Goal: Task Accomplishment & Management: Manage account settings

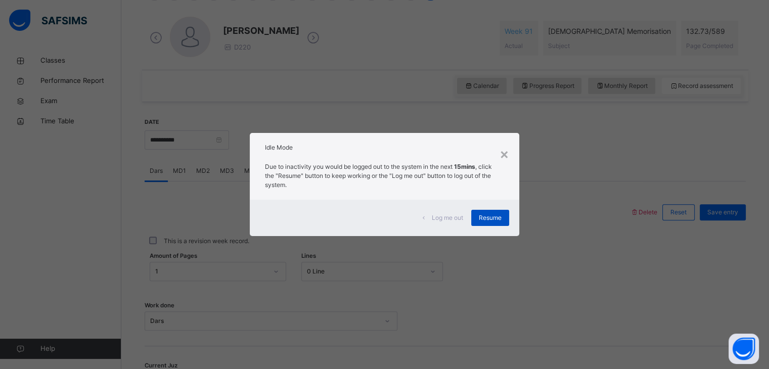
scroll to position [281, 0]
click at [482, 217] on span "Resume" at bounding box center [490, 217] width 23 height 9
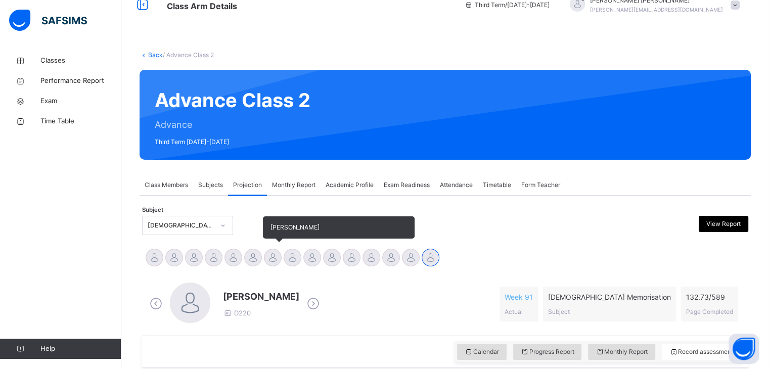
scroll to position [0, 0]
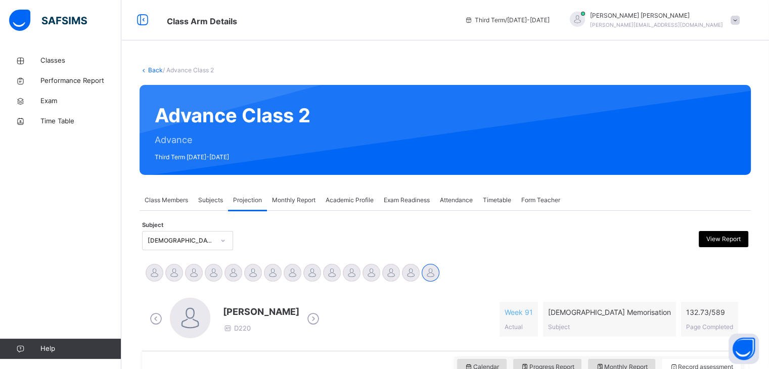
click at [85, 22] on img at bounding box center [48, 20] width 78 height 21
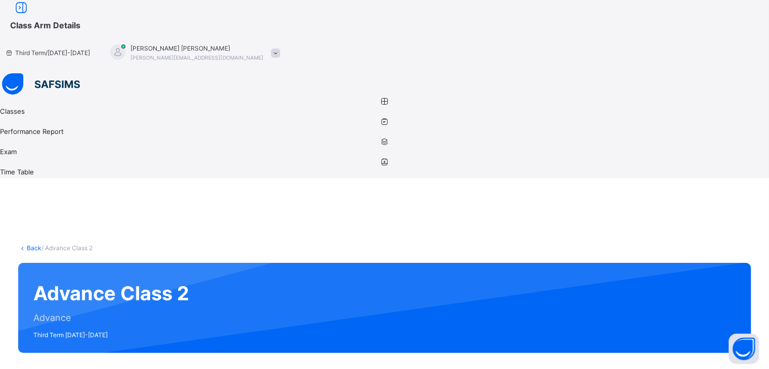
click at [80, 22] on span "Class Arm Details" at bounding box center [45, 25] width 70 height 10
click at [280, 49] on div at bounding box center [275, 53] width 9 height 9
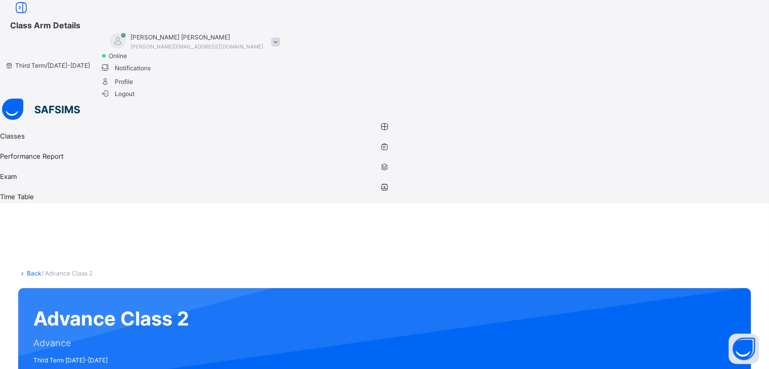
click at [135, 99] on span "Logout" at bounding box center [117, 93] width 35 height 11
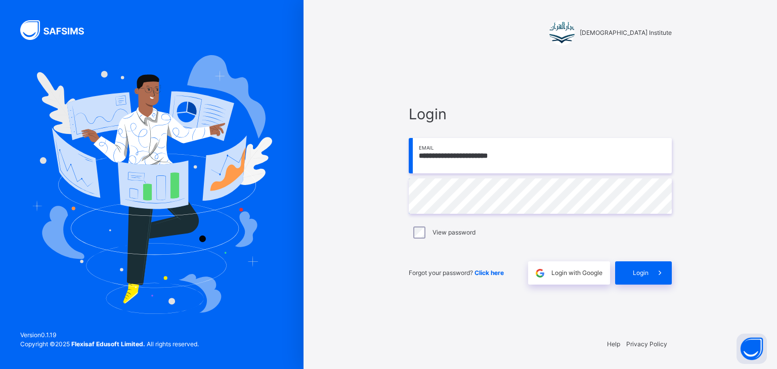
click at [547, 154] on input "**********" at bounding box center [540, 155] width 263 height 35
type input "**********"
click at [645, 277] on span "Login" at bounding box center [641, 273] width 16 height 9
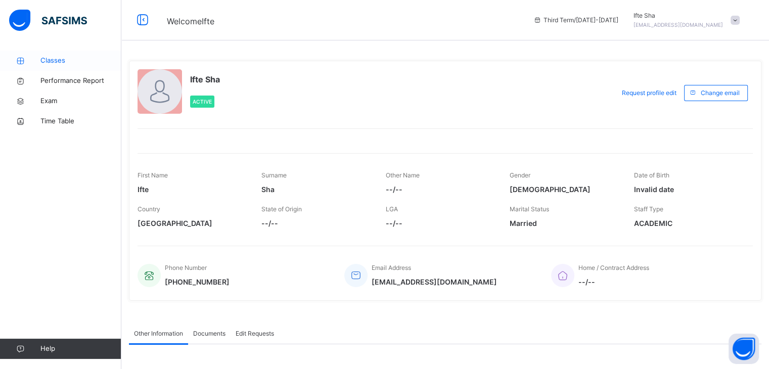
click at [85, 51] on link "Classes" at bounding box center [60, 61] width 121 height 20
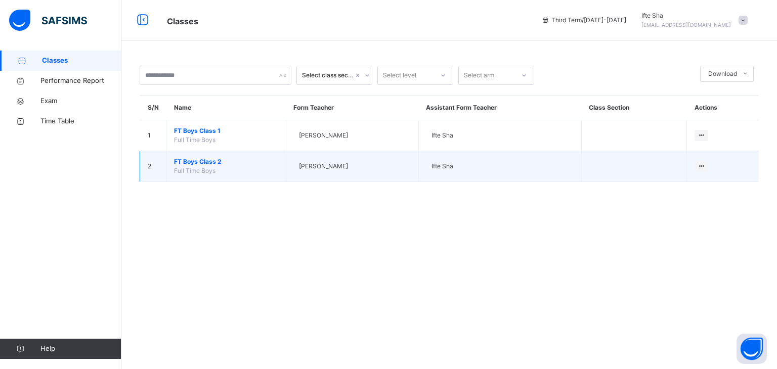
click at [213, 158] on span "FT Boys Class 2" at bounding box center [226, 161] width 104 height 9
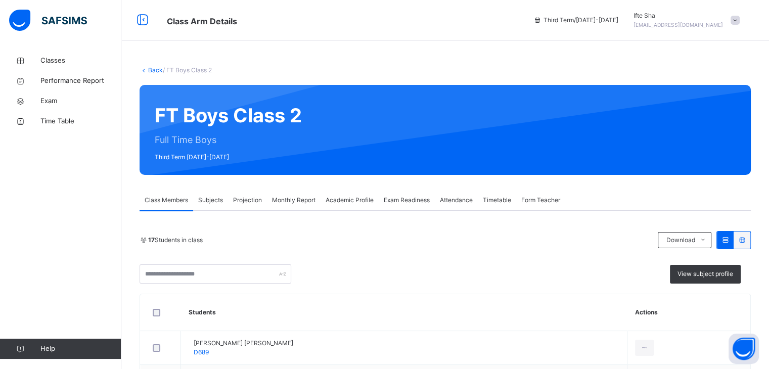
click at [388, 195] on div "Exam Readiness" at bounding box center [407, 200] width 56 height 20
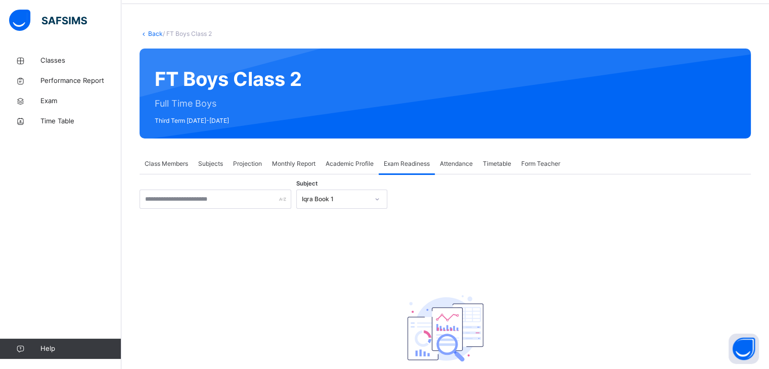
scroll to position [37, 0]
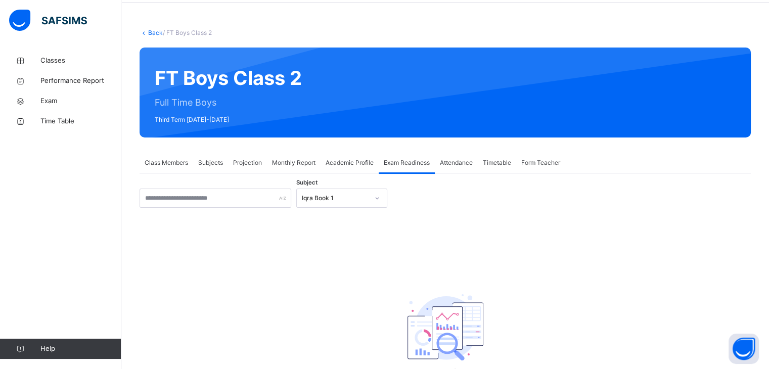
click at [380, 195] on icon at bounding box center [377, 198] width 6 height 10
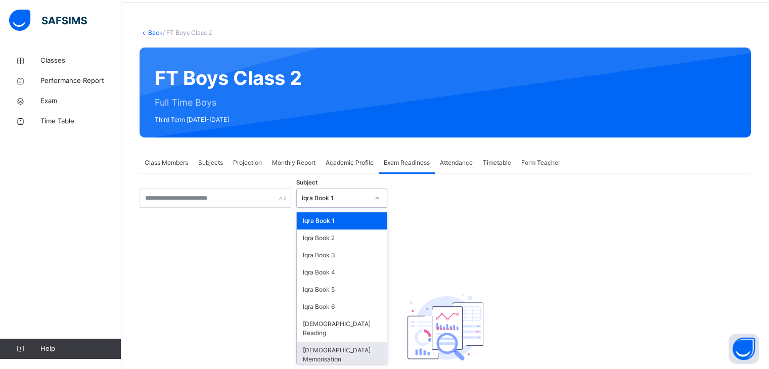
click at [348, 342] on div "[DEMOGRAPHIC_DATA] Memorisation" at bounding box center [342, 355] width 90 height 26
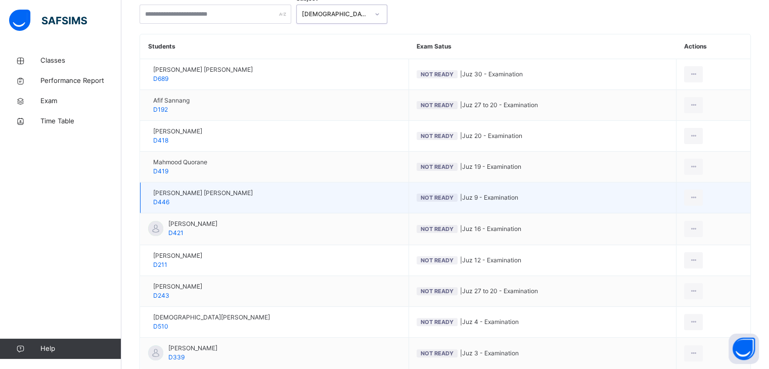
scroll to position [216, 0]
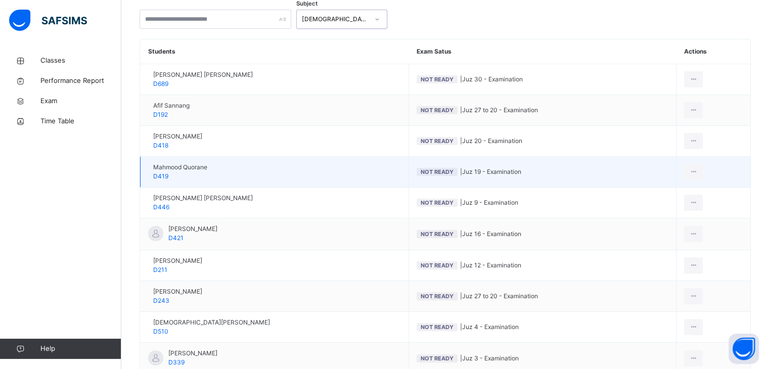
click at [247, 177] on td "Mahmood Quorane D419" at bounding box center [275, 172] width 269 height 31
click at [659, 199] on div "View Exam Profile" at bounding box center [664, 195] width 68 height 10
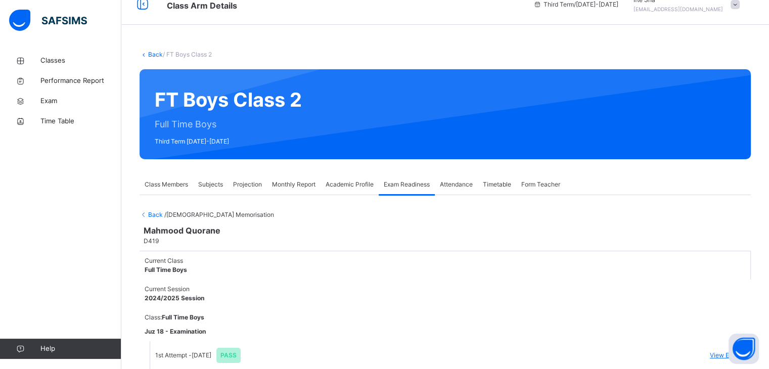
scroll to position [52, 0]
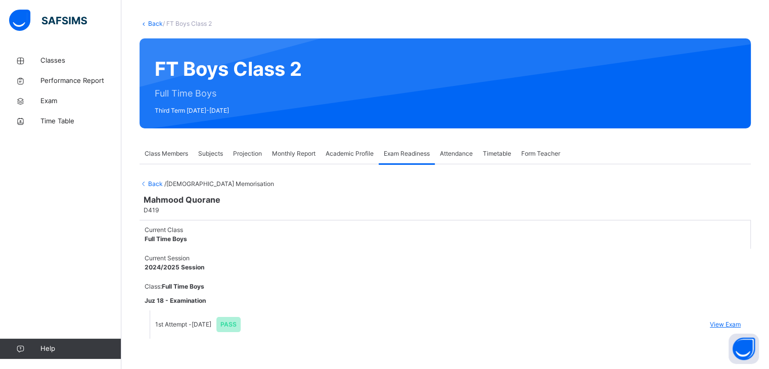
click at [154, 181] on span "Back" at bounding box center [152, 184] width 25 height 8
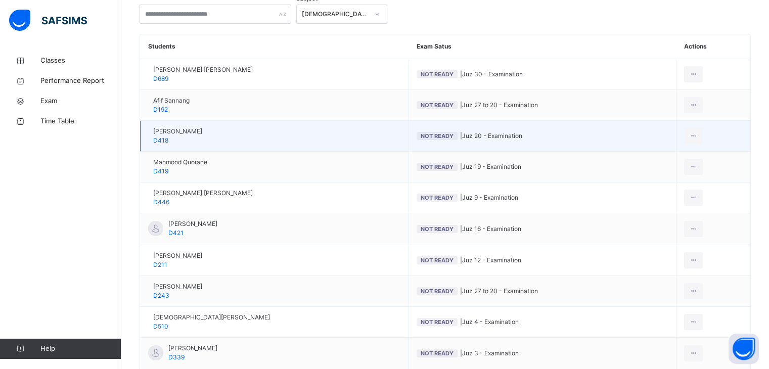
scroll to position [0, 0]
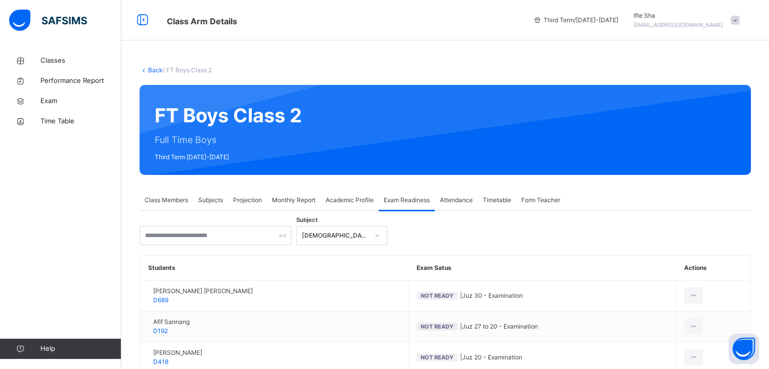
click at [242, 200] on span "Projection" at bounding box center [247, 200] width 29 height 9
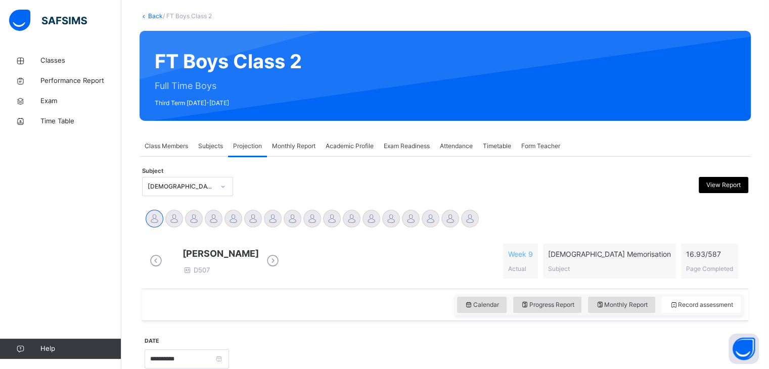
scroll to position [57, 0]
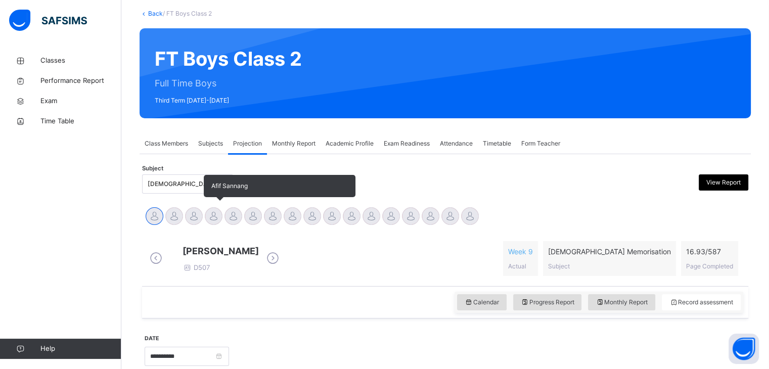
click at [220, 219] on div at bounding box center [214, 216] width 18 height 18
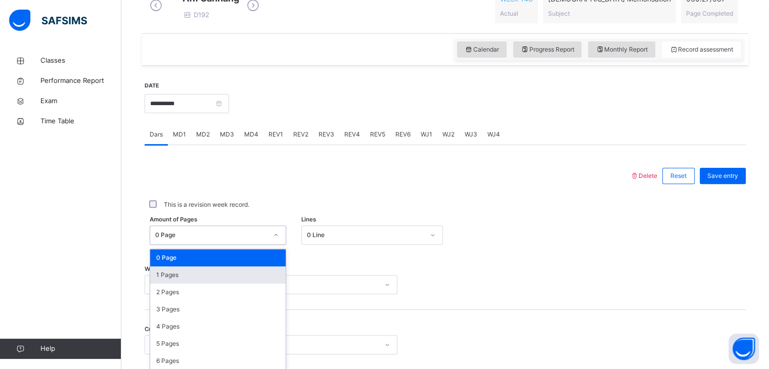
click at [218, 245] on div "option 1 Pages focused, 2 of 588. 588 results available. Use Up and Down to cho…" at bounding box center [218, 235] width 137 height 19
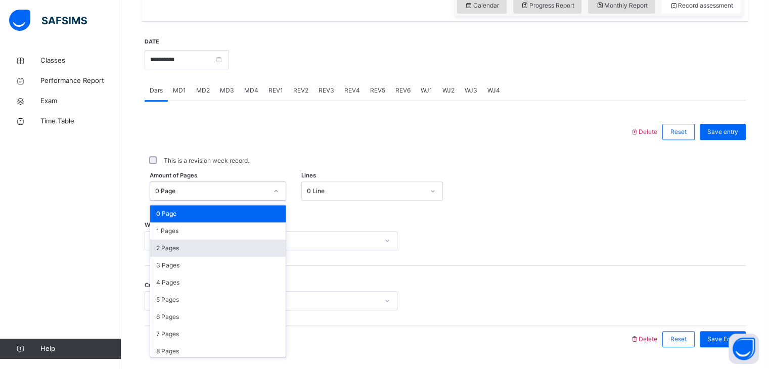
scroll to position [390, 0]
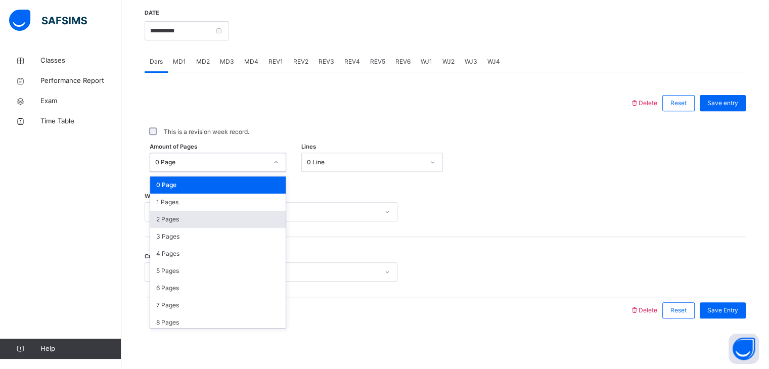
click at [332, 221] on div "Select option..." at bounding box center [271, 211] width 253 height 19
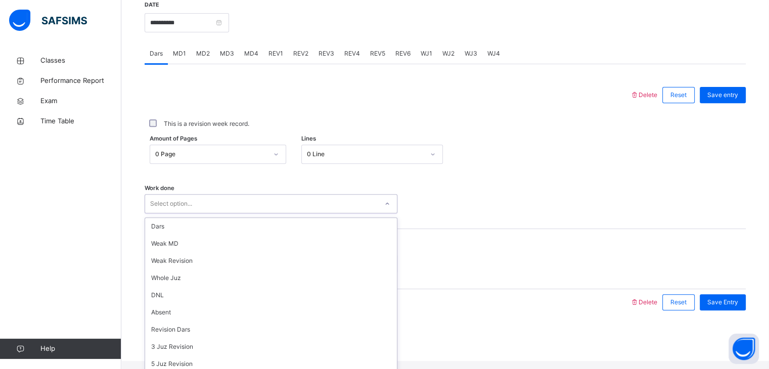
scroll to position [136, 0]
click at [239, 355] on div "5 Juz Revision" at bounding box center [271, 363] width 252 height 17
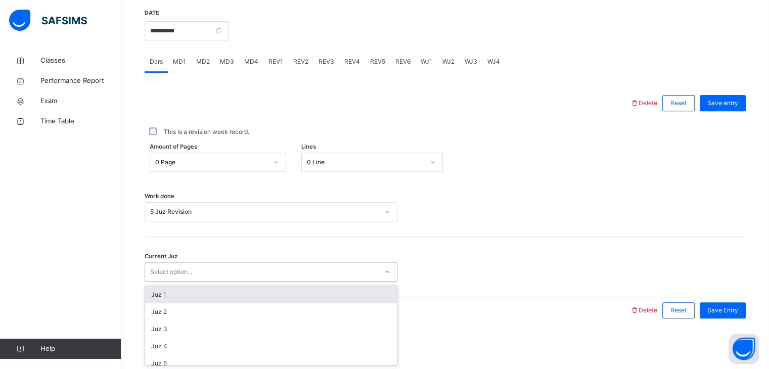
click at [239, 265] on div "Select option..." at bounding box center [261, 272] width 233 height 16
type input "**"
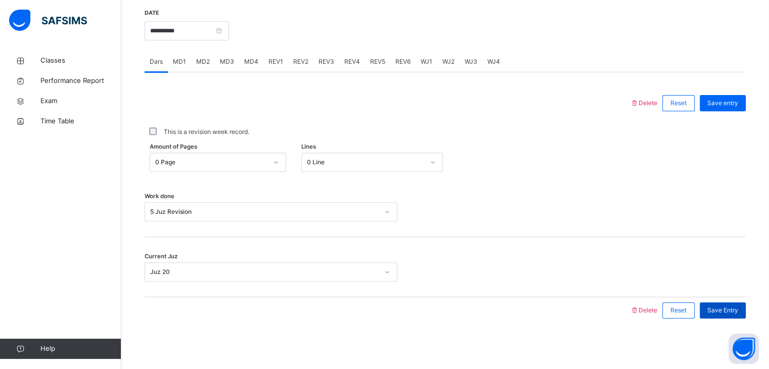
click at [734, 314] on span "Save Entry" at bounding box center [722, 310] width 31 height 9
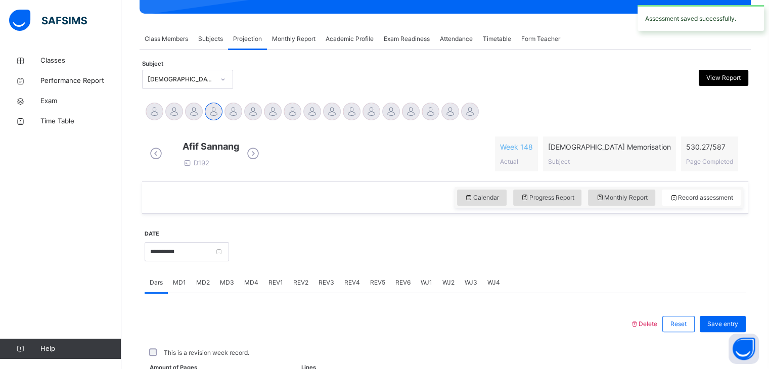
scroll to position [390, 0]
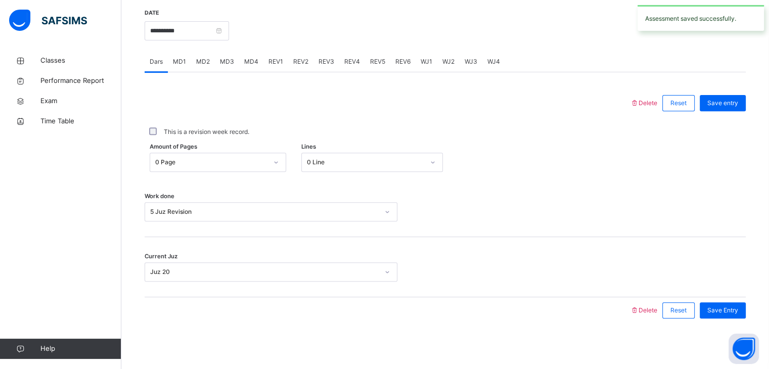
click at [260, 58] on div "MD4" at bounding box center [251, 62] width 24 height 20
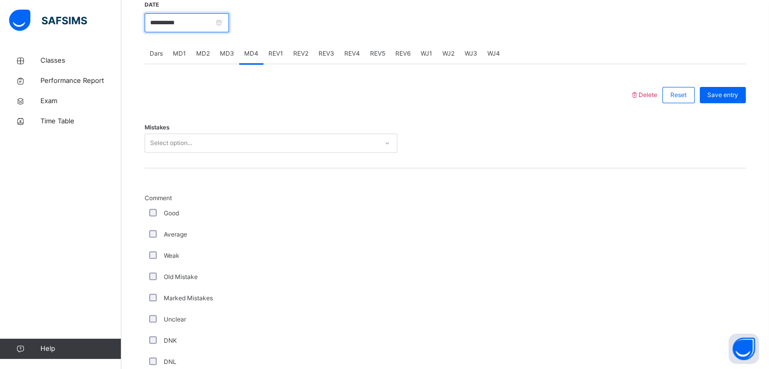
click at [208, 32] on input "**********" at bounding box center [187, 22] width 84 height 19
click at [629, 124] on div "Mistakes Select option..." at bounding box center [445, 138] width 601 height 60
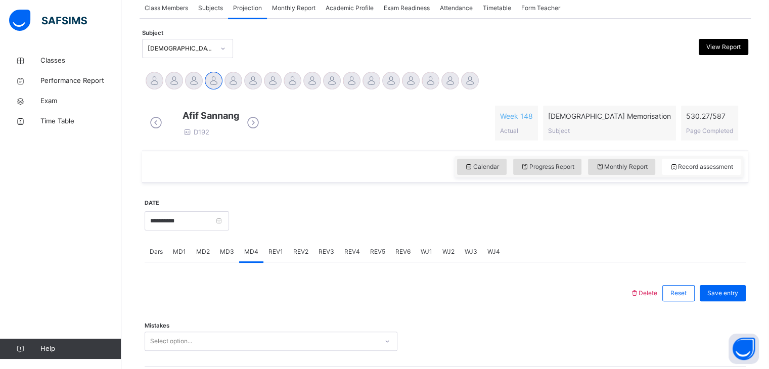
scroll to position [184, 0]
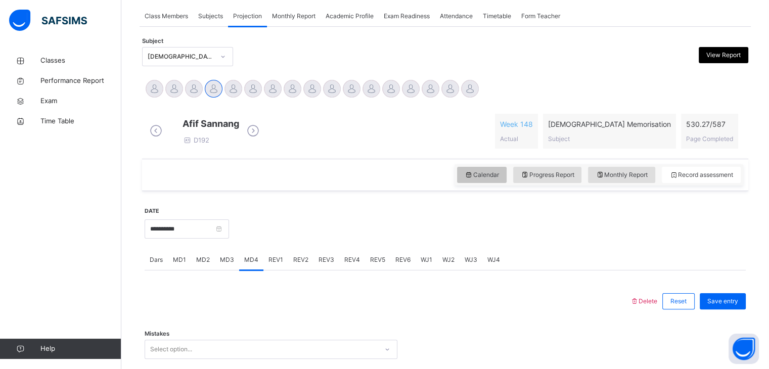
click at [498, 180] on span "Calendar" at bounding box center [482, 174] width 34 height 9
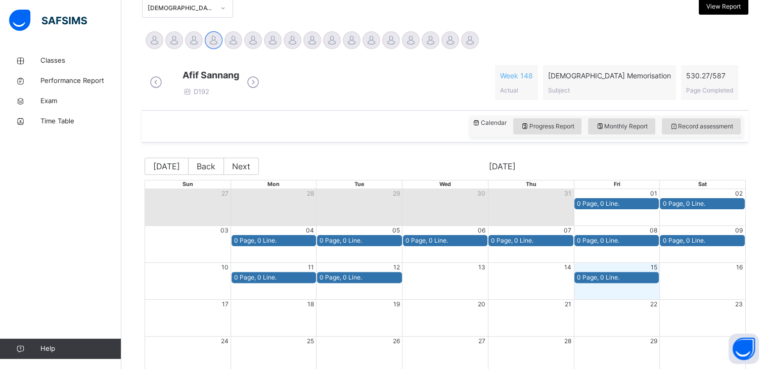
scroll to position [236, 0]
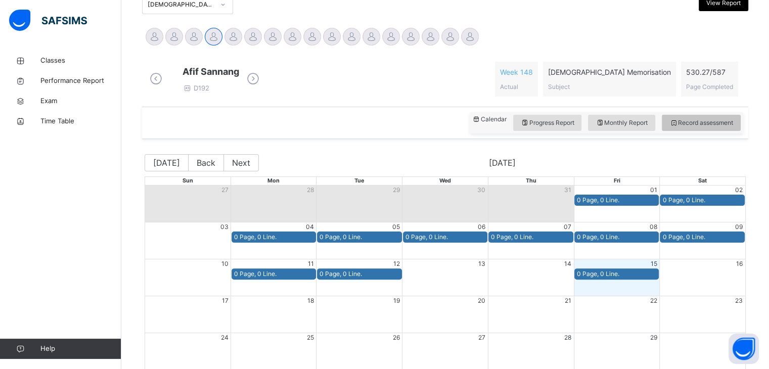
click at [711, 127] on span "Record assessment" at bounding box center [702, 122] width 64 height 9
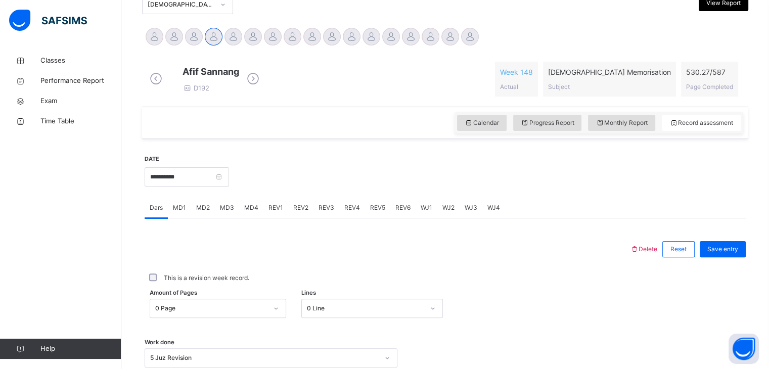
click at [206, 195] on div "**********" at bounding box center [187, 175] width 84 height 43
click at [203, 184] on input "**********" at bounding box center [187, 176] width 84 height 19
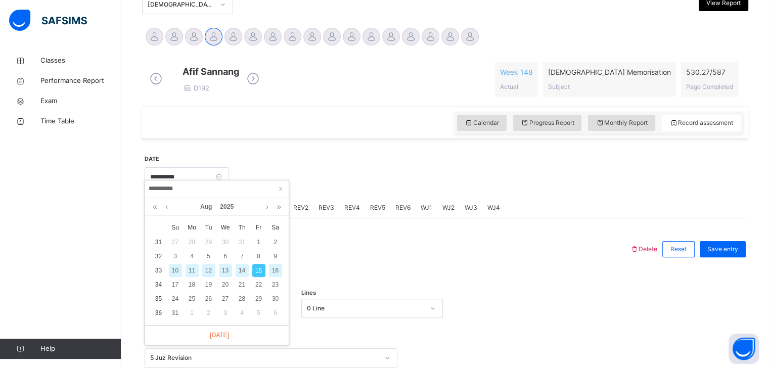
click at [227, 266] on div "13" at bounding box center [225, 270] width 13 height 13
type input "**********"
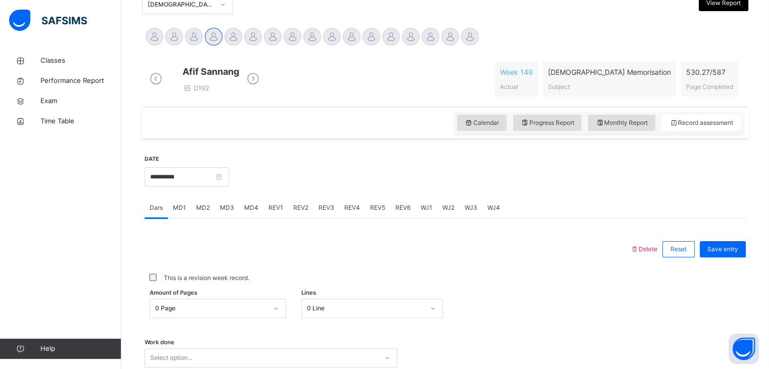
scroll to position [390, 0]
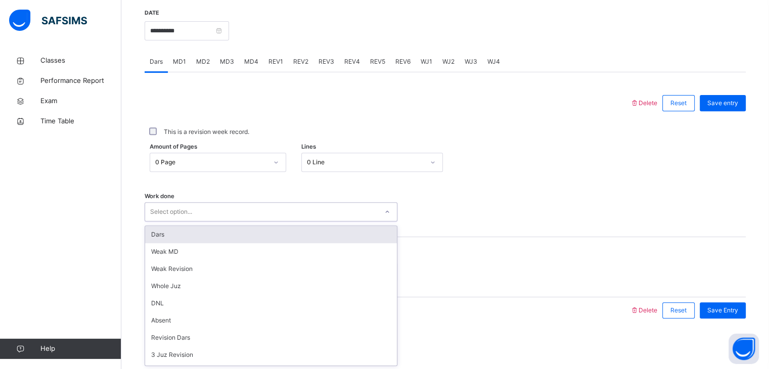
click at [221, 207] on div "Select option..." at bounding box center [261, 212] width 233 height 16
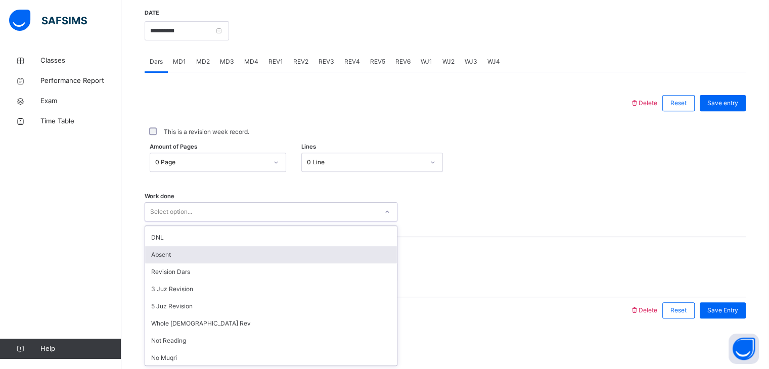
scroll to position [66, 0]
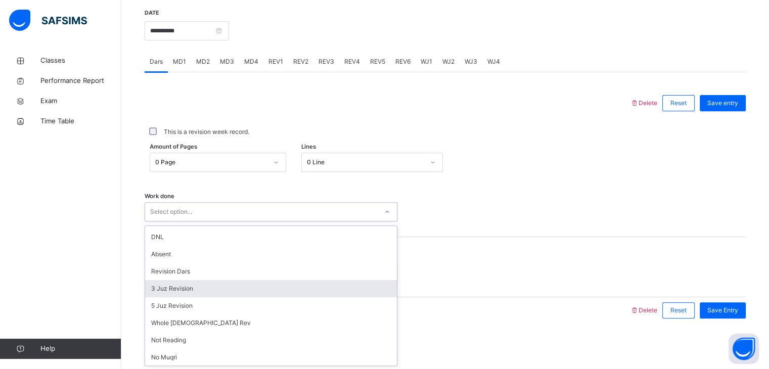
click at [220, 296] on div "3 Juz Revision" at bounding box center [271, 288] width 252 height 17
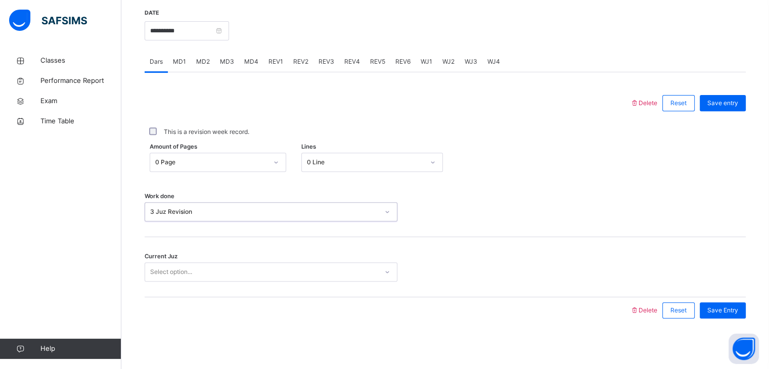
click at [193, 212] on div "3 Juz Revision" at bounding box center [264, 211] width 229 height 9
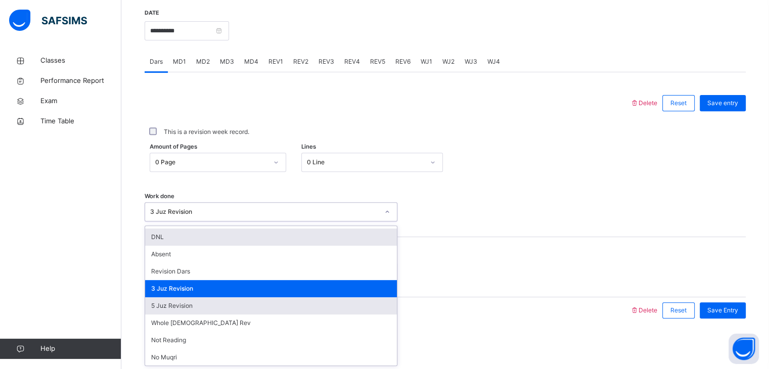
click at [226, 305] on div "5 Juz Revision" at bounding box center [271, 305] width 252 height 17
click at [226, 305] on div at bounding box center [387, 310] width 475 height 26
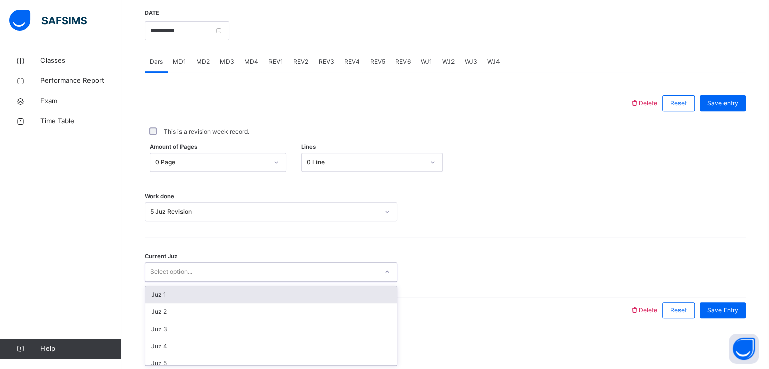
click at [213, 279] on div "Select option..." at bounding box center [261, 272] width 233 height 16
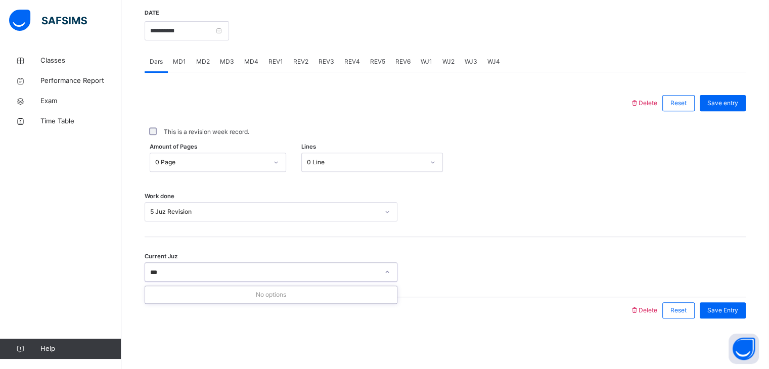
type input "**"
click at [746, 315] on div "Save Entry" at bounding box center [723, 310] width 46 height 16
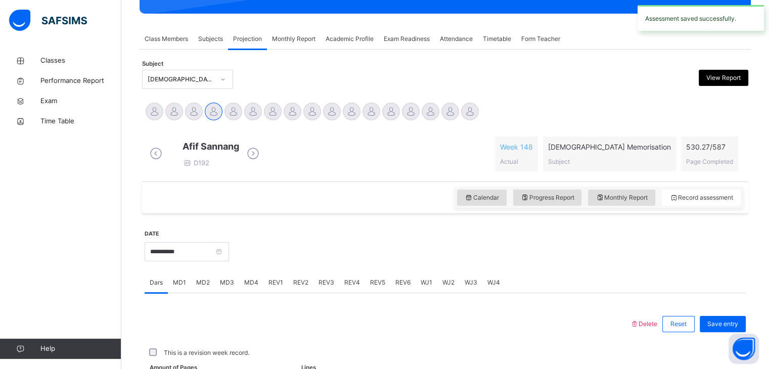
scroll to position [390, 0]
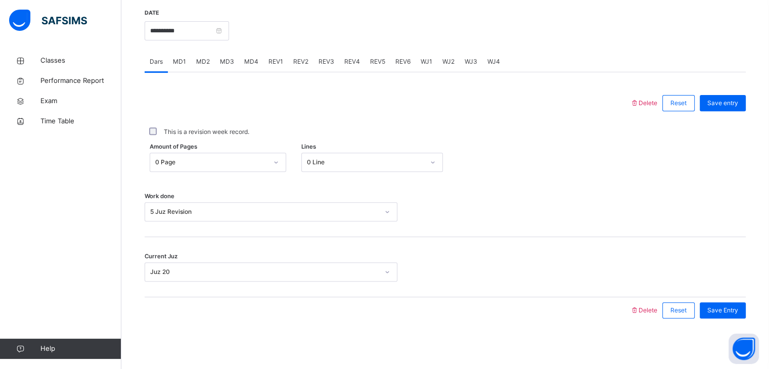
drag, startPoint x: 273, startPoint y: 73, endPoint x: 274, endPoint y: 78, distance: 5.7
click at [274, 78] on div "Dars MD1 MD2 MD3 MD4 REV1 REV2 REV3 REV4 REV5 REV6 WJ1 WJ2 WJ3 WJ4 Dars More Op…" at bounding box center [445, 188] width 601 height 272
click at [275, 61] on span "REV1" at bounding box center [276, 61] width 15 height 9
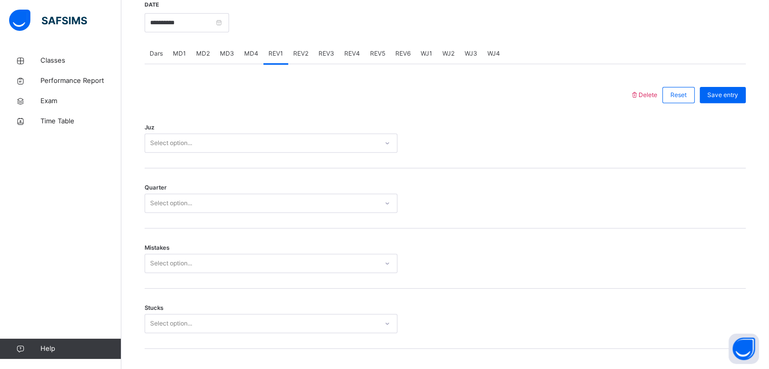
click at [275, 58] on span "REV1" at bounding box center [276, 53] width 15 height 9
click at [277, 150] on div "Select option..." at bounding box center [261, 144] width 233 height 16
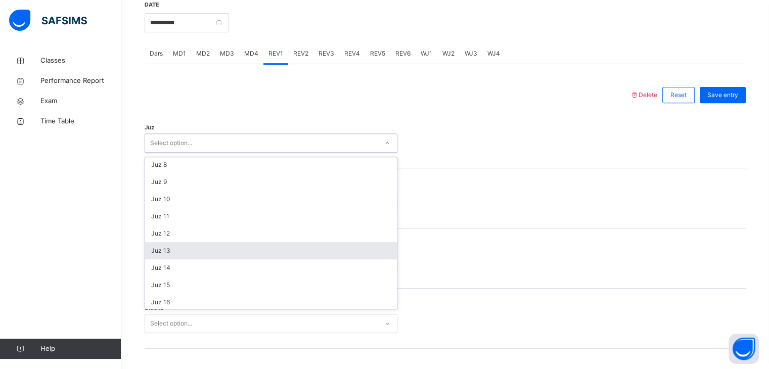
scroll to position [184, 0]
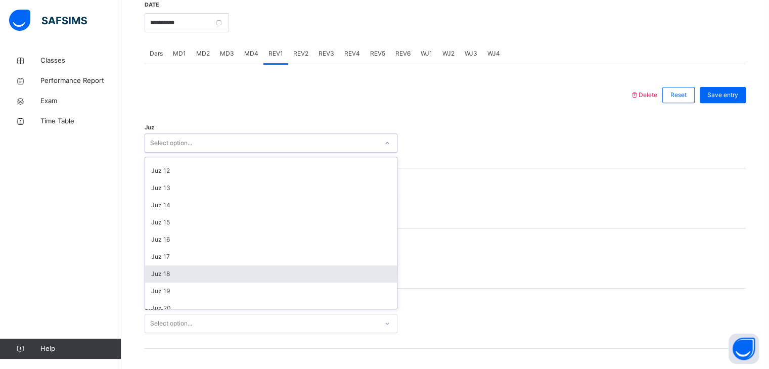
drag, startPoint x: 247, startPoint y: 275, endPoint x: 241, endPoint y: 215, distance: 60.0
click at [247, 274] on div "Juz 18" at bounding box center [271, 273] width 252 height 17
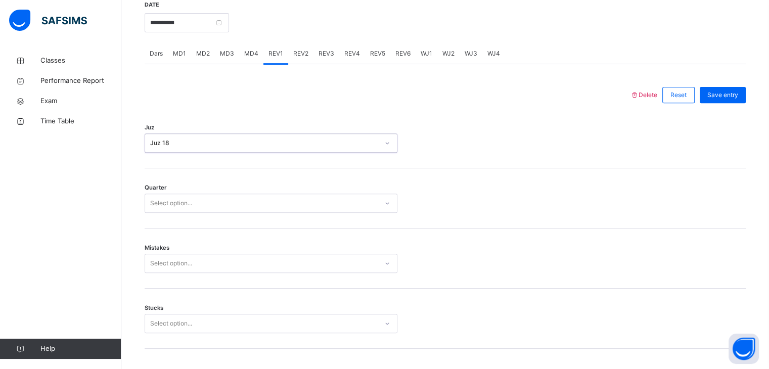
click at [228, 193] on div "Quarter Select option..." at bounding box center [445, 198] width 601 height 60
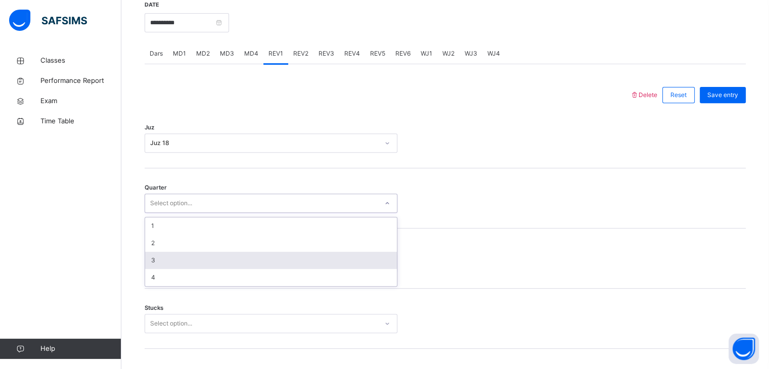
click at [216, 265] on div "3" at bounding box center [271, 260] width 252 height 17
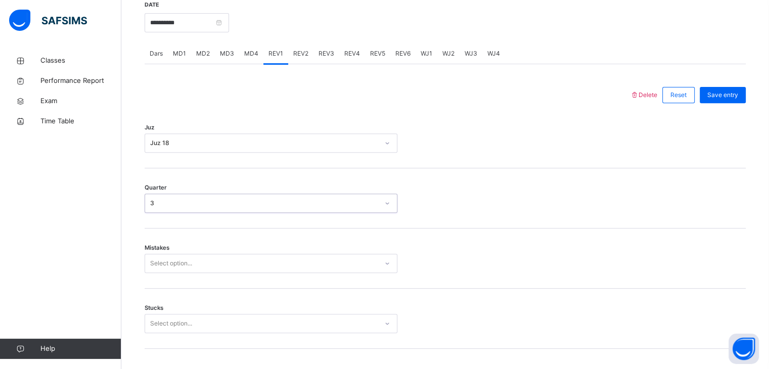
click at [217, 264] on div "Select option..." at bounding box center [271, 263] width 253 height 19
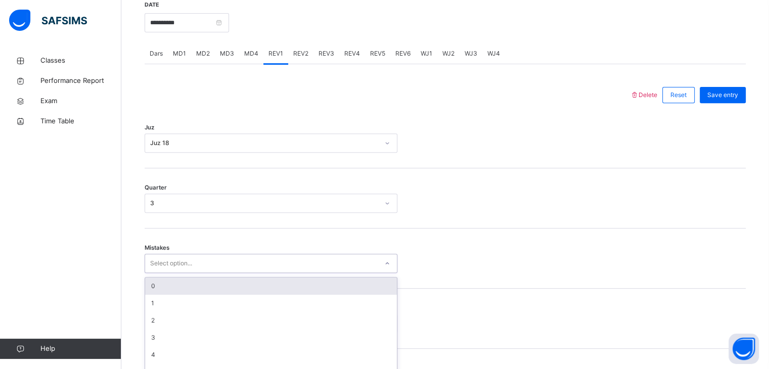
scroll to position [431, 0]
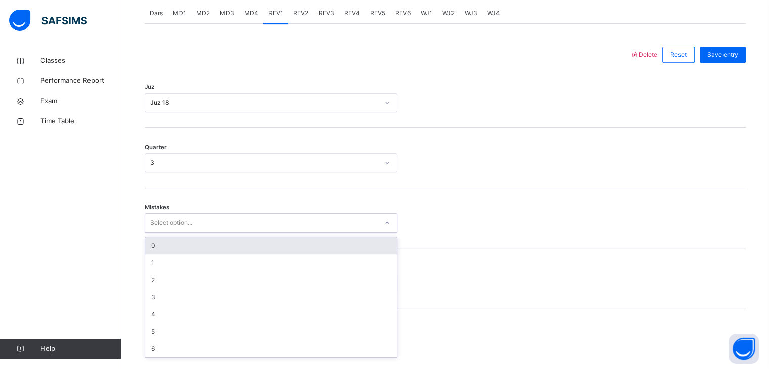
click at [218, 254] on div "0" at bounding box center [271, 245] width 252 height 17
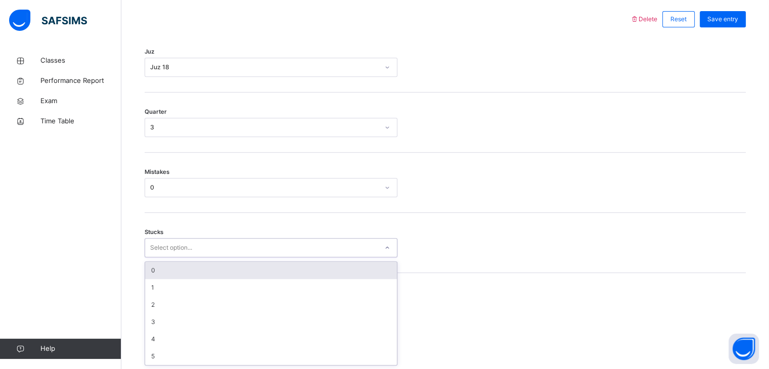
click at [214, 257] on div "option 0 focused, 1 of 6. 6 results available. Use Up and Down to choose option…" at bounding box center [271, 247] width 253 height 19
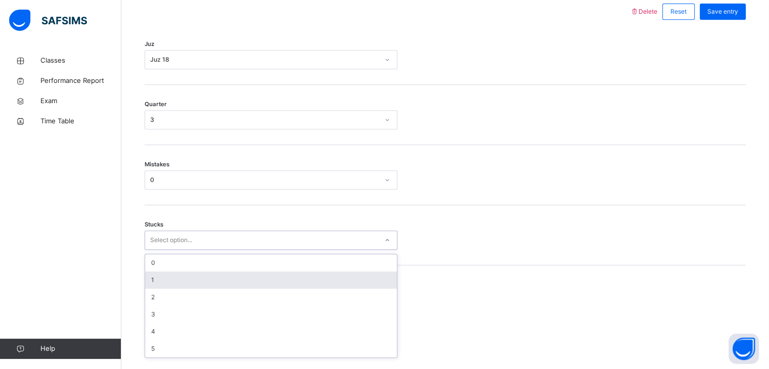
click at [214, 288] on div "1" at bounding box center [271, 280] width 252 height 17
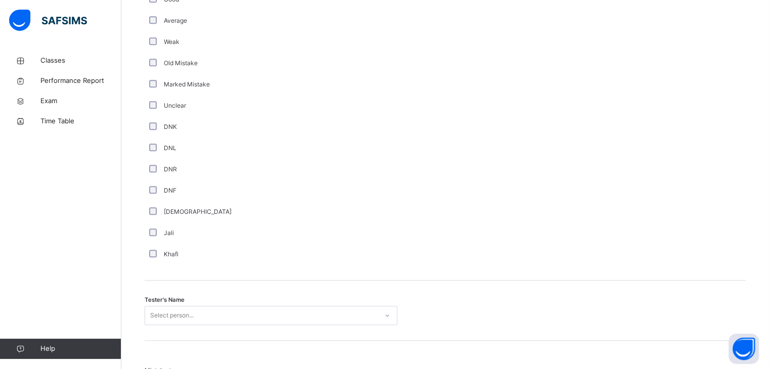
scroll to position [784, 0]
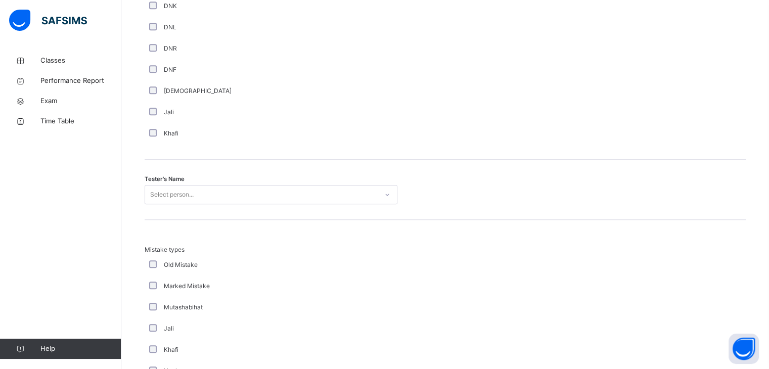
click at [211, 204] on div "Select person..." at bounding box center [271, 194] width 253 height 19
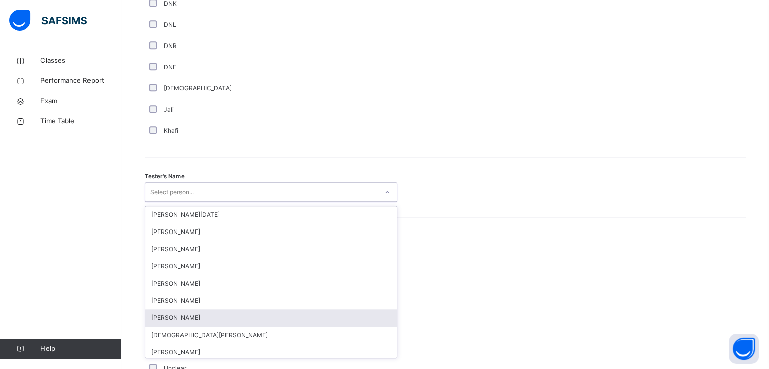
scroll to position [909, 0]
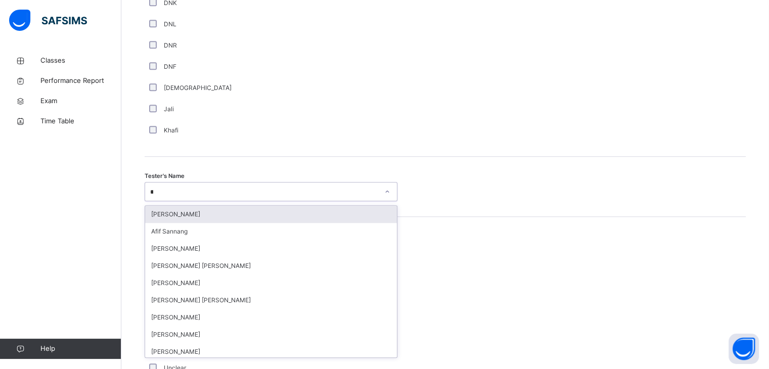
type input "***"
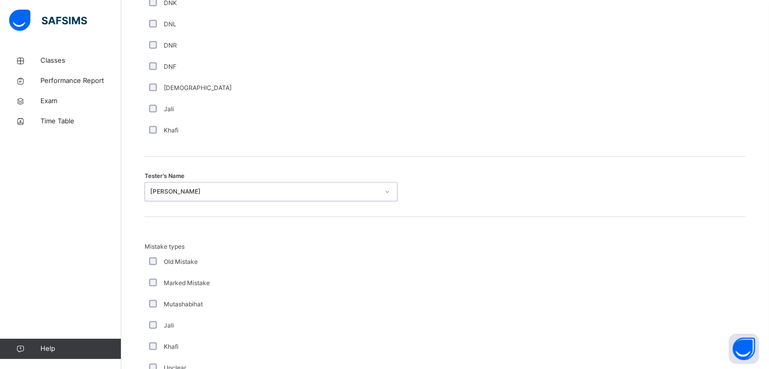
scroll to position [1094, 0]
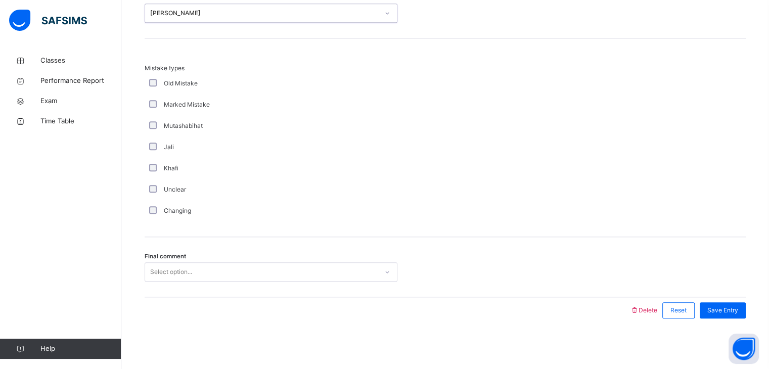
click at [350, 263] on div "Select option..." at bounding box center [271, 271] width 253 height 19
click at [728, 300] on div "Save Entry" at bounding box center [720, 310] width 51 height 26
click at [728, 307] on span "Save Entry" at bounding box center [722, 310] width 31 height 9
click at [728, 308] on span "Save Entry" at bounding box center [722, 310] width 31 height 9
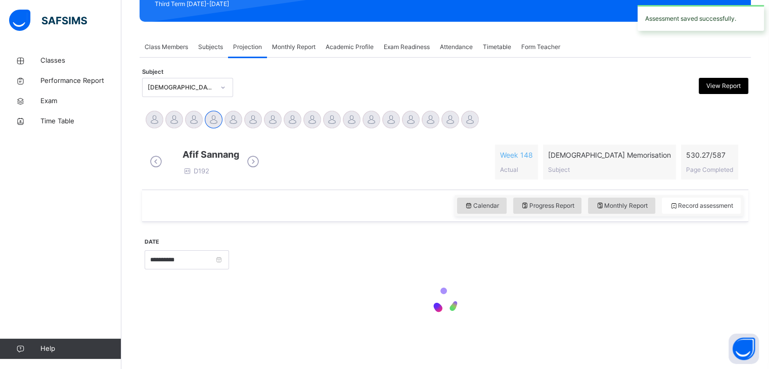
scroll to position [390, 0]
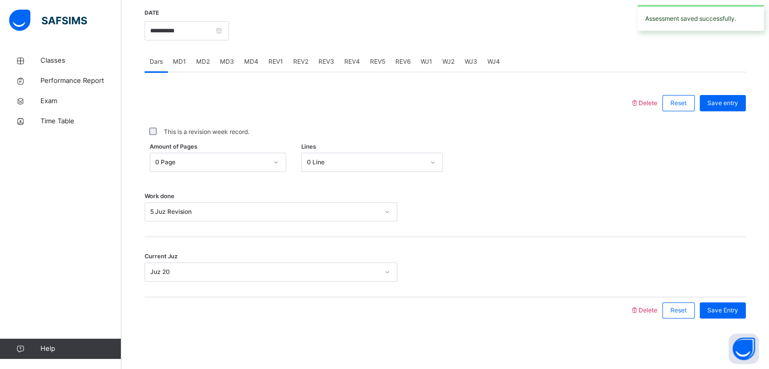
click at [299, 60] on span "REV2" at bounding box center [300, 61] width 15 height 9
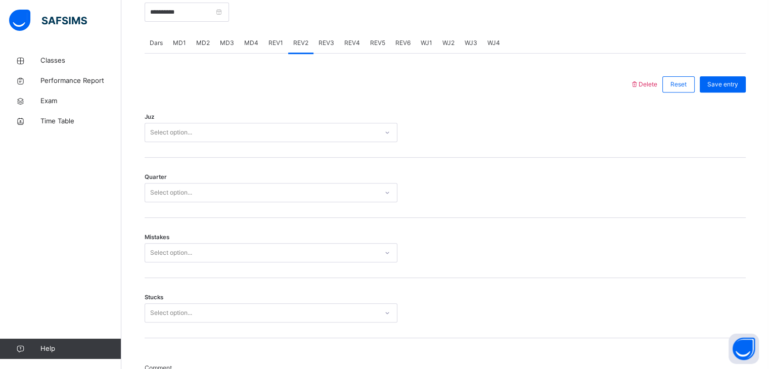
scroll to position [388, 0]
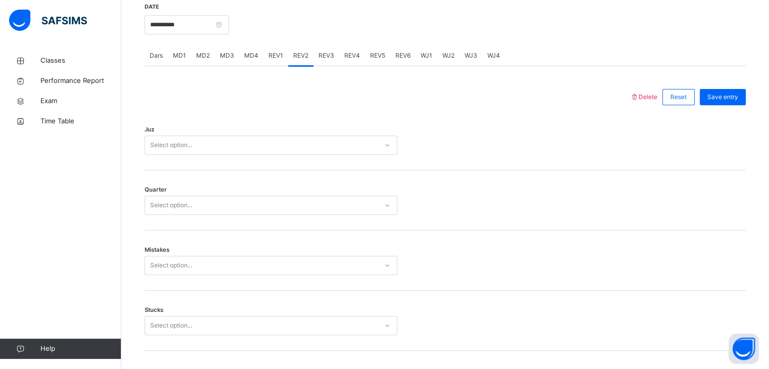
click at [196, 153] on div "Select option..." at bounding box center [261, 146] width 233 height 16
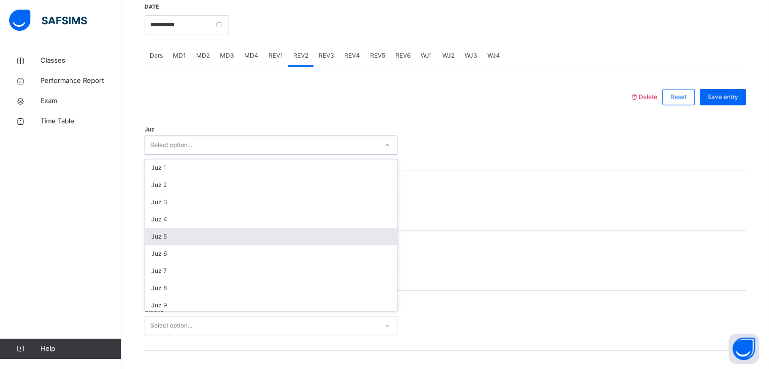
scroll to position [230, 0]
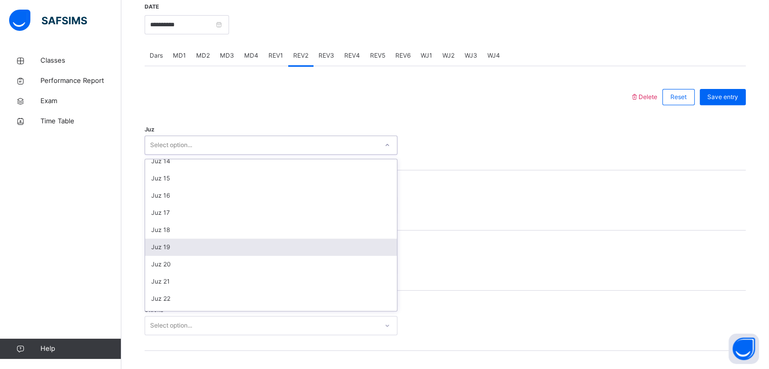
click at [230, 247] on div "Juz 19" at bounding box center [271, 247] width 252 height 17
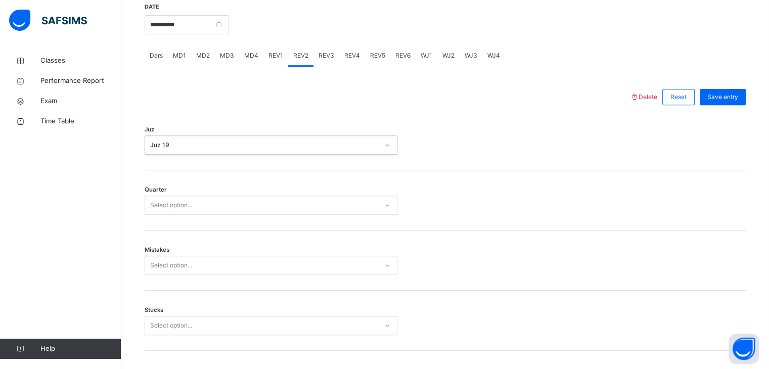
drag, startPoint x: 213, startPoint y: 167, endPoint x: 211, endPoint y: 161, distance: 6.4
click at [211, 162] on div "Juz option Juz 19, selected. 0 results available. Select is focused ,type to re…" at bounding box center [445, 140] width 601 height 60
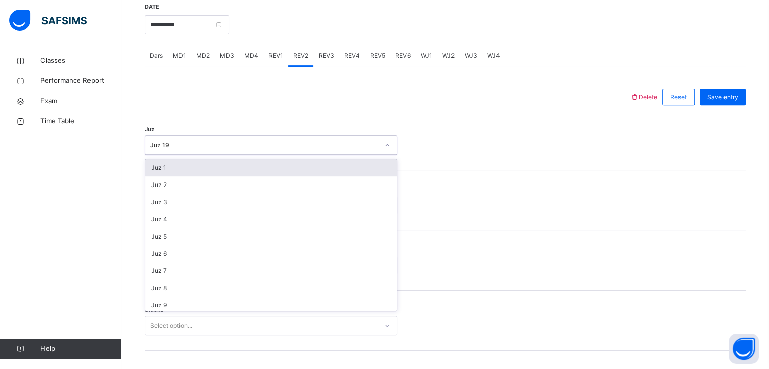
click at [210, 153] on div "Juz 19" at bounding box center [261, 146] width 233 height 16
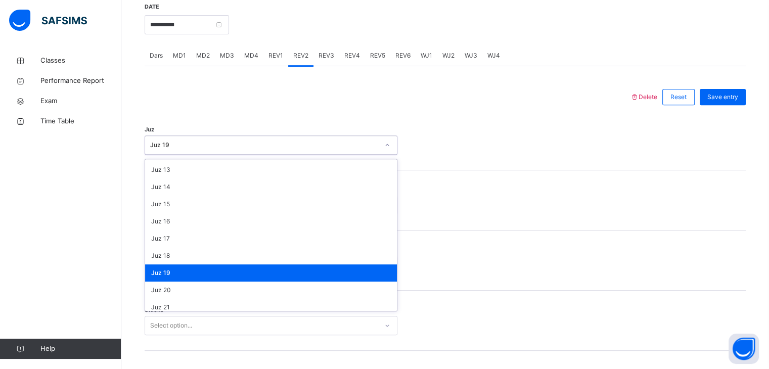
scroll to position [204, 0]
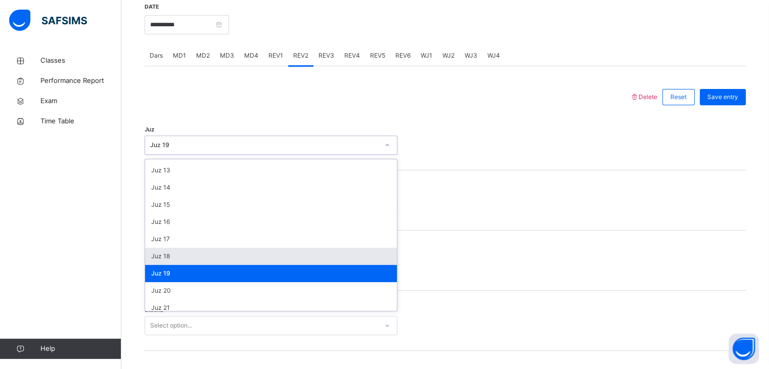
click at [220, 255] on div "Juz 18" at bounding box center [271, 256] width 252 height 17
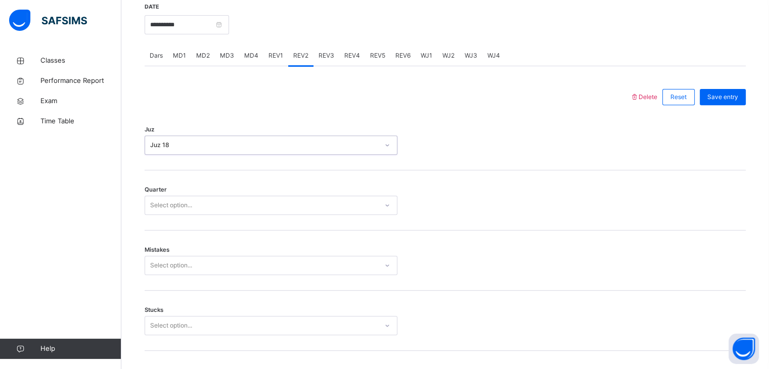
click at [217, 222] on div "Quarter Select option..." at bounding box center [445, 200] width 601 height 60
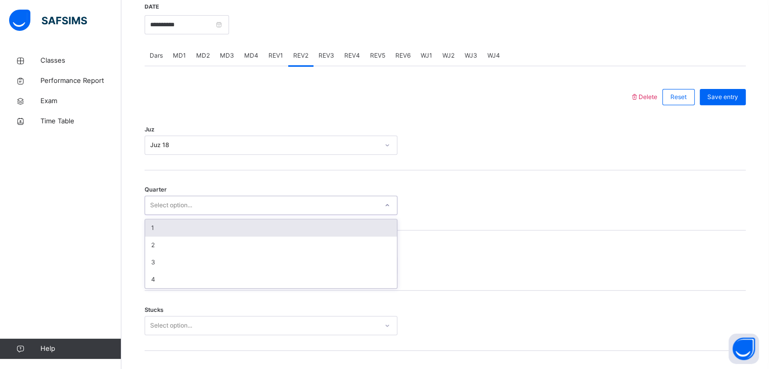
click at [217, 215] on div "Select option..." at bounding box center [271, 205] width 253 height 19
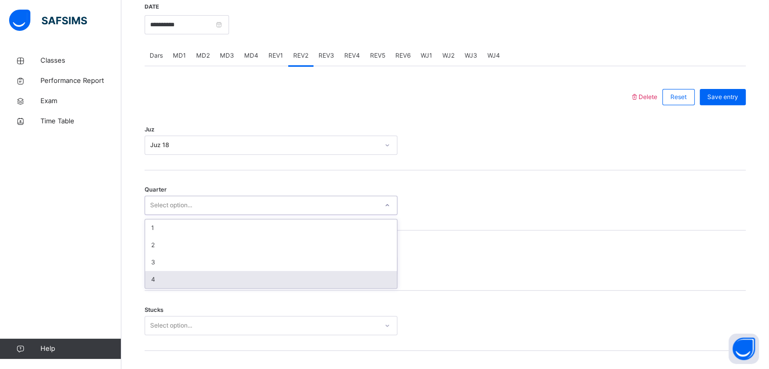
click at [221, 288] on div "4" at bounding box center [271, 279] width 252 height 17
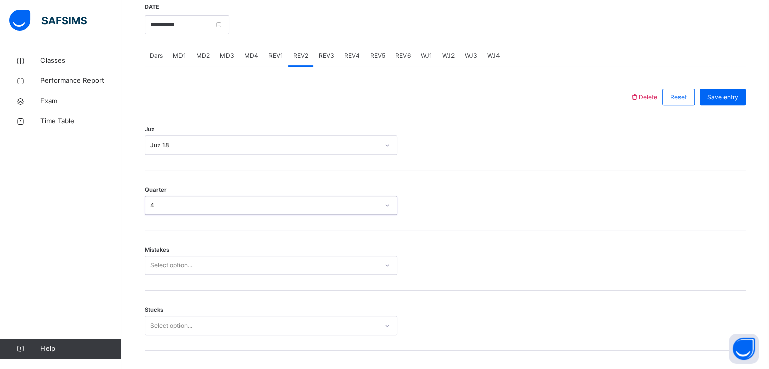
click at [203, 263] on div "Mistakes Select option..." at bounding box center [445, 261] width 601 height 60
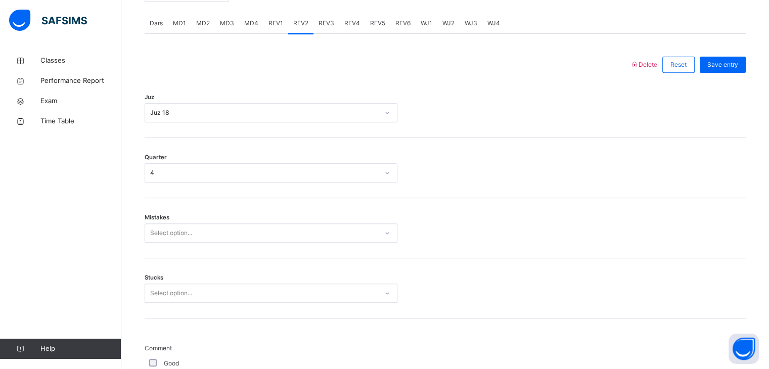
click at [205, 243] on div "Select option..." at bounding box center [271, 233] width 253 height 19
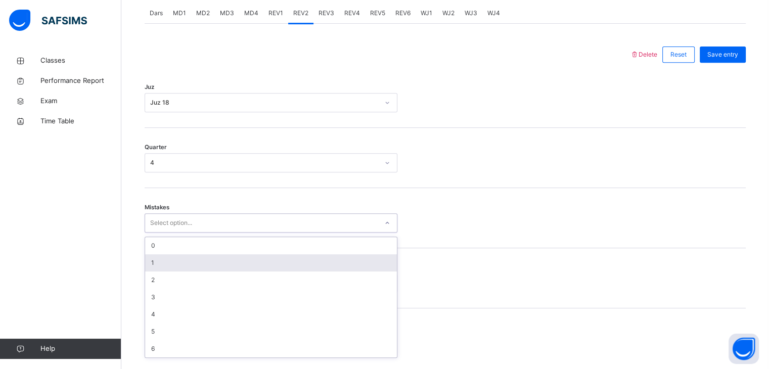
scroll to position [431, 0]
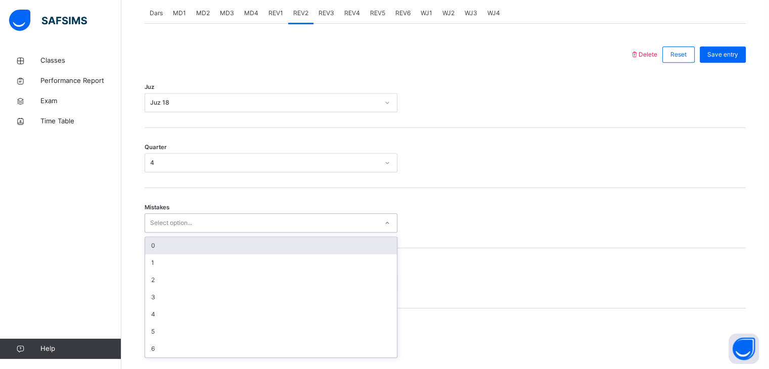
click at [178, 251] on div "0" at bounding box center [271, 245] width 252 height 17
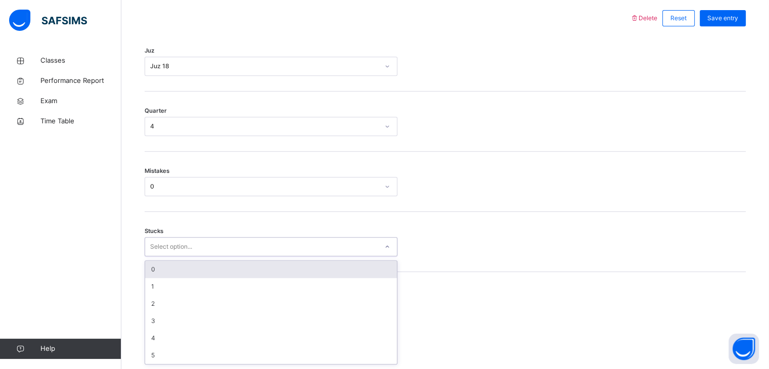
click at [182, 256] on div "option 0 focused, 1 of 6. 6 results available. Use Up and Down to choose option…" at bounding box center [271, 246] width 253 height 19
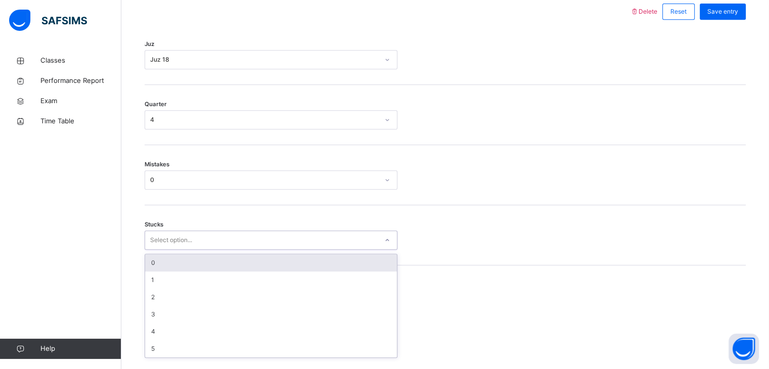
click at [170, 265] on div "0" at bounding box center [271, 262] width 252 height 17
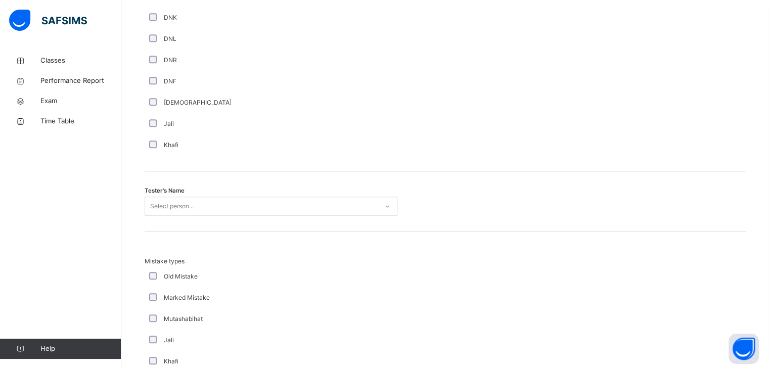
scroll to position [912, 0]
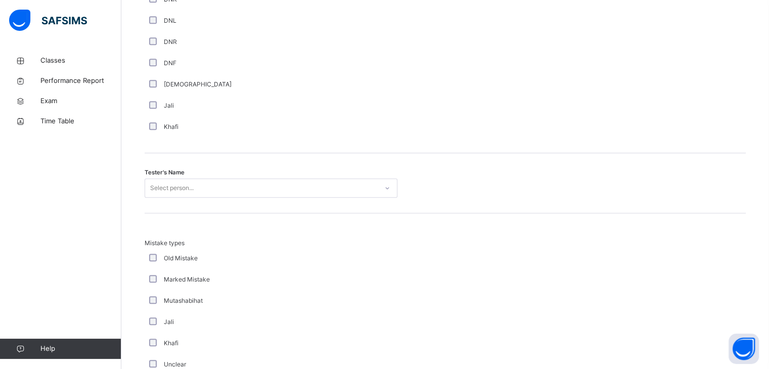
click at [158, 193] on div "Select person..." at bounding box center [171, 188] width 43 height 19
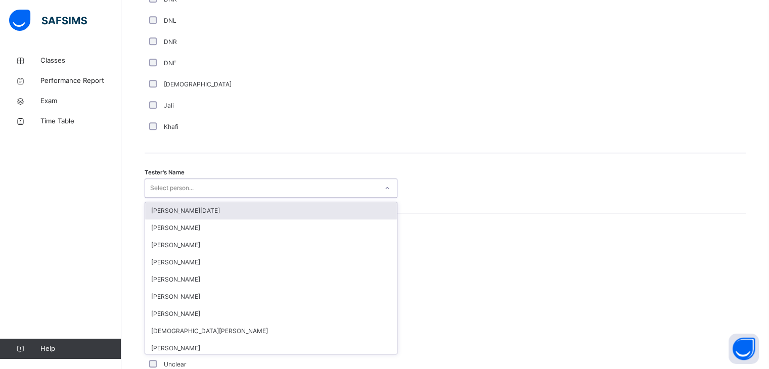
type input "*"
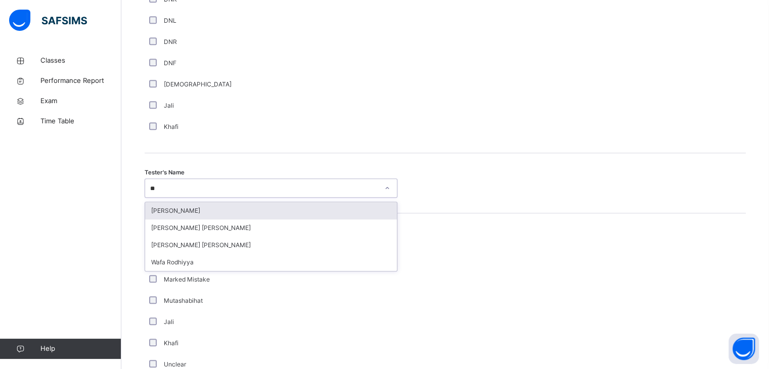
type input "***"
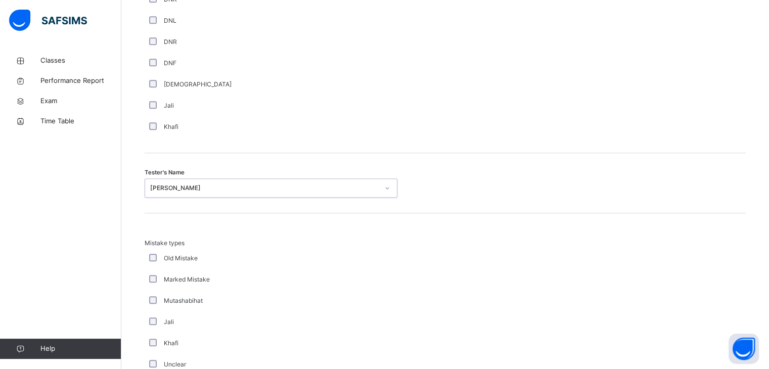
scroll to position [1094, 0]
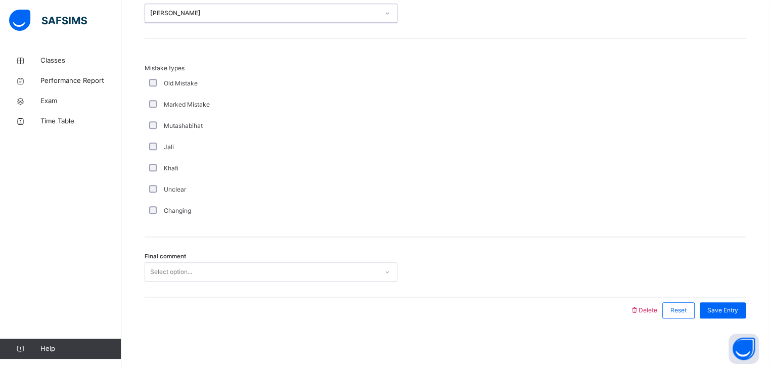
click at [210, 270] on div "Select option..." at bounding box center [261, 272] width 233 height 16
drag, startPoint x: 746, startPoint y: 306, endPoint x: 729, endPoint y: 300, distance: 18.4
click at [729, 300] on div "Save Entry" at bounding box center [720, 310] width 51 height 26
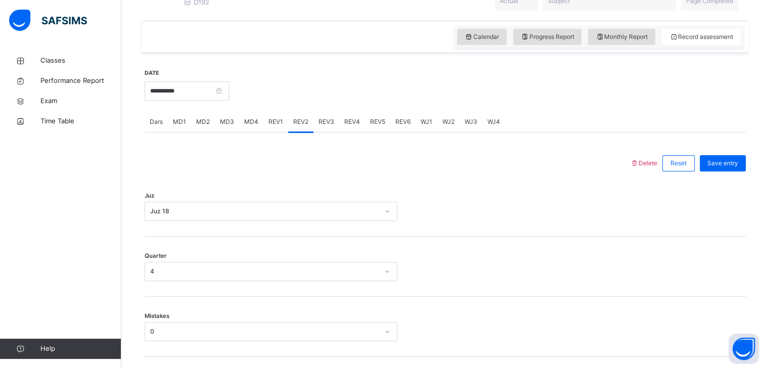
scroll to position [322, 0]
click at [327, 126] on span "REV3" at bounding box center [327, 122] width 16 height 9
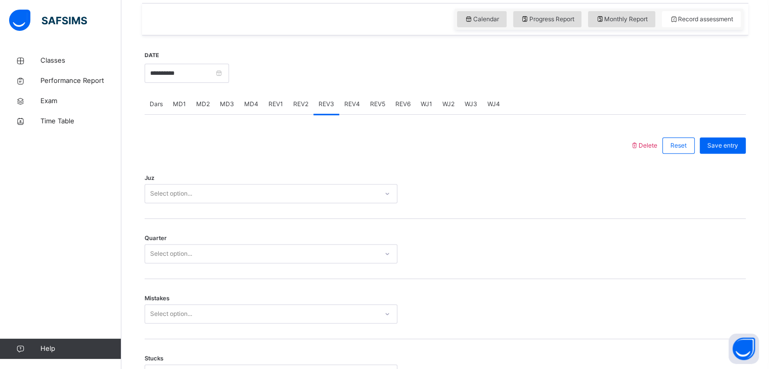
click at [332, 203] on div "Select option..." at bounding box center [271, 193] width 253 height 19
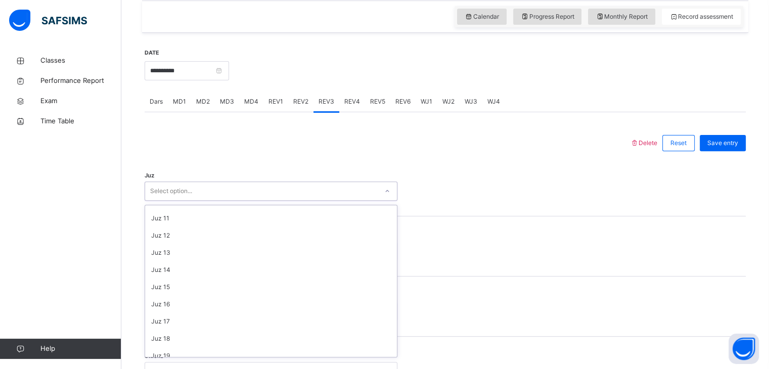
scroll to position [168, 0]
click at [215, 358] on div "Juz 19" at bounding box center [271, 355] width 252 height 17
click at [220, 233] on div "Quarter Select option..." at bounding box center [445, 246] width 601 height 60
click at [220, 257] on div "Select option..." at bounding box center [261, 252] width 233 height 16
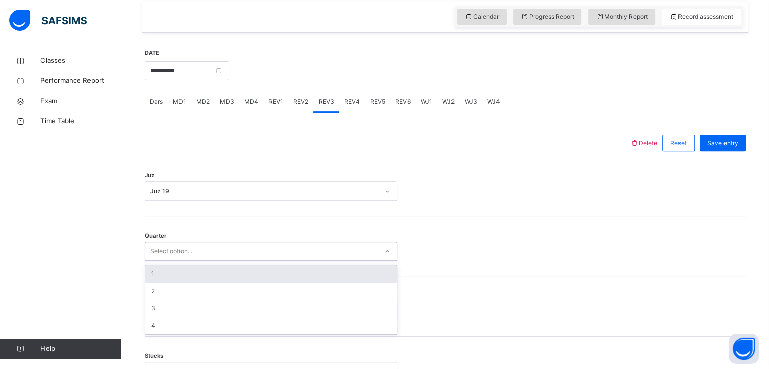
click at [205, 278] on div "1" at bounding box center [271, 273] width 252 height 17
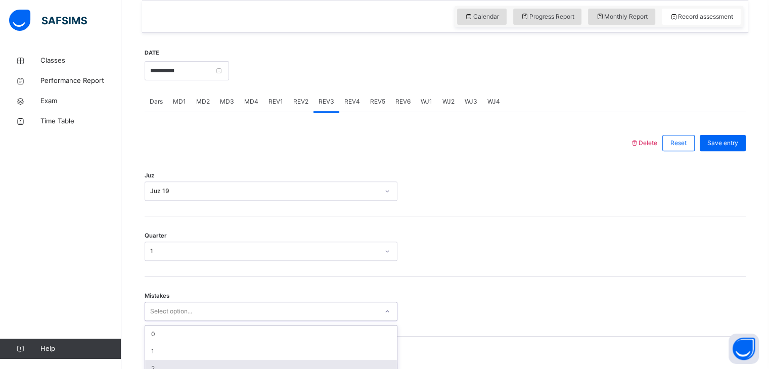
drag, startPoint x: 201, startPoint y: 327, endPoint x: 201, endPoint y: 320, distance: 6.6
click at [201, 321] on div "option 2 focused, 3 of 7. 7 results available. Use Up and Down to choose option…" at bounding box center [271, 311] width 253 height 19
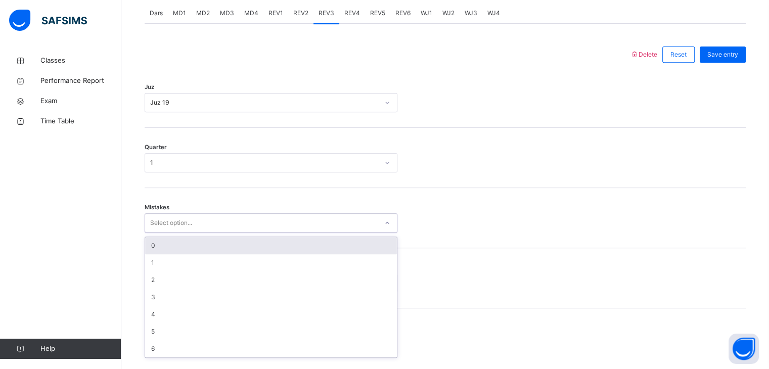
drag, startPoint x: 173, startPoint y: 253, endPoint x: 177, endPoint y: 295, distance: 41.7
click at [173, 254] on div "0" at bounding box center [271, 245] width 252 height 17
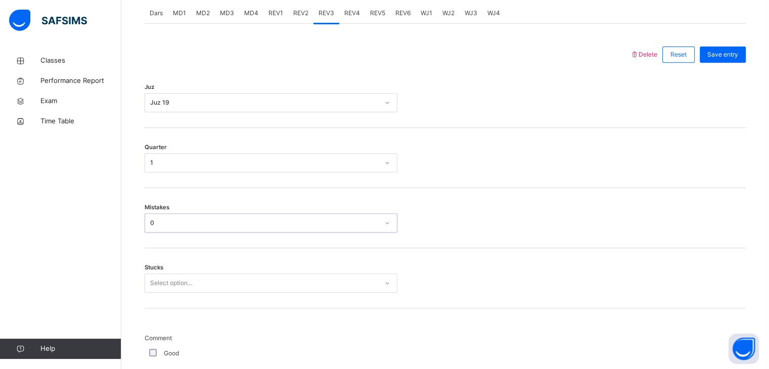
click at [179, 293] on div "Select option..." at bounding box center [271, 283] width 253 height 19
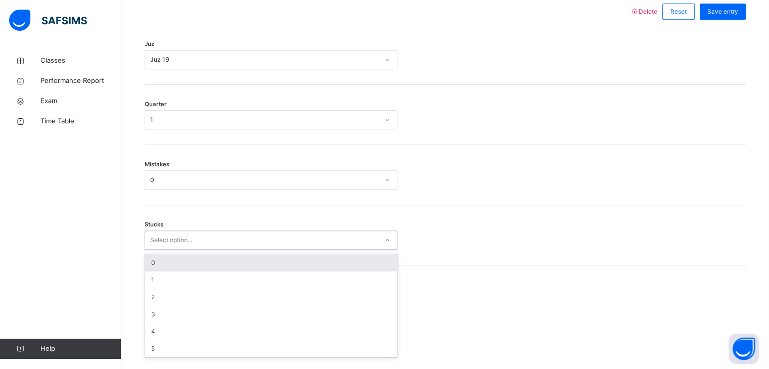
click at [170, 272] on div "0" at bounding box center [271, 262] width 252 height 17
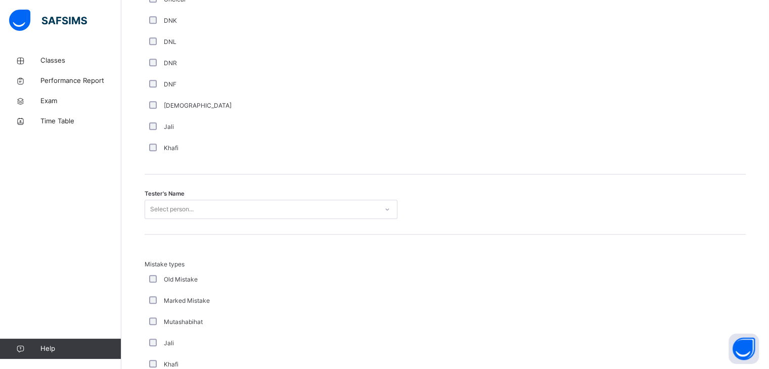
click at [174, 219] on div "Select person..." at bounding box center [271, 209] width 253 height 19
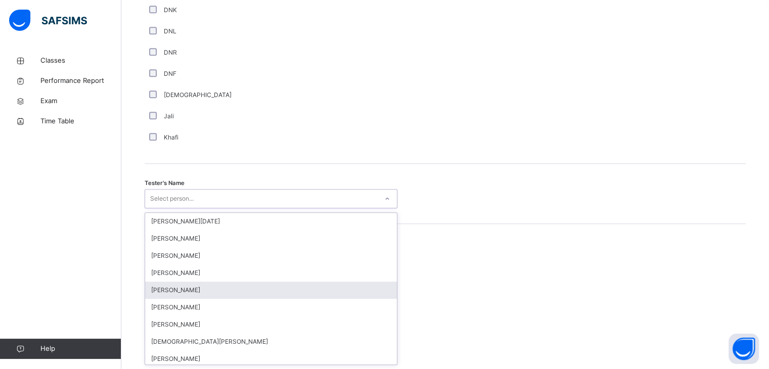
scroll to position [909, 0]
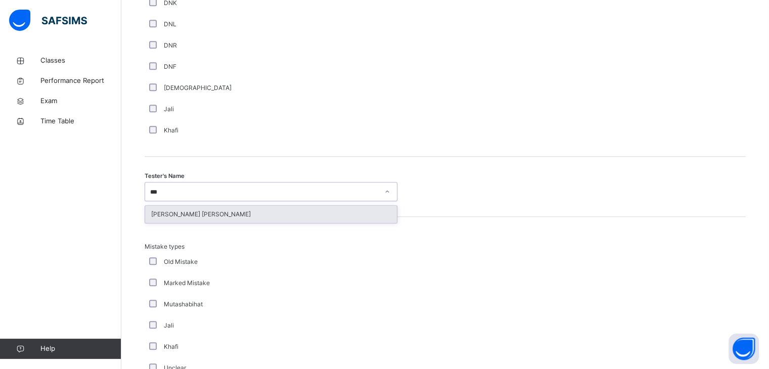
type input "****"
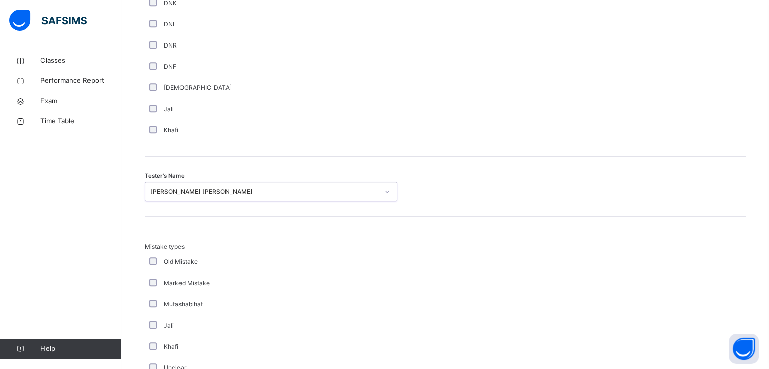
scroll to position [1094, 0]
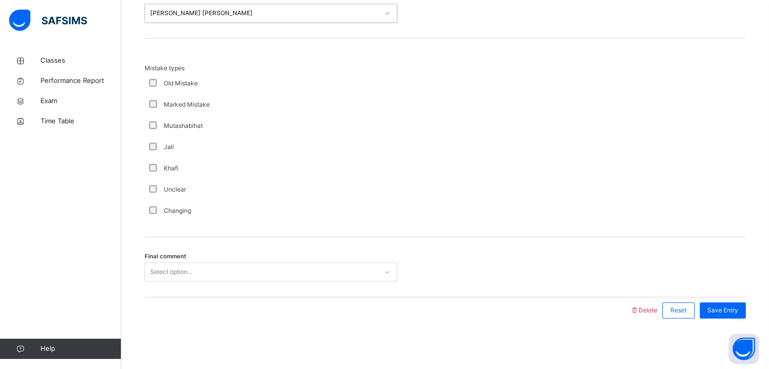
click at [340, 270] on div "Select option..." at bounding box center [261, 272] width 233 height 16
click at [738, 308] on span "Save Entry" at bounding box center [722, 310] width 31 height 9
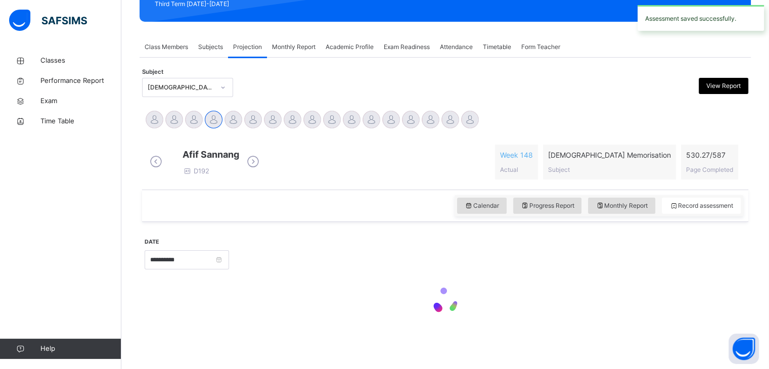
scroll to position [390, 0]
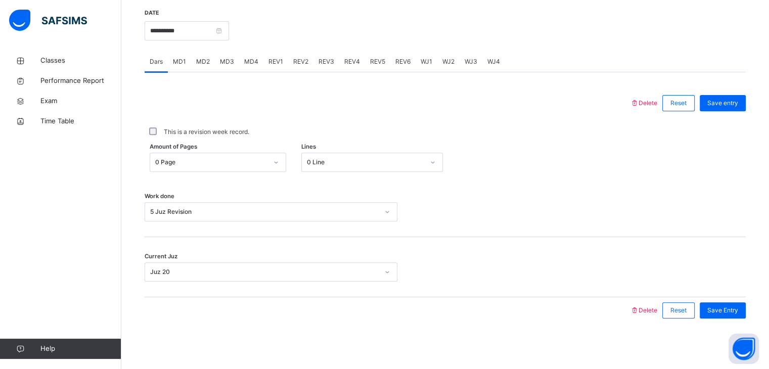
click at [316, 56] on div "REV3" at bounding box center [327, 62] width 26 height 20
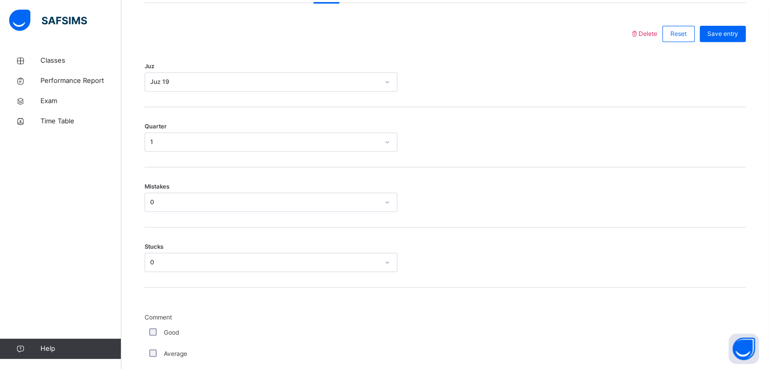
scroll to position [276, 0]
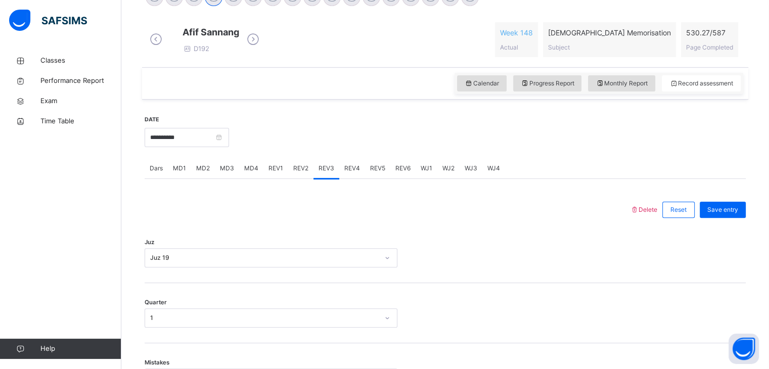
click at [355, 173] on span "REV4" at bounding box center [352, 168] width 16 height 9
click at [338, 267] on div "Select option..." at bounding box center [271, 257] width 253 height 19
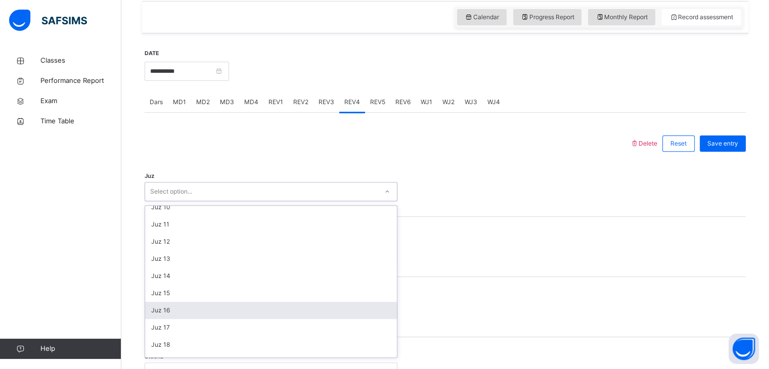
scroll to position [188, 0]
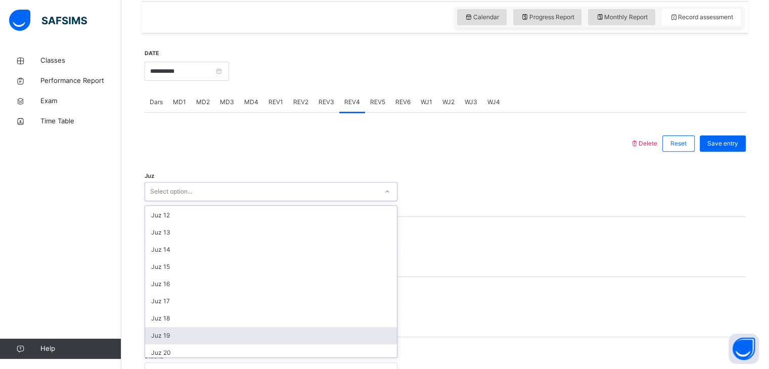
click at [287, 338] on div "Juz 19" at bounding box center [271, 335] width 252 height 17
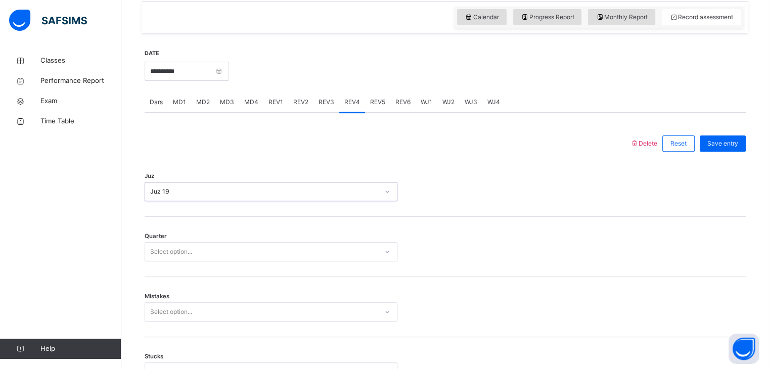
click at [248, 260] on div "Select option..." at bounding box center [261, 252] width 233 height 16
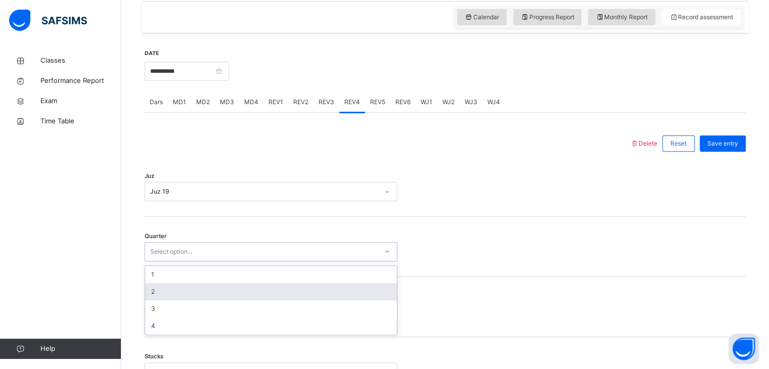
click at [242, 300] on div "2" at bounding box center [271, 291] width 252 height 17
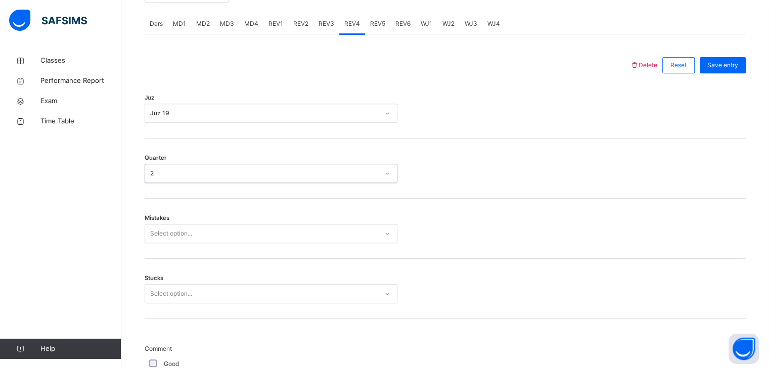
click at [242, 243] on div "Select option..." at bounding box center [271, 233] width 253 height 19
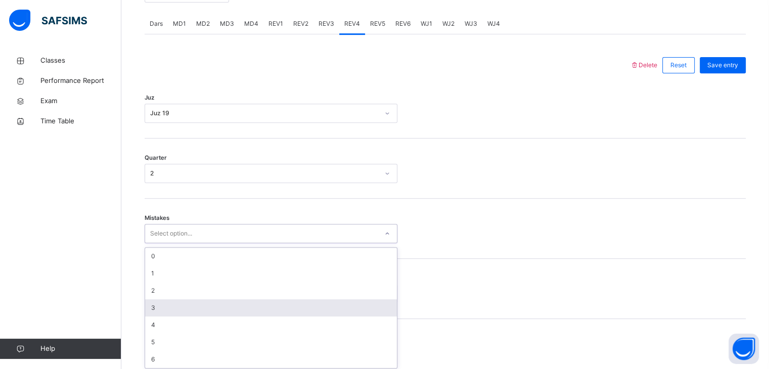
scroll to position [431, 0]
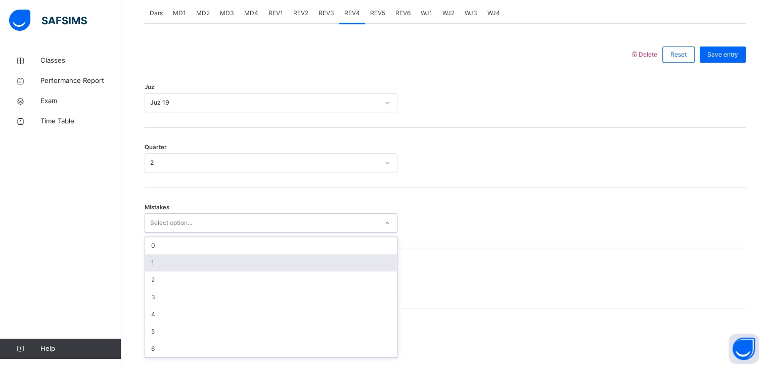
click at [219, 266] on div "1" at bounding box center [271, 262] width 252 height 17
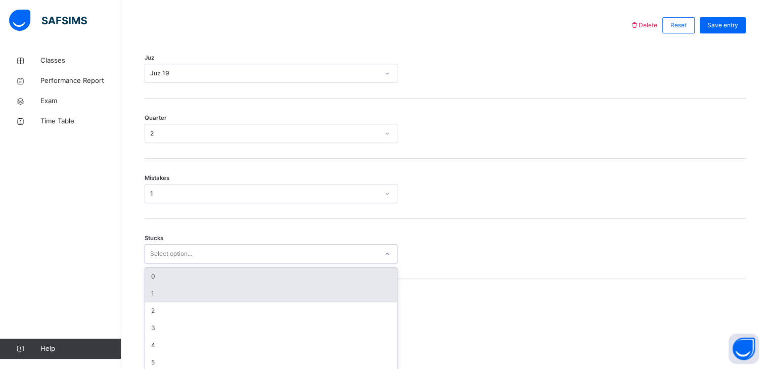
scroll to position [474, 0]
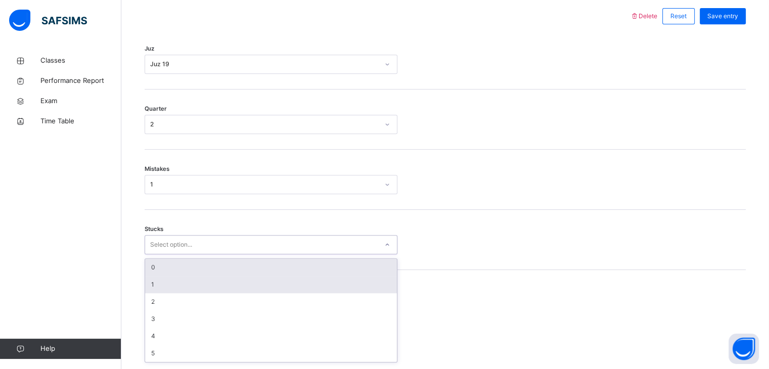
click at [219, 254] on div "option 0 focused, 1 of 6. 6 results available. Use Up and Down to choose option…" at bounding box center [271, 244] width 253 height 19
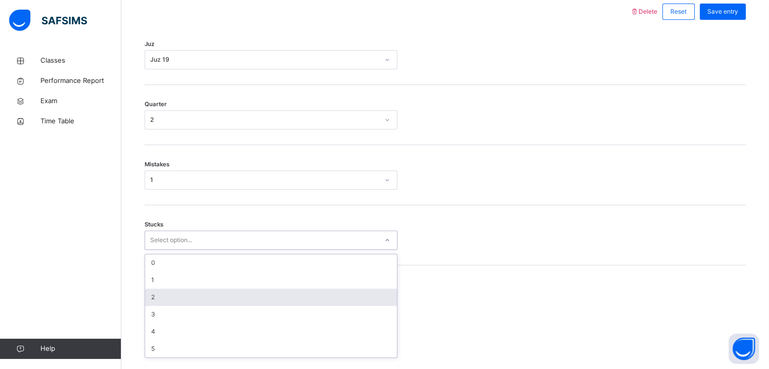
click at [220, 301] on div "2" at bounding box center [271, 297] width 252 height 17
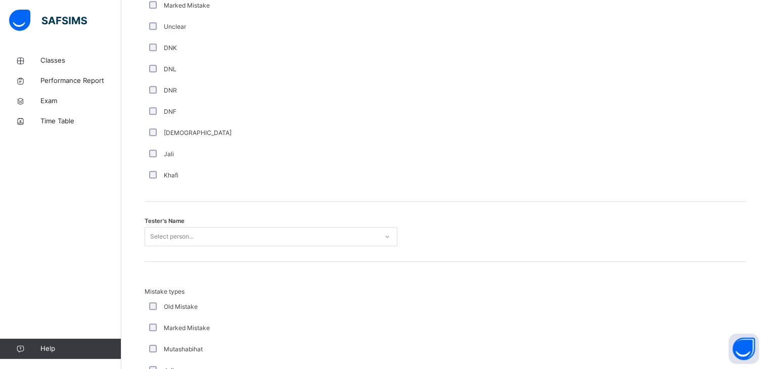
click at [218, 237] on div "Select person..." at bounding box center [271, 236] width 253 height 19
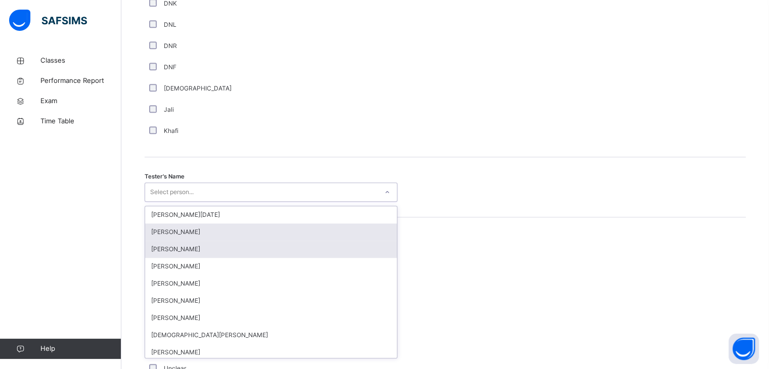
scroll to position [909, 0]
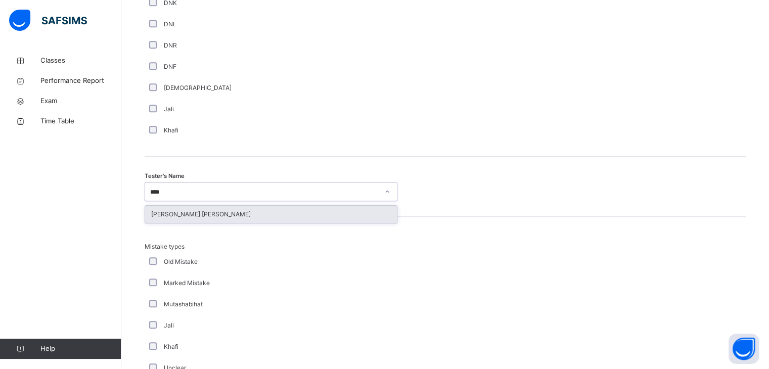
type input "*****"
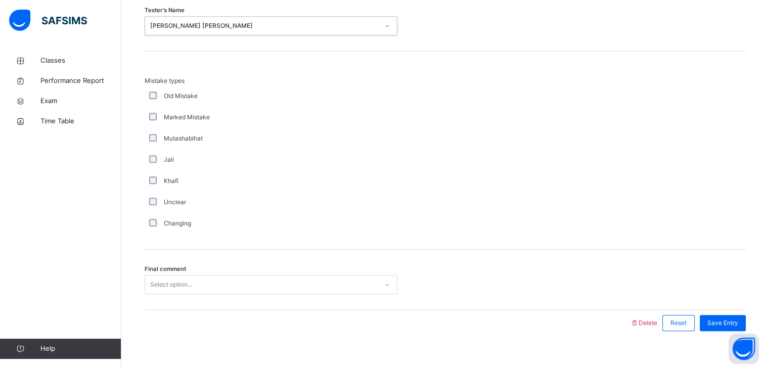
scroll to position [1094, 0]
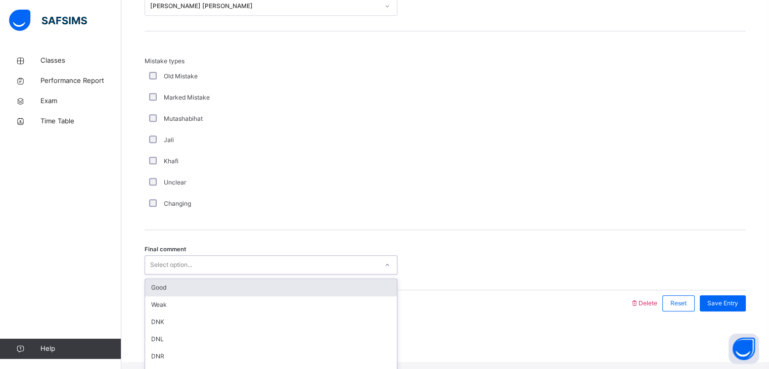
click at [210, 267] on div "Select option..." at bounding box center [261, 265] width 233 height 16
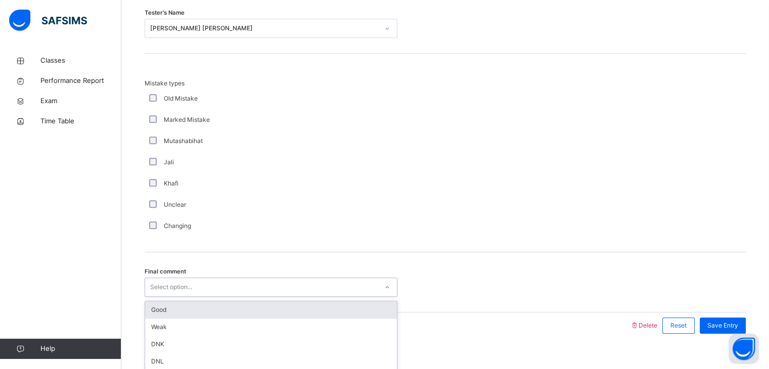
scroll to position [1070, 0]
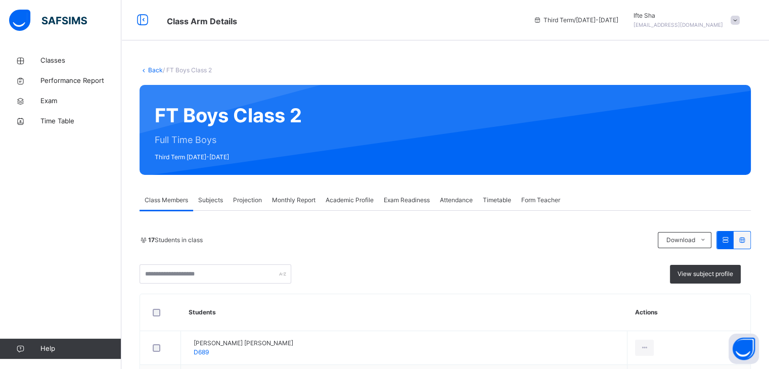
click at [247, 207] on div "Projection" at bounding box center [247, 200] width 39 height 20
click at [249, 196] on span "Projection" at bounding box center [247, 200] width 29 height 9
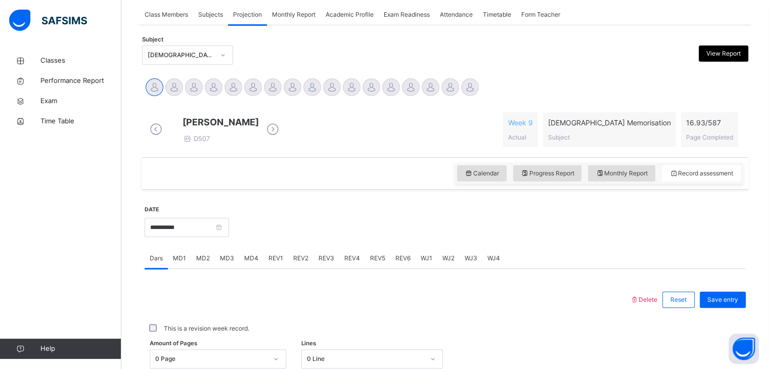
scroll to position [188, 0]
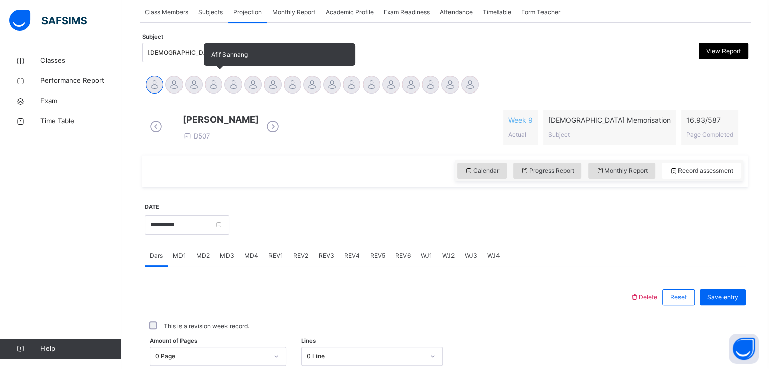
click at [213, 83] on div at bounding box center [214, 85] width 18 height 18
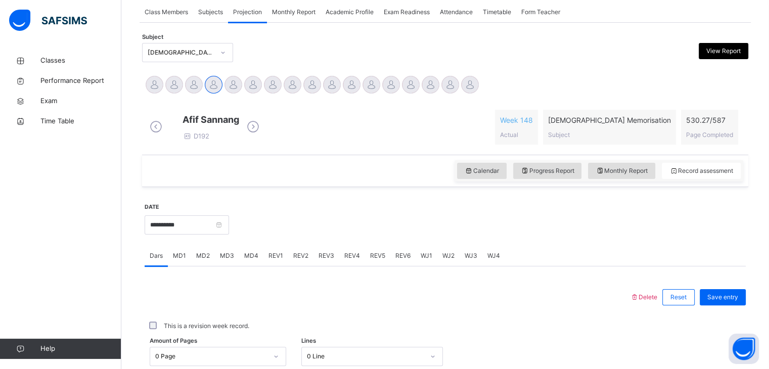
click at [352, 260] on span "REV4" at bounding box center [352, 255] width 16 height 9
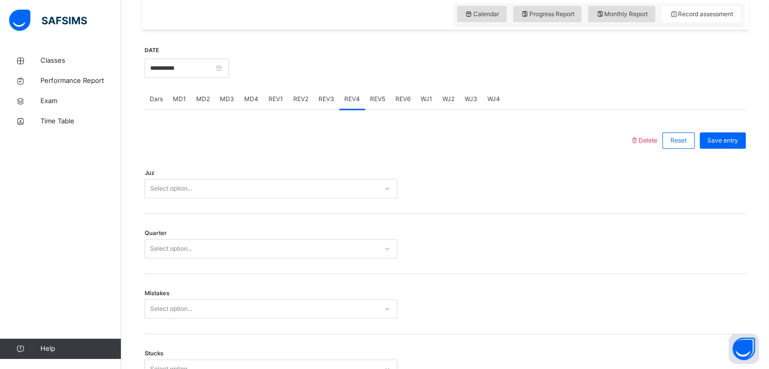
scroll to position [345, 0]
click at [315, 195] on div "Select option..." at bounding box center [261, 189] width 233 height 16
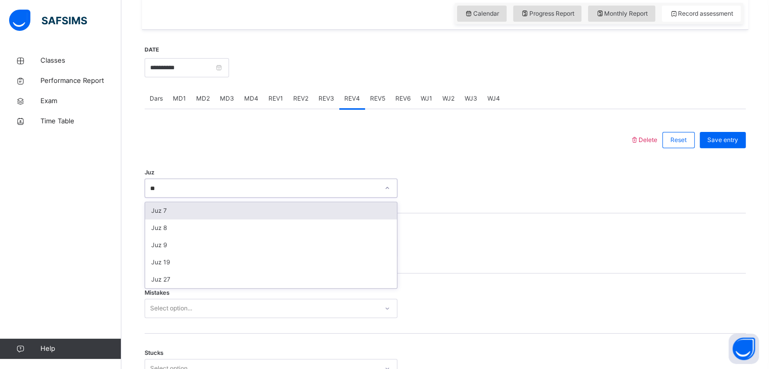
type input "*"
type input "**"
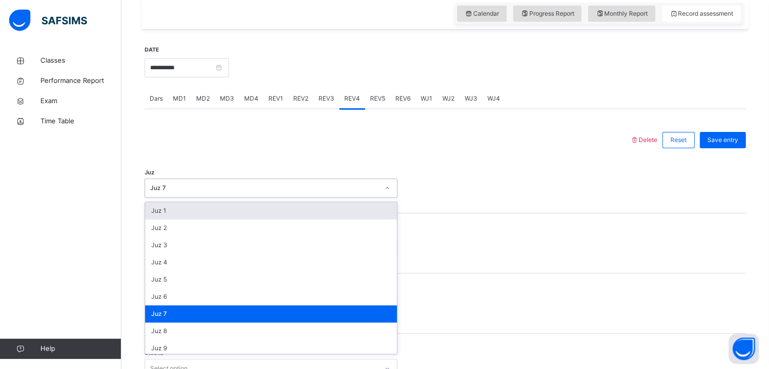
click at [315, 193] on div "Juz 7" at bounding box center [264, 188] width 229 height 9
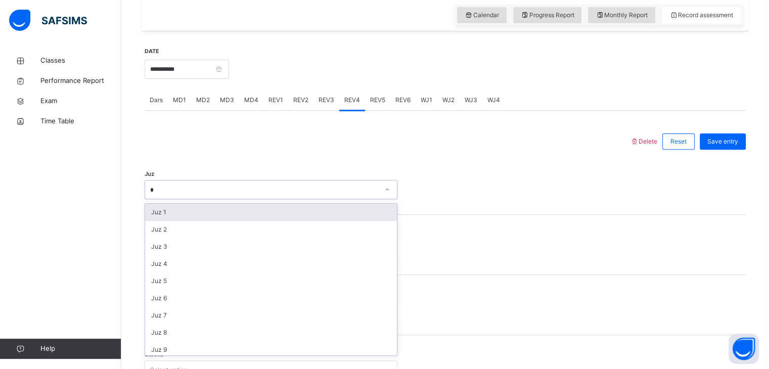
type input "**"
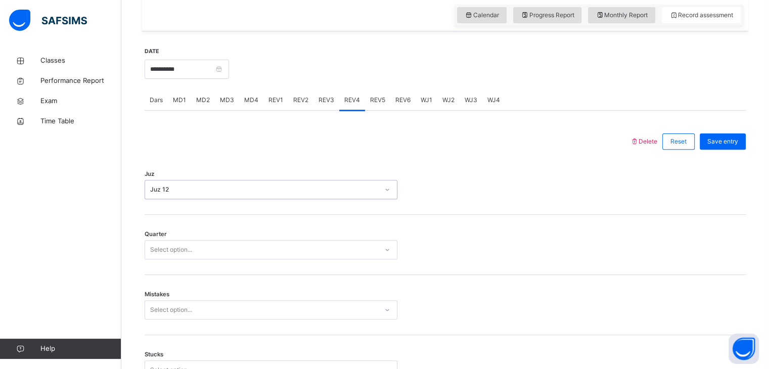
click at [315, 194] on div "Juz 12" at bounding box center [264, 189] width 229 height 9
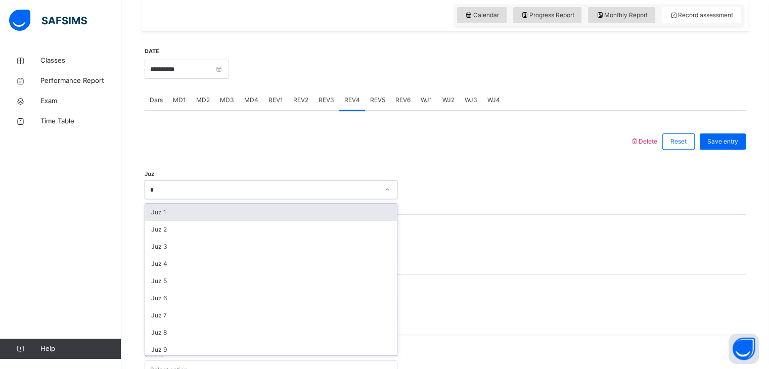
type input "**"
click at [315, 194] on div "Juz 12" at bounding box center [264, 189] width 229 height 9
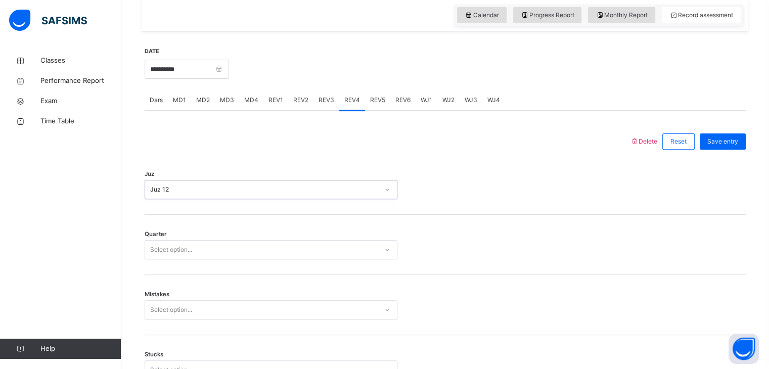
click at [315, 194] on div "Juz 12" at bounding box center [264, 189] width 229 height 9
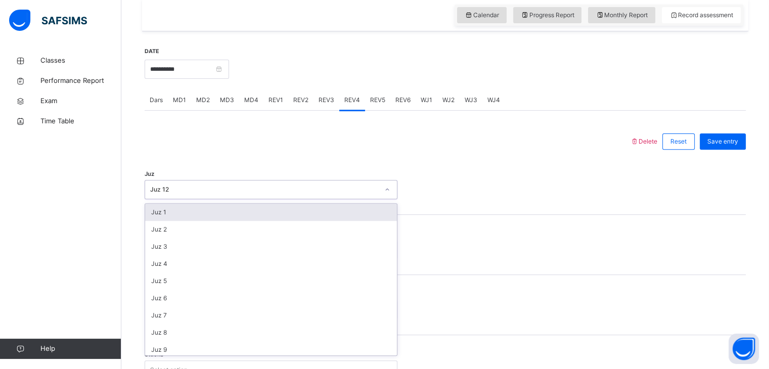
click at [366, 194] on div "Juz 12" at bounding box center [264, 189] width 229 height 9
type input "*"
type input "**"
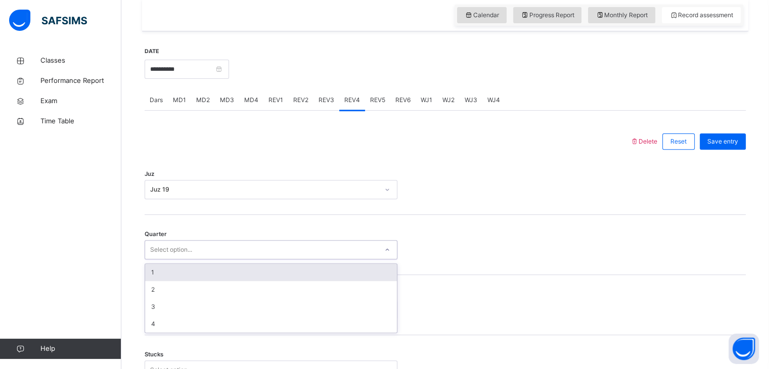
click at [346, 256] on div "Select option..." at bounding box center [261, 250] width 233 height 16
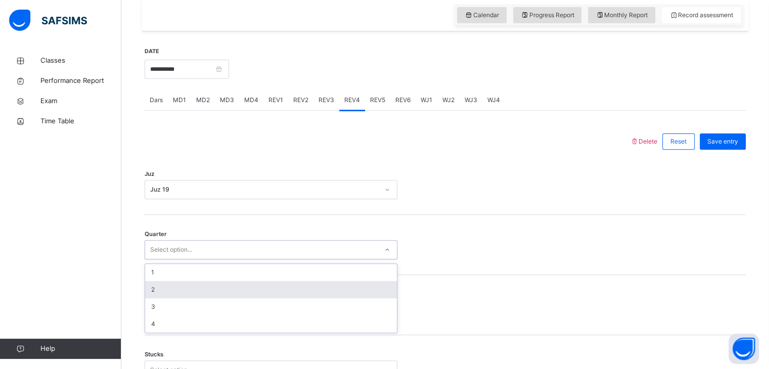
click at [347, 298] on div "2" at bounding box center [271, 289] width 252 height 17
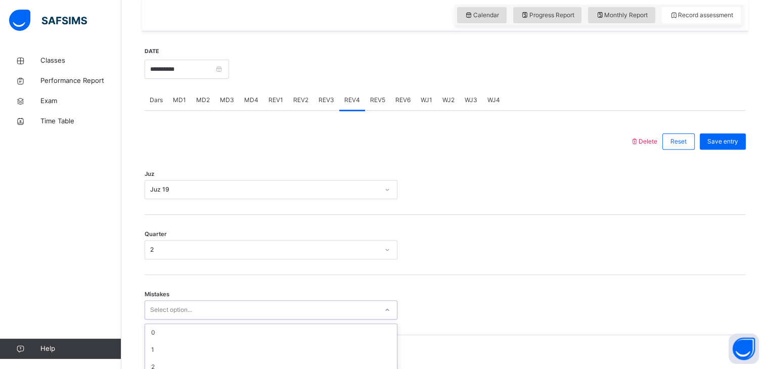
scroll to position [431, 0]
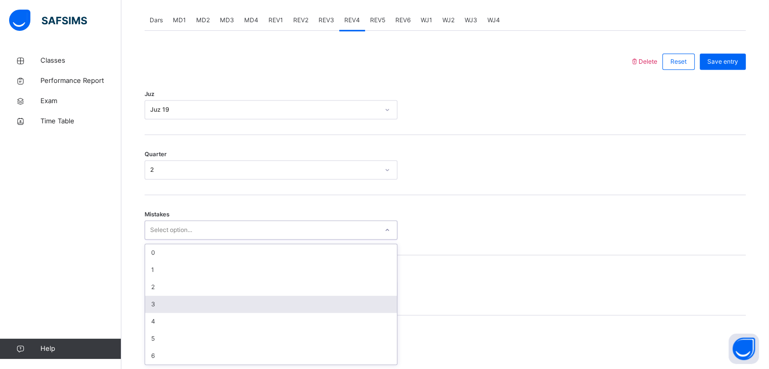
click at [347, 240] on div "option 3 focused, 4 of 7. 7 results available. Use Up and Down to choose option…" at bounding box center [271, 229] width 253 height 19
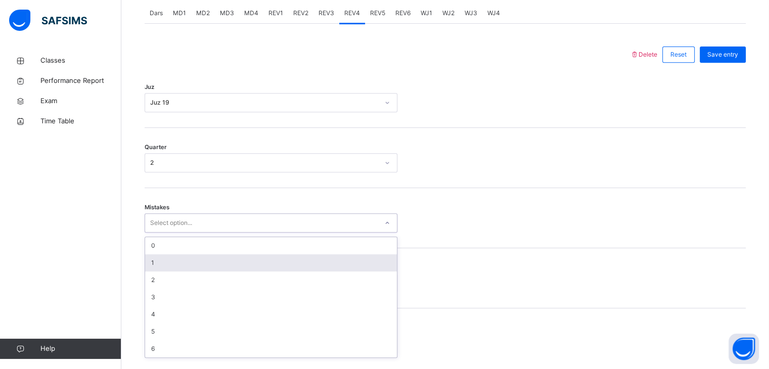
click at [314, 270] on div "1" at bounding box center [271, 262] width 252 height 17
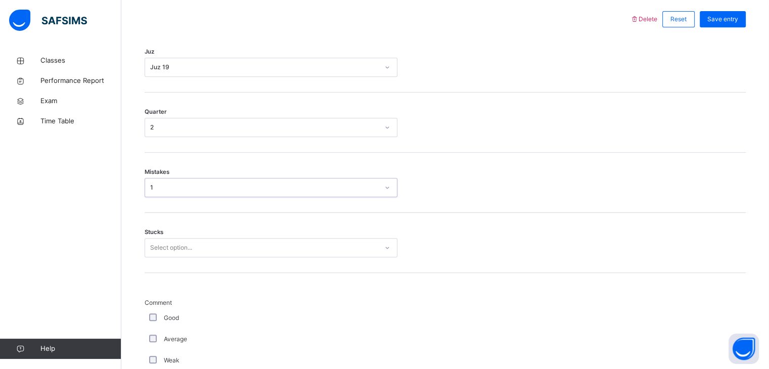
click at [313, 257] on div "Select option..." at bounding box center [271, 247] width 253 height 19
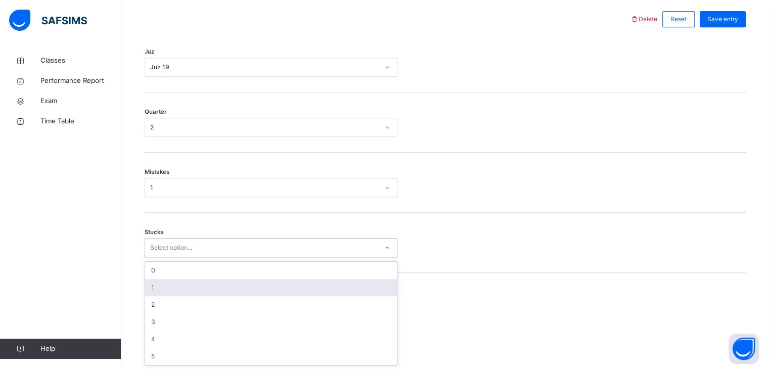
scroll to position [474, 0]
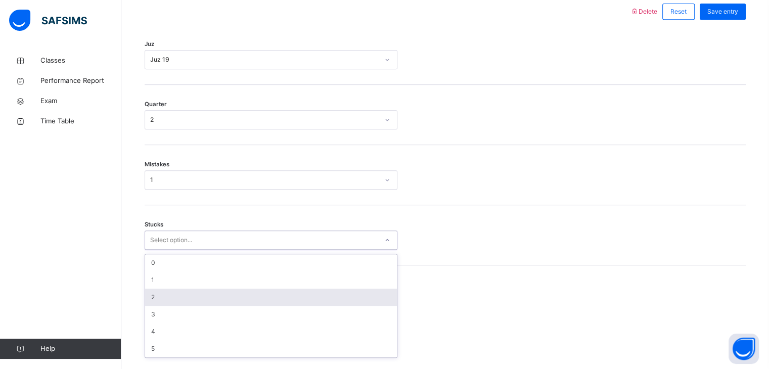
click at [313, 299] on div "2" at bounding box center [271, 297] width 252 height 17
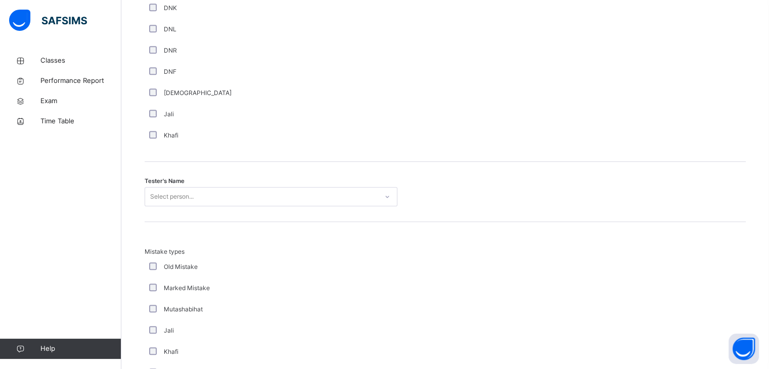
click at [305, 206] on div "Select person..." at bounding box center [271, 196] width 253 height 19
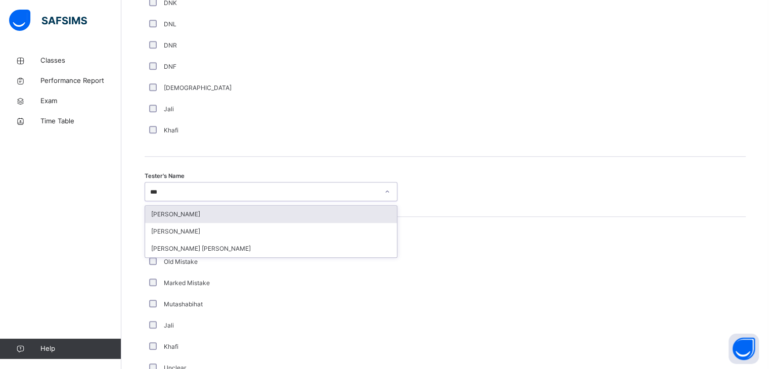
scroll to position [0, 0]
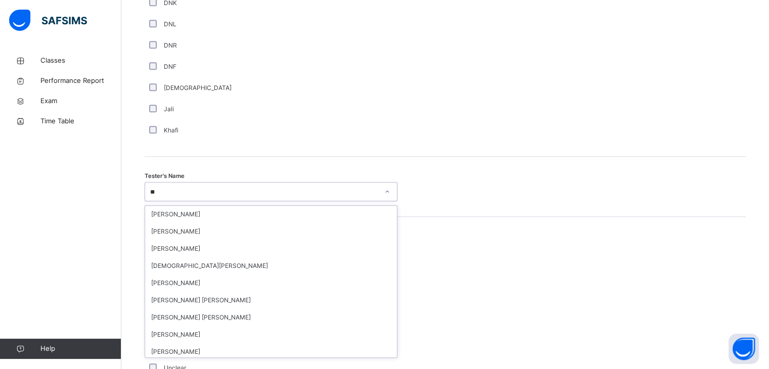
type input "*"
type input "****"
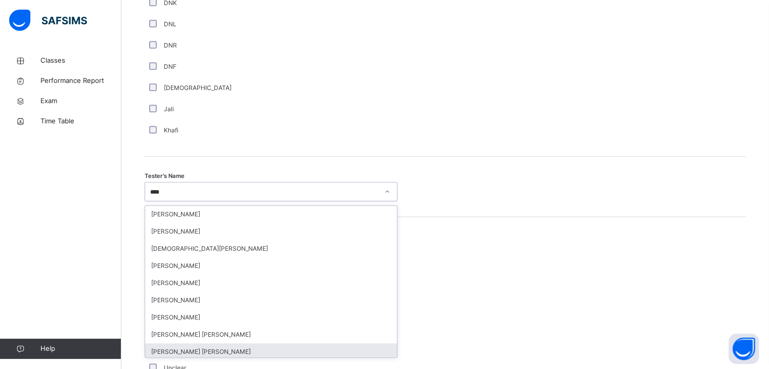
click at [246, 358] on div "[PERSON_NAME] [PERSON_NAME]" at bounding box center [271, 351] width 252 height 17
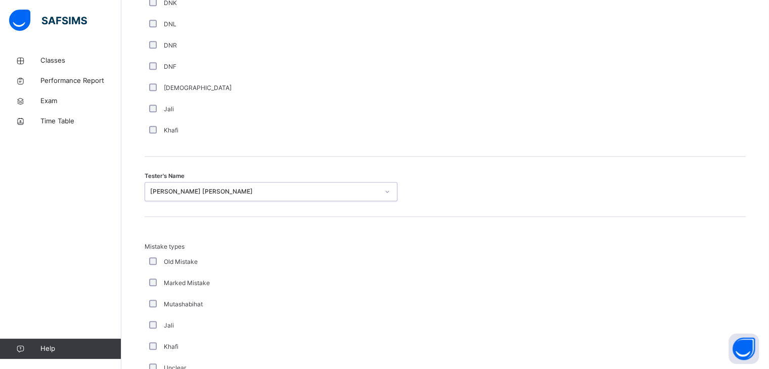
scroll to position [1094, 0]
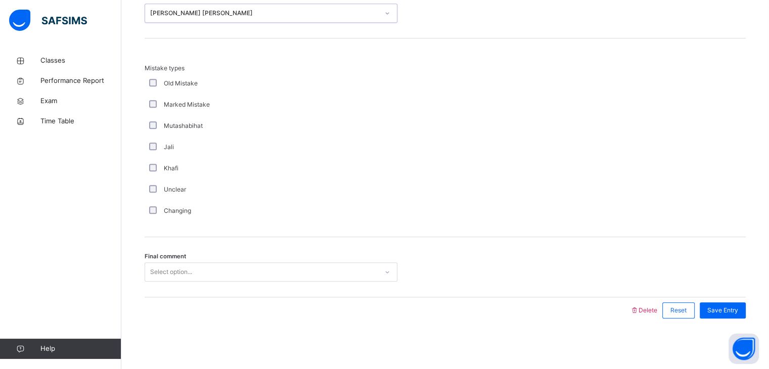
click at [212, 264] on div "Select option..." at bounding box center [261, 272] width 233 height 16
click at [736, 310] on span "Save Entry" at bounding box center [722, 310] width 31 height 9
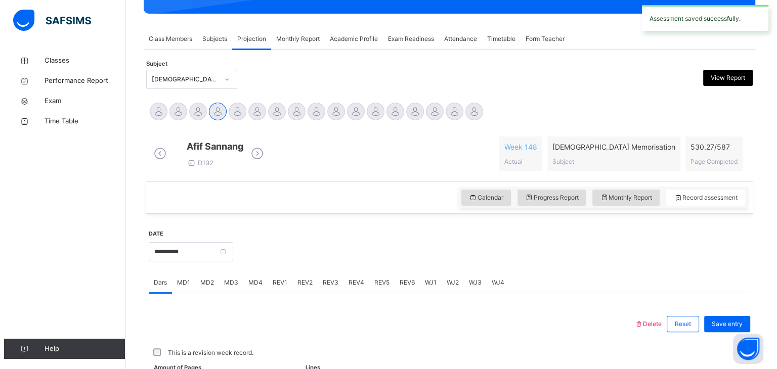
scroll to position [390, 0]
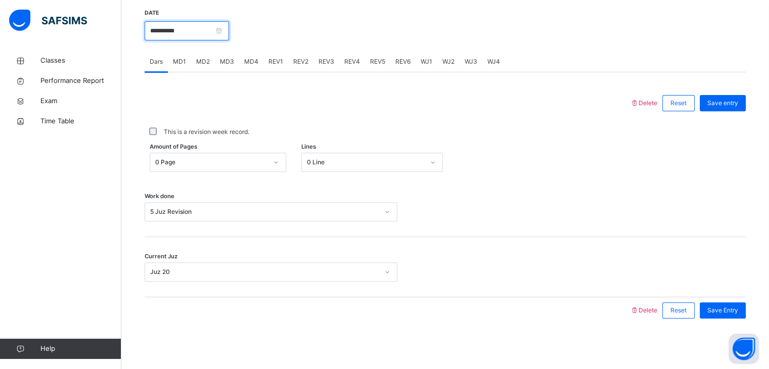
click at [223, 22] on input "**********" at bounding box center [187, 30] width 84 height 19
click at [376, 133] on div "This is a revision week record." at bounding box center [445, 131] width 596 height 9
click at [202, 40] on input "**********" at bounding box center [187, 30] width 84 height 19
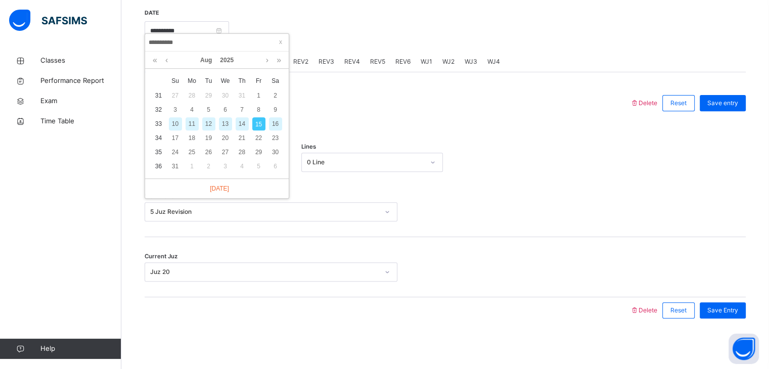
click at [433, 128] on div "This is a revision week record." at bounding box center [445, 131] width 596 height 9
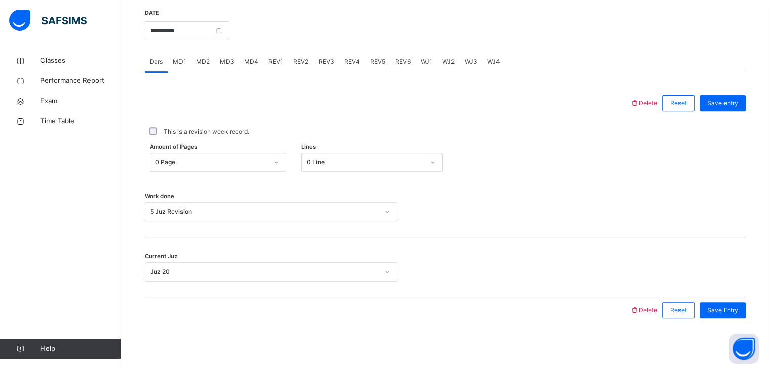
click at [353, 58] on span "REV4" at bounding box center [352, 61] width 16 height 9
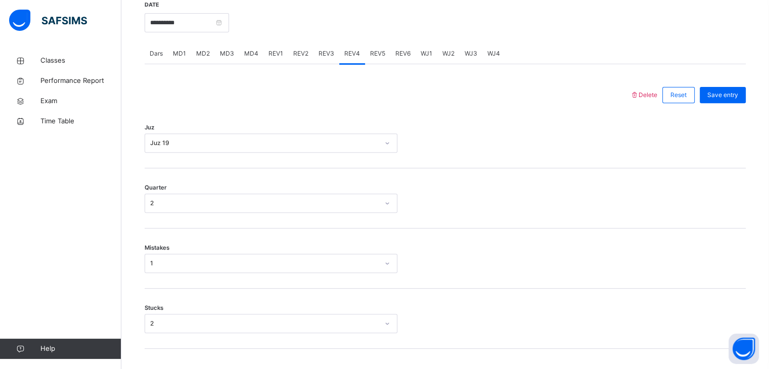
click at [316, 64] on div "REV3" at bounding box center [327, 53] width 26 height 20
click at [310, 64] on div "REV2" at bounding box center [300, 53] width 25 height 20
click at [351, 57] on span "REV4" at bounding box center [352, 53] width 16 height 9
click at [661, 98] on div "Delete Reset Save entry" at bounding box center [688, 95] width 116 height 26
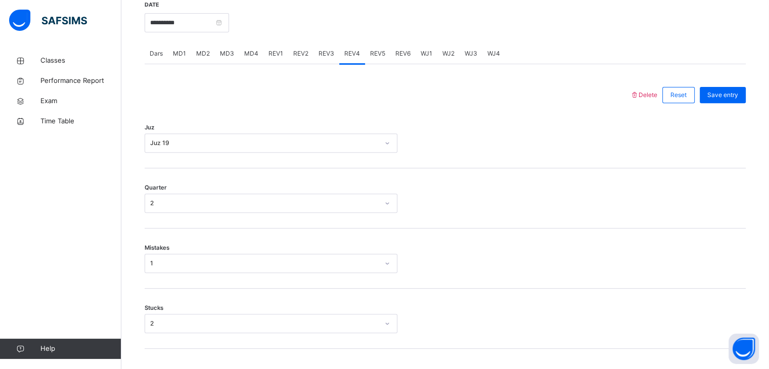
click at [657, 99] on span "Delete" at bounding box center [643, 95] width 27 height 8
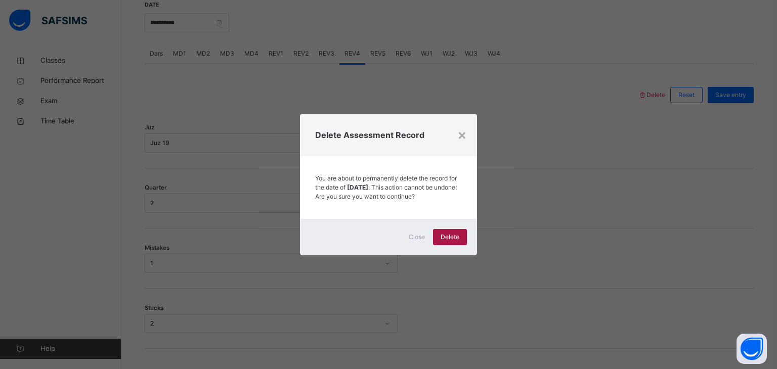
click at [466, 240] on div "Delete" at bounding box center [450, 237] width 34 height 16
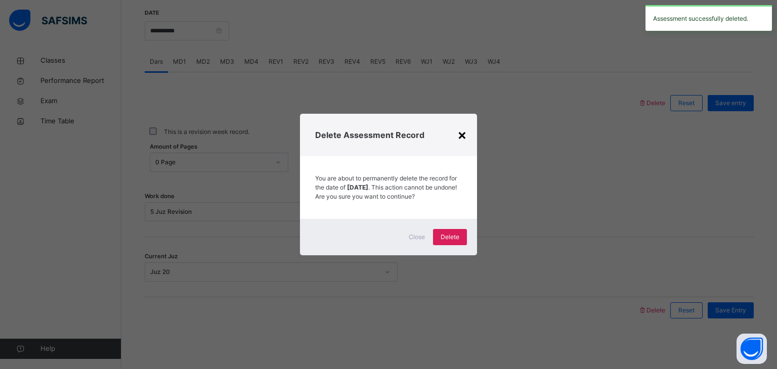
click at [463, 129] on div "×" at bounding box center [462, 134] width 10 height 21
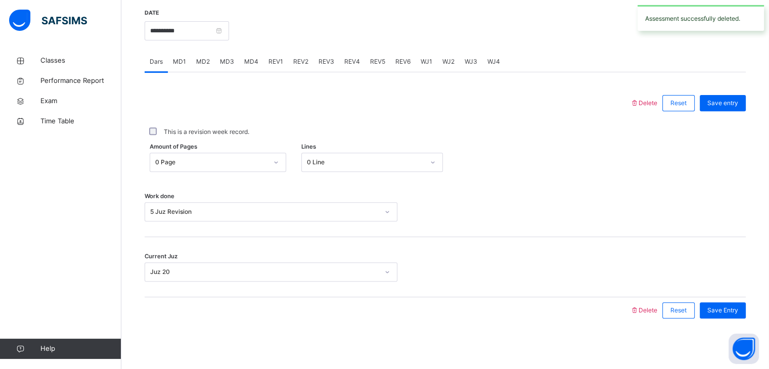
click at [193, 42] on div "**********" at bounding box center [187, 29] width 84 height 43
click at [195, 34] on input "**********" at bounding box center [187, 30] width 84 height 19
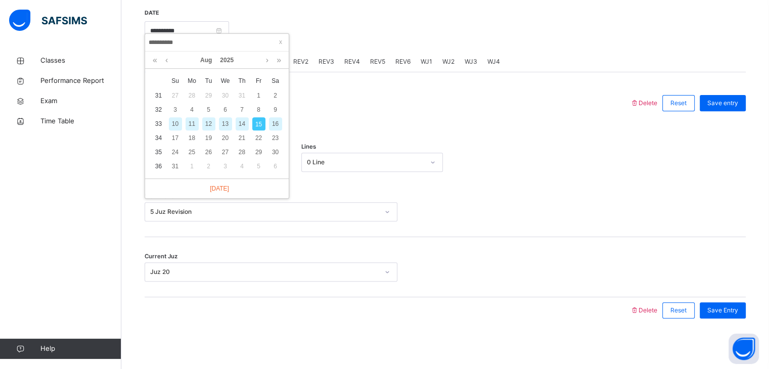
click at [225, 117] on div "13" at bounding box center [225, 123] width 13 height 13
type input "**********"
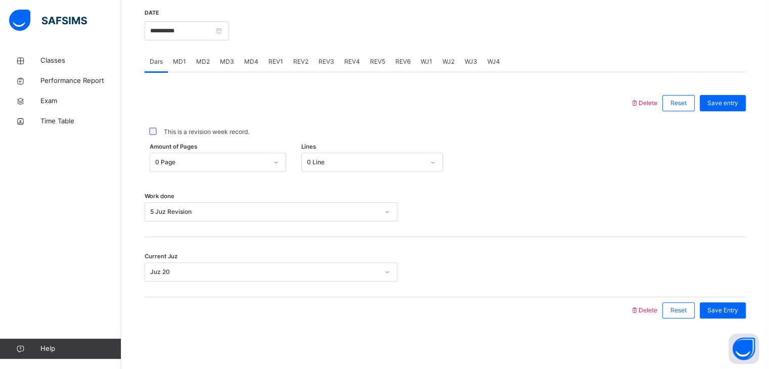
click at [314, 64] on div "REV3" at bounding box center [327, 62] width 26 height 20
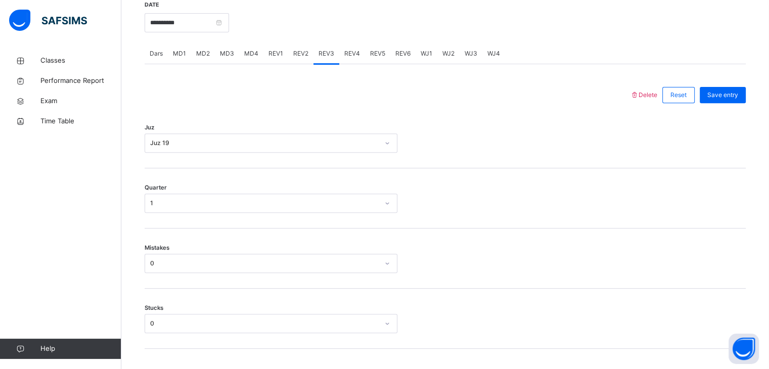
click at [305, 58] on span "REV2" at bounding box center [300, 53] width 15 height 9
click at [263, 61] on div "REV1" at bounding box center [275, 53] width 25 height 20
click at [288, 64] on div "REV2" at bounding box center [300, 53] width 25 height 20
click at [314, 64] on div "REV3" at bounding box center [327, 53] width 26 height 20
click at [257, 57] on div "MD4" at bounding box center [251, 53] width 24 height 20
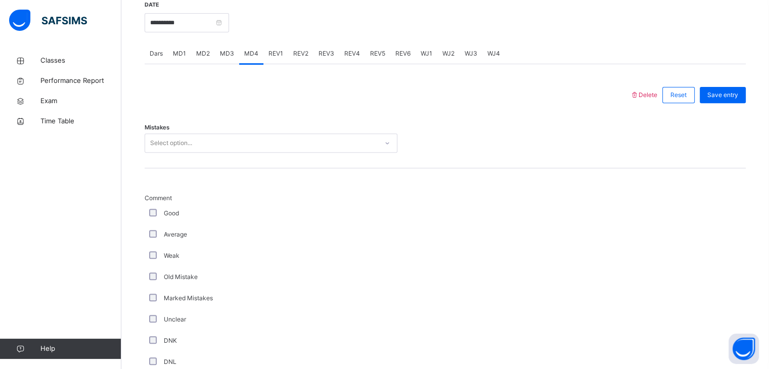
click at [272, 58] on span "REV1" at bounding box center [276, 53] width 15 height 9
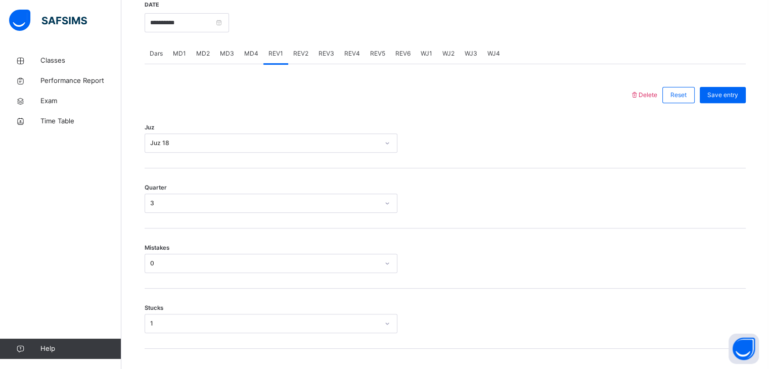
click at [292, 64] on div "REV2" at bounding box center [300, 53] width 25 height 20
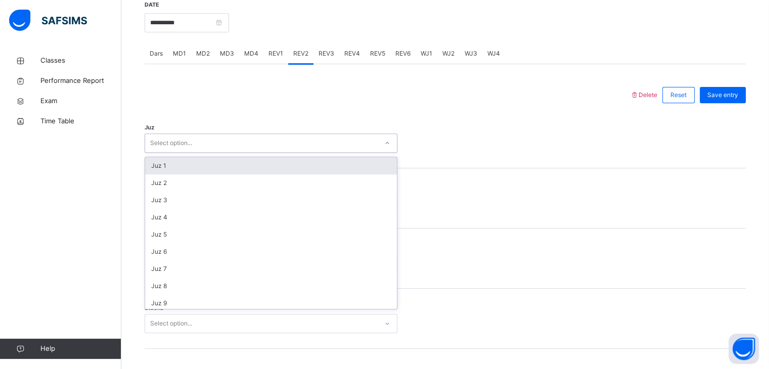
click at [283, 153] on div "Select option..." at bounding box center [271, 142] width 253 height 19
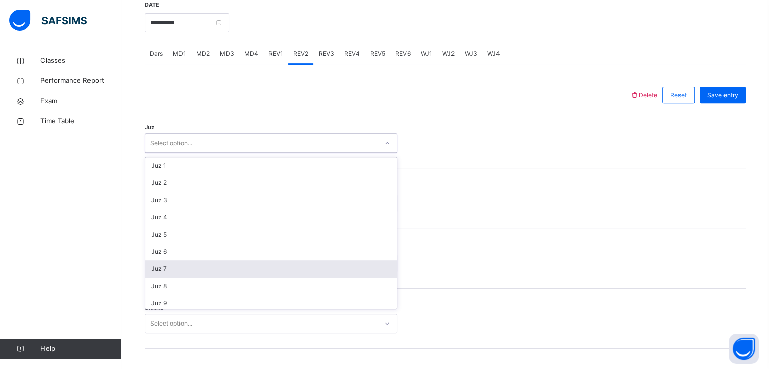
scroll to position [179, 0]
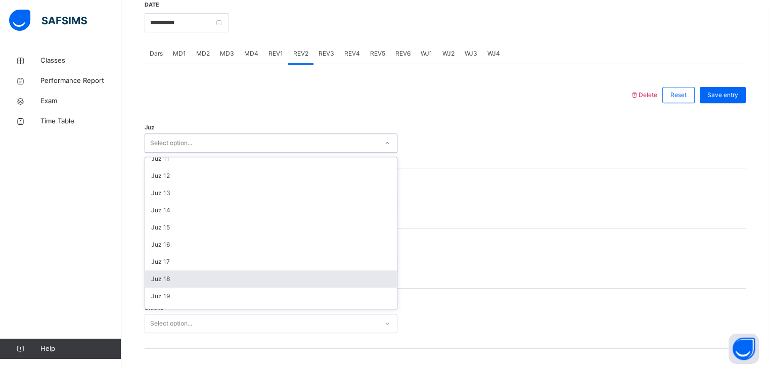
click at [295, 281] on div "Juz 18" at bounding box center [271, 279] width 252 height 17
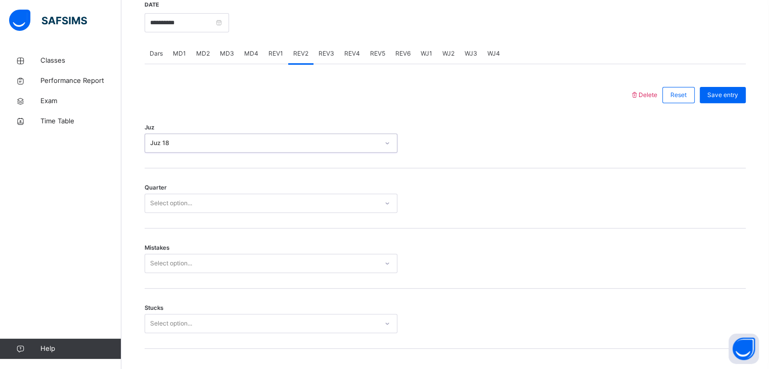
click at [304, 210] on div "Select option..." at bounding box center [261, 204] width 233 height 16
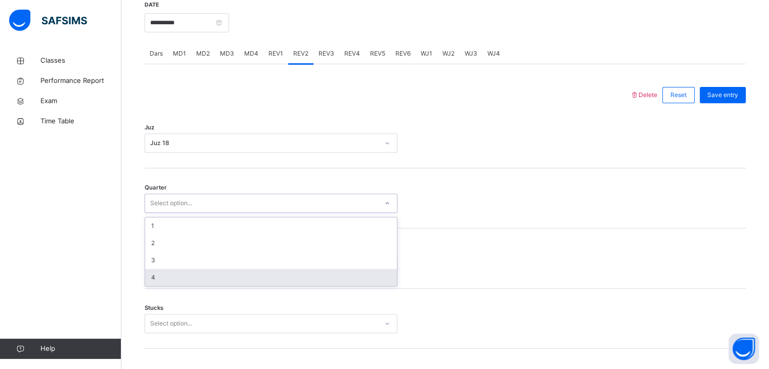
click at [321, 285] on div "4" at bounding box center [271, 277] width 252 height 17
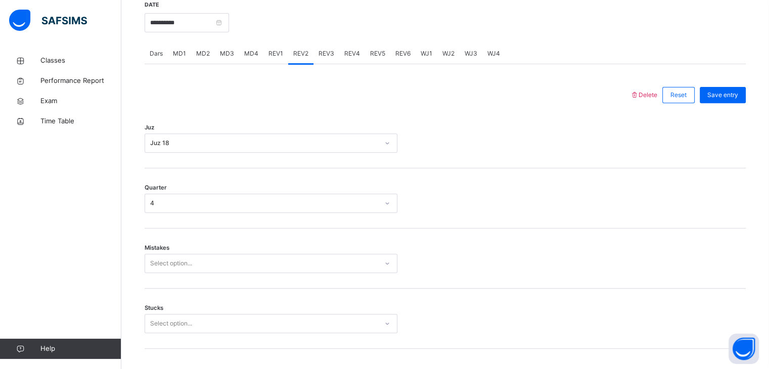
click at [321, 285] on div "Mistakes Select option..." at bounding box center [445, 259] width 601 height 60
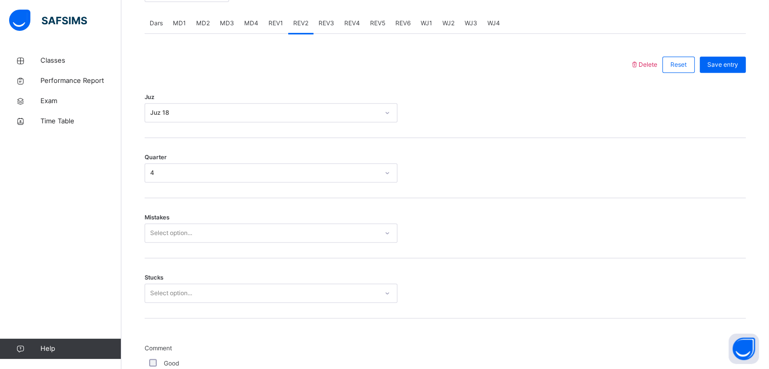
click at [316, 243] on div "Select option..." at bounding box center [271, 233] width 253 height 19
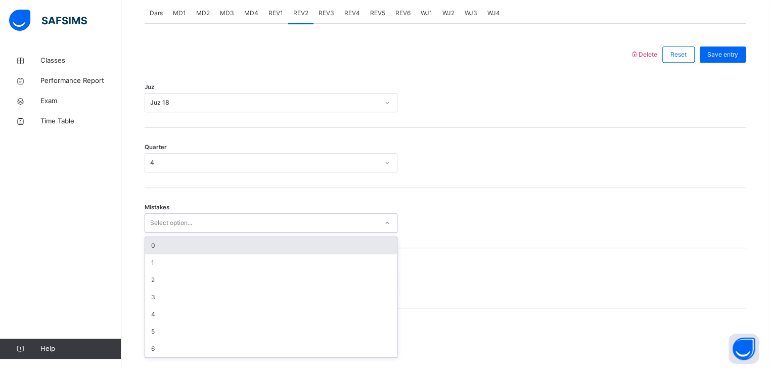
click at [306, 254] on div "0" at bounding box center [271, 245] width 252 height 17
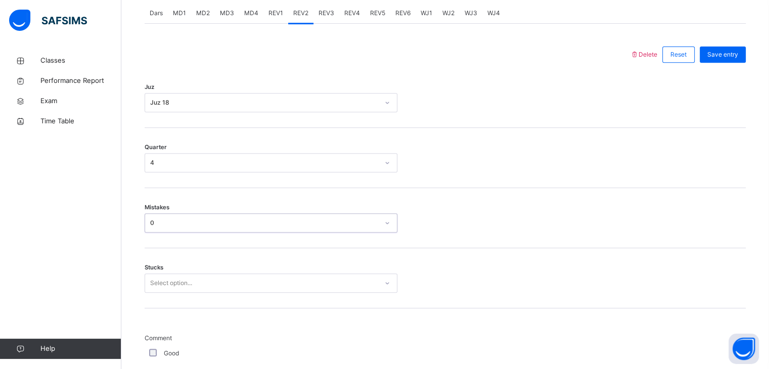
click at [301, 286] on div "Select option..." at bounding box center [271, 283] width 253 height 19
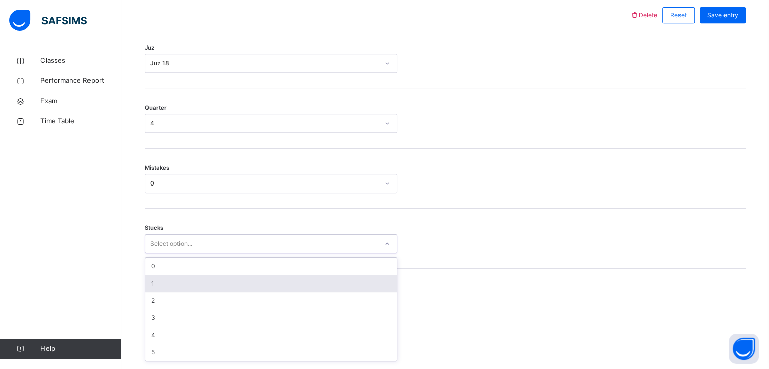
scroll to position [474, 0]
click at [298, 279] on div "1" at bounding box center [271, 280] width 252 height 17
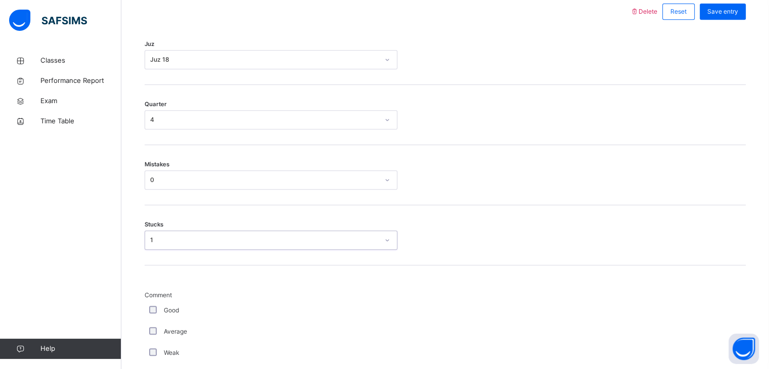
click at [291, 264] on div "Stucks option 1, selected. 0 results available. Select is focused ,type to refi…" at bounding box center [445, 235] width 601 height 60
click at [289, 250] on div "1" at bounding box center [271, 240] width 253 height 19
click at [288, 250] on div "1" at bounding box center [271, 240] width 253 height 19
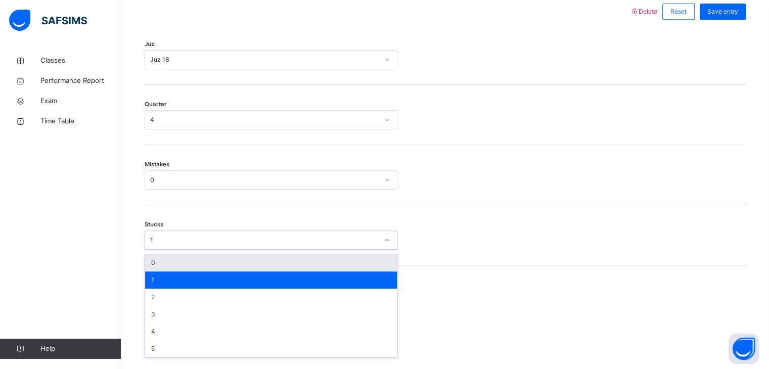
click at [279, 245] on div "1" at bounding box center [264, 240] width 229 height 9
click at [280, 272] on div "0" at bounding box center [271, 262] width 252 height 17
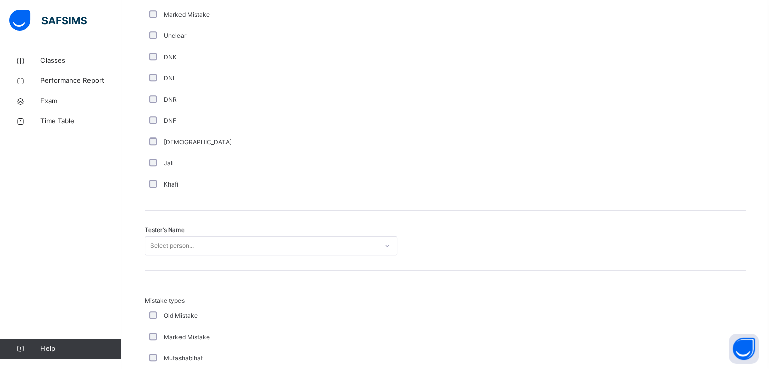
click at [234, 255] on div "Select person..." at bounding box center [271, 245] width 253 height 19
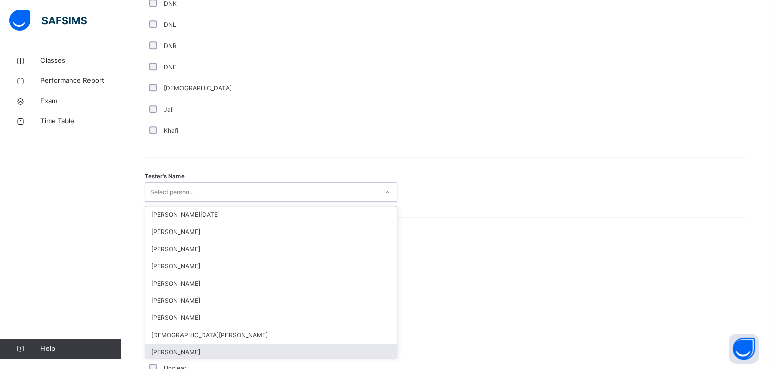
scroll to position [909, 0]
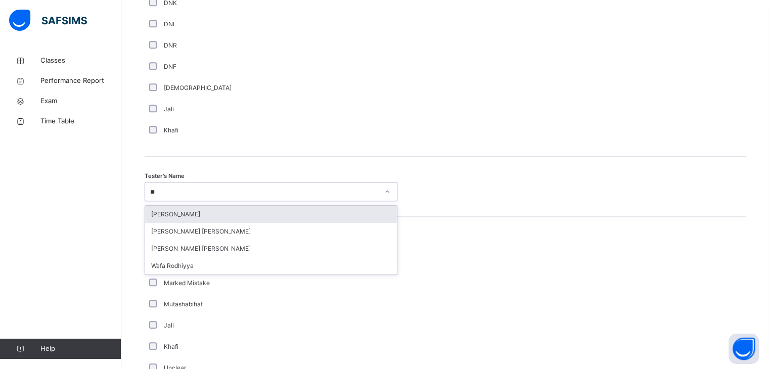
type input "***"
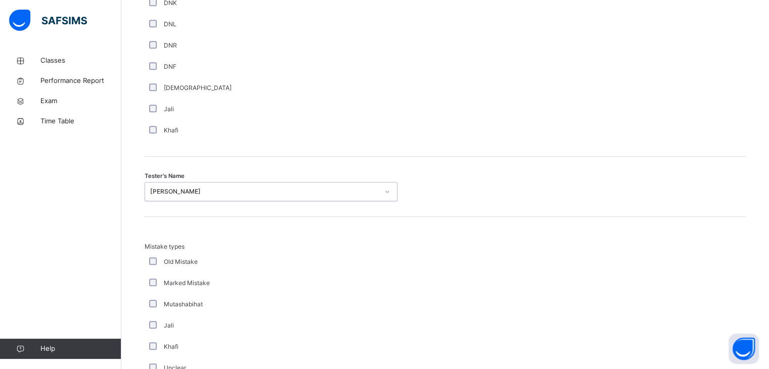
scroll to position [1094, 0]
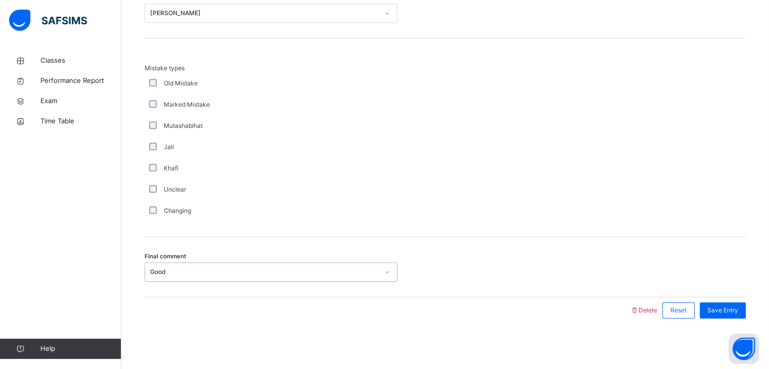
click at [223, 274] on div "Good" at bounding box center [261, 272] width 233 height 16
click at [727, 308] on span "Save Entry" at bounding box center [722, 310] width 31 height 9
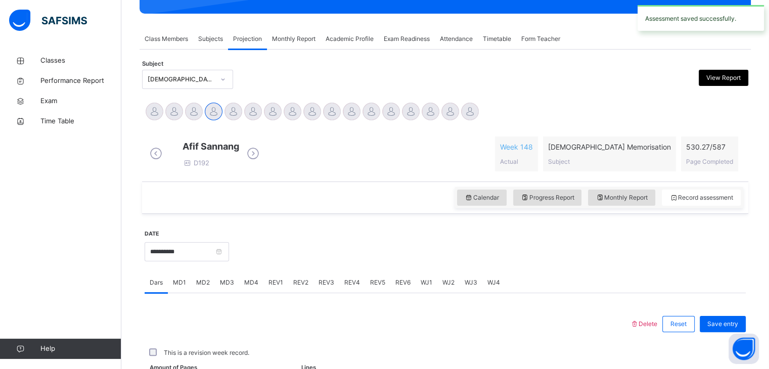
scroll to position [390, 0]
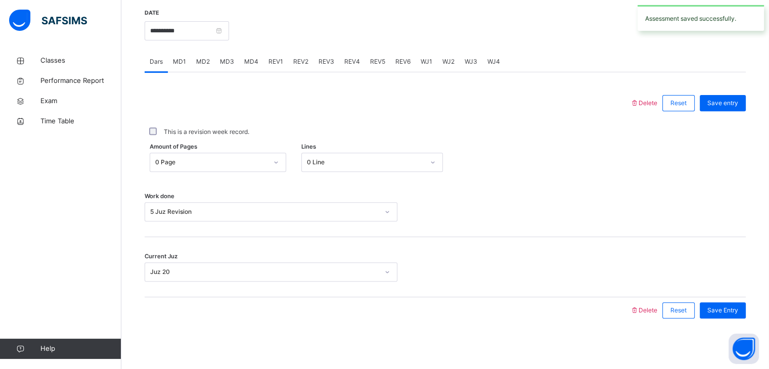
click at [727, 308] on span "Save Entry" at bounding box center [722, 310] width 31 height 9
click at [304, 61] on span "REV2" at bounding box center [300, 61] width 15 height 9
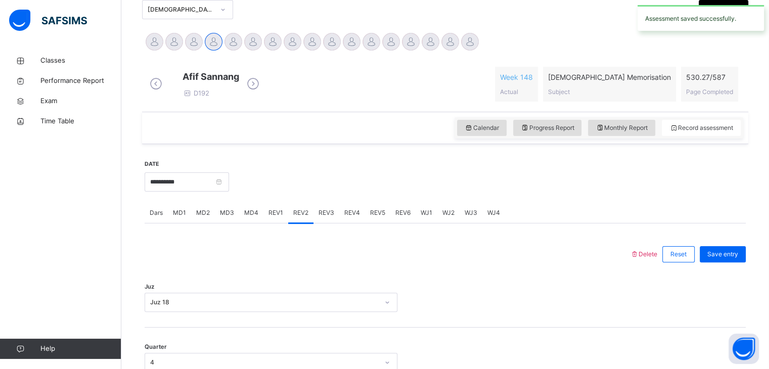
scroll to position [225, 0]
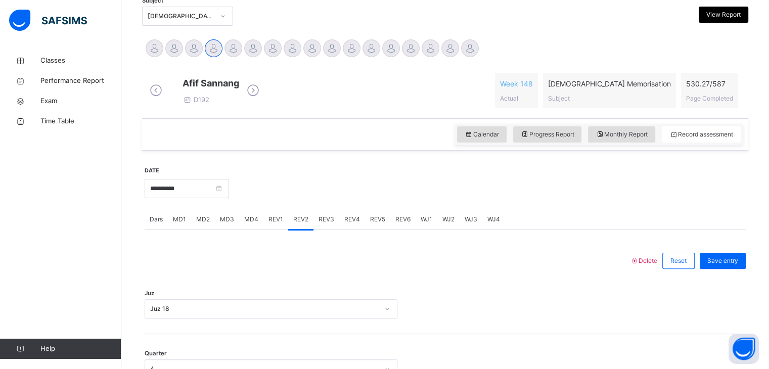
drag, startPoint x: 320, startPoint y: 239, endPoint x: 320, endPoint y: 231, distance: 8.6
click at [321, 224] on span "REV3" at bounding box center [327, 219] width 16 height 9
click at [400, 285] on div "Juz Juz 19" at bounding box center [445, 304] width 601 height 60
drag, startPoint x: 356, startPoint y: 232, endPoint x: 351, endPoint y: 228, distance: 6.5
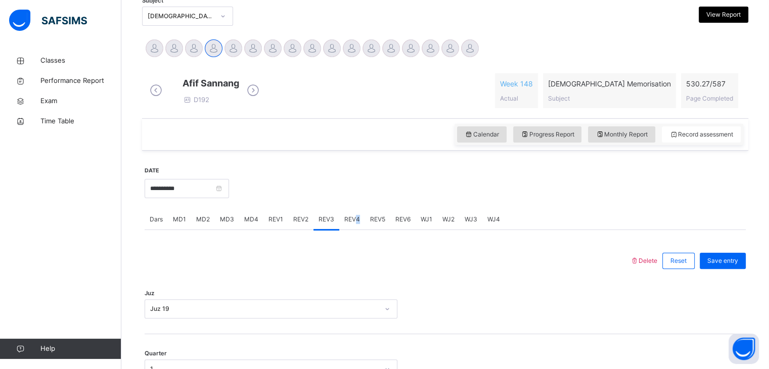
click at [351, 229] on div "REV4" at bounding box center [352, 219] width 26 height 20
click at [329, 318] on div "Select option..." at bounding box center [271, 308] width 253 height 19
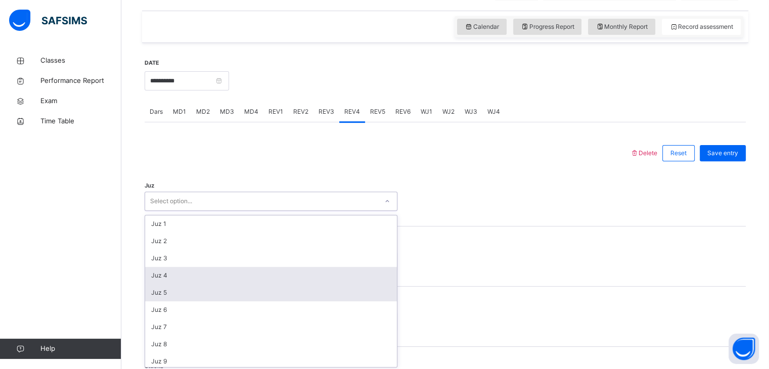
scroll to position [342, 0]
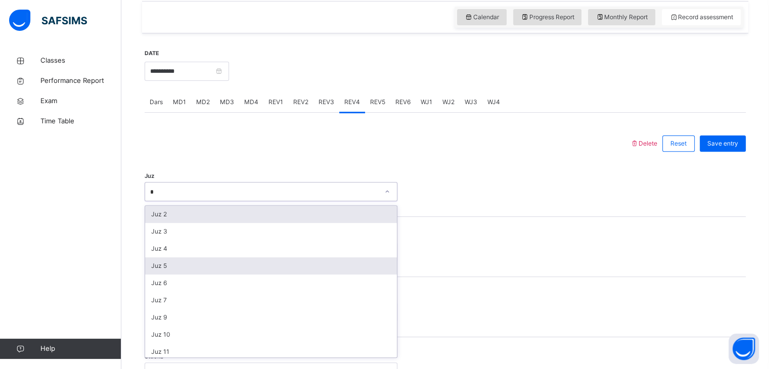
type input "**"
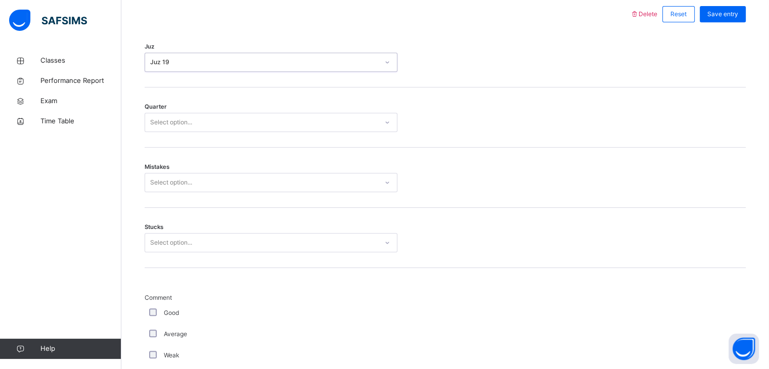
scroll to position [467, 0]
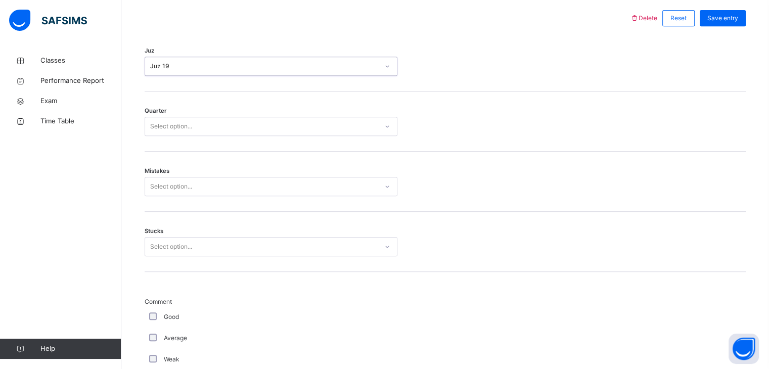
click at [262, 130] on div "Select option..." at bounding box center [261, 127] width 233 height 16
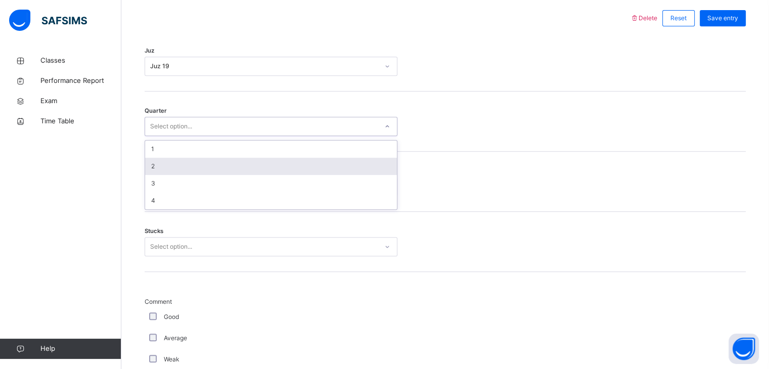
click at [233, 175] on div "2" at bounding box center [271, 166] width 252 height 17
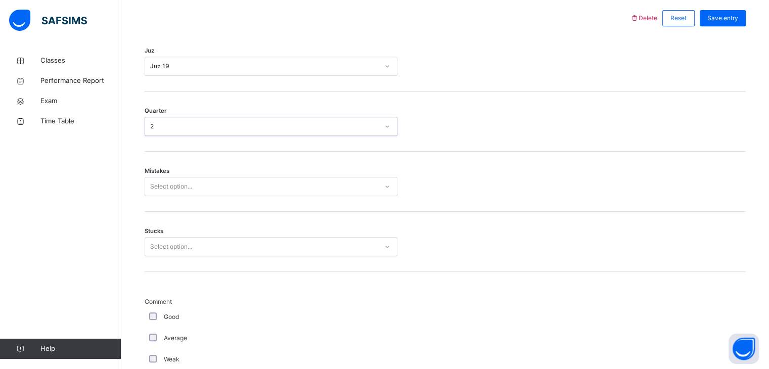
click at [234, 189] on div "Select option..." at bounding box center [261, 187] width 233 height 16
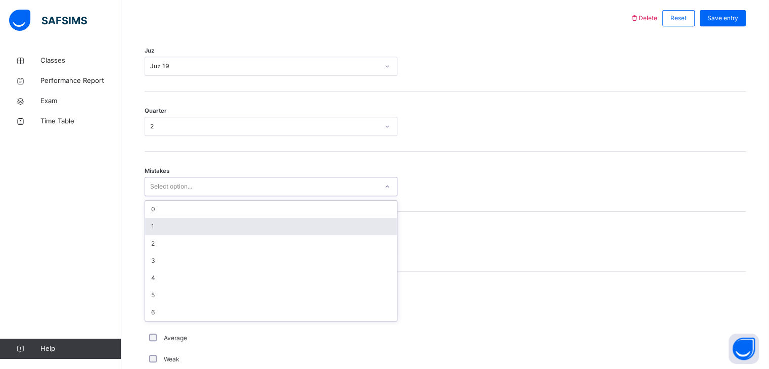
drag, startPoint x: 200, startPoint y: 226, endPoint x: 202, endPoint y: 237, distance: 11.2
click at [200, 228] on div "1" at bounding box center [271, 226] width 252 height 17
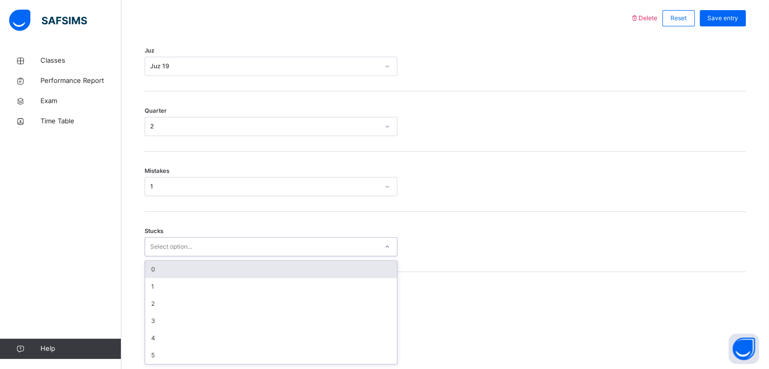
click at [205, 259] on div "Stucks option 0 focused, 1 of 6. 6 results available. Use Up and Down to choose…" at bounding box center [445, 242] width 601 height 60
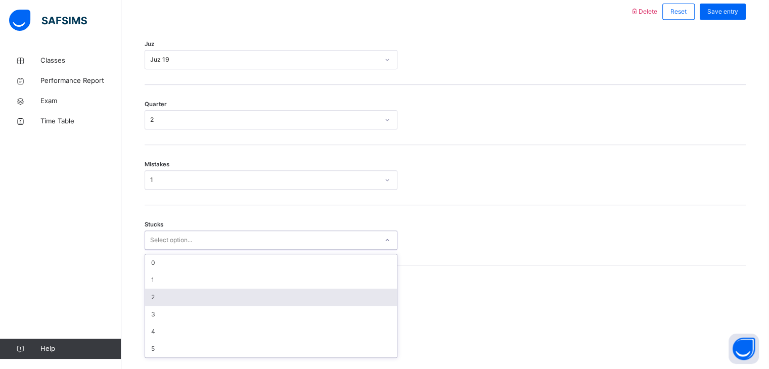
click at [201, 306] on div "2" at bounding box center [271, 297] width 252 height 17
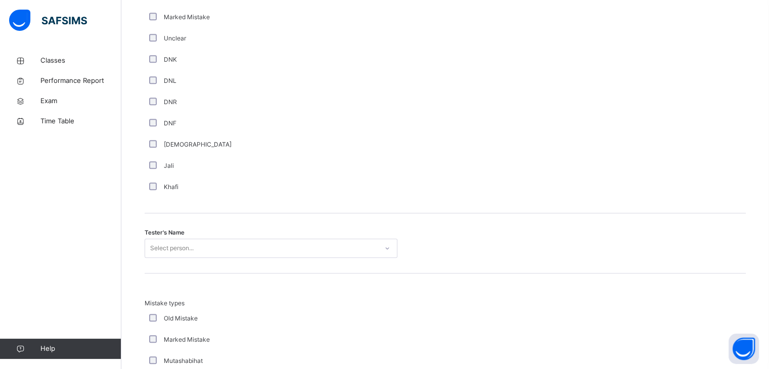
scroll to position [919, 0]
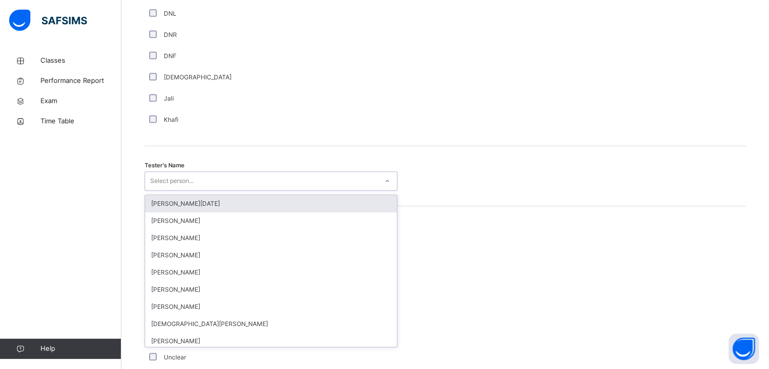
click at [180, 191] on div "Select person..." at bounding box center [171, 180] width 43 height 19
type input "*"
type input "****"
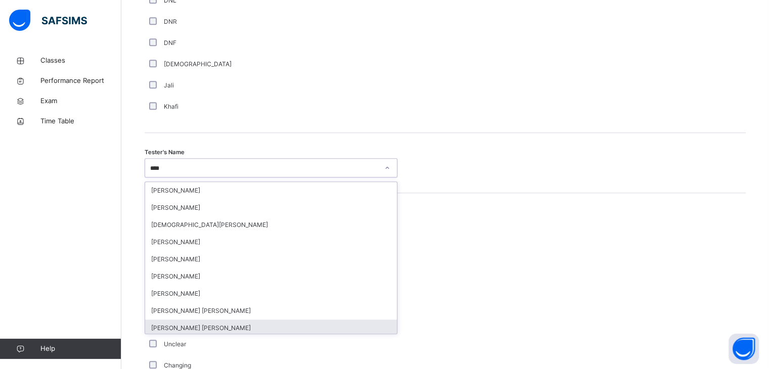
click at [206, 330] on div "[PERSON_NAME] [PERSON_NAME]" at bounding box center [271, 328] width 252 height 17
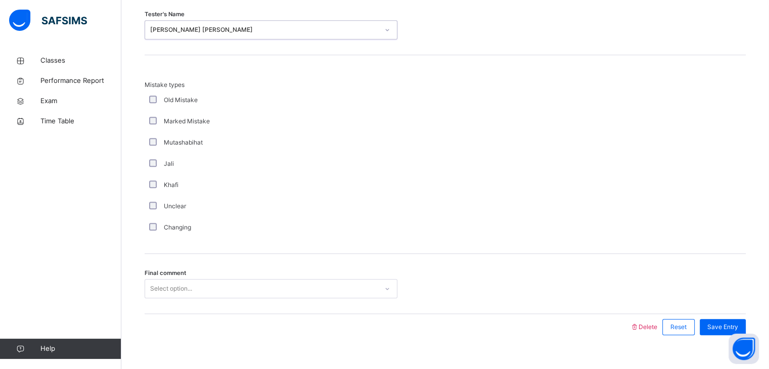
scroll to position [1094, 0]
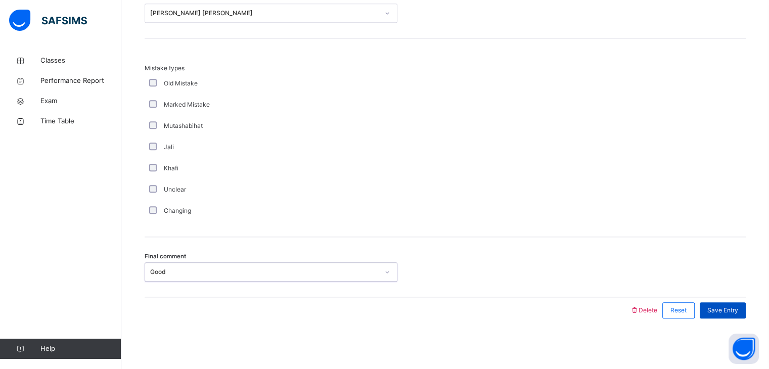
click at [712, 307] on div "Save Entry" at bounding box center [723, 310] width 46 height 16
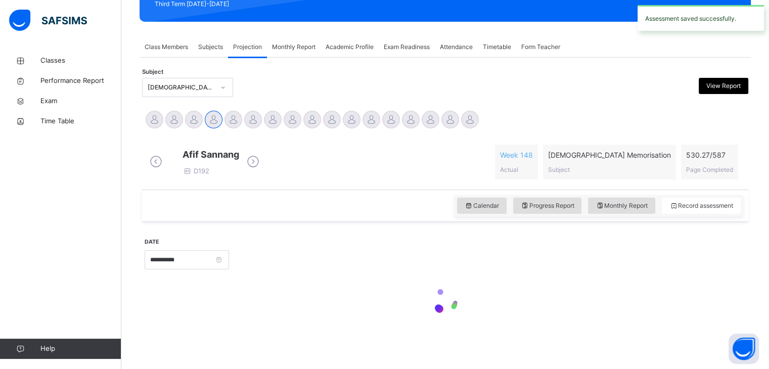
scroll to position [390, 0]
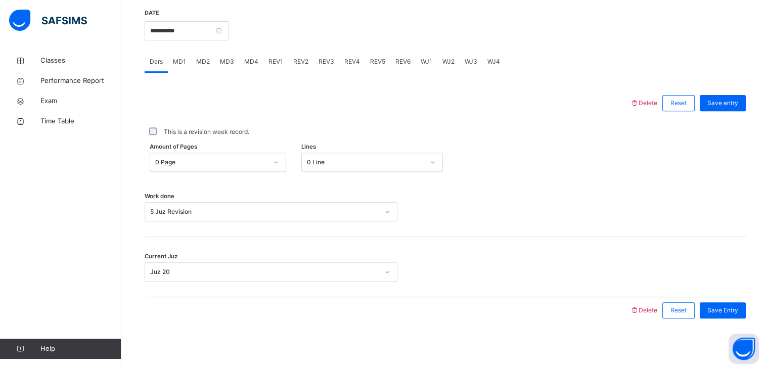
click at [347, 64] on span "REV4" at bounding box center [352, 61] width 16 height 9
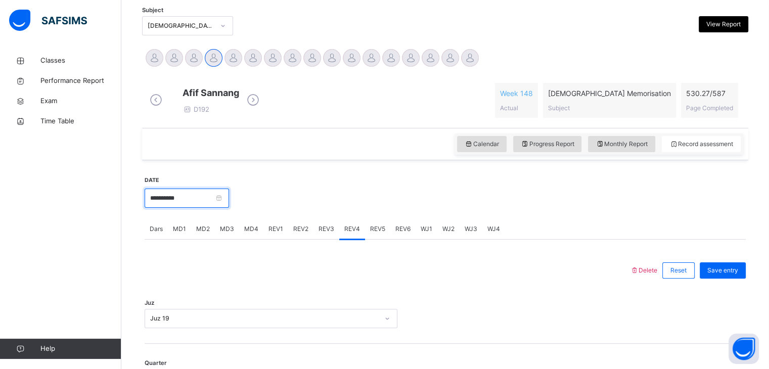
click at [197, 203] on input "**********" at bounding box center [187, 198] width 84 height 19
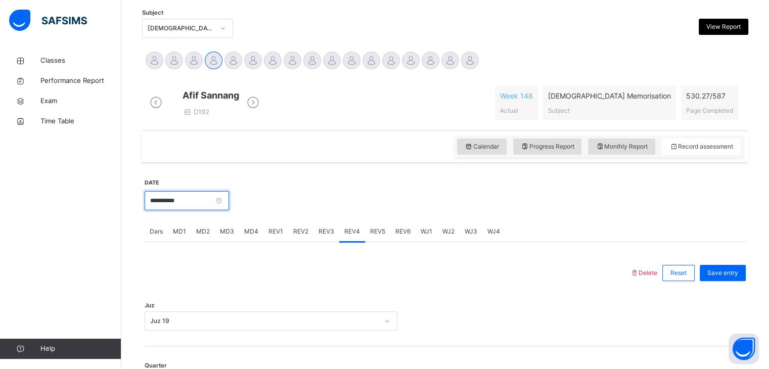
click at [197, 202] on input "**********" at bounding box center [187, 200] width 84 height 19
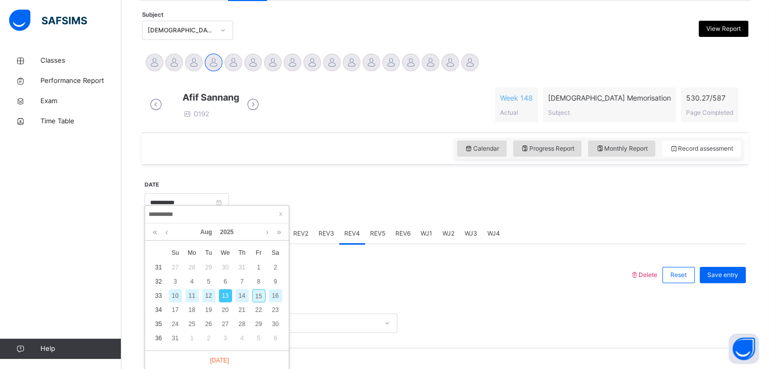
scroll to position [210, 0]
click at [239, 295] on div "14" at bounding box center [242, 296] width 13 height 13
type input "**********"
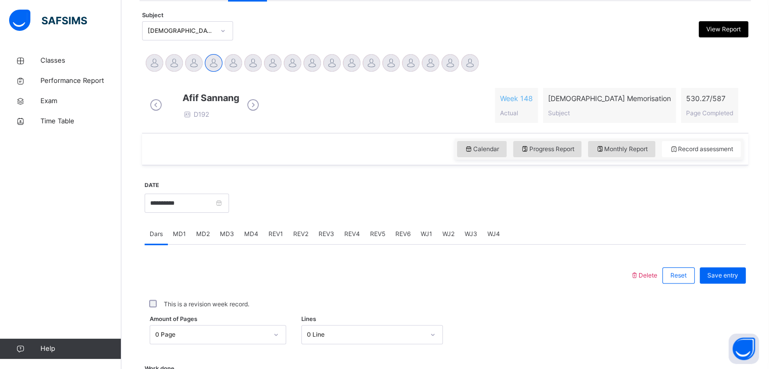
scroll to position [390, 0]
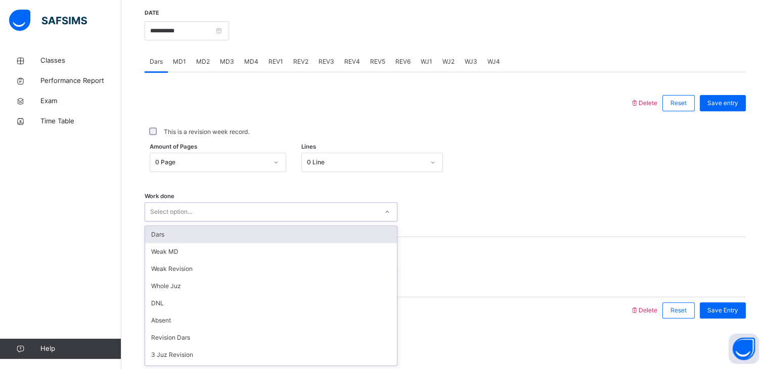
click at [255, 218] on div "Select option..." at bounding box center [261, 212] width 233 height 16
type input "*"
type input "****"
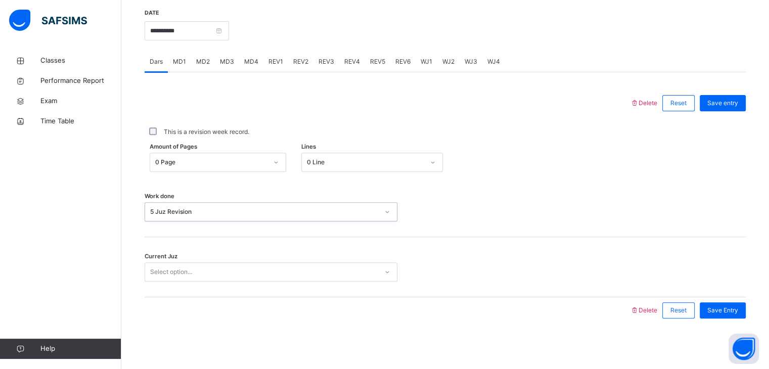
click at [218, 270] on div "Select option..." at bounding box center [261, 272] width 233 height 16
click at [255, 271] on div "Juz 1" at bounding box center [264, 271] width 229 height 9
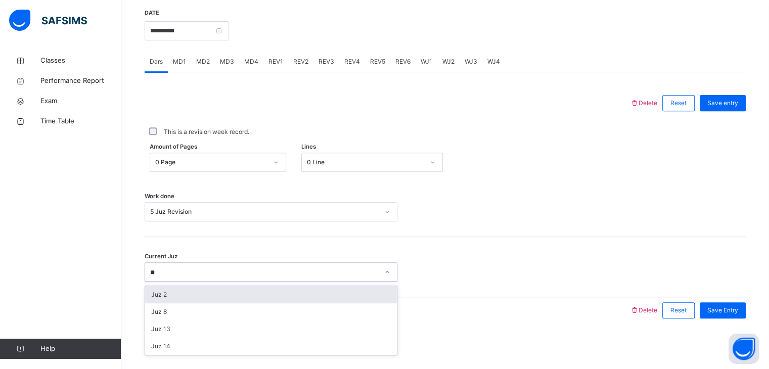
type input "*"
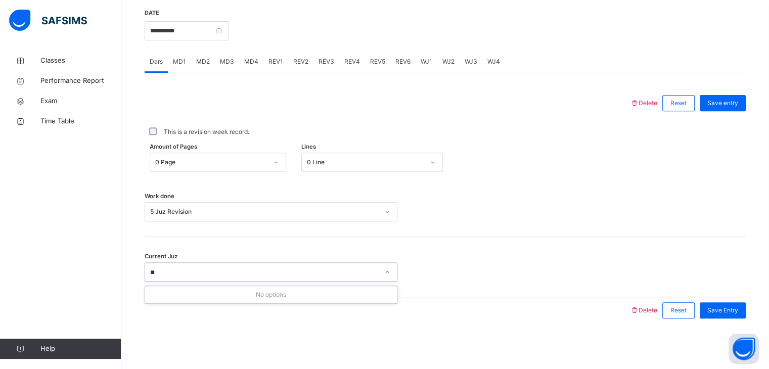
type input "*"
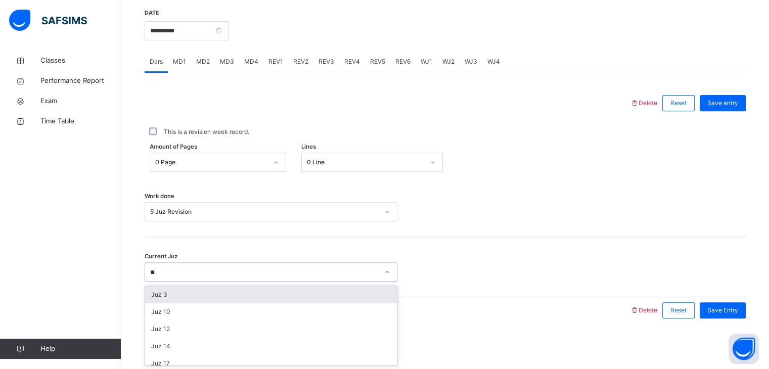
type input "*"
type input "**"
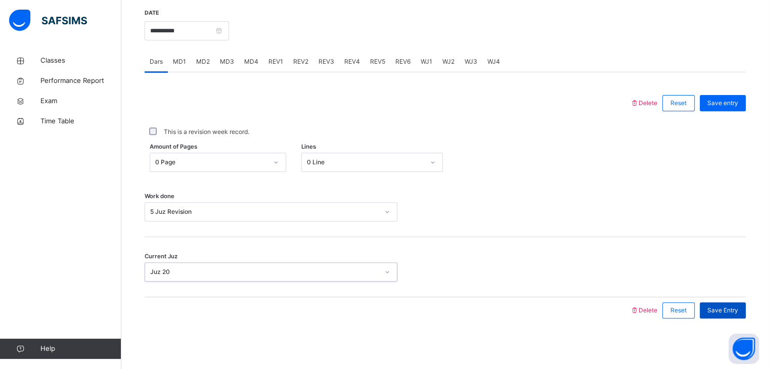
click at [738, 309] on span "Save Entry" at bounding box center [722, 310] width 31 height 9
click at [269, 58] on span "REV1" at bounding box center [276, 61] width 15 height 9
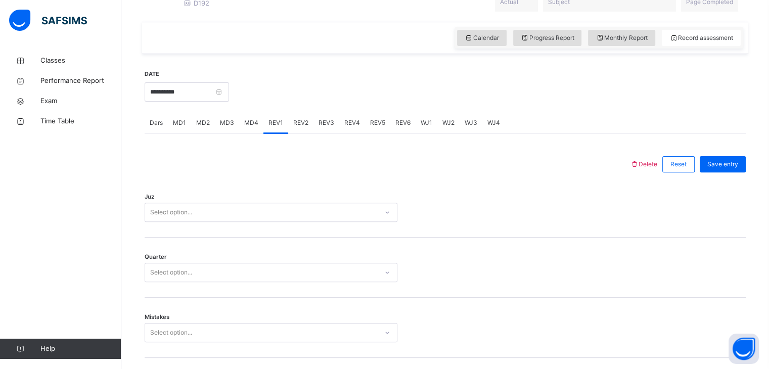
scroll to position [325, 0]
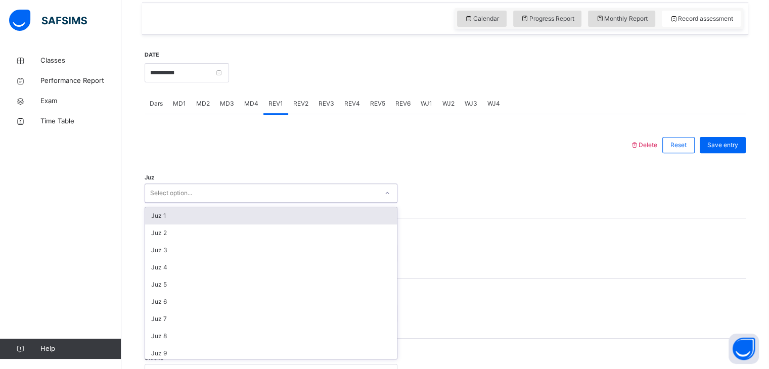
click at [259, 203] on div "Select option..." at bounding box center [271, 193] width 253 height 19
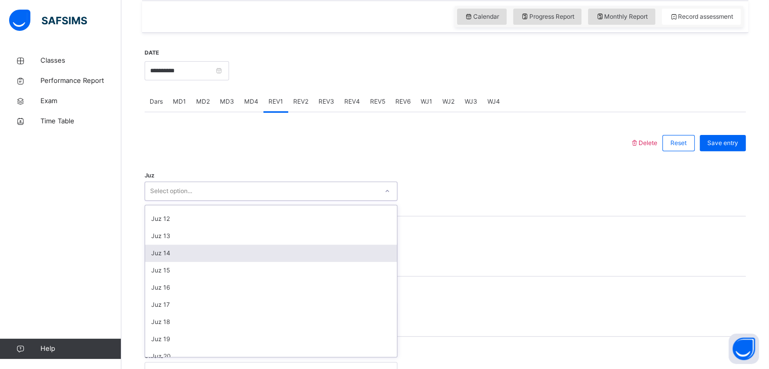
scroll to position [184, 0]
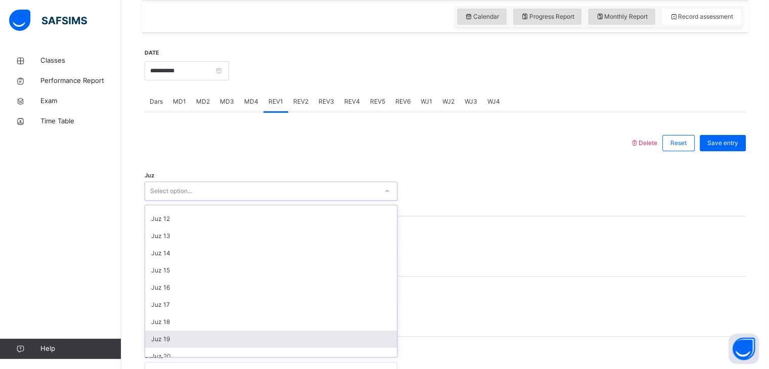
click at [244, 343] on div "Juz 19" at bounding box center [271, 339] width 252 height 17
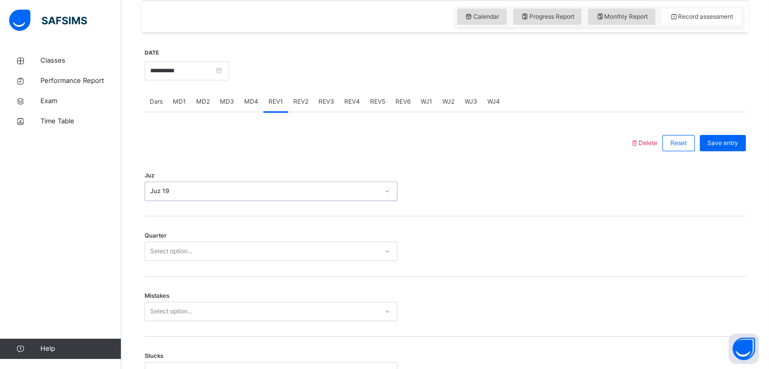
click at [224, 259] on div "Select option..." at bounding box center [261, 252] width 233 height 16
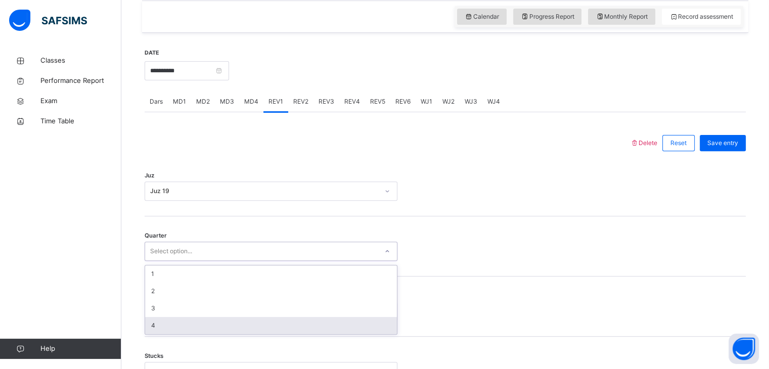
click at [233, 327] on div "4" at bounding box center [271, 325] width 252 height 17
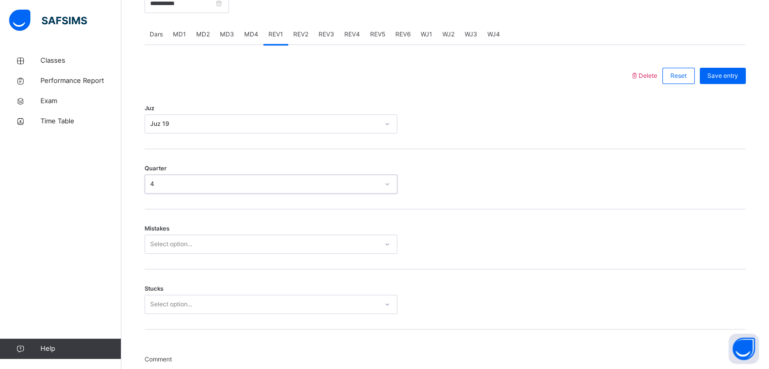
click at [233, 254] on div "Select option..." at bounding box center [271, 244] width 253 height 19
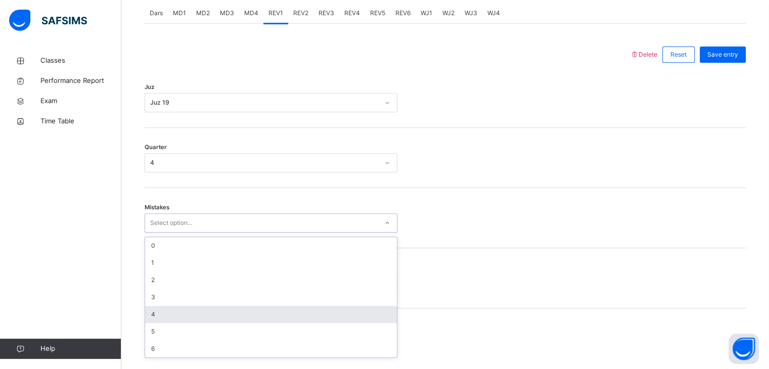
scroll to position [431, 0]
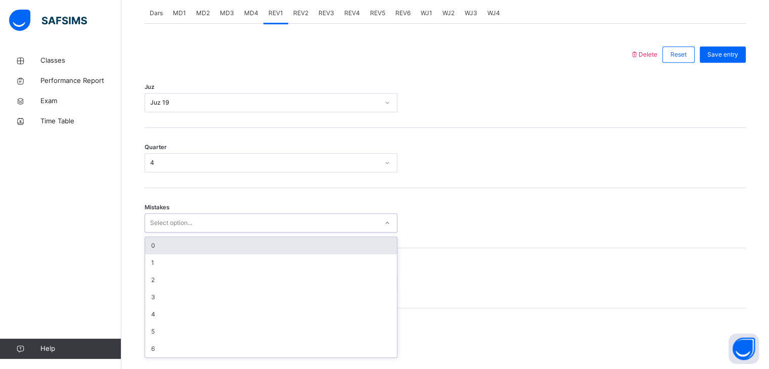
click at [213, 254] on div "0" at bounding box center [271, 245] width 252 height 17
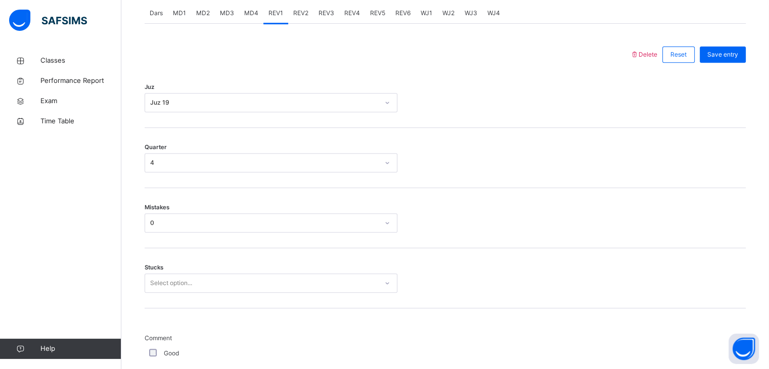
click at [209, 279] on div "Stucks Select option..." at bounding box center [445, 278] width 601 height 60
click at [209, 291] on div "Select option..." at bounding box center [271, 283] width 253 height 19
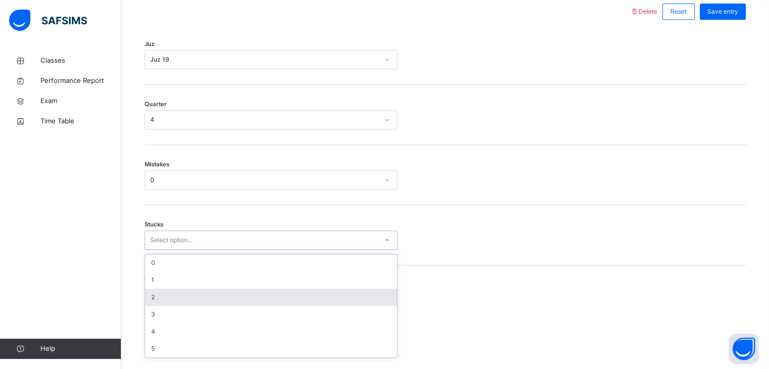
click at [209, 297] on div "2" at bounding box center [271, 297] width 252 height 17
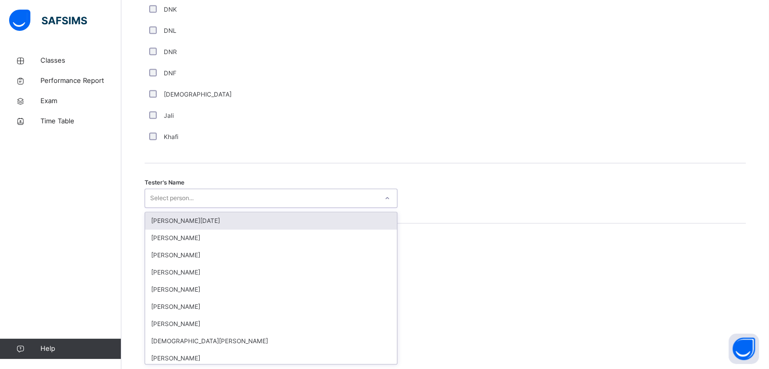
click at [208, 208] on div "option [PERSON_NAME][DATE] focused, 1 of 88. 88 results available. Use Up and D…" at bounding box center [271, 198] width 253 height 19
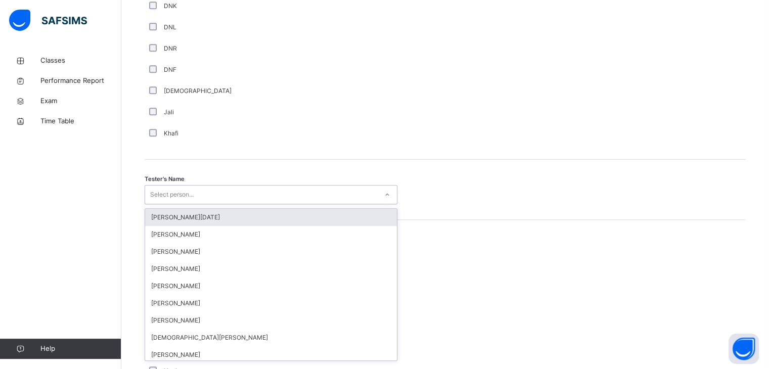
scroll to position [909, 0]
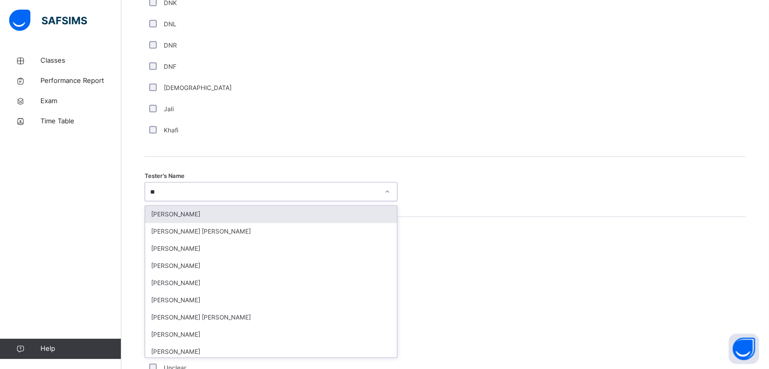
type input "***"
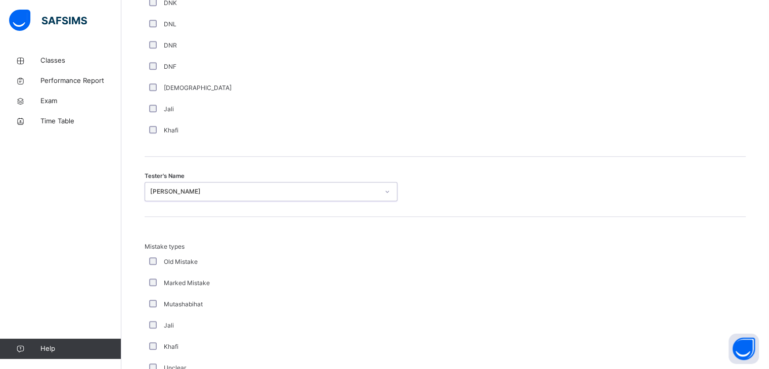
scroll to position [1094, 0]
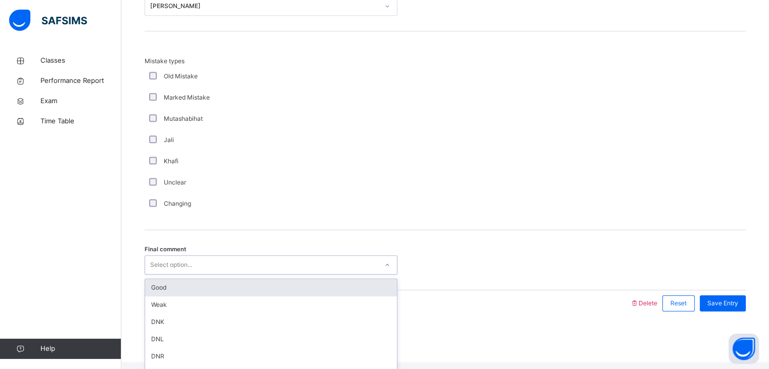
click at [213, 269] on div "Select option..." at bounding box center [261, 265] width 233 height 16
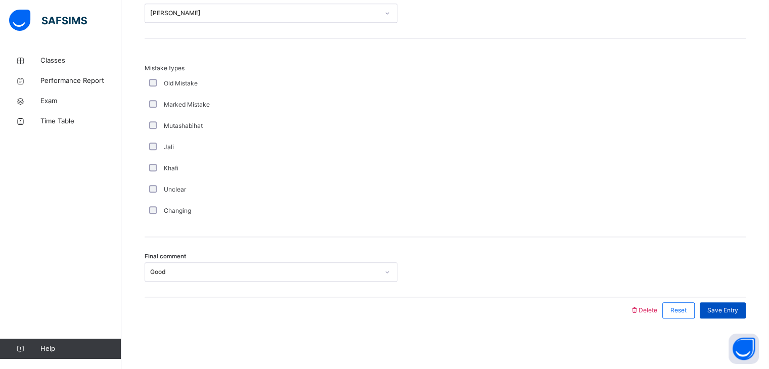
click at [738, 309] on span "Save Entry" at bounding box center [722, 310] width 31 height 9
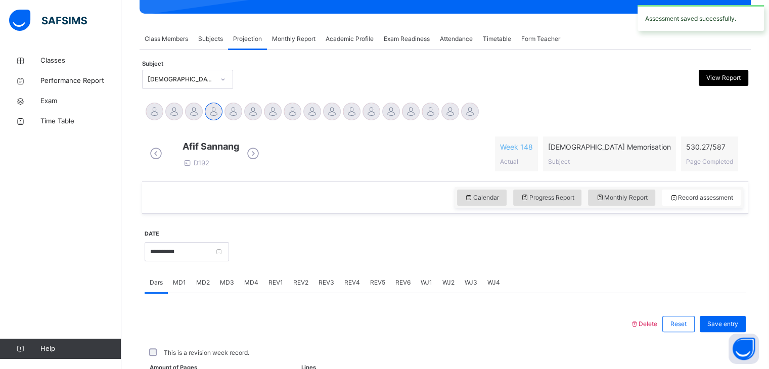
scroll to position [390, 0]
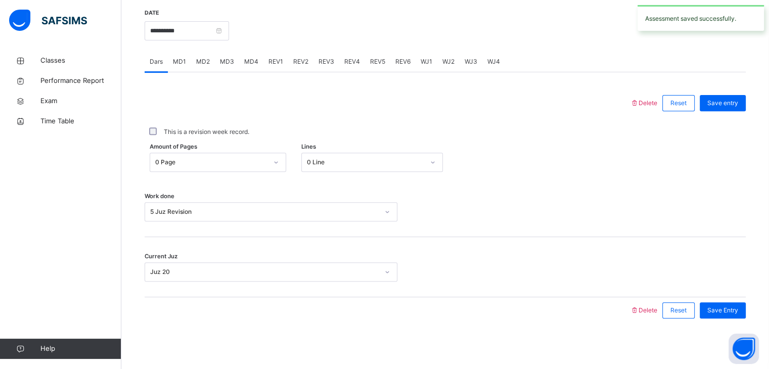
click at [306, 59] on div "REV2" at bounding box center [300, 62] width 25 height 20
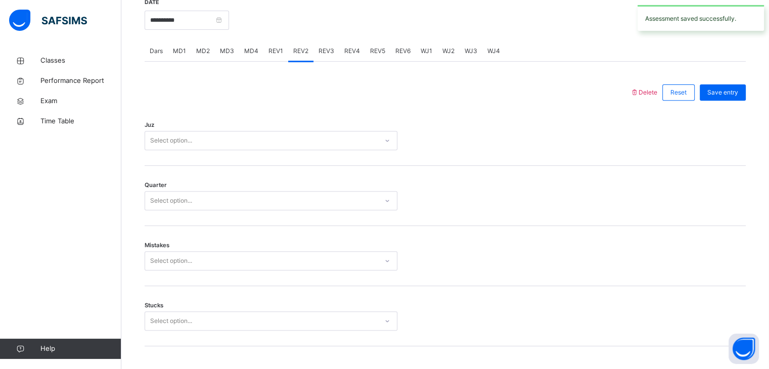
scroll to position [388, 0]
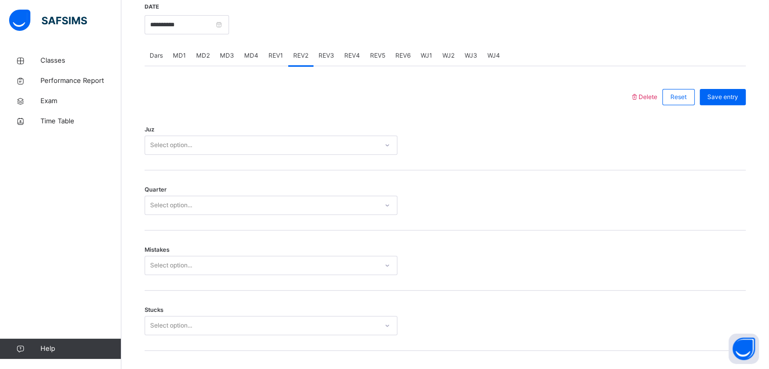
click at [294, 153] on div "Select option..." at bounding box center [261, 146] width 233 height 16
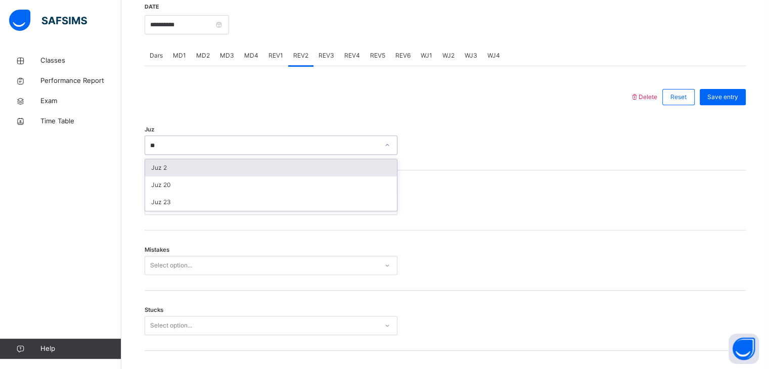
type input "*"
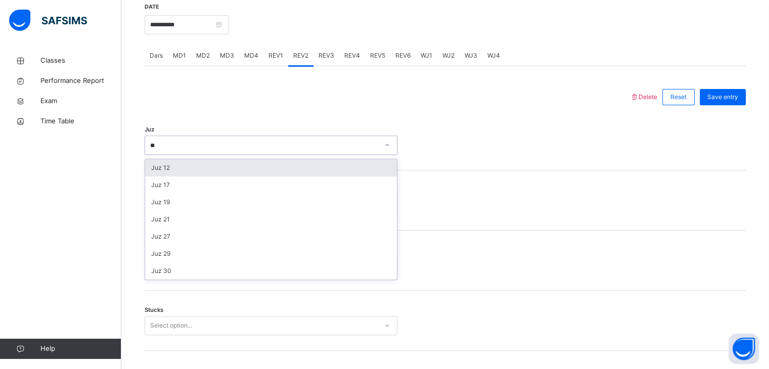
type input "*"
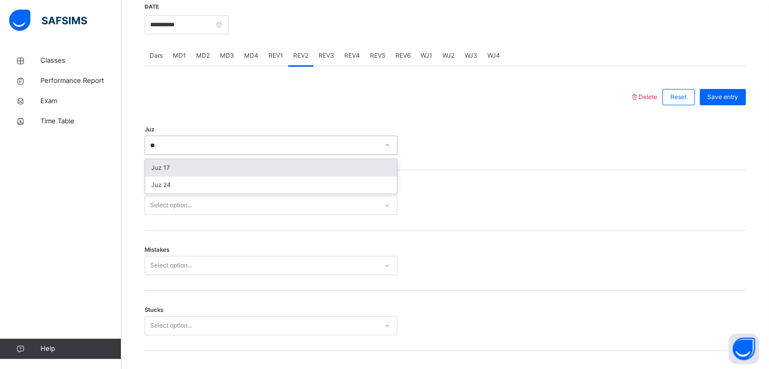
type input "*"
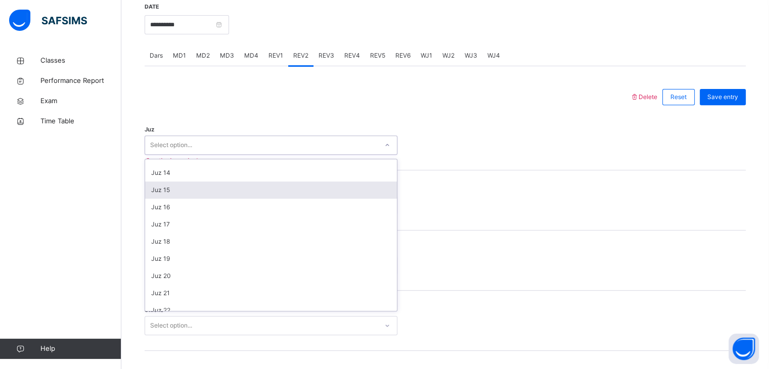
scroll to position [218, 0]
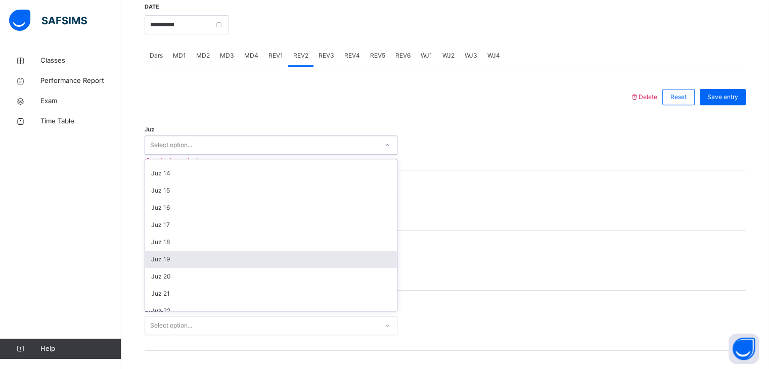
click at [216, 260] on div "Juz 19" at bounding box center [271, 259] width 252 height 17
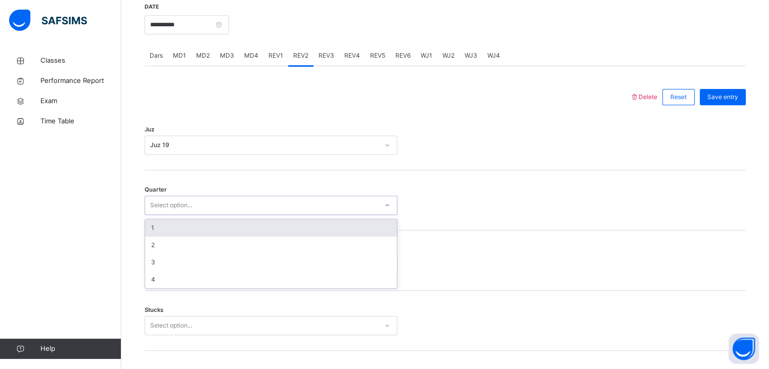
click at [200, 213] on div "Select option..." at bounding box center [261, 206] width 233 height 16
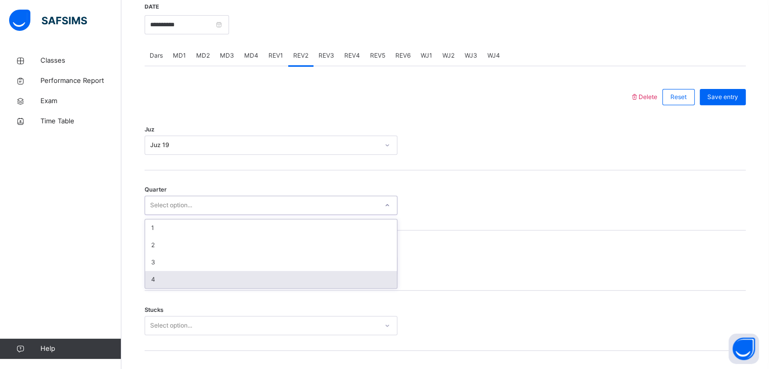
click at [183, 286] on div "4" at bounding box center [271, 279] width 252 height 17
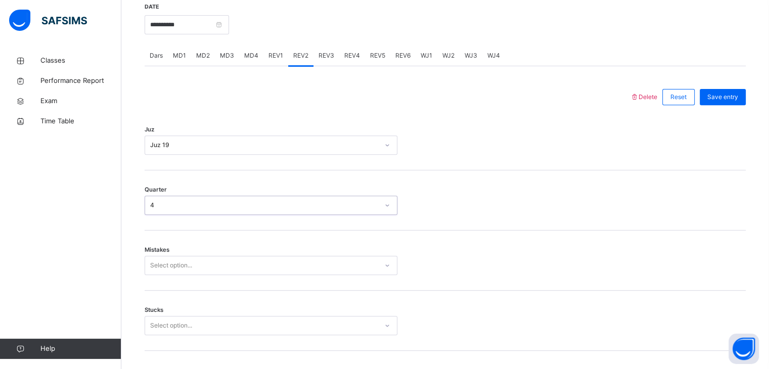
click at [183, 275] on div "Select option..." at bounding box center [271, 265] width 253 height 19
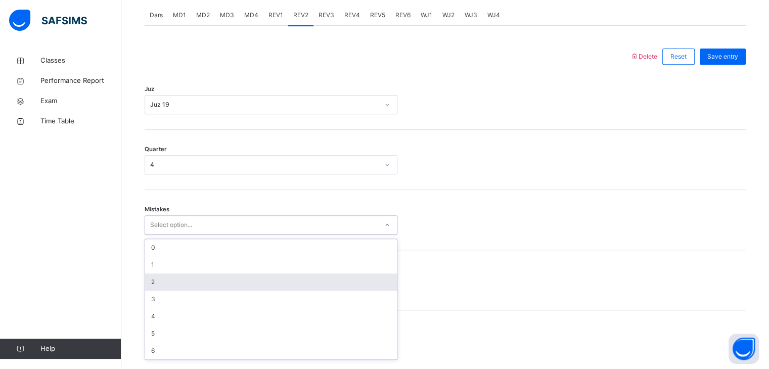
scroll to position [431, 0]
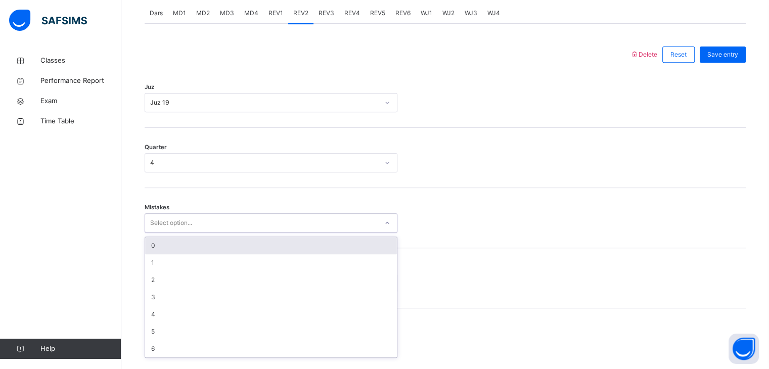
click at [183, 254] on div "0" at bounding box center [271, 245] width 252 height 17
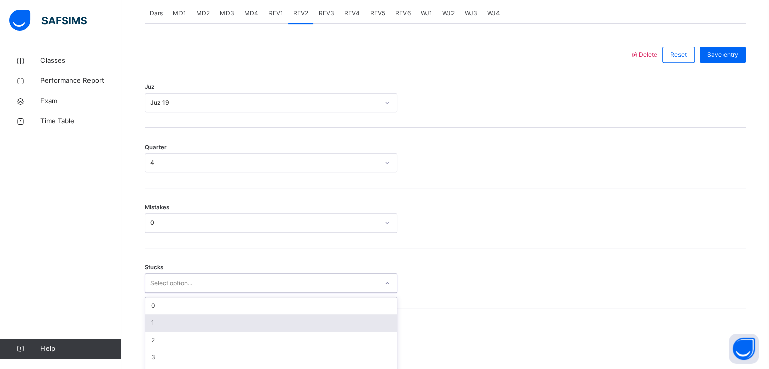
scroll to position [474, 0]
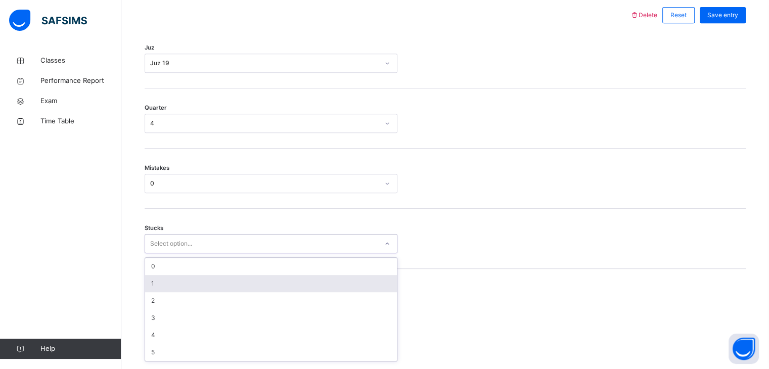
click at [182, 253] on div "option 1 focused, 2 of 6. 6 results available. Use Up and Down to choose option…" at bounding box center [271, 243] width 253 height 19
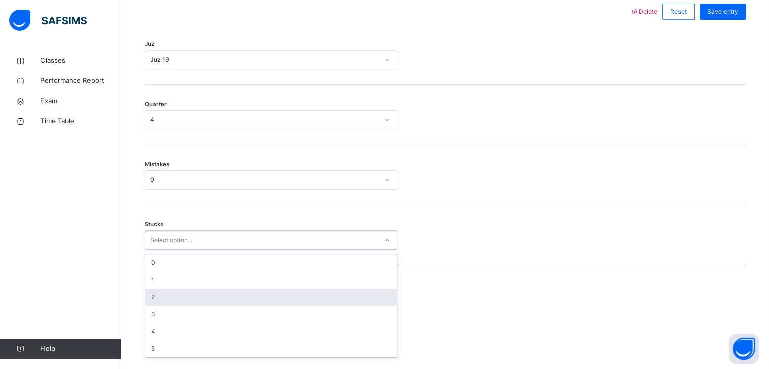
click at [180, 298] on div "2" at bounding box center [271, 297] width 252 height 17
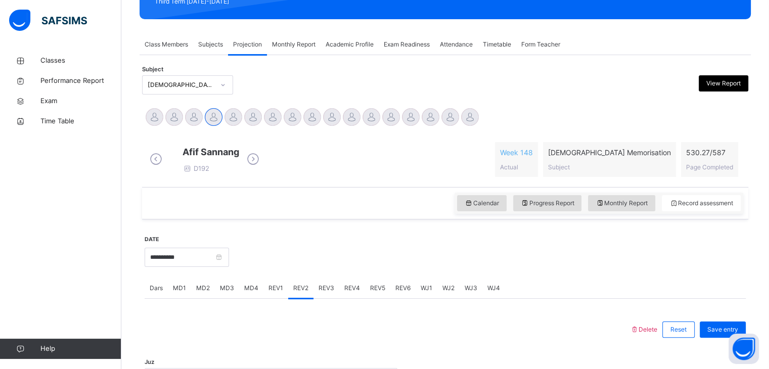
scroll to position [231, 0]
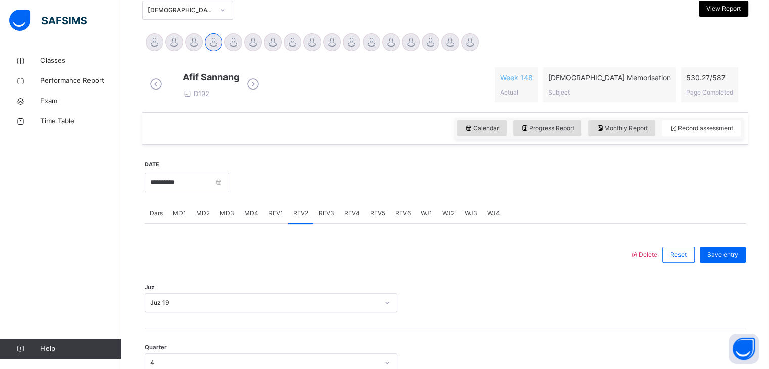
click at [277, 214] on div "REV1" at bounding box center [275, 213] width 25 height 20
click at [293, 218] on span "REV2" at bounding box center [300, 213] width 15 height 9
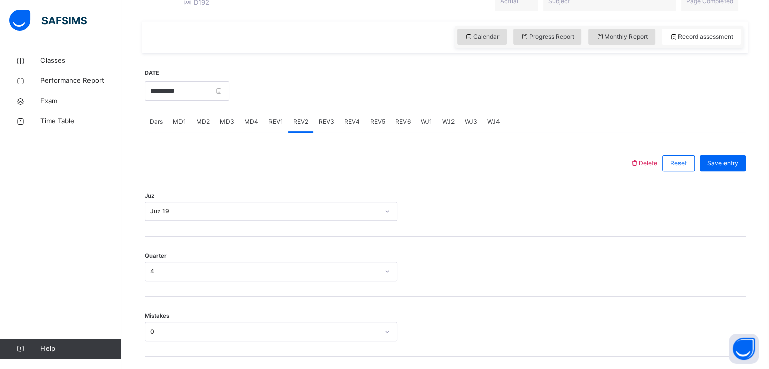
click at [277, 221] on div "Juz 19" at bounding box center [271, 211] width 253 height 19
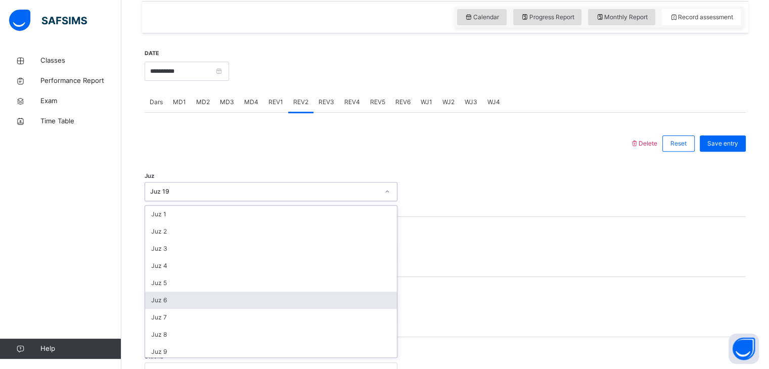
scroll to position [342, 0]
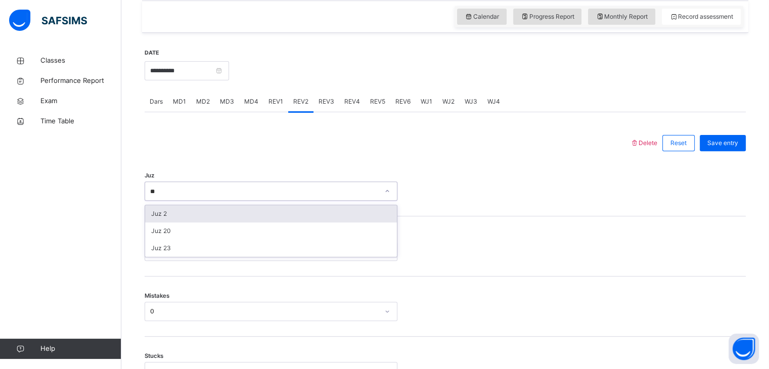
type input "*"
type input "**"
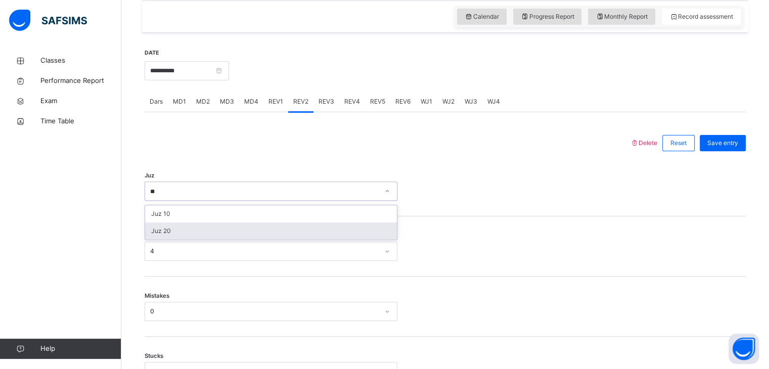
click at [236, 240] on div "Juz 20" at bounding box center [271, 230] width 252 height 17
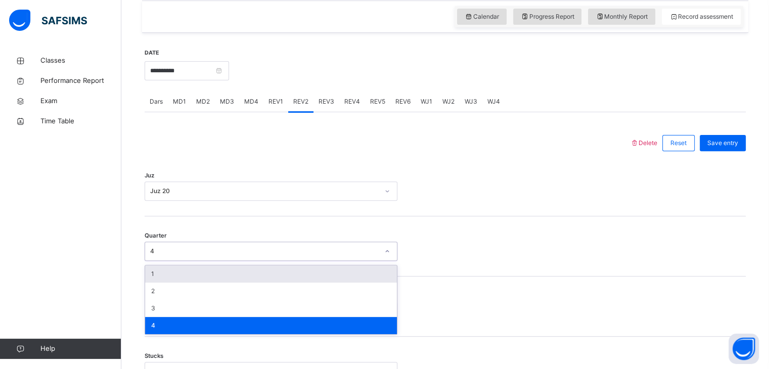
click at [239, 256] on div "4" at bounding box center [264, 251] width 229 height 9
click at [242, 273] on div "1" at bounding box center [271, 273] width 252 height 17
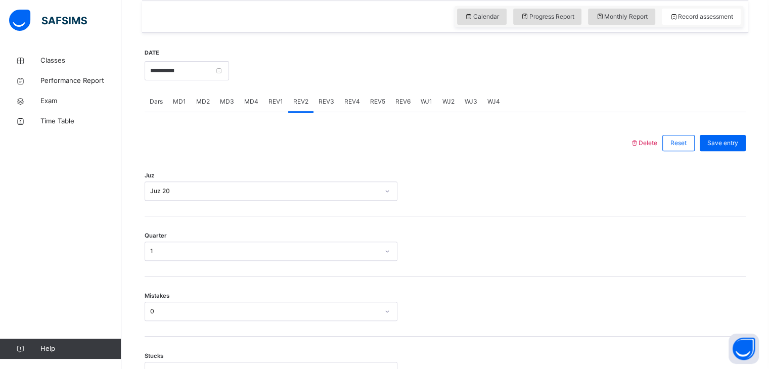
click at [253, 332] on div "Mistakes 0" at bounding box center [445, 307] width 601 height 60
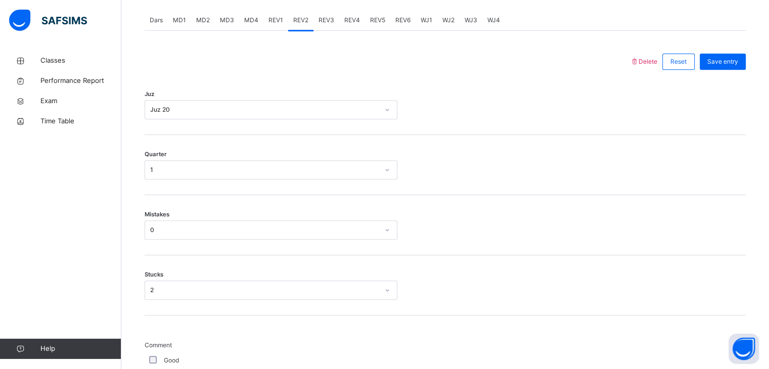
click at [252, 240] on div "0" at bounding box center [271, 229] width 253 height 19
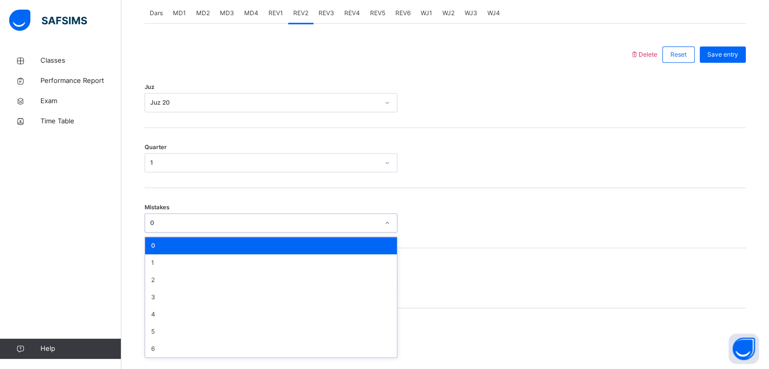
click at [237, 245] on div "0" at bounding box center [271, 245] width 252 height 17
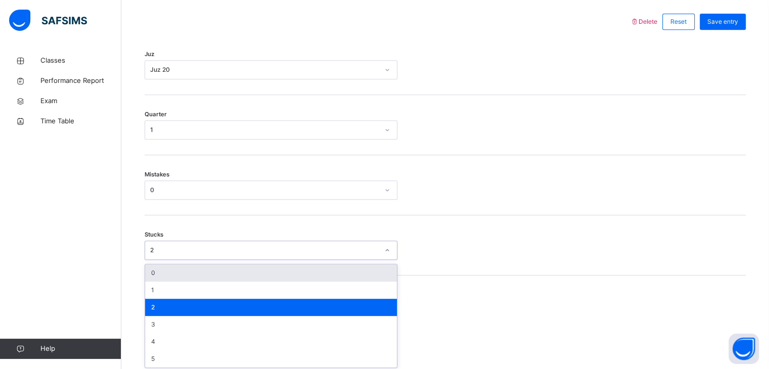
click at [239, 260] on div "option 2, selected. option 0 focused, 1 of 6. 6 results available. Use Up and D…" at bounding box center [271, 250] width 253 height 19
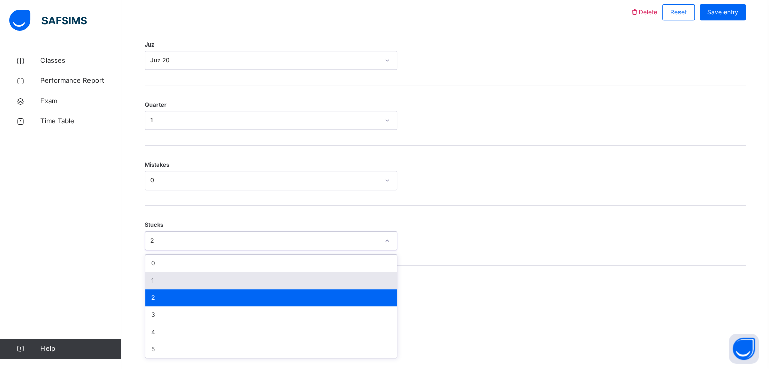
scroll to position [474, 0]
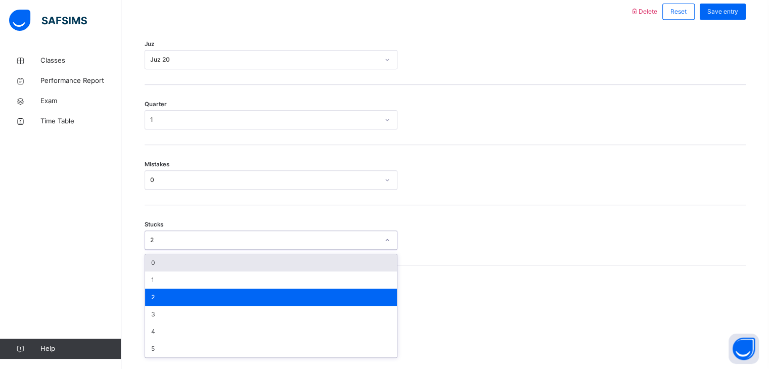
click at [237, 272] on div "0" at bounding box center [271, 262] width 252 height 17
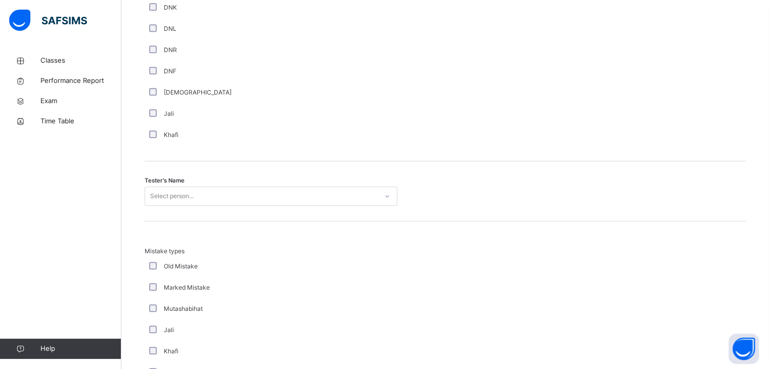
click at [225, 206] on div "Select person..." at bounding box center [271, 196] width 253 height 19
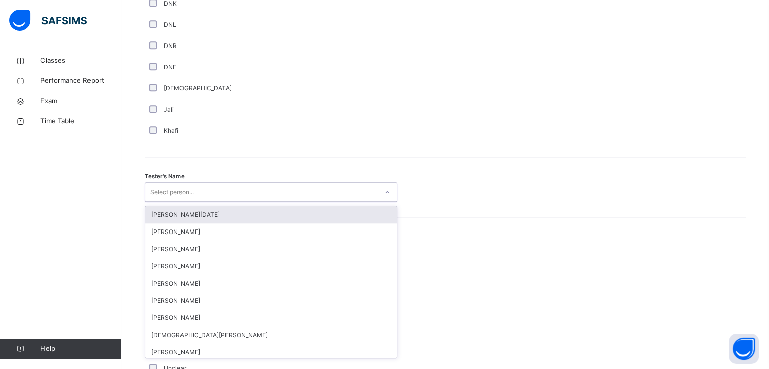
scroll to position [909, 0]
type input "**"
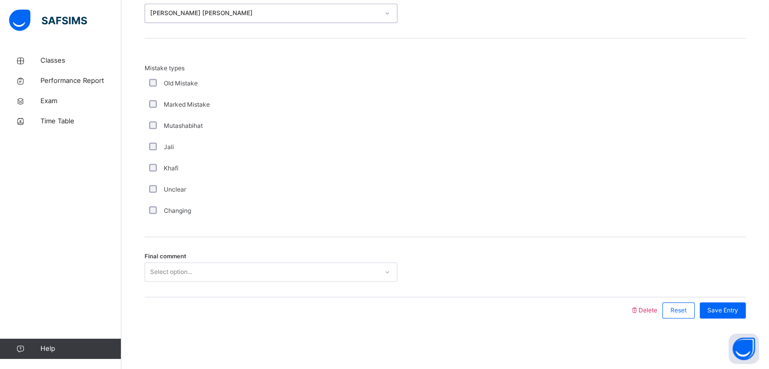
scroll to position [1094, 0]
click at [252, 279] on div "Select option..." at bounding box center [261, 272] width 233 height 16
click at [717, 314] on span "Save Entry" at bounding box center [722, 310] width 31 height 9
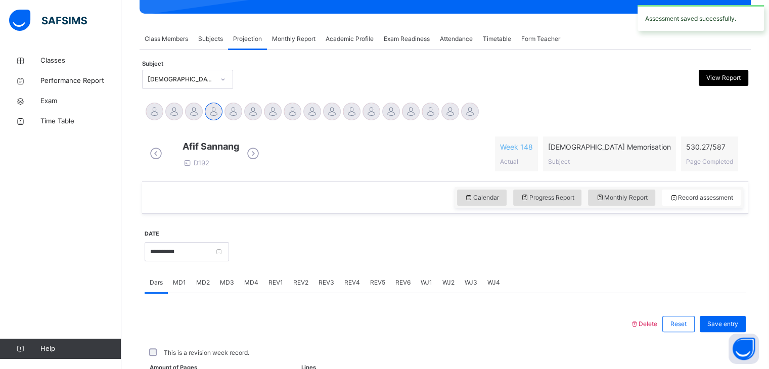
scroll to position [390, 0]
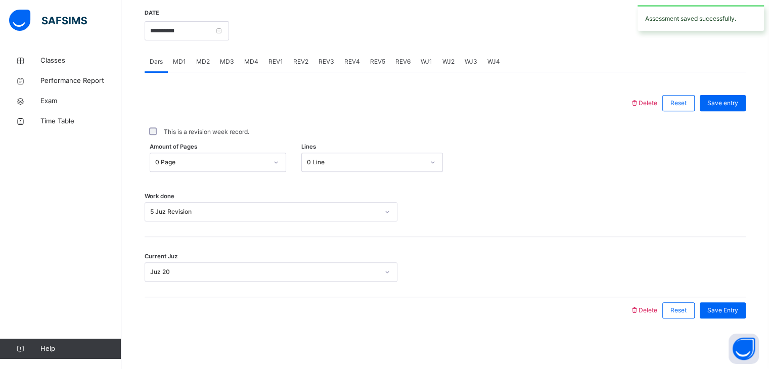
click at [332, 58] on div "REV3" at bounding box center [327, 62] width 26 height 20
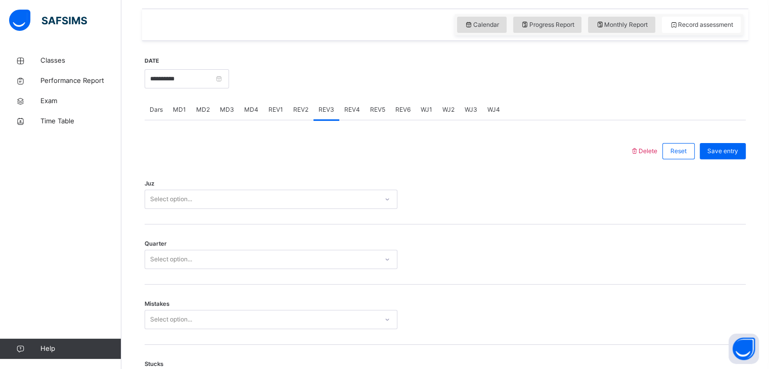
click at [299, 209] on div "Select option..." at bounding box center [271, 199] width 253 height 19
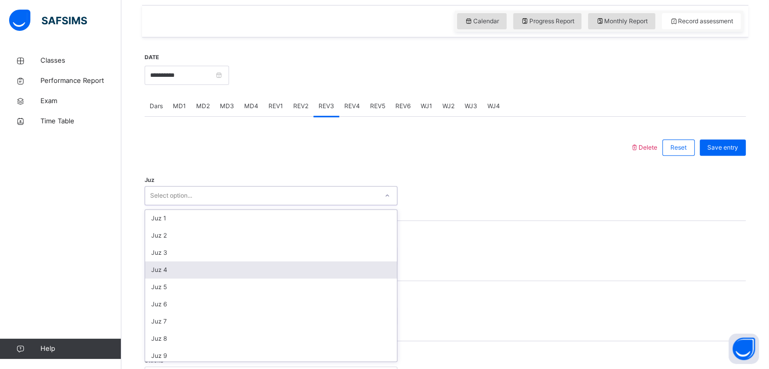
scroll to position [342, 0]
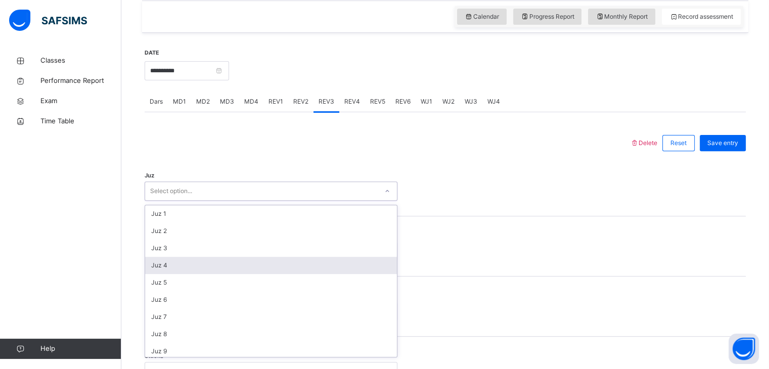
type input "*"
click at [299, 274] on div "Juz 4" at bounding box center [271, 265] width 252 height 17
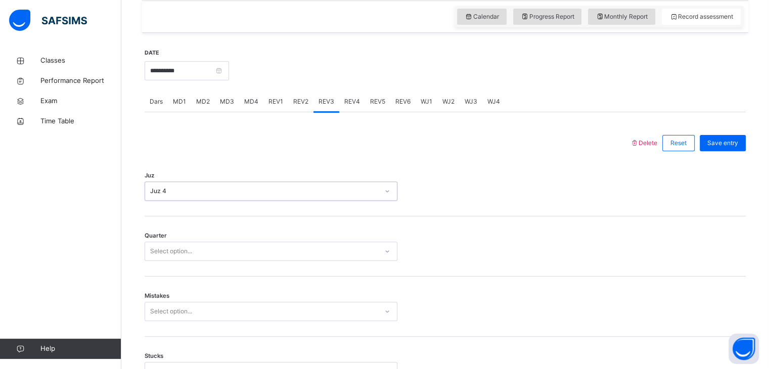
type input "*"
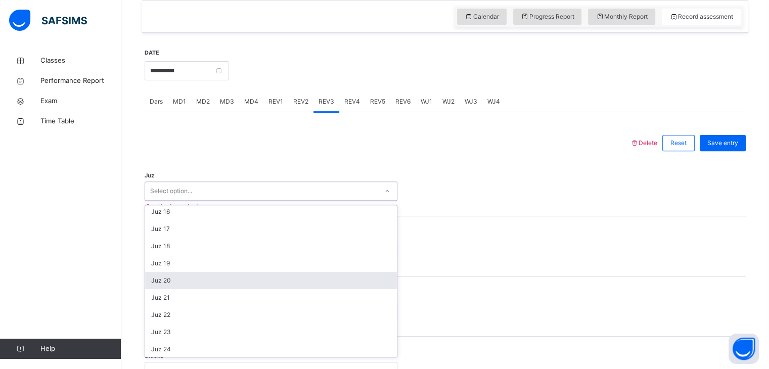
click at [289, 289] on div "Juz 20" at bounding box center [271, 280] width 252 height 17
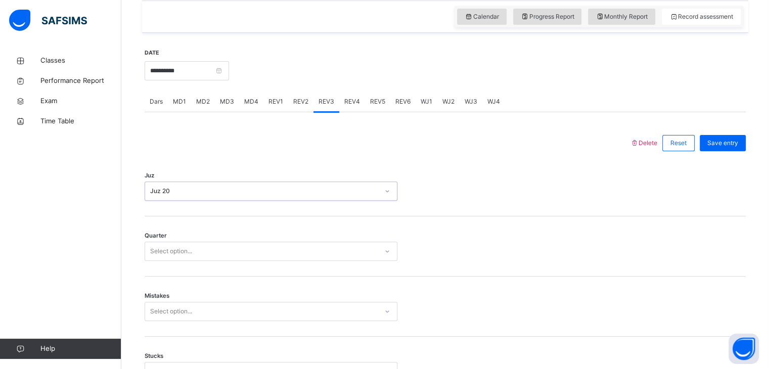
click at [282, 259] on div "Select option..." at bounding box center [261, 252] width 233 height 16
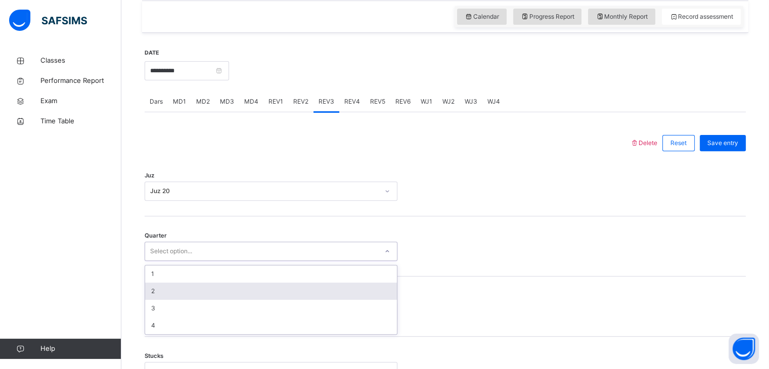
click at [287, 300] on div "2" at bounding box center [271, 291] width 252 height 17
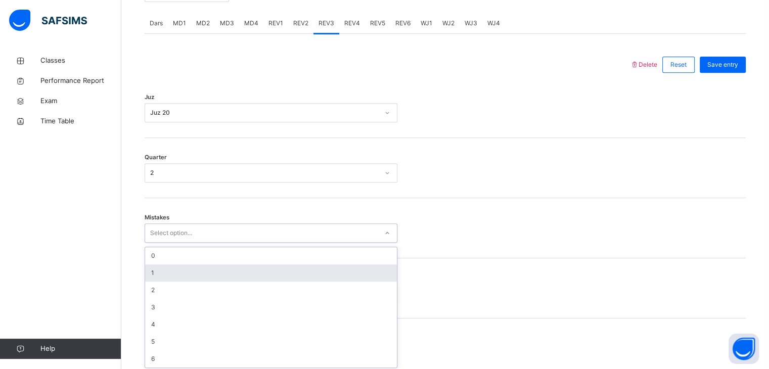
click at [277, 243] on div "option 1 focused, 2 of 7. 7 results available. Use Up and Down to choose option…" at bounding box center [271, 233] width 253 height 19
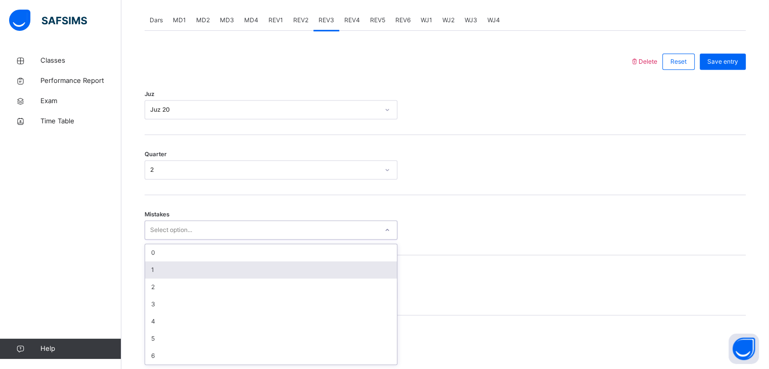
scroll to position [431, 0]
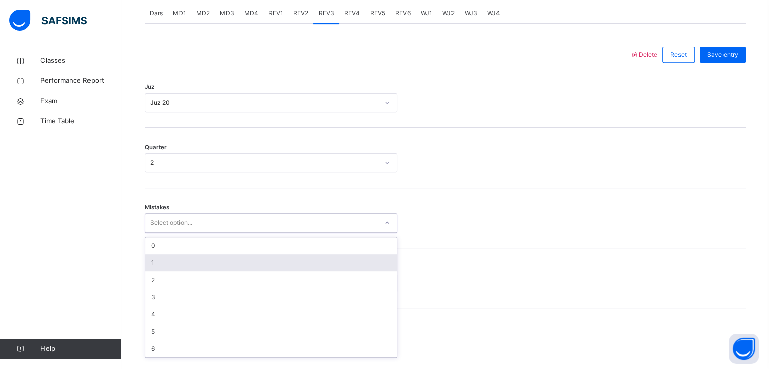
click at [255, 272] on div "1" at bounding box center [271, 262] width 252 height 17
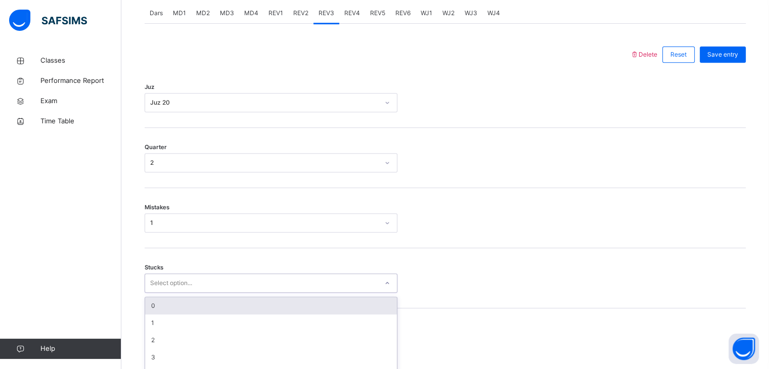
click at [256, 290] on div "option 0 focused, 1 of 6. 6 results available. Use Up and Down to choose option…" at bounding box center [271, 283] width 253 height 19
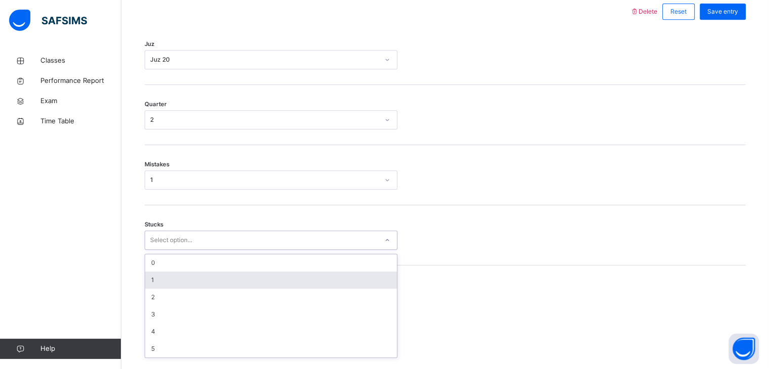
click at [256, 289] on div "1" at bounding box center [271, 280] width 252 height 17
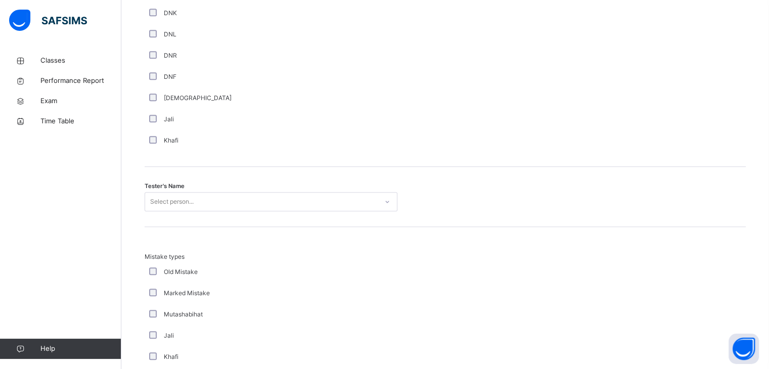
scroll to position [902, 0]
click at [248, 191] on div "Tester's Name Select person..." at bounding box center [445, 193] width 601 height 60
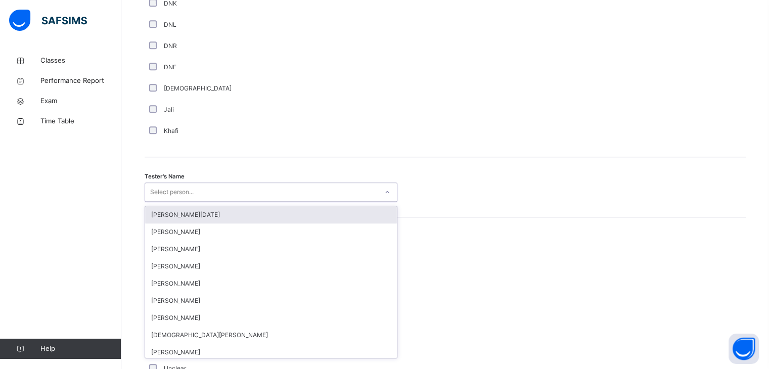
click at [251, 200] on div "Select person..." at bounding box center [261, 193] width 233 height 16
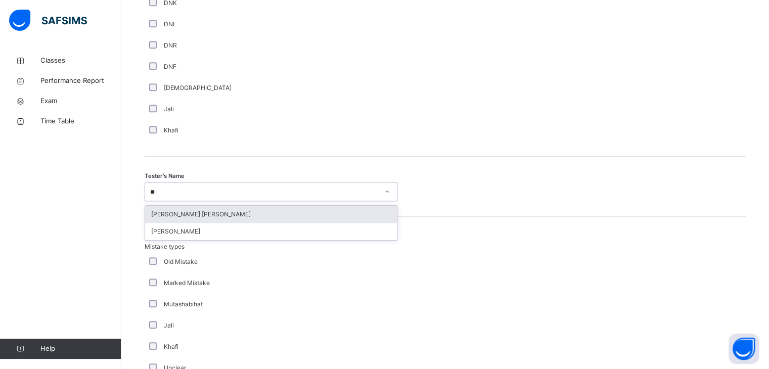
type input "***"
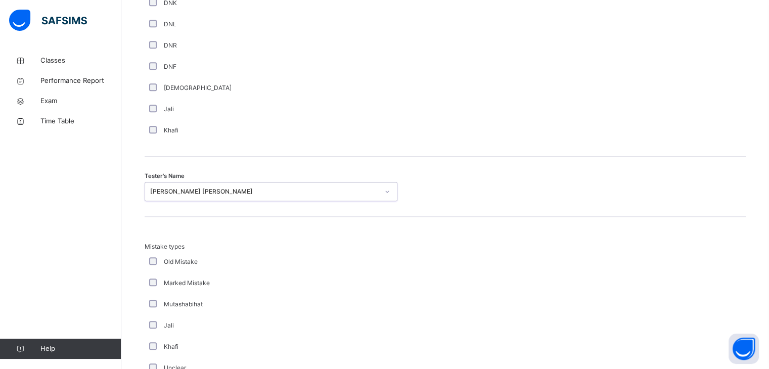
scroll to position [1094, 0]
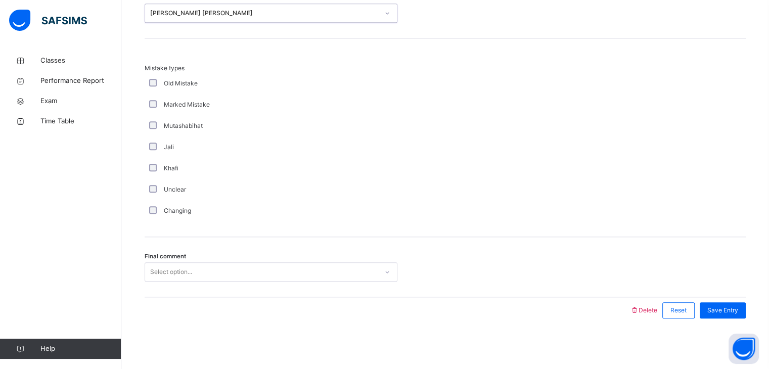
click at [257, 273] on div "Select option..." at bounding box center [261, 272] width 233 height 16
click at [738, 307] on span "Save Entry" at bounding box center [722, 310] width 31 height 9
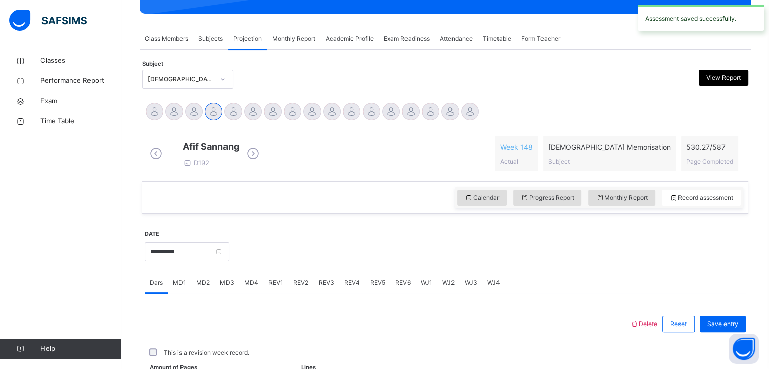
scroll to position [390, 0]
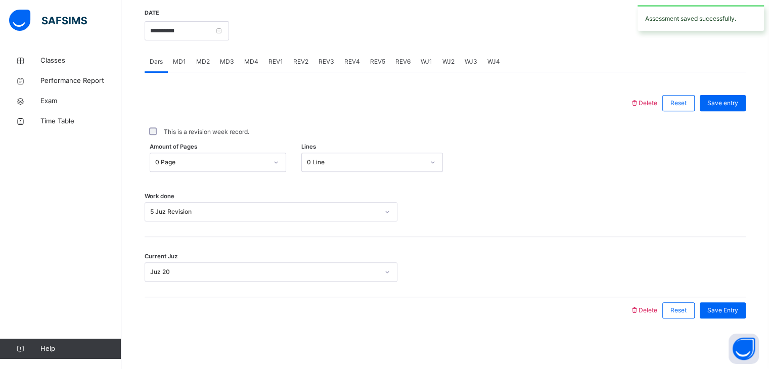
click at [325, 57] on span "REV3" at bounding box center [327, 61] width 16 height 9
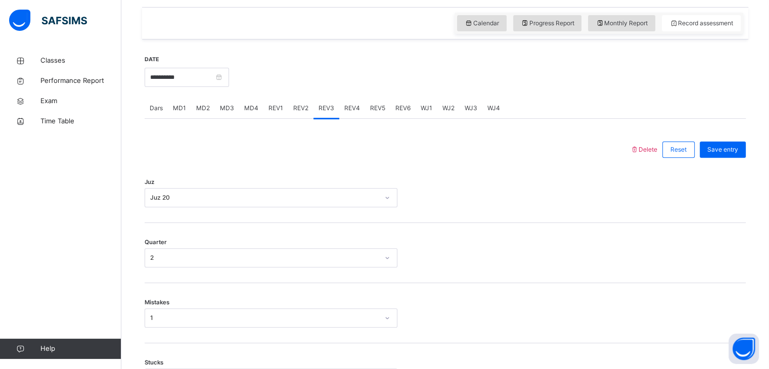
scroll to position [336, 0]
click at [346, 113] on span "REV4" at bounding box center [352, 108] width 16 height 9
drag, startPoint x: 303, startPoint y: 225, endPoint x: 302, endPoint y: 204, distance: 20.8
click at [303, 206] on div "Juz Select option..." at bounding box center [445, 193] width 601 height 60
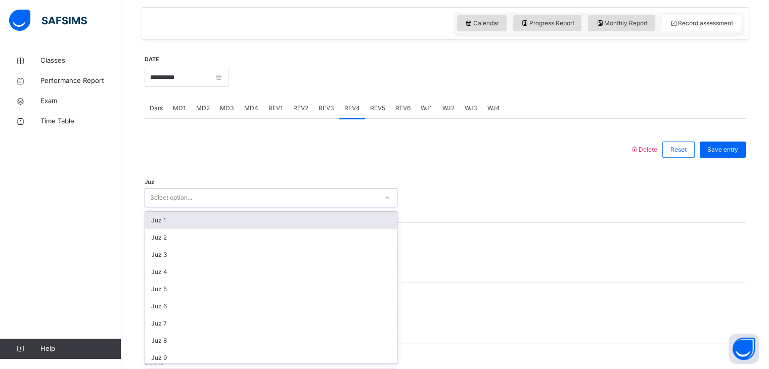
click at [302, 203] on div "Select option..." at bounding box center [261, 198] width 233 height 16
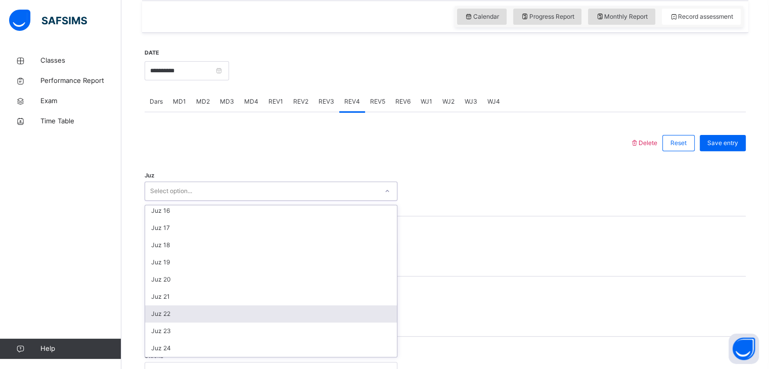
scroll to position [262, 0]
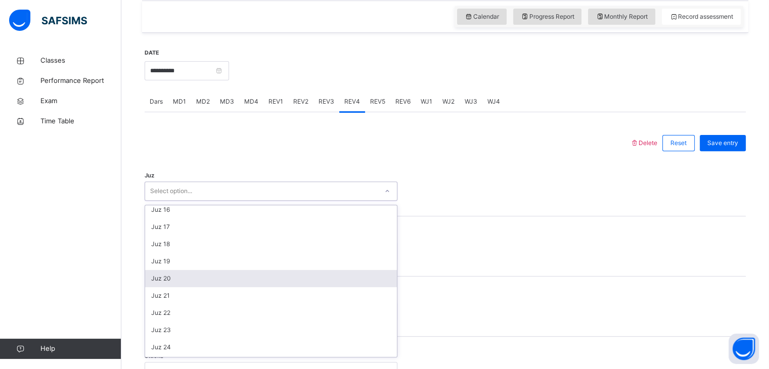
click at [284, 286] on div "Juz 20" at bounding box center [271, 278] width 252 height 17
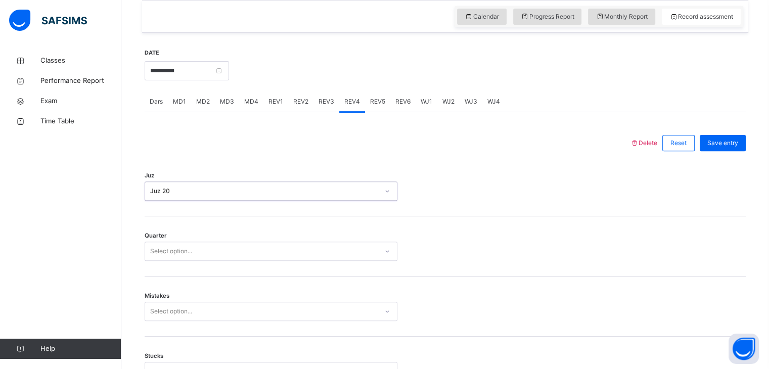
click at [261, 261] on div "Select option..." at bounding box center [271, 251] width 253 height 19
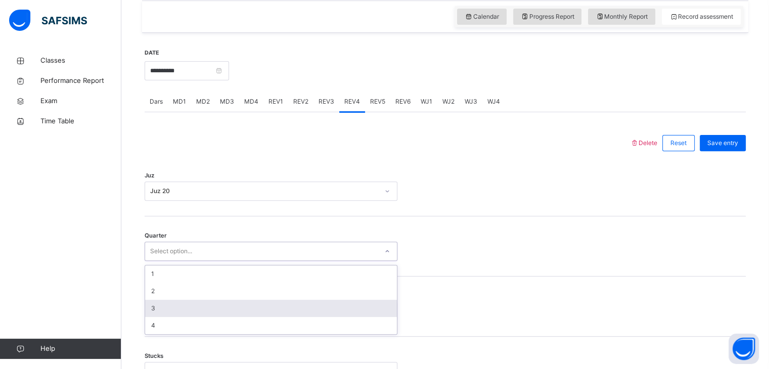
click at [246, 317] on div "3" at bounding box center [271, 308] width 252 height 17
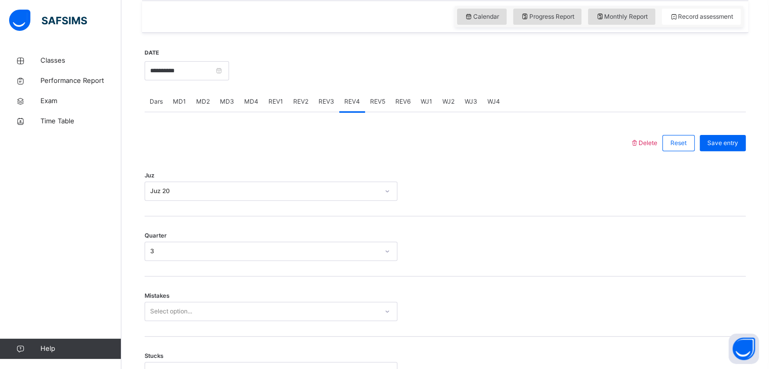
click at [240, 307] on div "Mistakes Select option..." at bounding box center [445, 307] width 601 height 60
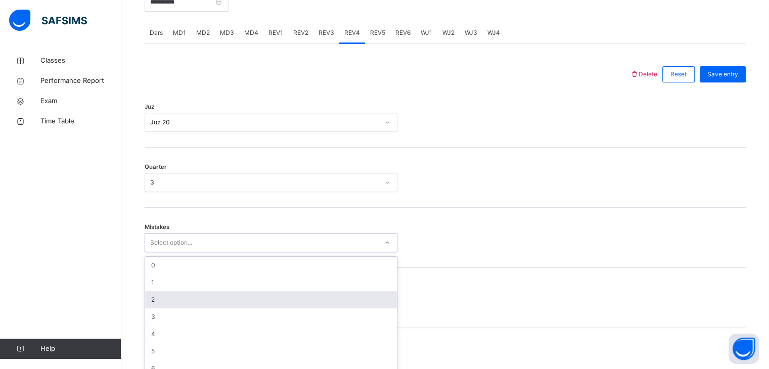
click at [237, 252] on div "option 2 focused, 3 of 7. 7 results available. Use Up and Down to choose option…" at bounding box center [271, 242] width 253 height 19
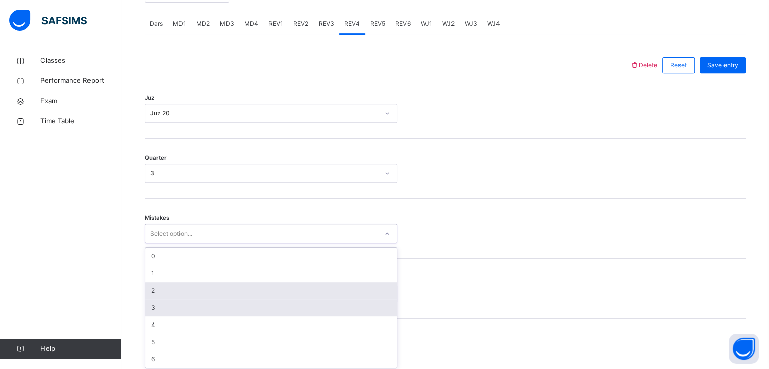
scroll to position [431, 0]
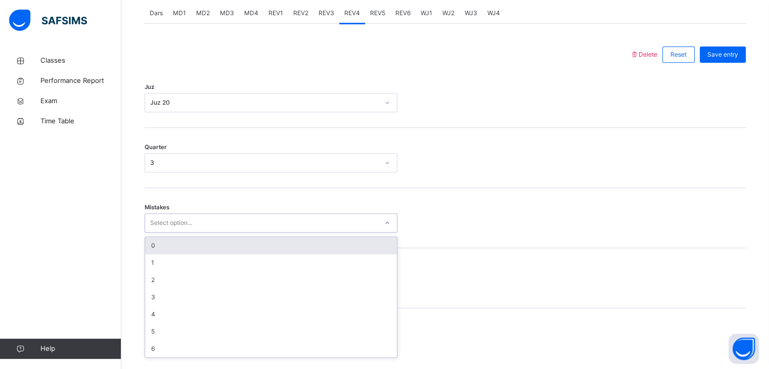
click at [219, 249] on div "0" at bounding box center [271, 245] width 252 height 17
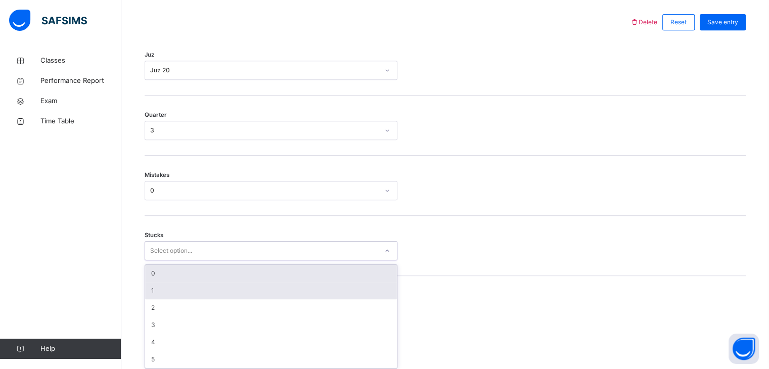
click at [208, 260] on div "option 0 focused, 1 of 6. 6 results available. Use Up and Down to choose option…" at bounding box center [271, 250] width 253 height 19
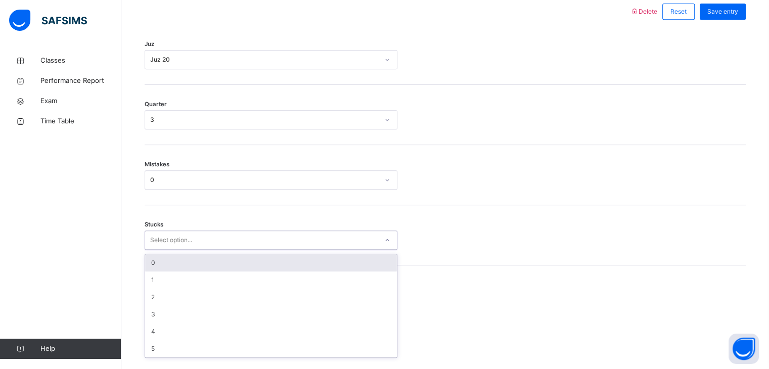
drag, startPoint x: 200, startPoint y: 274, endPoint x: 213, endPoint y: 340, distance: 67.9
click at [200, 272] on div "0" at bounding box center [271, 262] width 252 height 17
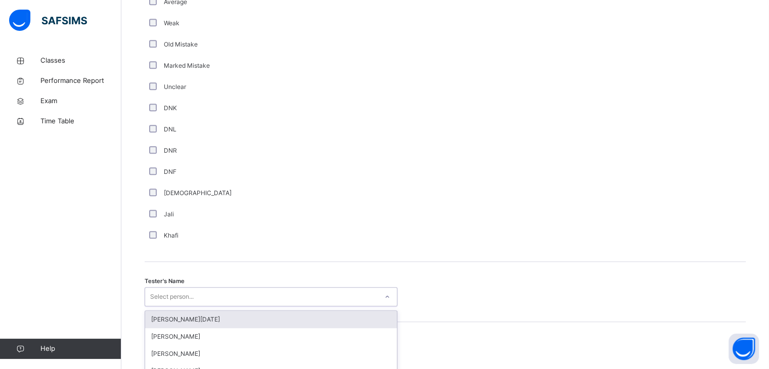
click at [204, 299] on div "option [PERSON_NAME][DATE] focused, 1 of 88. 88 results available. Use Up and D…" at bounding box center [271, 296] width 253 height 19
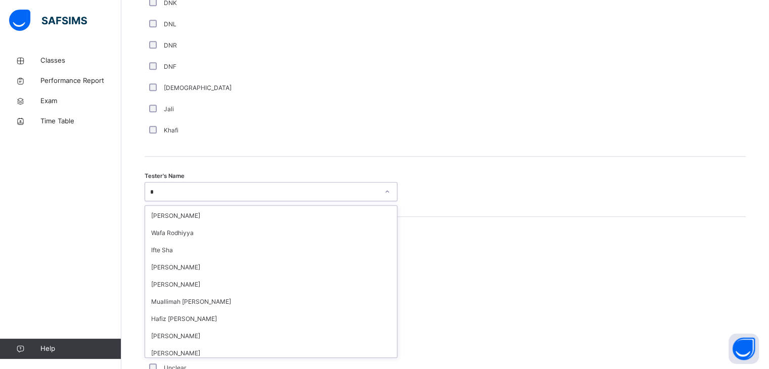
scroll to position [0, 0]
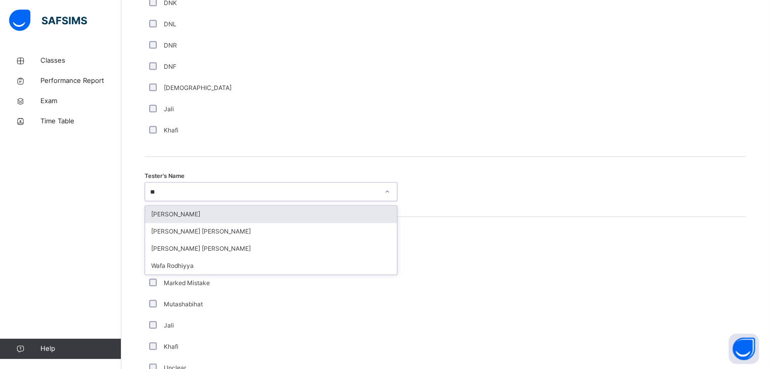
type input "***"
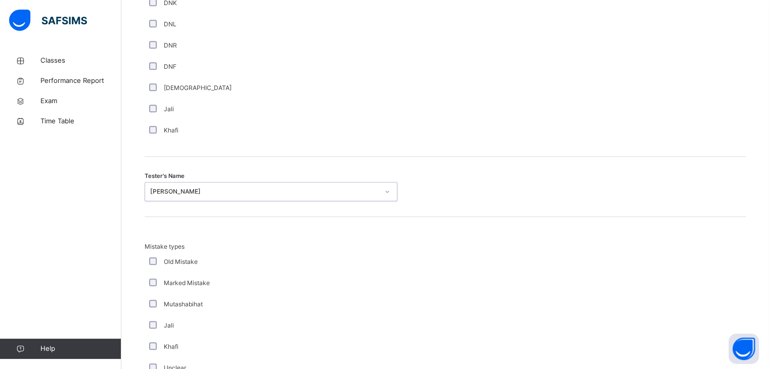
scroll to position [1094, 0]
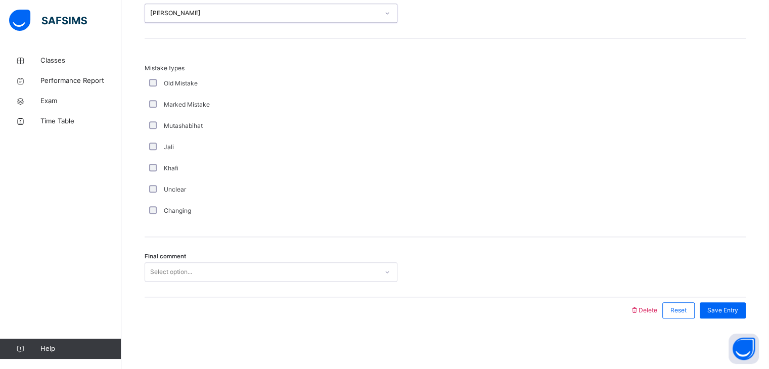
click at [194, 273] on div "Select option..." at bounding box center [261, 272] width 233 height 16
click at [733, 307] on span "Save Entry" at bounding box center [722, 310] width 31 height 9
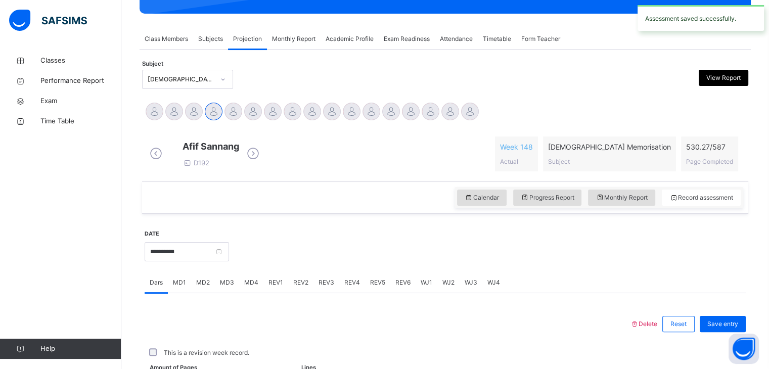
scroll to position [390, 0]
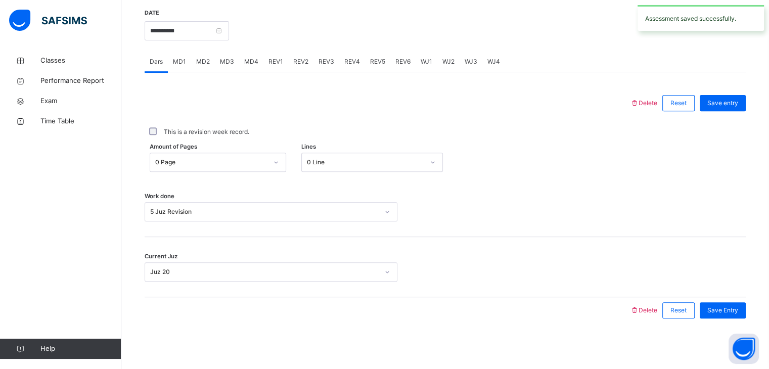
click at [347, 44] on div at bounding box center [487, 29] width 507 height 43
click at [346, 59] on span "REV4" at bounding box center [352, 61] width 16 height 9
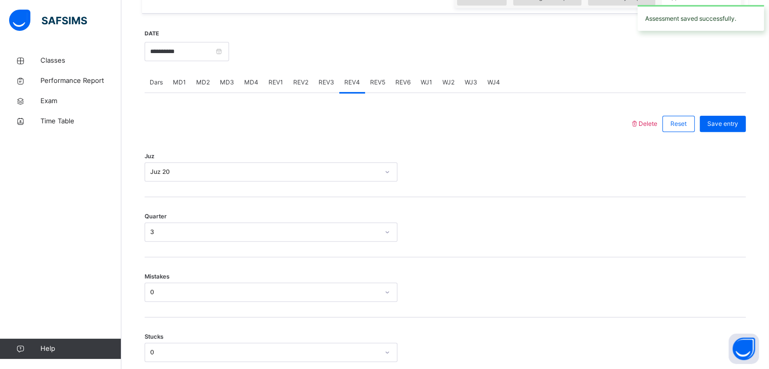
scroll to position [361, 0]
click at [379, 88] on span "REV5" at bounding box center [377, 83] width 15 height 9
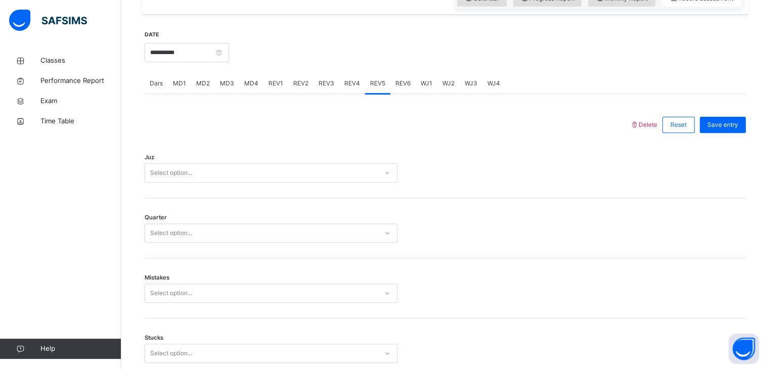
drag, startPoint x: 317, startPoint y: 169, endPoint x: 310, endPoint y: 183, distance: 14.7
click at [310, 183] on div "Juz Select option..." at bounding box center [445, 168] width 601 height 60
drag, startPoint x: 304, startPoint y: 200, endPoint x: 303, endPoint y: 186, distance: 14.7
click at [305, 198] on div "Juz Select option..." at bounding box center [445, 168] width 601 height 60
click at [296, 175] on div "Select option..." at bounding box center [261, 173] width 233 height 16
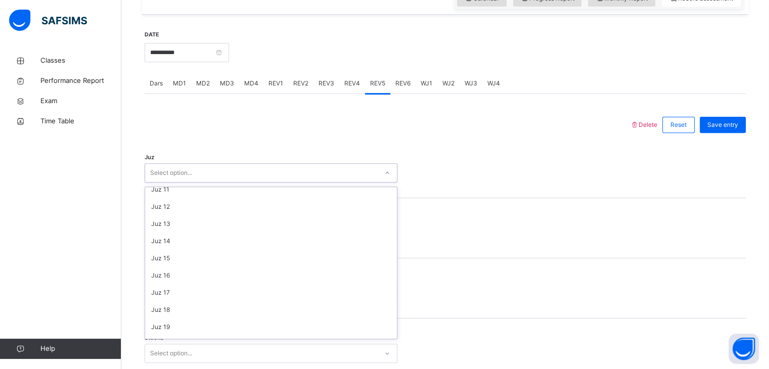
scroll to position [180, 0]
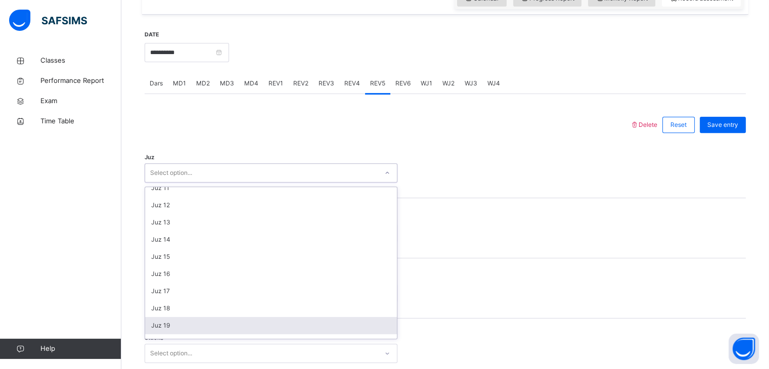
click at [251, 332] on div "Juz 19" at bounding box center [271, 325] width 252 height 17
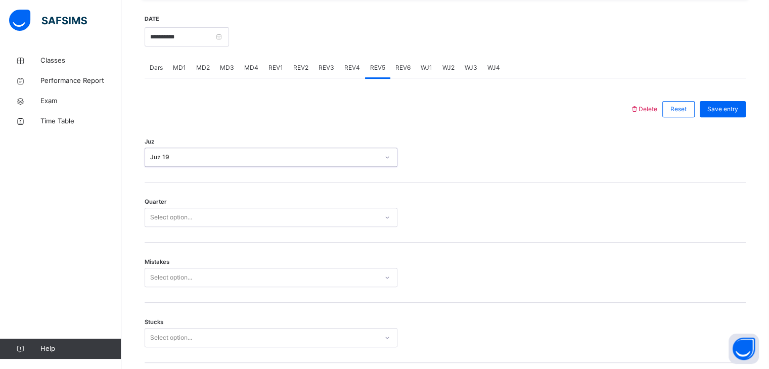
click at [214, 172] on div "Juz option Juz 19, selected. 0 results available. Select is focused ,type to re…" at bounding box center [445, 152] width 601 height 60
drag, startPoint x: 218, startPoint y: 187, endPoint x: 216, endPoint y: 160, distance: 26.9
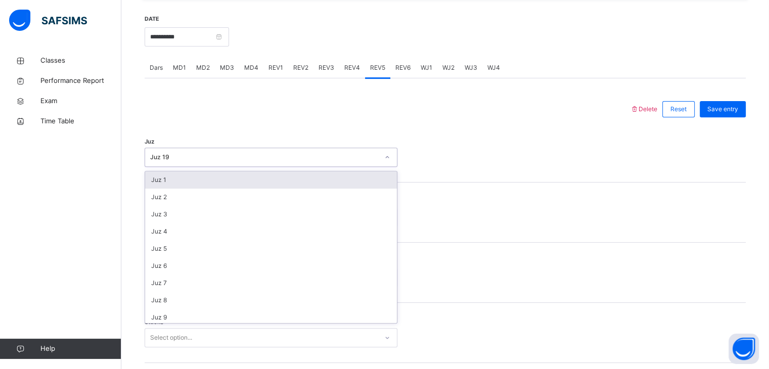
click at [212, 161] on div "Juz 19" at bounding box center [261, 158] width 233 height 16
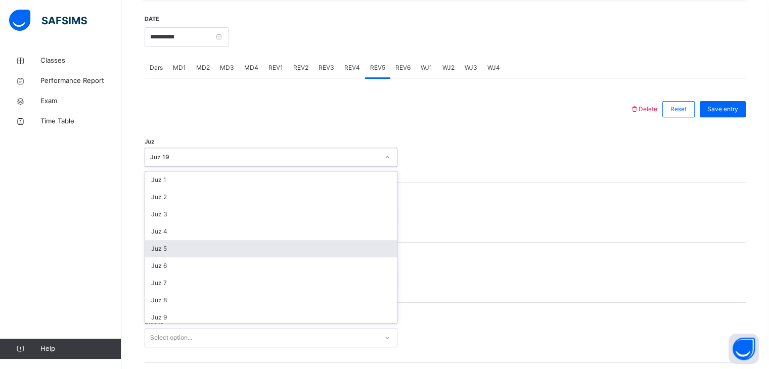
scroll to position [232, 0]
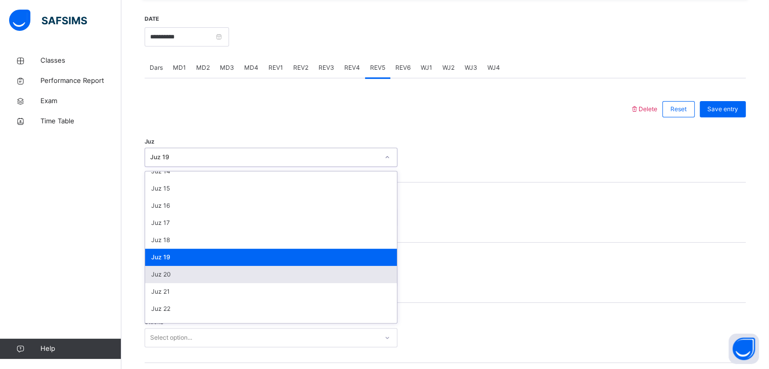
drag, startPoint x: 214, startPoint y: 280, endPoint x: 206, endPoint y: 227, distance: 53.7
click at [214, 279] on div "Juz 20" at bounding box center [271, 274] width 252 height 17
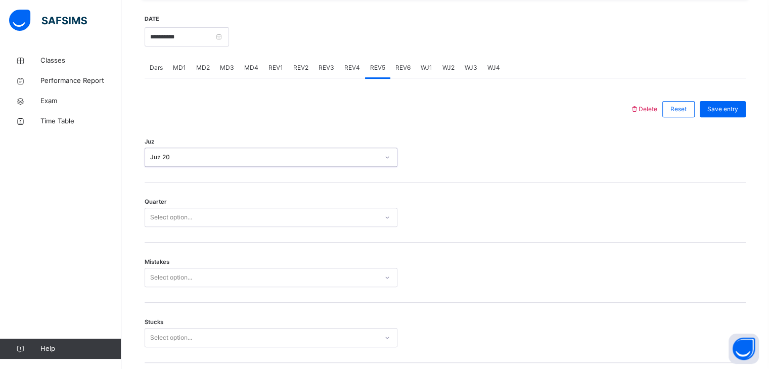
click at [196, 219] on div "Select option..." at bounding box center [261, 218] width 233 height 16
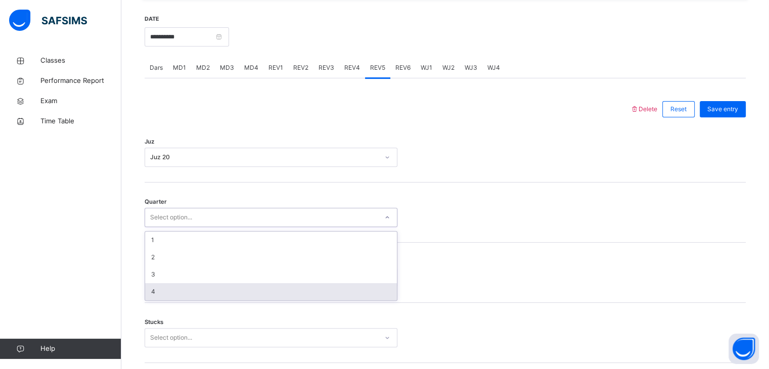
click at [199, 293] on div "4" at bounding box center [271, 291] width 252 height 17
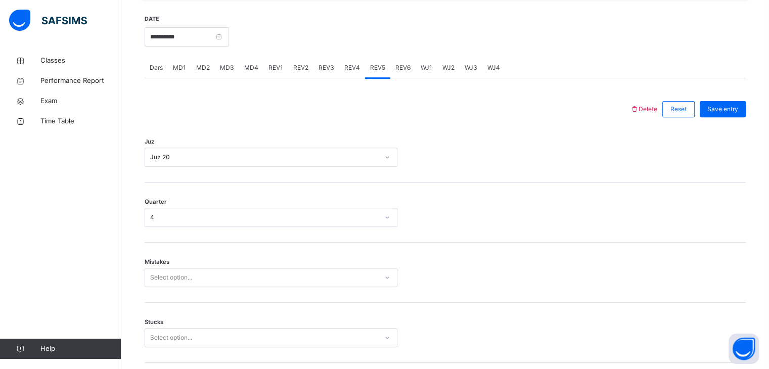
click at [193, 271] on div "Mistakes Select option..." at bounding box center [445, 273] width 601 height 60
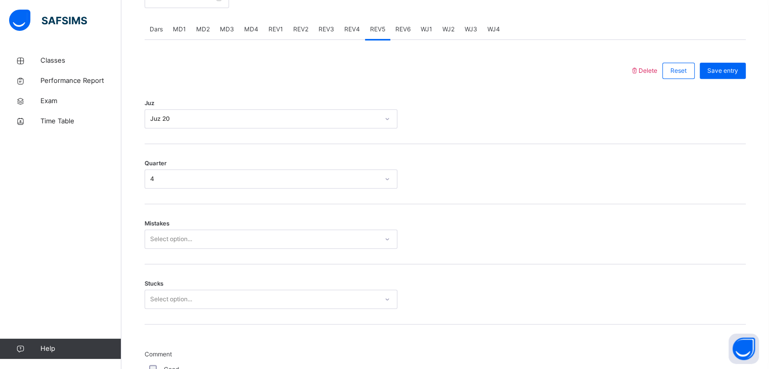
click at [193, 249] on div "Select option..." at bounding box center [271, 239] width 253 height 19
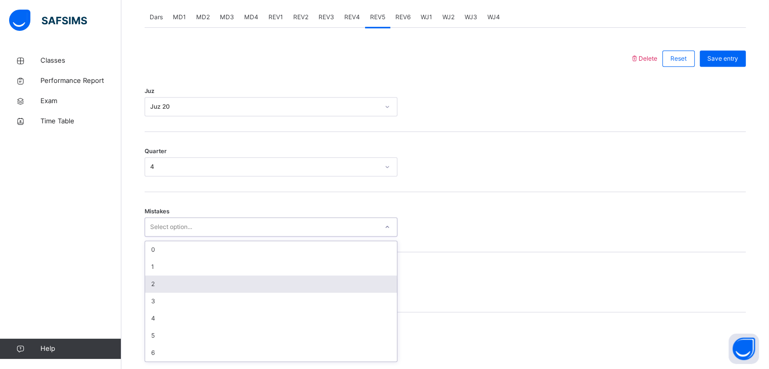
scroll to position [431, 0]
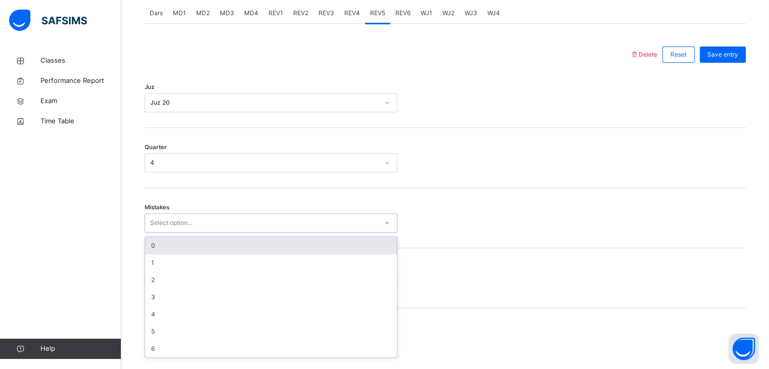
drag, startPoint x: 182, startPoint y: 249, endPoint x: 189, endPoint y: 278, distance: 29.3
click at [181, 252] on div "0" at bounding box center [271, 245] width 252 height 17
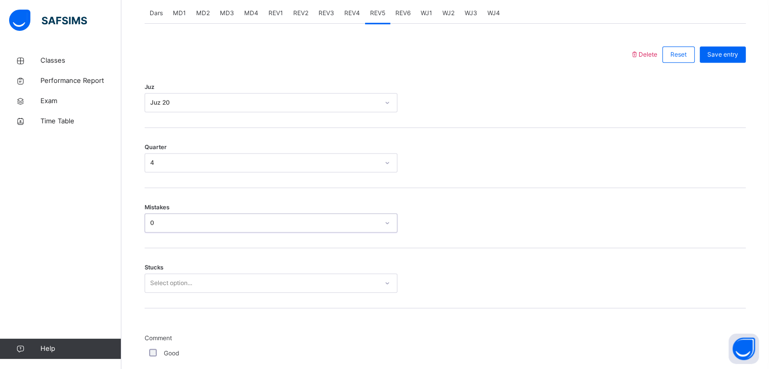
click at [196, 293] on div "Select option..." at bounding box center [271, 283] width 253 height 19
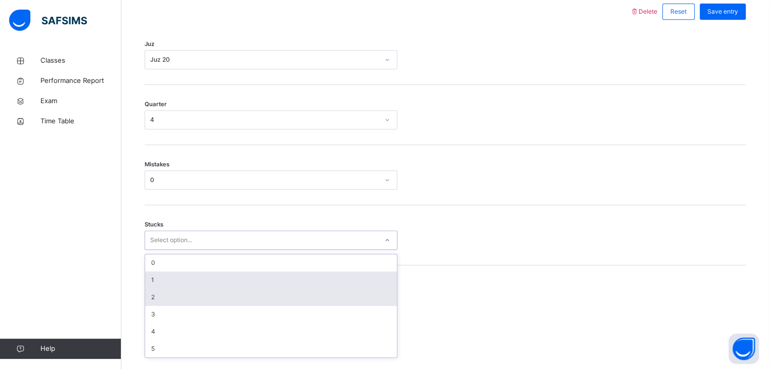
click at [196, 288] on div "1" at bounding box center [271, 280] width 252 height 17
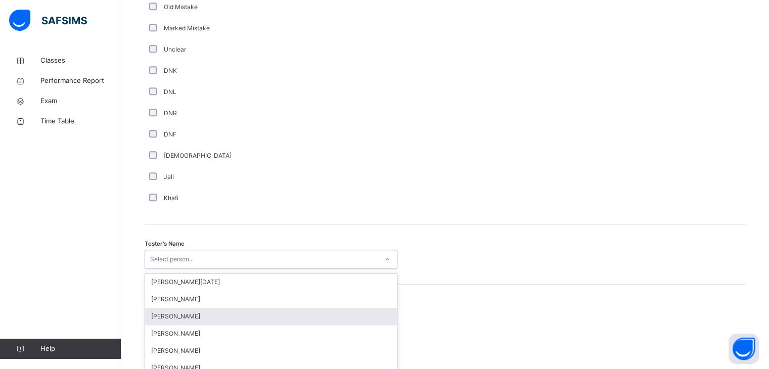
click at [197, 269] on div "option [PERSON_NAME] focused, 3 of 88. 88 results available. Use Up and Down to…" at bounding box center [271, 259] width 253 height 19
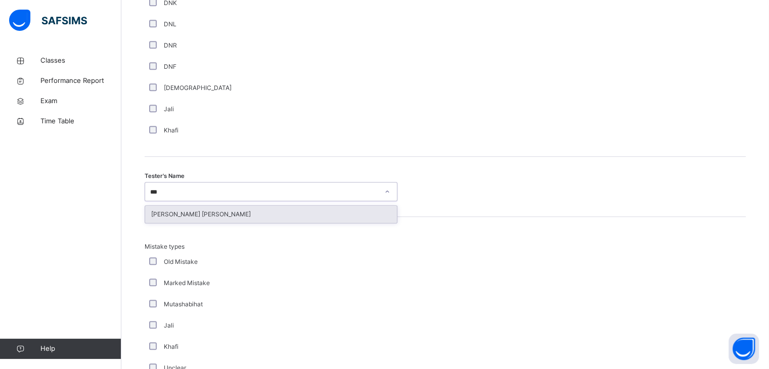
type input "****"
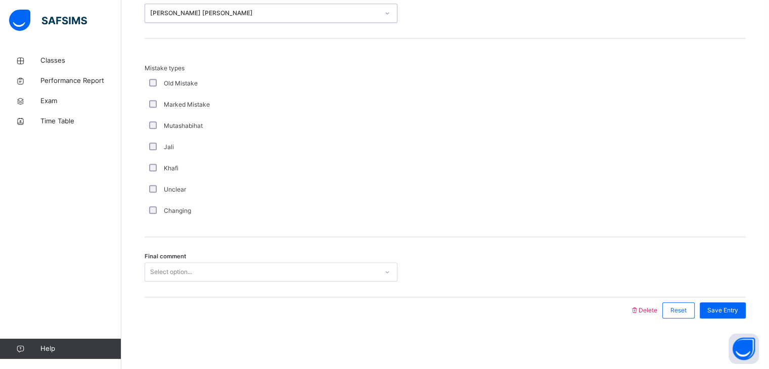
scroll to position [1094, 0]
click at [190, 274] on div "Select option..." at bounding box center [171, 271] width 42 height 19
click at [741, 304] on div "Save Entry" at bounding box center [723, 310] width 46 height 16
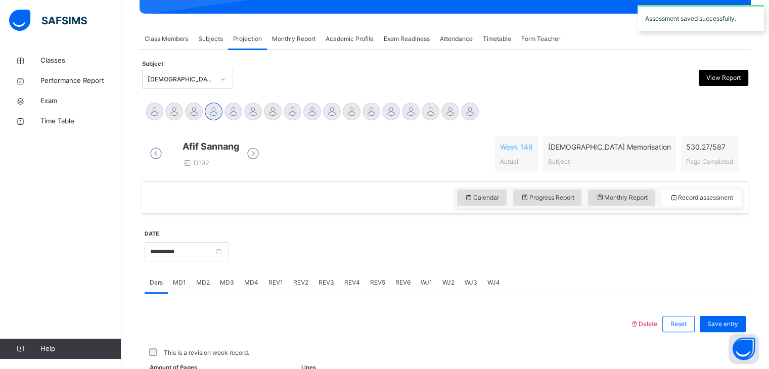
scroll to position [390, 0]
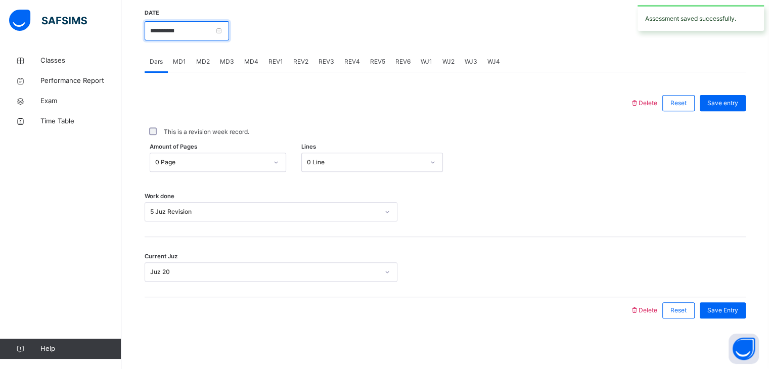
click at [204, 31] on input "**********" at bounding box center [187, 30] width 84 height 19
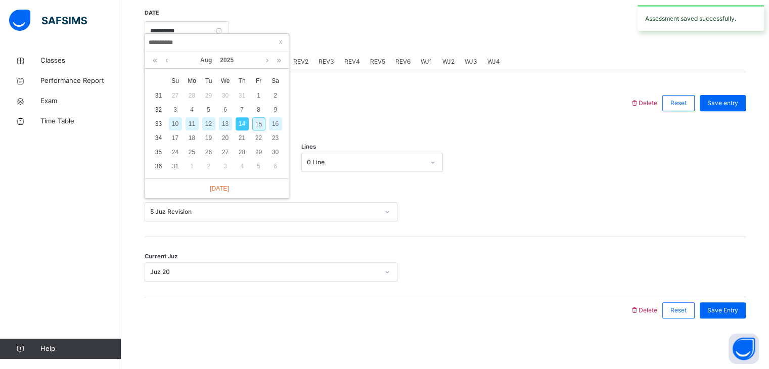
click at [265, 117] on div "15" at bounding box center [258, 123] width 17 height 13
type input "**********"
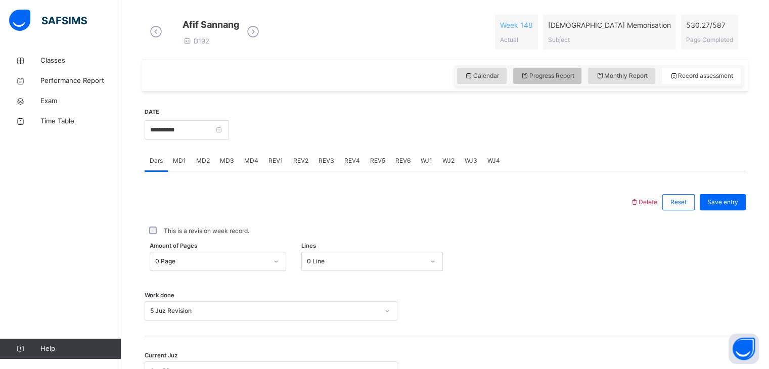
click at [554, 84] on div "Progress Report" at bounding box center [547, 76] width 69 height 16
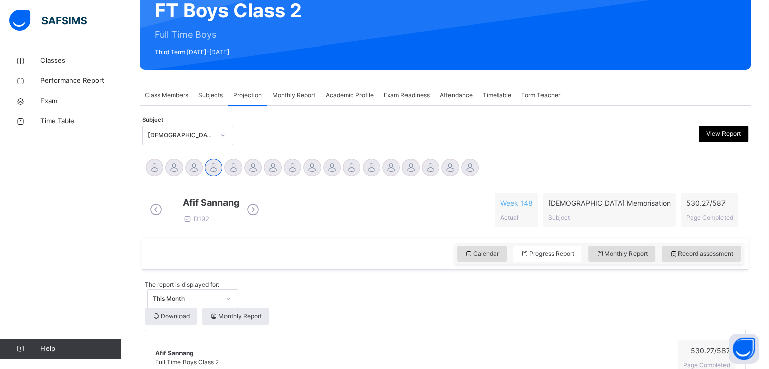
scroll to position [96, 0]
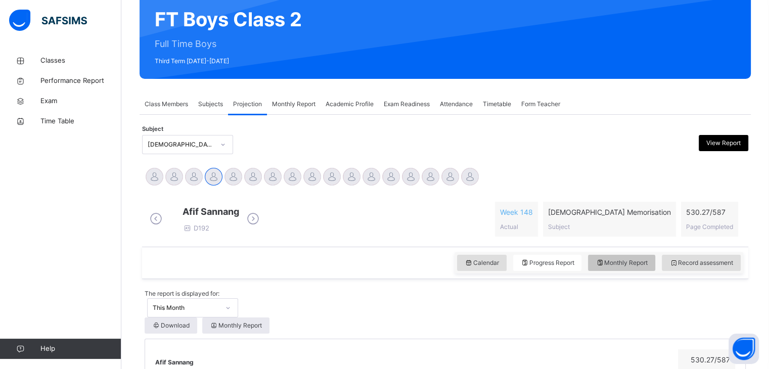
click at [604, 267] on icon at bounding box center [600, 262] width 9 height 9
select select "****"
select select "*"
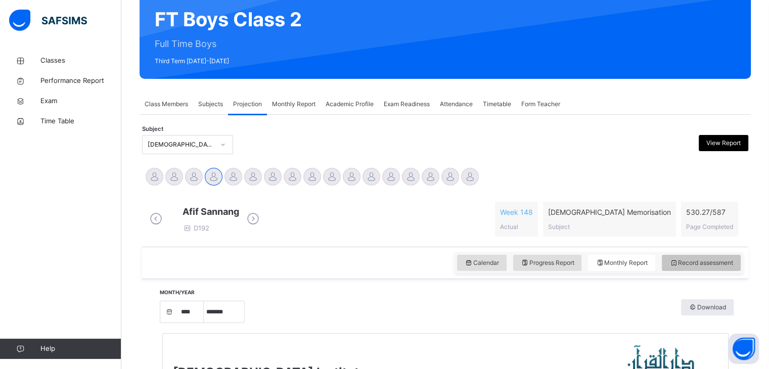
click at [680, 271] on div "Record assessment" at bounding box center [701, 263] width 79 height 16
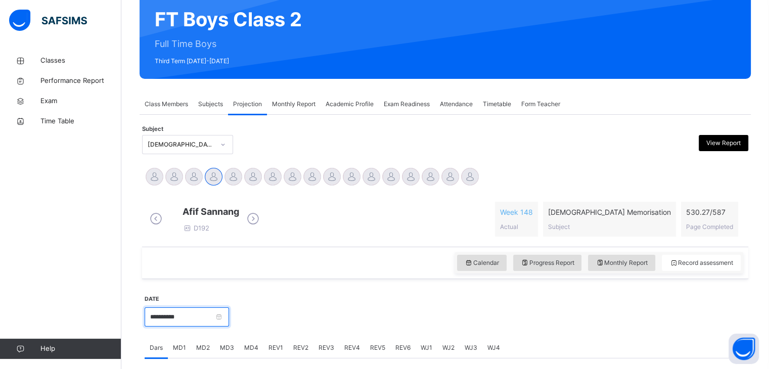
click at [229, 326] on input "**********" at bounding box center [187, 316] width 84 height 19
click at [231, 326] on input "**********" at bounding box center [217, 328] width 138 height 11
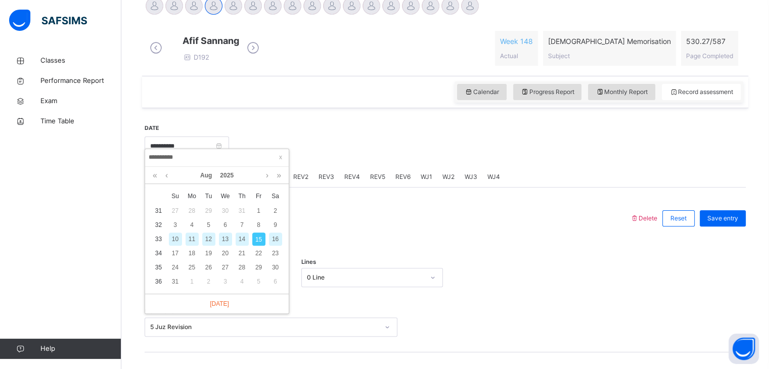
scroll to position [266, 0]
click at [210, 236] on div "12" at bounding box center [208, 239] width 13 height 13
type input "**********"
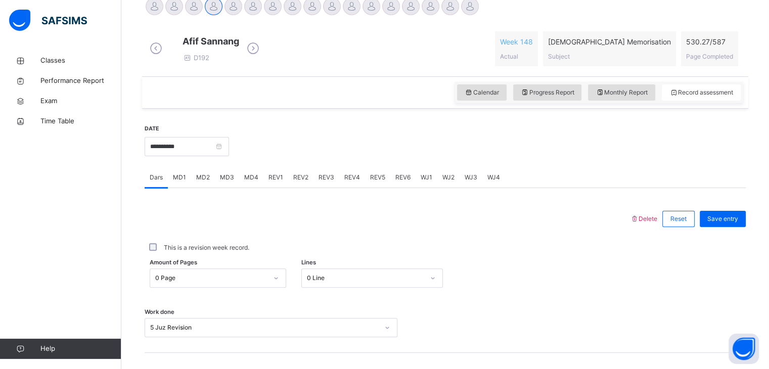
scroll to position [285, 0]
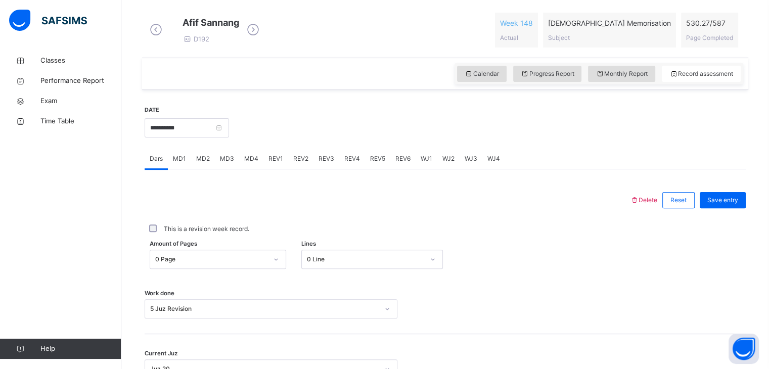
click at [265, 161] on div "REV1" at bounding box center [275, 159] width 25 height 20
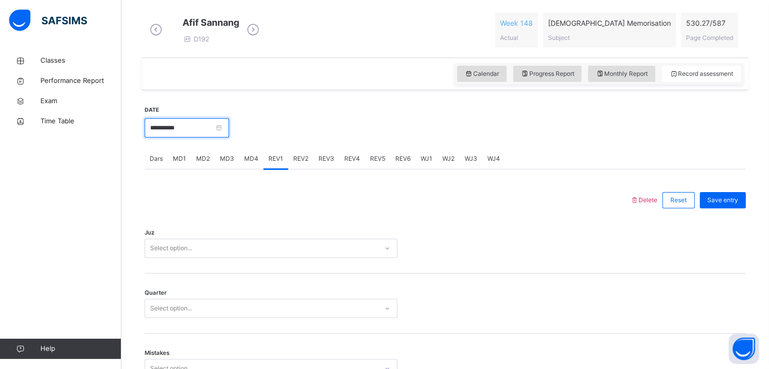
click at [229, 138] on input "**********" at bounding box center [187, 127] width 84 height 19
click at [441, 226] on div "Juz Select option..." at bounding box center [445, 243] width 601 height 60
click at [233, 258] on div "Select option..." at bounding box center [271, 248] width 253 height 19
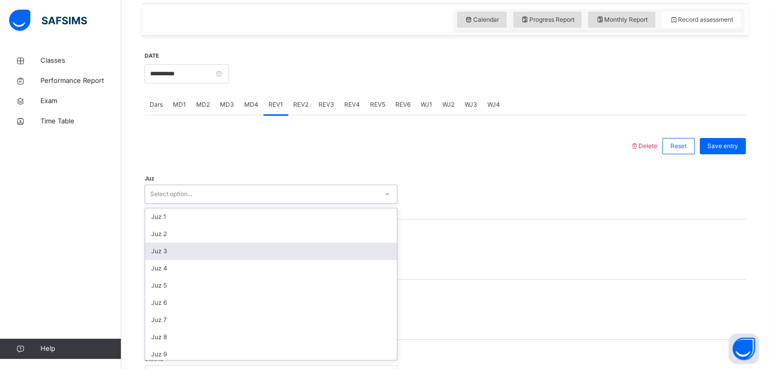
scroll to position [342, 0]
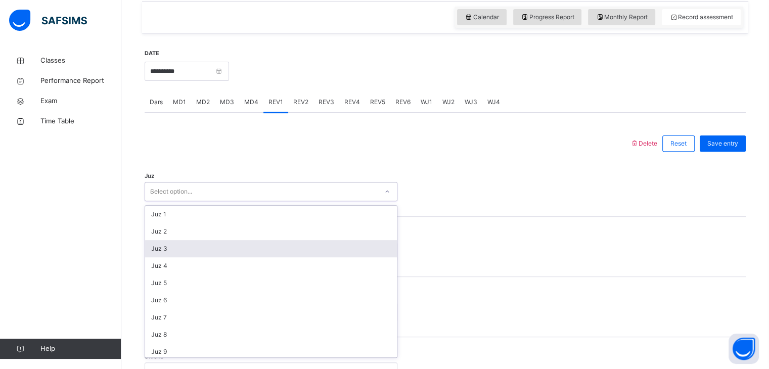
type input "**"
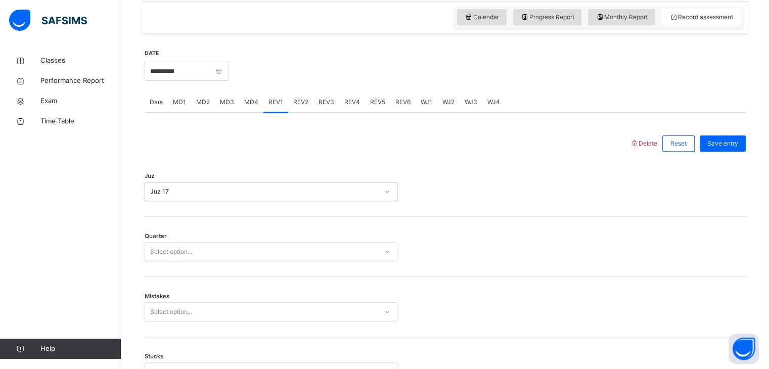
click at [233, 256] on div "Select option..." at bounding box center [261, 252] width 233 height 16
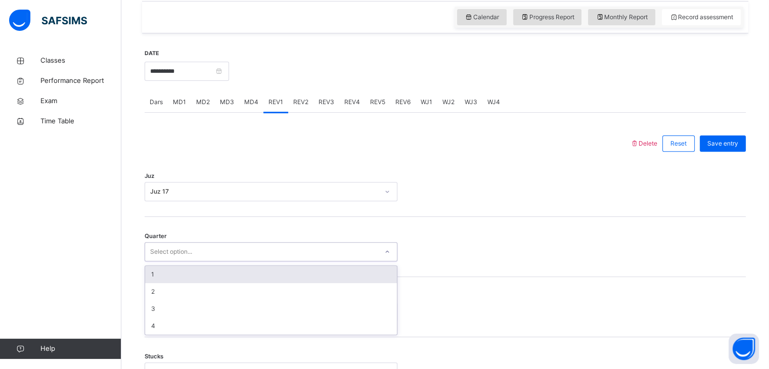
click at [246, 283] on div "1" at bounding box center [271, 274] width 252 height 17
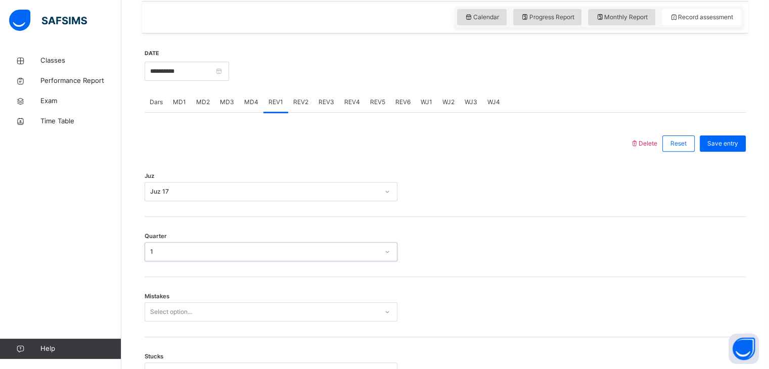
click at [233, 321] on div "Select option..." at bounding box center [271, 311] width 253 height 19
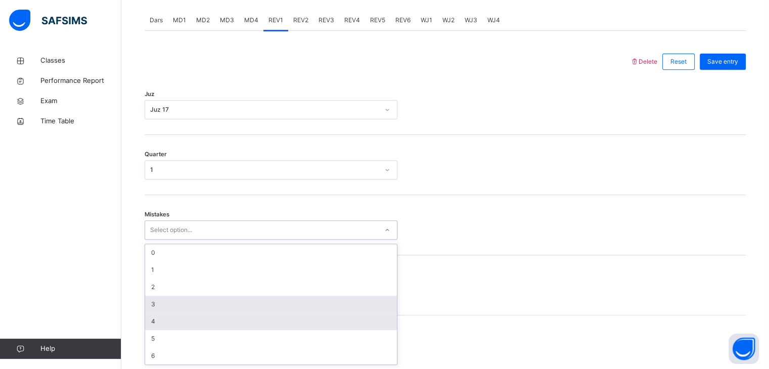
scroll to position [431, 0]
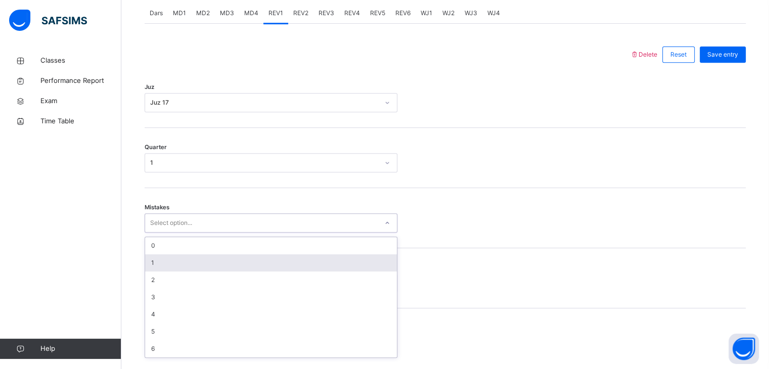
click at [191, 272] on div "1" at bounding box center [271, 262] width 252 height 17
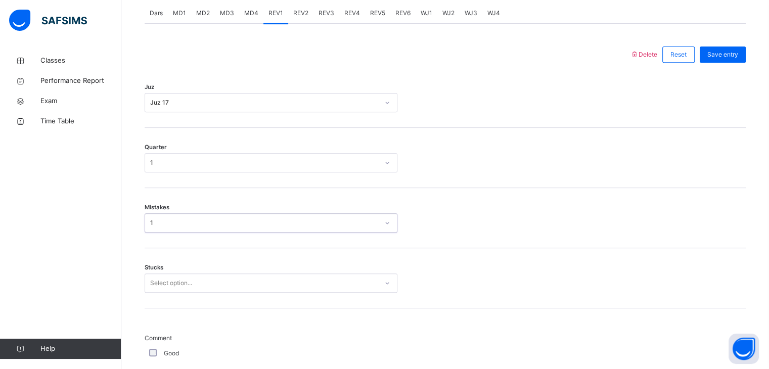
click at [191, 293] on div "Select option..." at bounding box center [271, 283] width 253 height 19
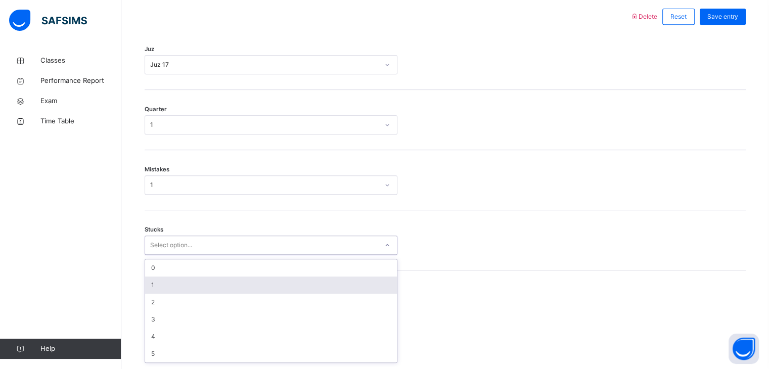
scroll to position [474, 0]
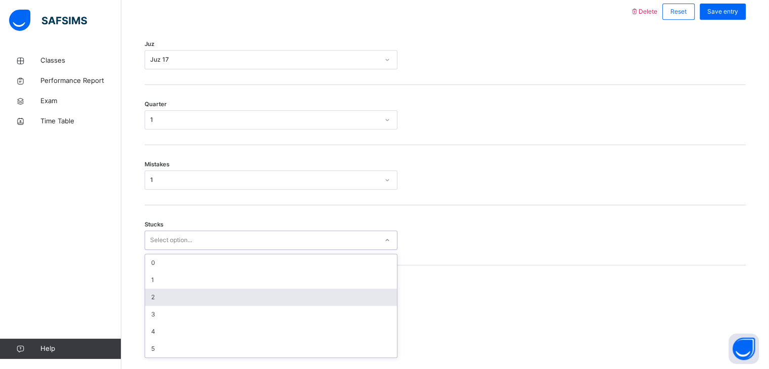
click at [189, 306] on div "2" at bounding box center [271, 297] width 252 height 17
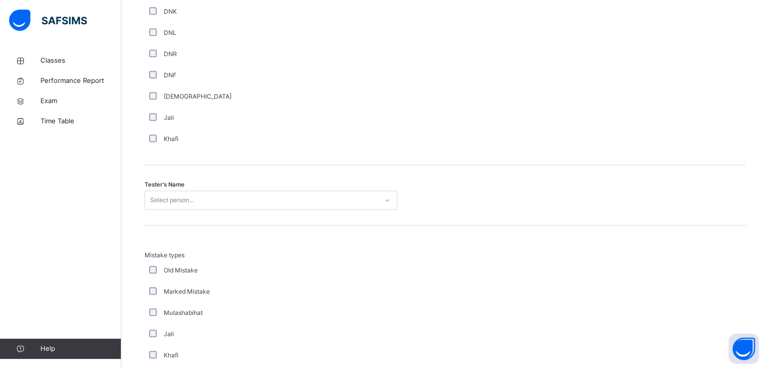
click at [186, 210] on div "Select person..." at bounding box center [271, 200] width 253 height 19
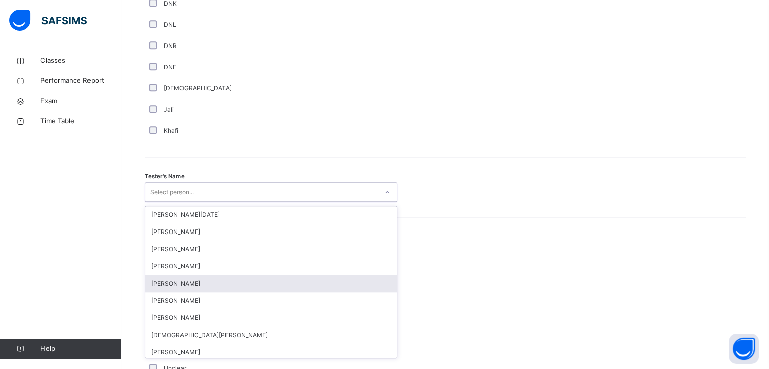
scroll to position [909, 0]
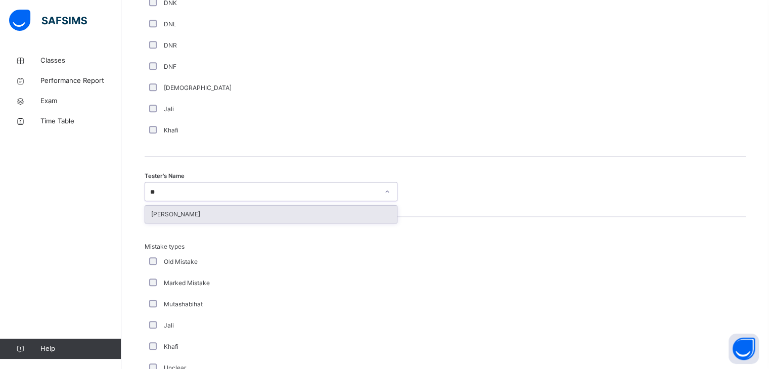
type input "***"
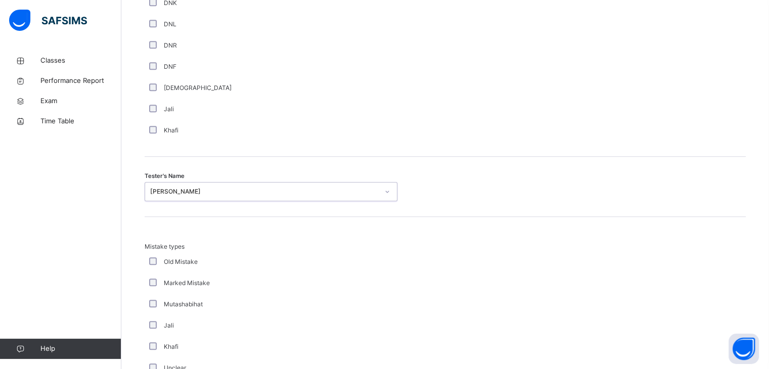
scroll to position [1094, 0]
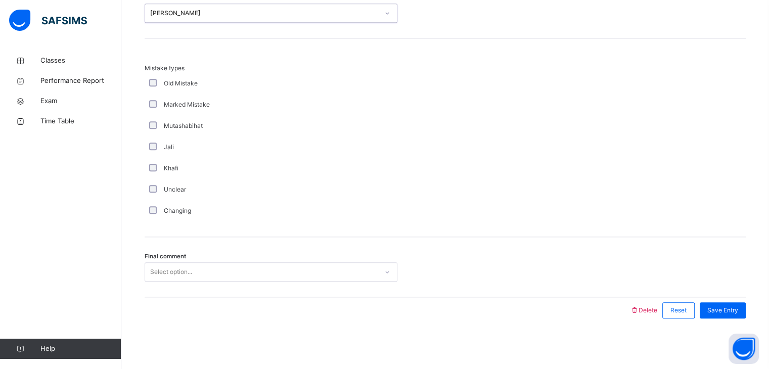
click at [195, 265] on div "Select option..." at bounding box center [261, 272] width 233 height 16
click at [715, 311] on span "Save Entry" at bounding box center [722, 310] width 31 height 9
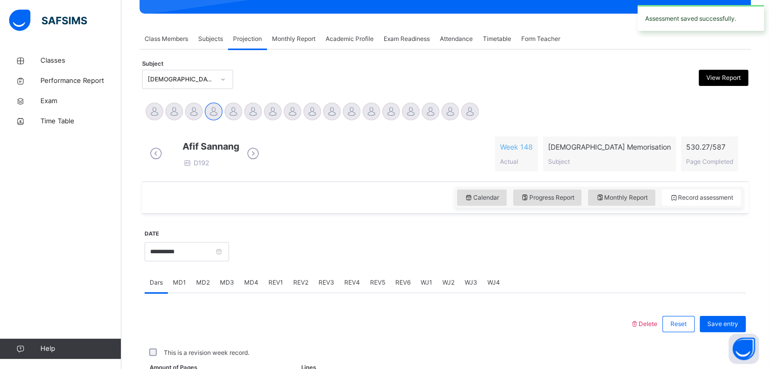
scroll to position [390, 0]
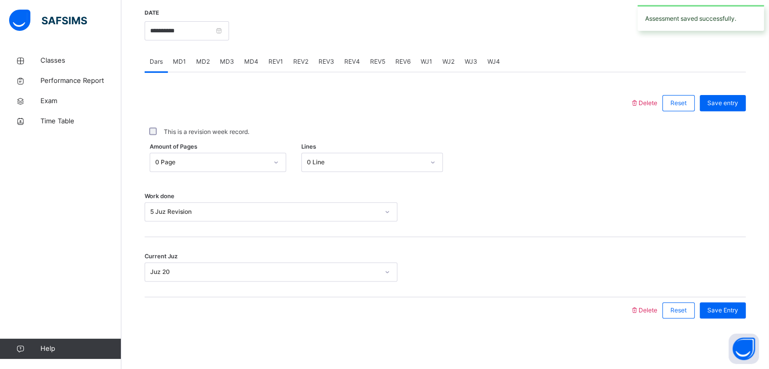
click at [300, 61] on span "REV2" at bounding box center [300, 61] width 15 height 9
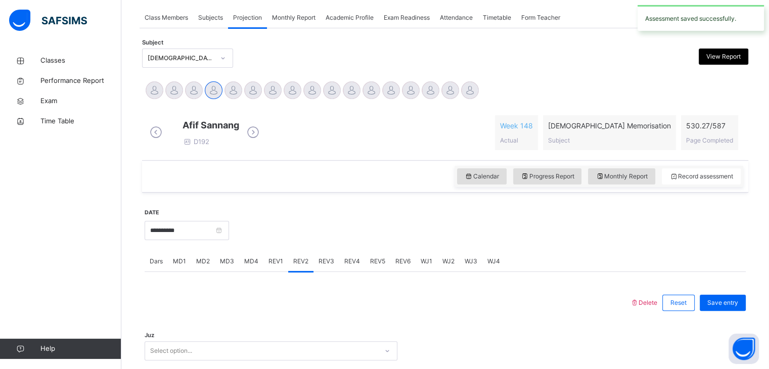
scroll to position [328, 0]
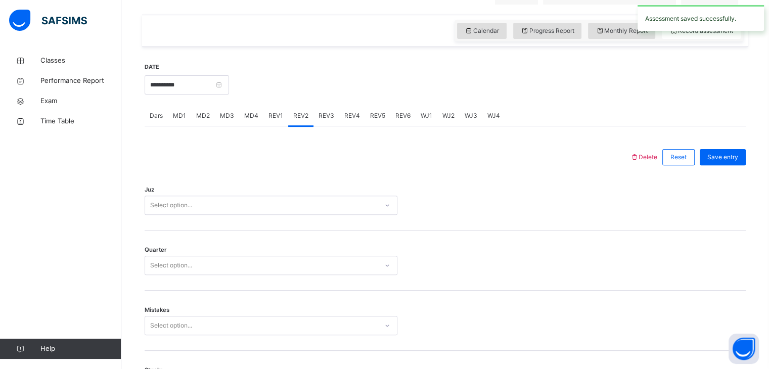
click at [278, 199] on div "Juz Select option..." at bounding box center [445, 200] width 601 height 60
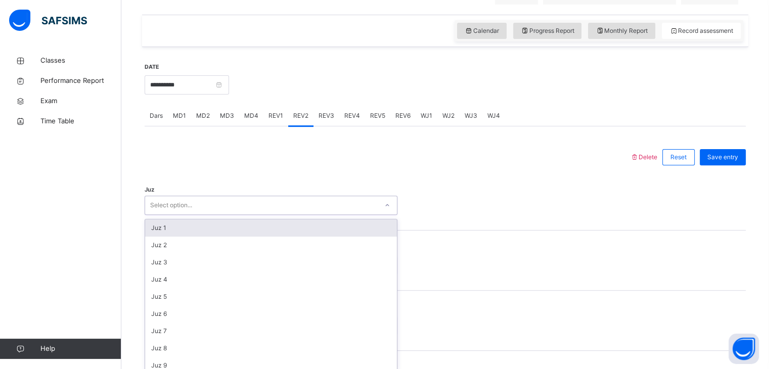
click at [267, 209] on div "Select option..." at bounding box center [271, 205] width 253 height 19
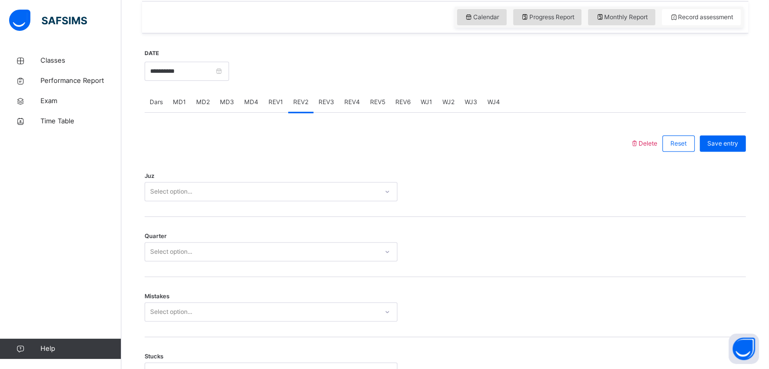
click at [267, 209] on div "Juz Select option..." at bounding box center [445, 187] width 601 height 60
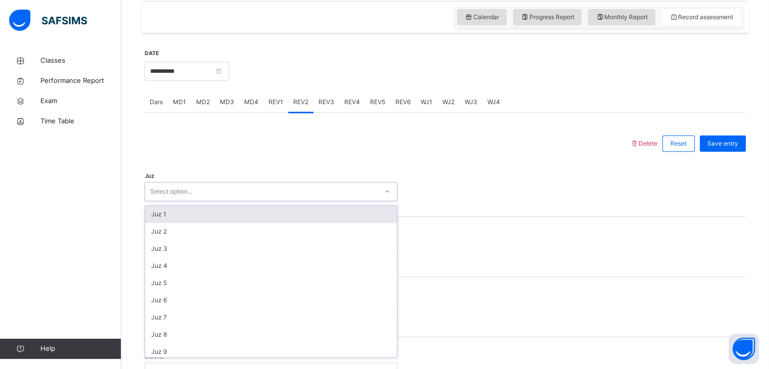
click at [267, 200] on div "Select option..." at bounding box center [261, 192] width 233 height 16
type input "**"
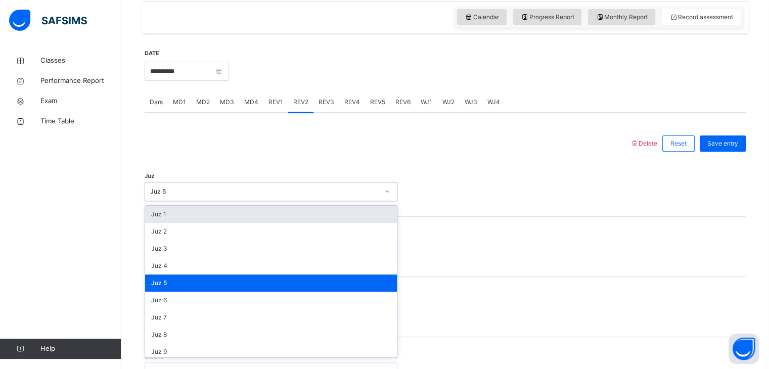
click at [267, 196] on div "Juz 5" at bounding box center [264, 191] width 229 height 9
type input "*"
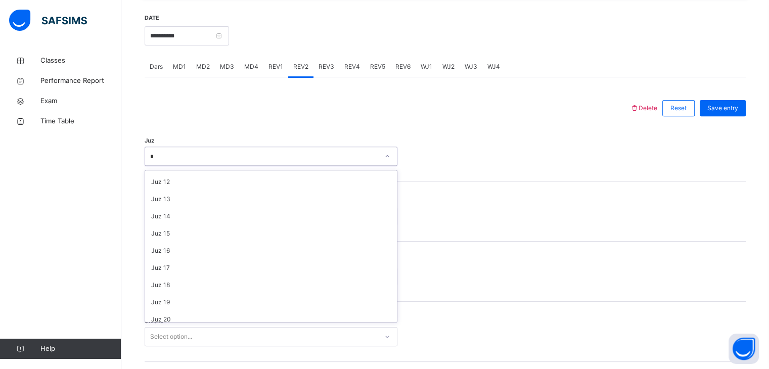
scroll to position [177, 0]
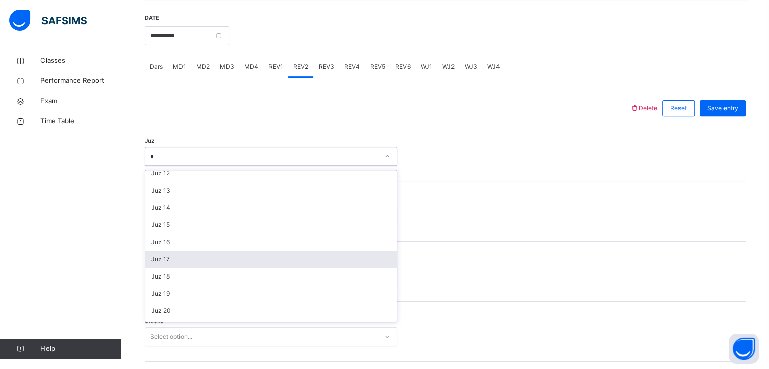
click at [269, 266] on div "Juz 17" at bounding box center [271, 259] width 252 height 17
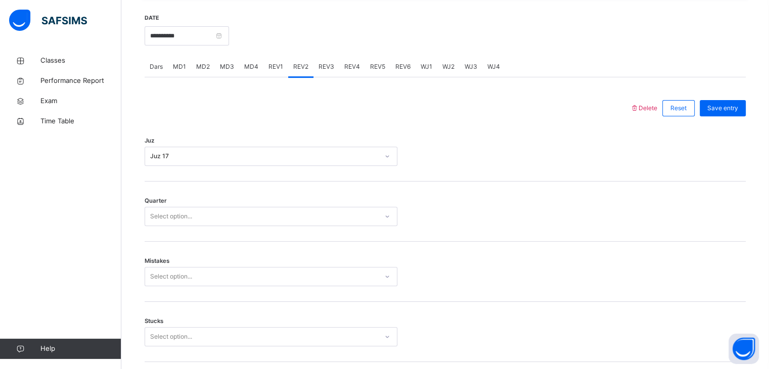
click at [239, 211] on div "Quarter Select option..." at bounding box center [445, 212] width 601 height 60
click at [241, 226] on div "Select option..." at bounding box center [271, 216] width 253 height 19
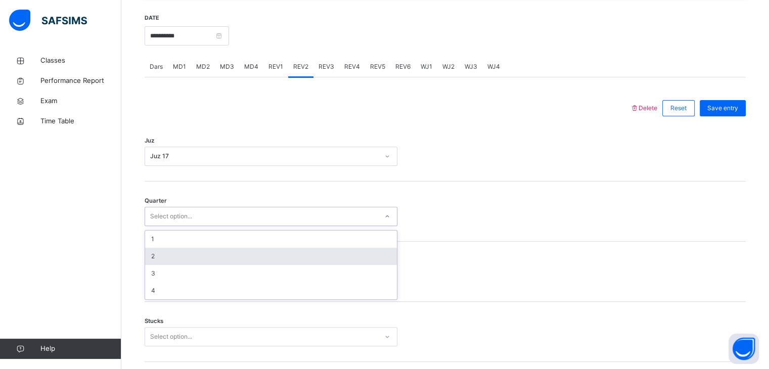
click at [237, 265] on div "2" at bounding box center [271, 256] width 252 height 17
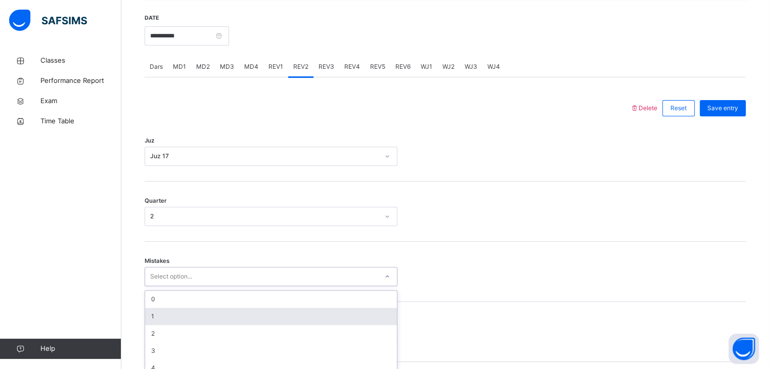
scroll to position [431, 0]
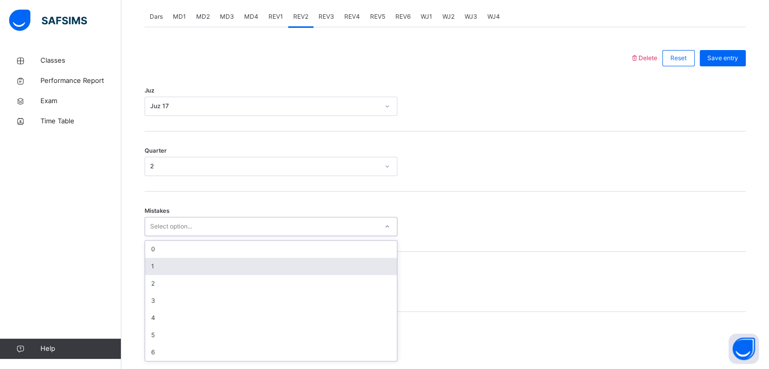
click at [237, 236] on div "option 1 focused, 2 of 7. 7 results available. Use Up and Down to choose option…" at bounding box center [271, 226] width 253 height 19
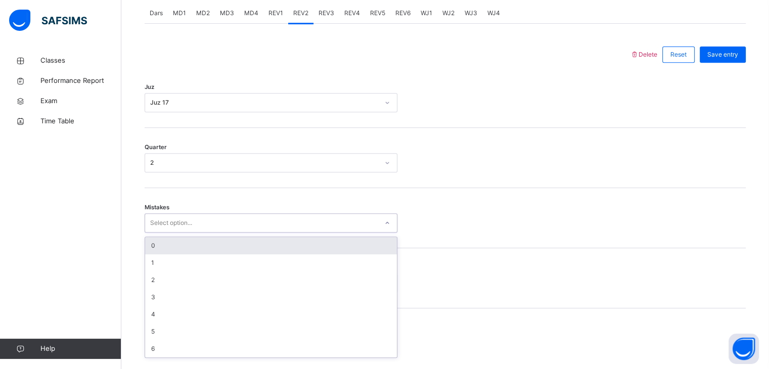
click at [222, 246] on div "0" at bounding box center [271, 245] width 252 height 17
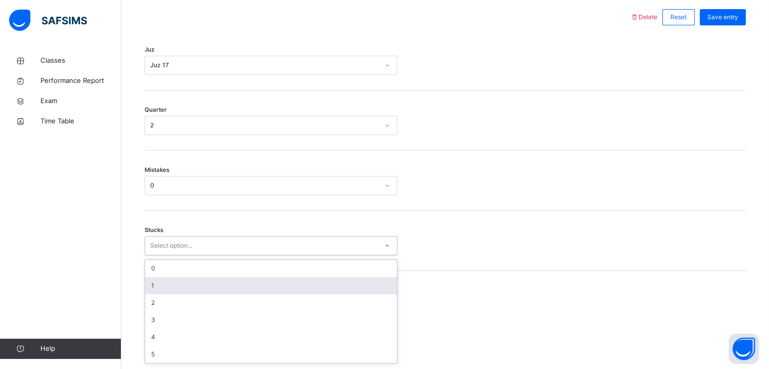
click at [205, 255] on div "option 1 focused, 2 of 6. 6 results available. Use Up and Down to choose option…" at bounding box center [271, 245] width 253 height 19
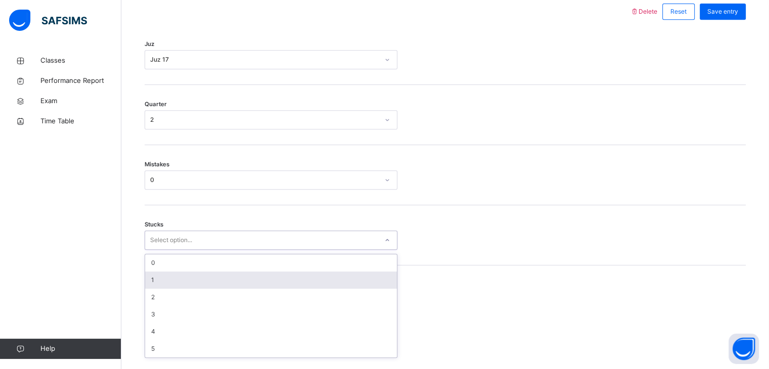
click at [194, 283] on div "1" at bounding box center [271, 280] width 252 height 17
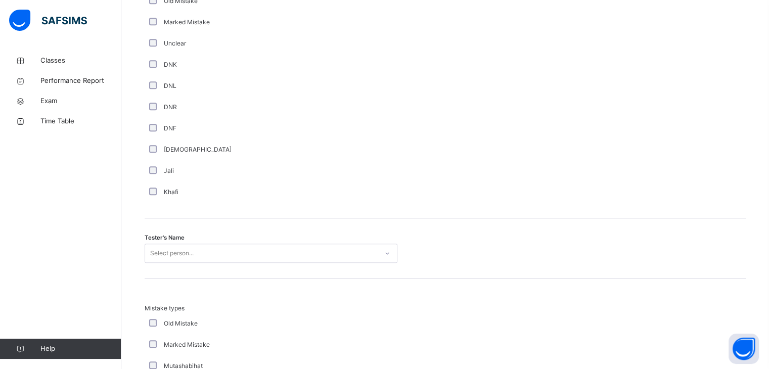
drag, startPoint x: 188, startPoint y: 275, endPoint x: 188, endPoint y: 267, distance: 7.6
click at [188, 268] on div "Tester's Name Select person..." at bounding box center [445, 248] width 601 height 60
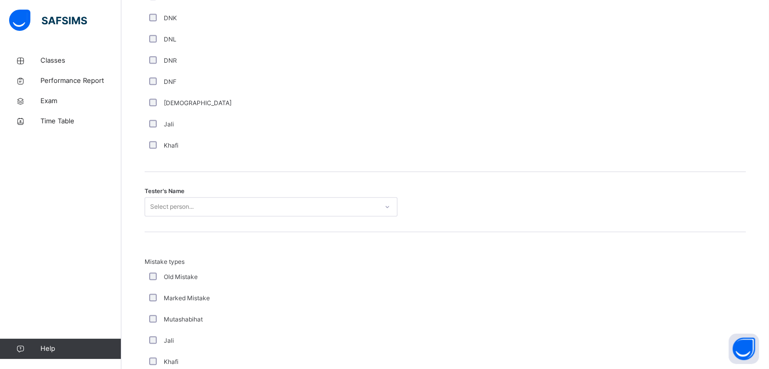
click at [188, 216] on div "Select person..." at bounding box center [271, 206] width 253 height 19
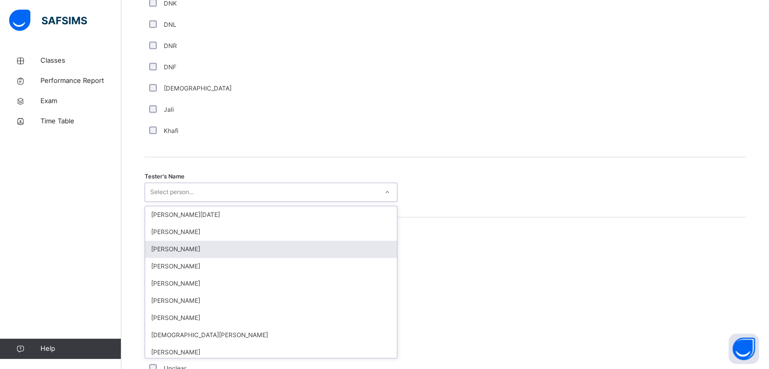
scroll to position [909, 0]
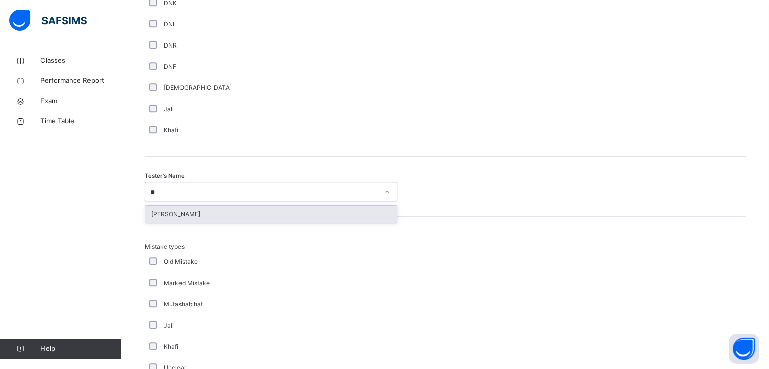
type input "***"
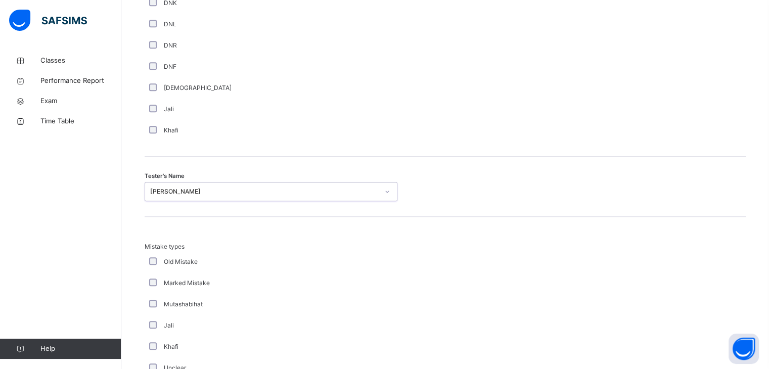
scroll to position [1094, 0]
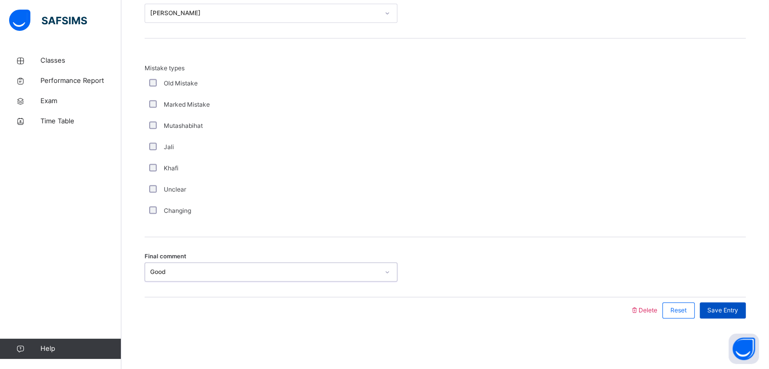
click at [738, 312] on span "Save Entry" at bounding box center [722, 310] width 31 height 9
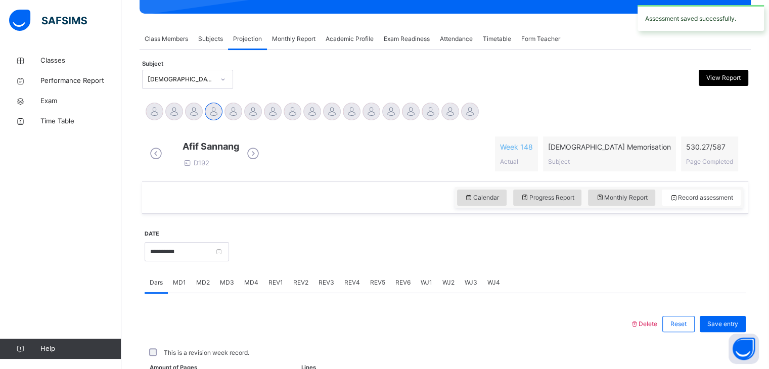
scroll to position [390, 0]
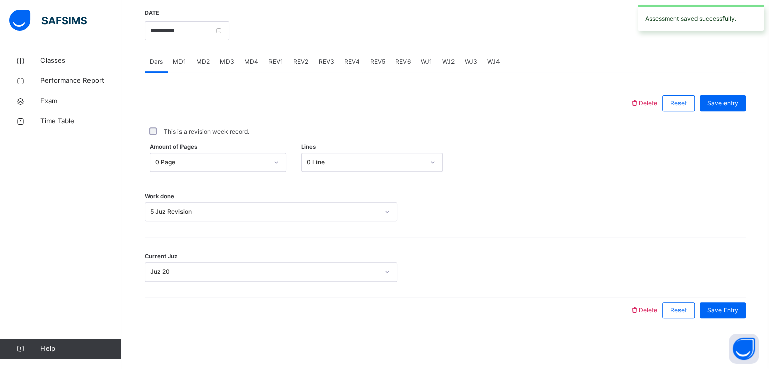
click at [314, 59] on div "REV3" at bounding box center [327, 62] width 26 height 20
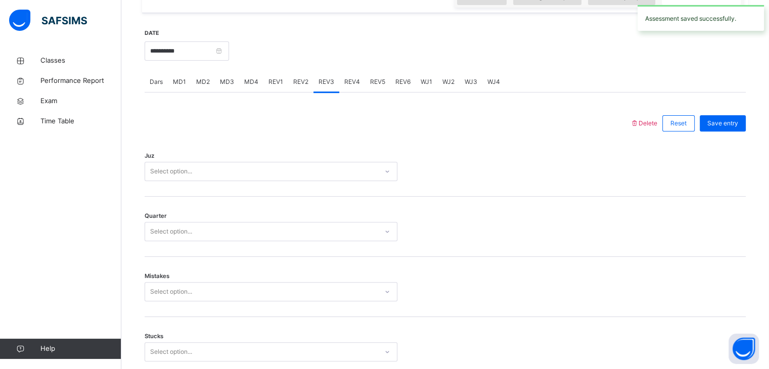
scroll to position [361, 0]
click at [296, 88] on span "REV2" at bounding box center [300, 83] width 15 height 9
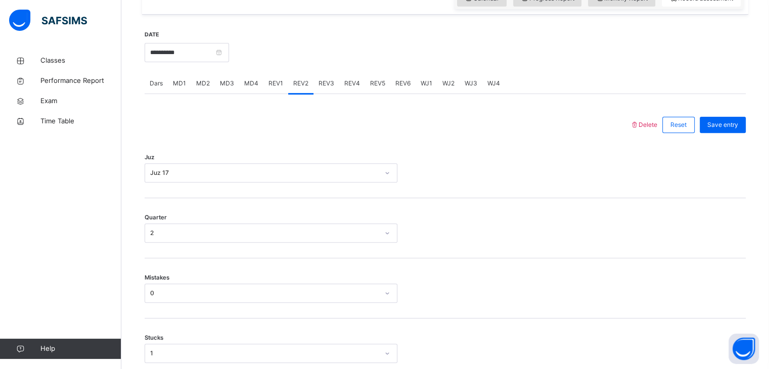
click at [335, 85] on div "REV3" at bounding box center [327, 83] width 26 height 20
drag, startPoint x: 273, startPoint y: 193, endPoint x: 267, endPoint y: 182, distance: 12.2
click at [267, 183] on div "Juz Select option..." at bounding box center [445, 168] width 601 height 60
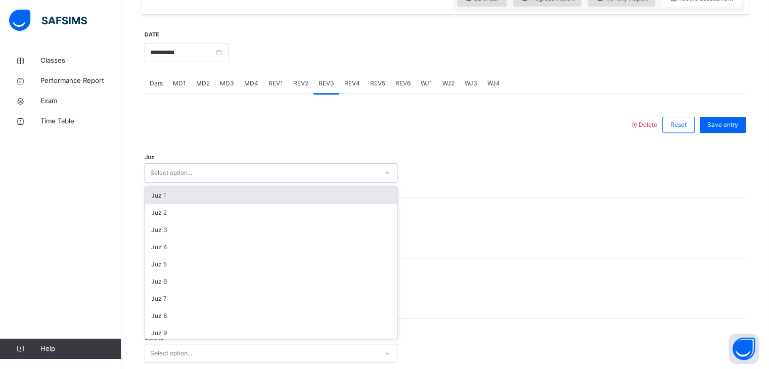
click at [266, 181] on div "Select option..." at bounding box center [261, 173] width 233 height 16
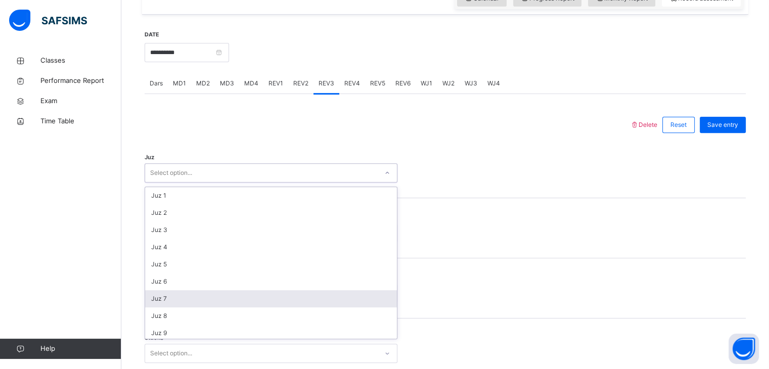
scroll to position [194, 0]
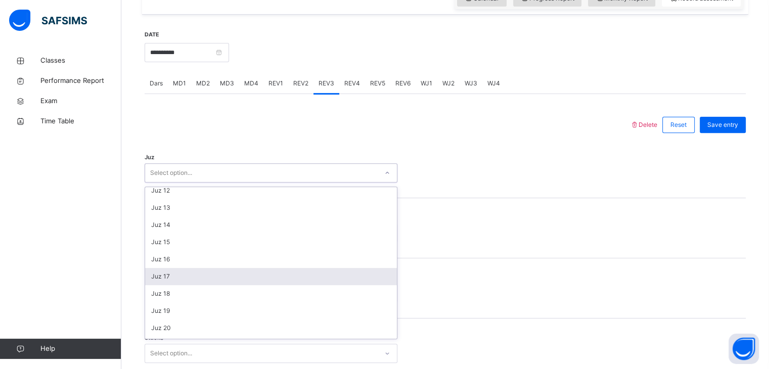
click at [240, 285] on div "Juz 17" at bounding box center [271, 276] width 252 height 17
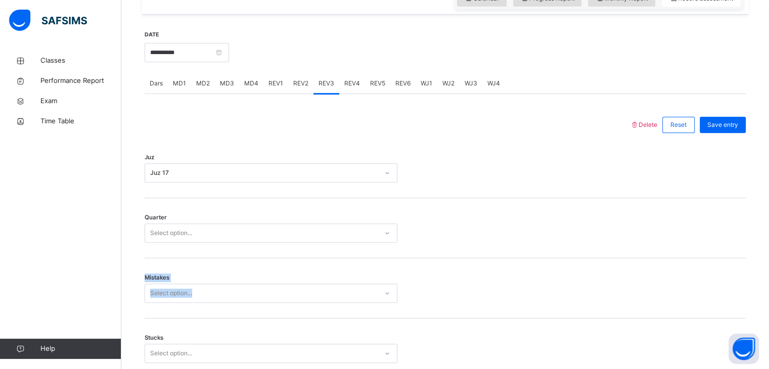
drag, startPoint x: 240, startPoint y: 282, endPoint x: 222, endPoint y: 244, distance: 42.1
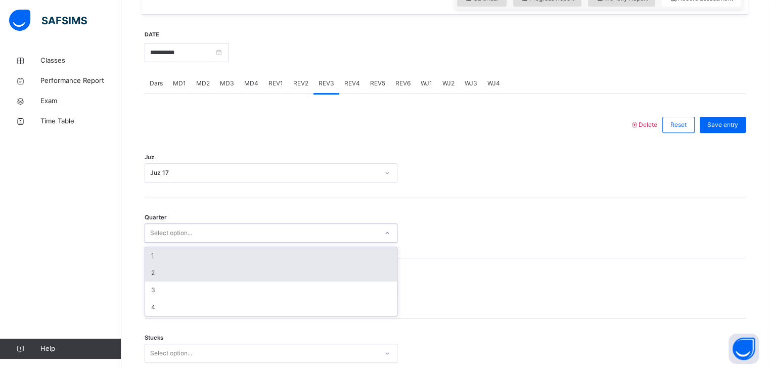
drag, startPoint x: 220, startPoint y: 242, endPoint x: 221, endPoint y: 273, distance: 30.8
click at [220, 241] on div "Select option..." at bounding box center [261, 234] width 233 height 16
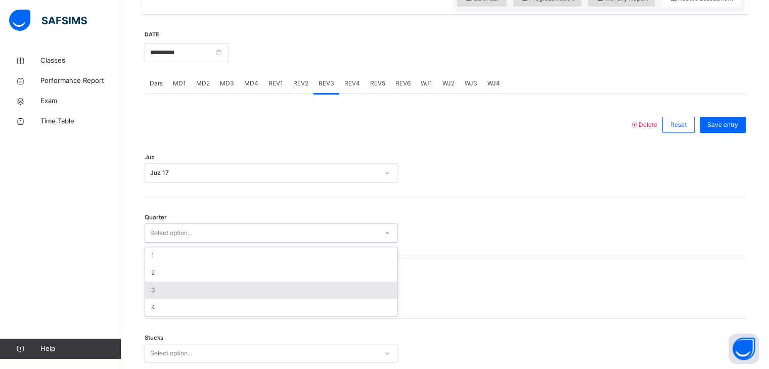
click at [221, 292] on div "3" at bounding box center [271, 290] width 252 height 17
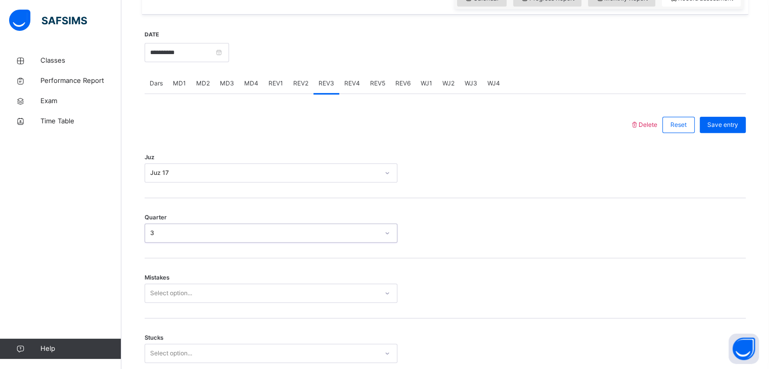
click at [213, 283] on div "Mistakes Select option..." at bounding box center [445, 288] width 601 height 60
click at [213, 302] on div "Select option..." at bounding box center [271, 293] width 253 height 19
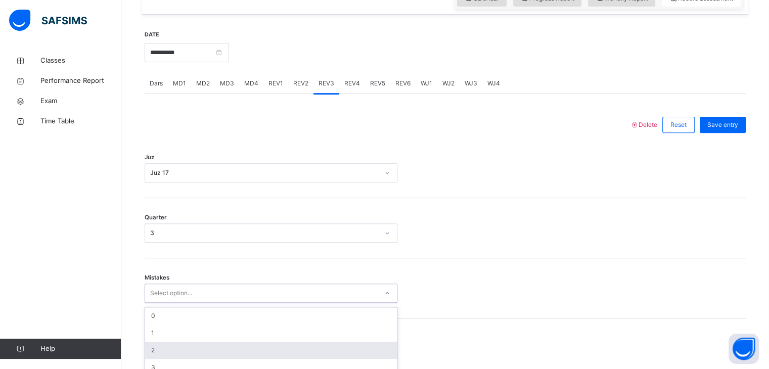
scroll to position [431, 0]
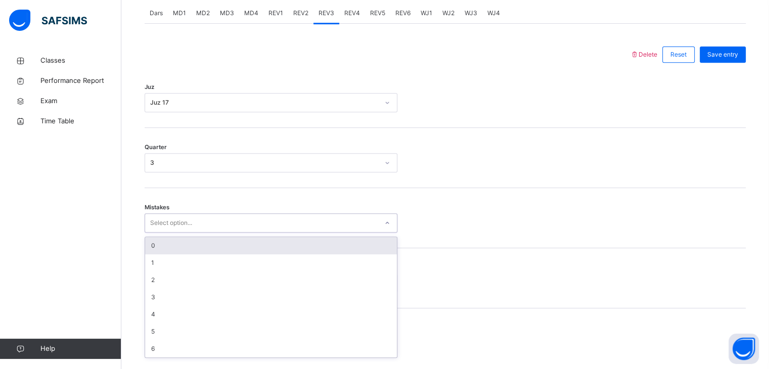
click at [196, 245] on div "0" at bounding box center [271, 245] width 252 height 17
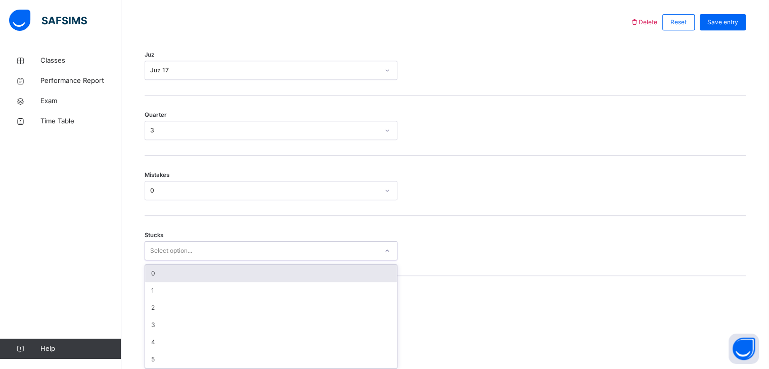
click at [189, 260] on div "option 0 focused, 1 of 6. 6 results available. Use Up and Down to choose option…" at bounding box center [271, 250] width 253 height 19
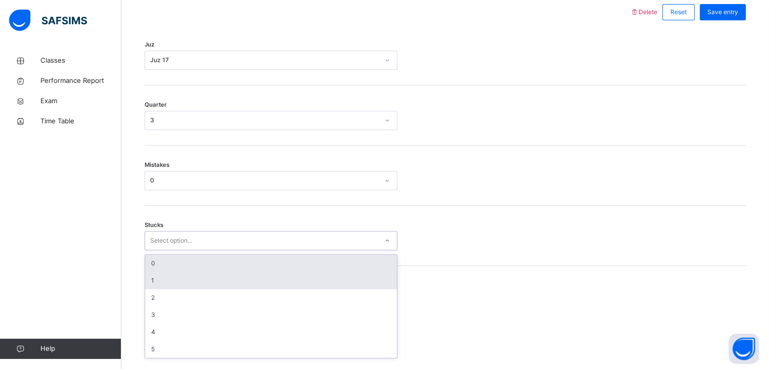
scroll to position [474, 0]
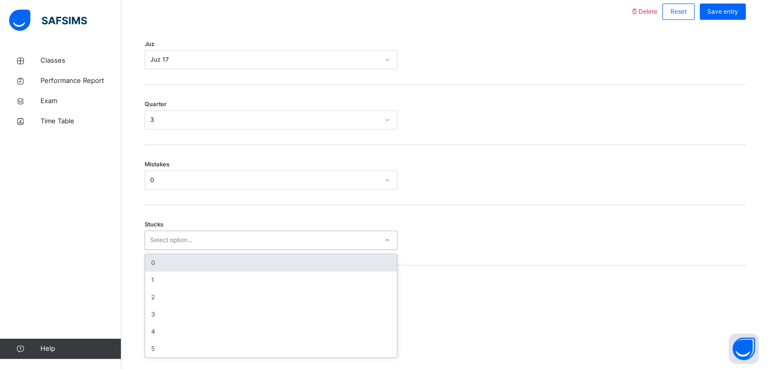
click at [184, 268] on div "0" at bounding box center [271, 262] width 252 height 17
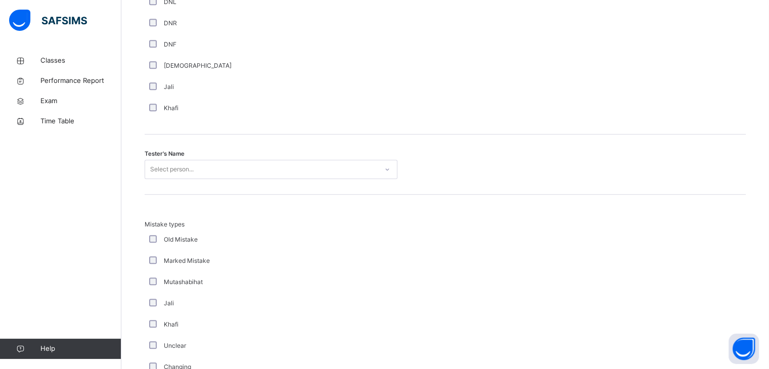
scroll to position [940, 0]
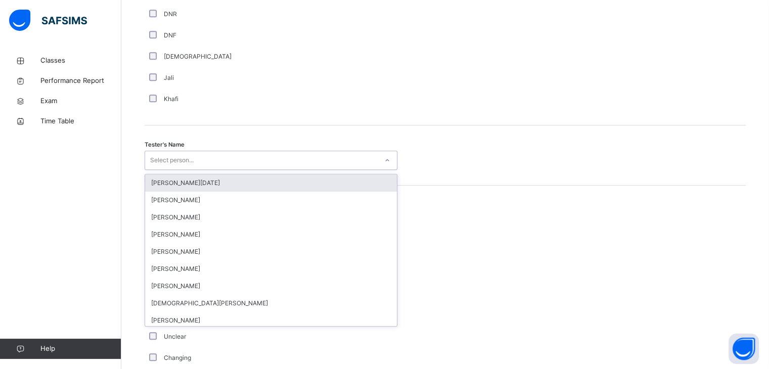
click at [174, 170] on div "Select person..." at bounding box center [171, 160] width 43 height 19
type input "***"
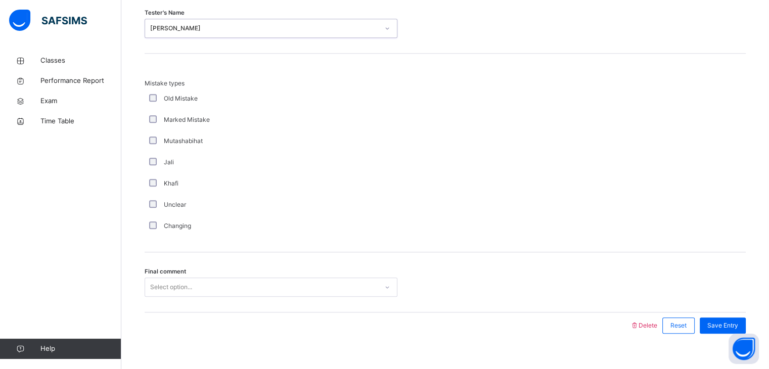
scroll to position [1068, 0]
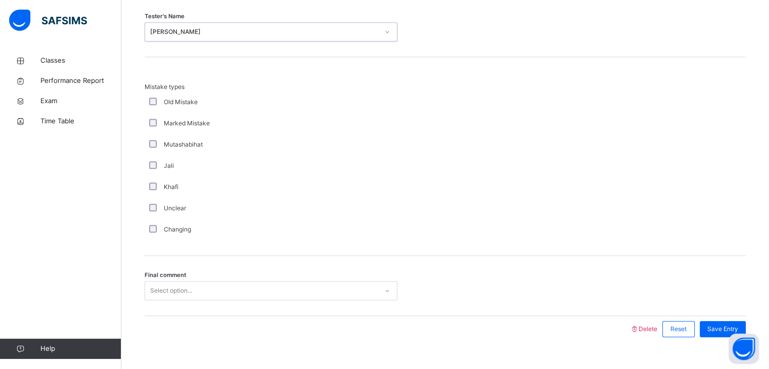
drag, startPoint x: 195, startPoint y: 30, endPoint x: 195, endPoint y: 36, distance: 6.1
click at [195, 31] on div "[PERSON_NAME]" at bounding box center [271, 31] width 253 height 19
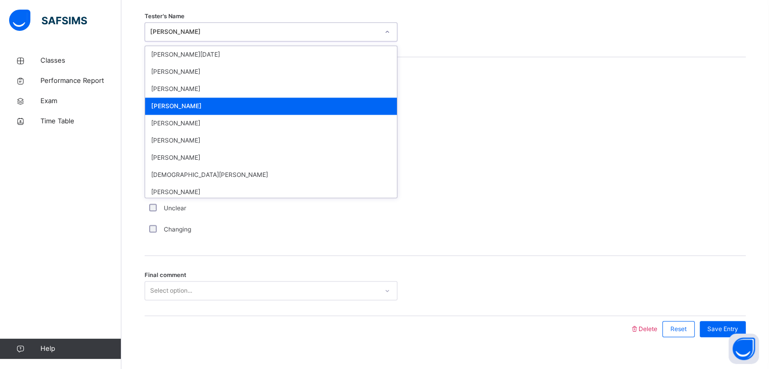
type input "*"
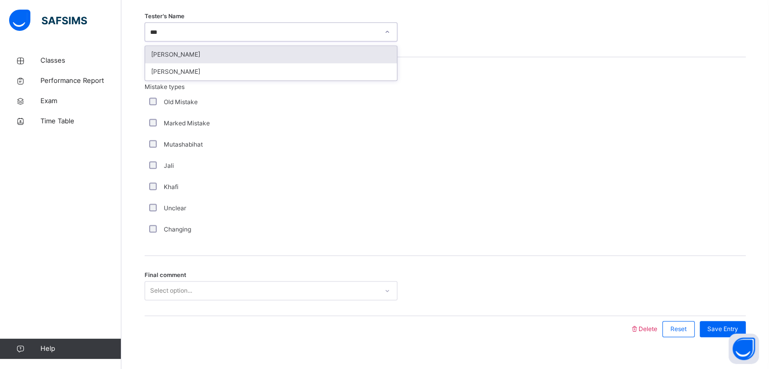
type input "****"
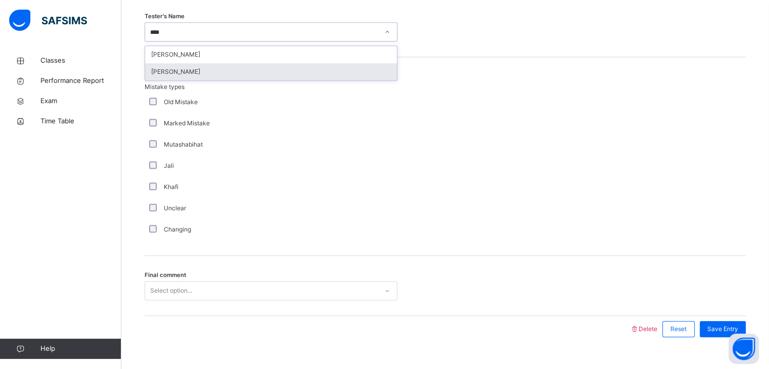
click at [212, 80] on div "[PERSON_NAME]" at bounding box center [271, 71] width 252 height 17
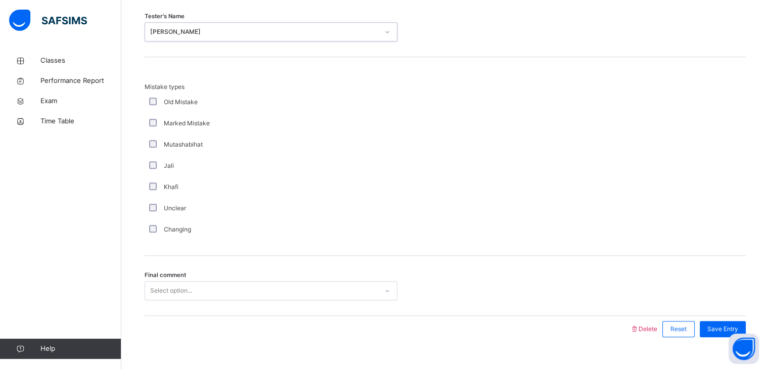
scroll to position [1094, 0]
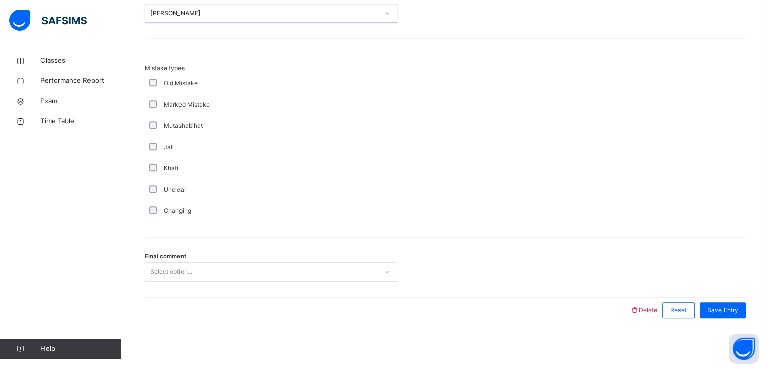
click at [234, 277] on div "Select option..." at bounding box center [261, 272] width 233 height 16
click at [738, 307] on span "Save Entry" at bounding box center [722, 310] width 31 height 9
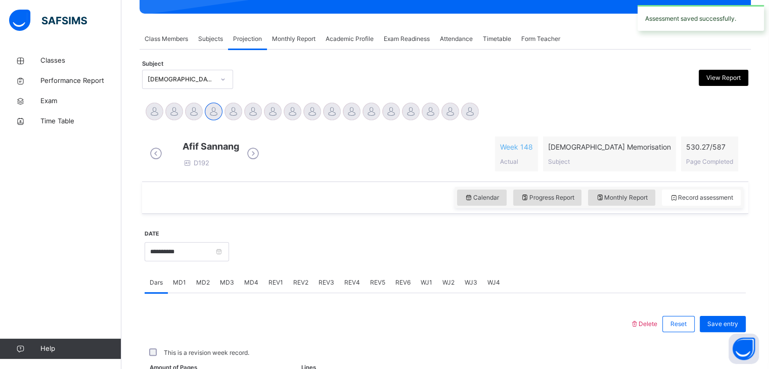
scroll to position [390, 0]
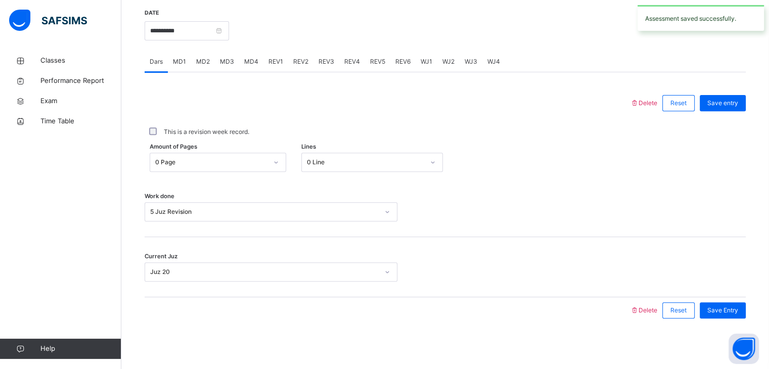
click at [738, 307] on span "Save Entry" at bounding box center [722, 310] width 31 height 9
click at [354, 62] on span "REV4" at bounding box center [352, 61] width 16 height 9
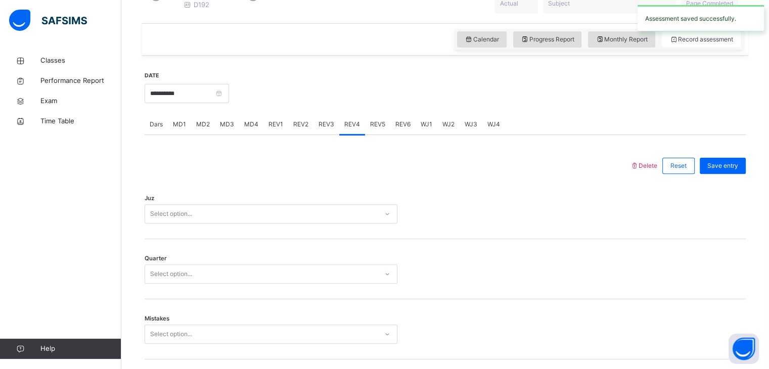
scroll to position [310, 0]
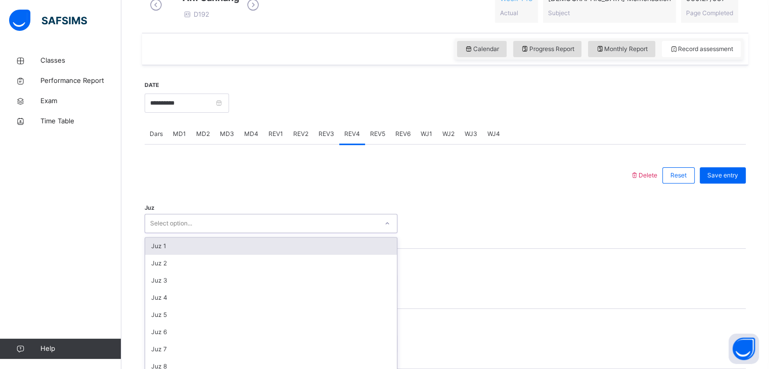
click at [219, 227] on div "option Juz 1 focused, 1 of 30. 30 results available. Use Up and Down to choose …" at bounding box center [271, 223] width 253 height 19
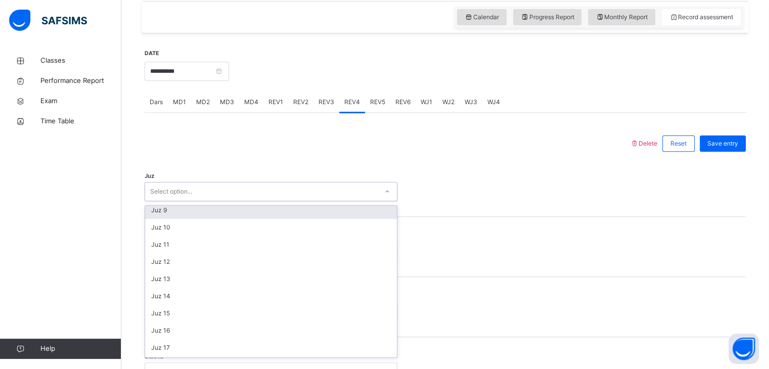
scroll to position [141, 0]
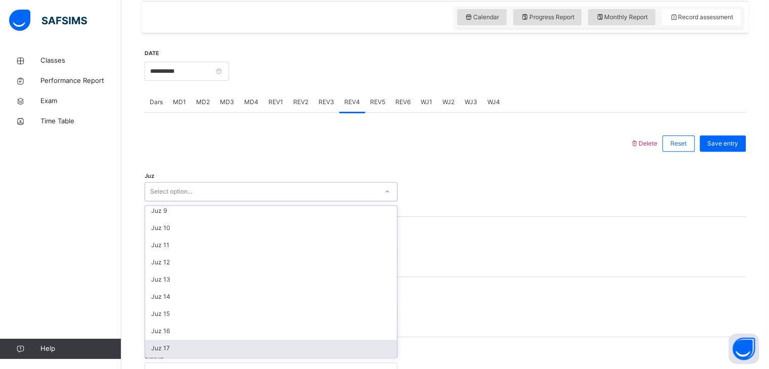
click at [206, 348] on div "Juz 17" at bounding box center [271, 348] width 252 height 17
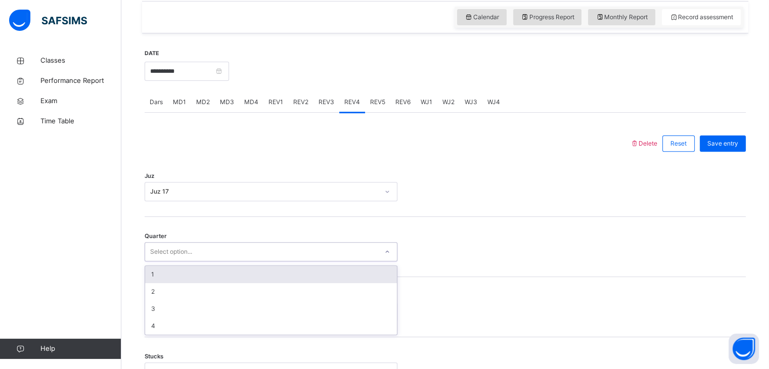
click at [253, 256] on div "Select option..." at bounding box center [261, 252] width 233 height 16
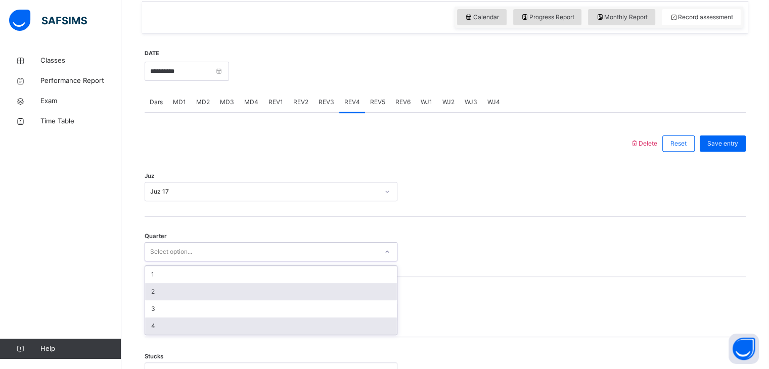
drag, startPoint x: 233, startPoint y: 337, endPoint x: 243, endPoint y: 301, distance: 37.4
click at [236, 321] on div "1 2 3 4" at bounding box center [271, 300] width 252 height 69
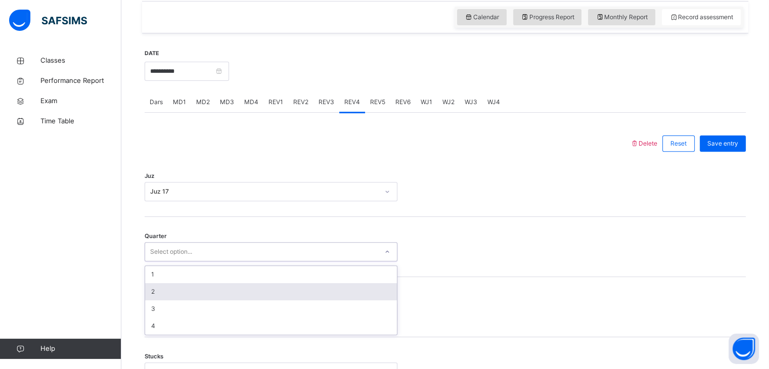
click at [243, 300] on div "2" at bounding box center [271, 291] width 252 height 17
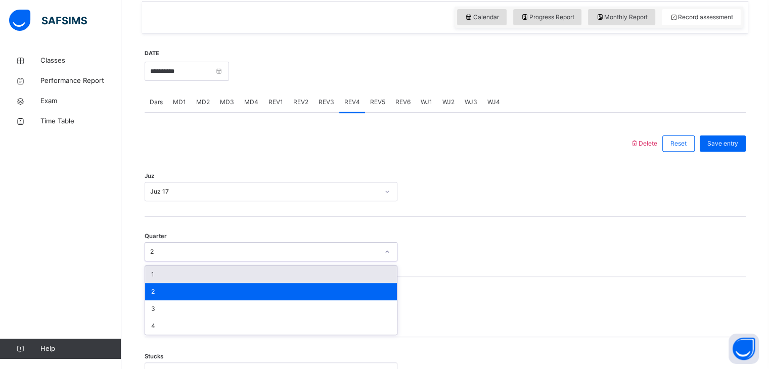
click at [235, 261] on div "2" at bounding box center [271, 251] width 253 height 19
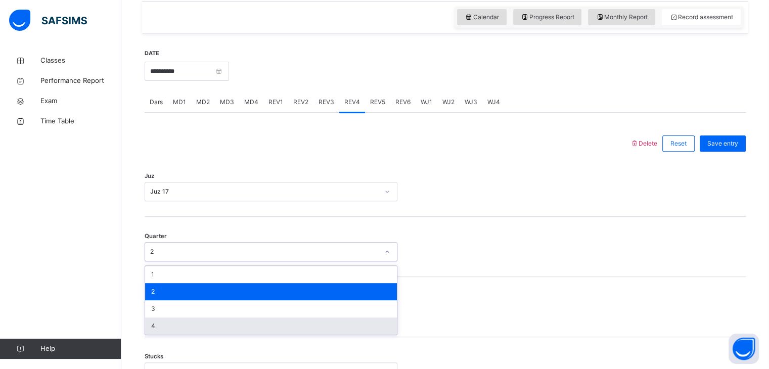
drag, startPoint x: 227, startPoint y: 334, endPoint x: 228, endPoint y: 325, distance: 9.2
click at [227, 330] on div "4" at bounding box center [271, 326] width 252 height 17
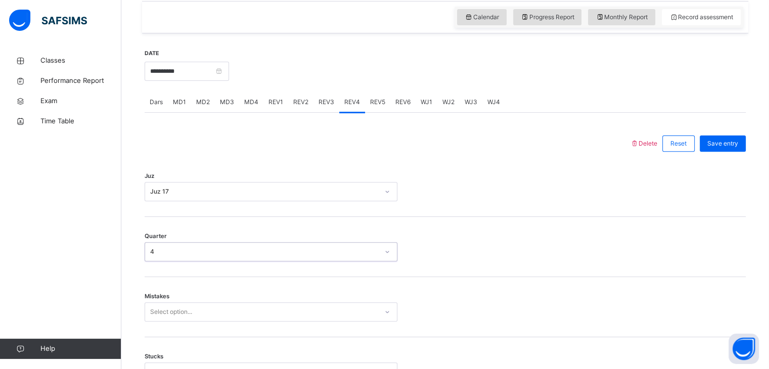
click at [229, 314] on div "Select option..." at bounding box center [271, 311] width 253 height 19
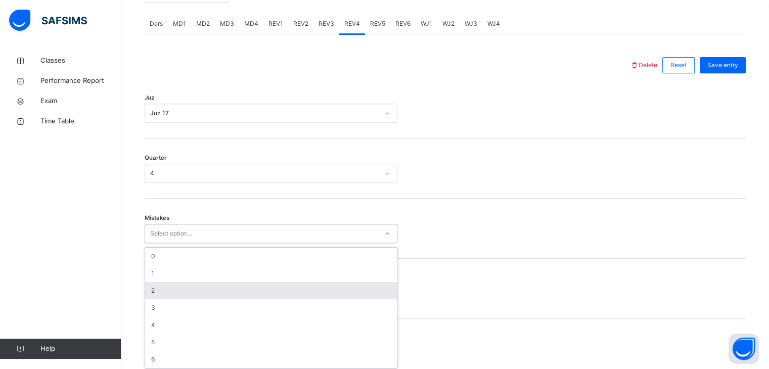
scroll to position [431, 0]
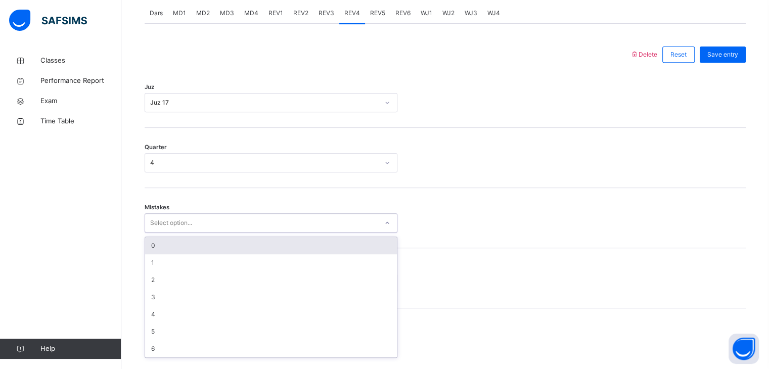
click at [271, 254] on div "0" at bounding box center [271, 245] width 252 height 17
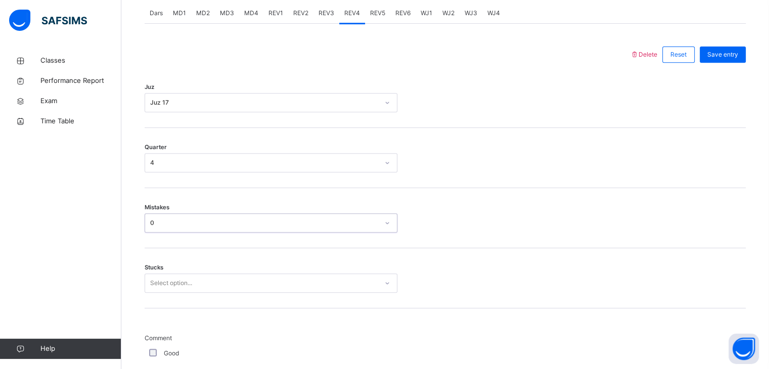
click at [279, 284] on div "Select option..." at bounding box center [271, 283] width 253 height 19
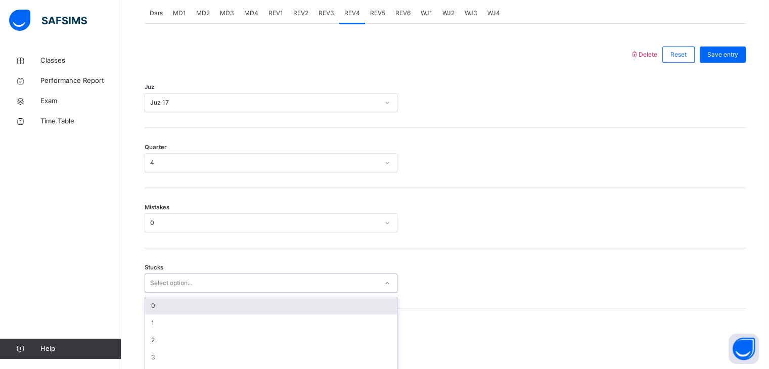
scroll to position [474, 0]
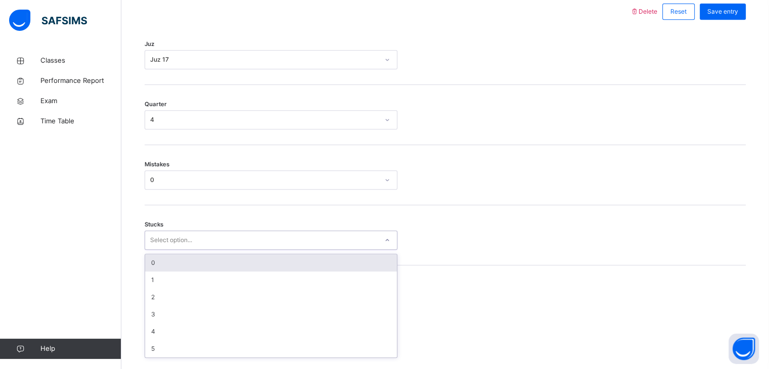
click at [275, 262] on div "0" at bounding box center [271, 262] width 252 height 17
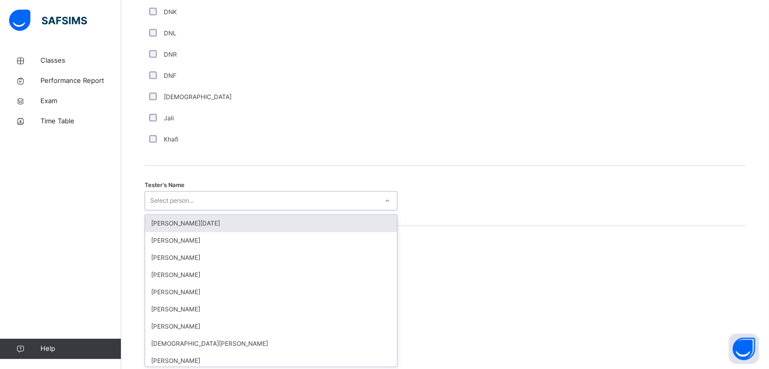
scroll to position [909, 0]
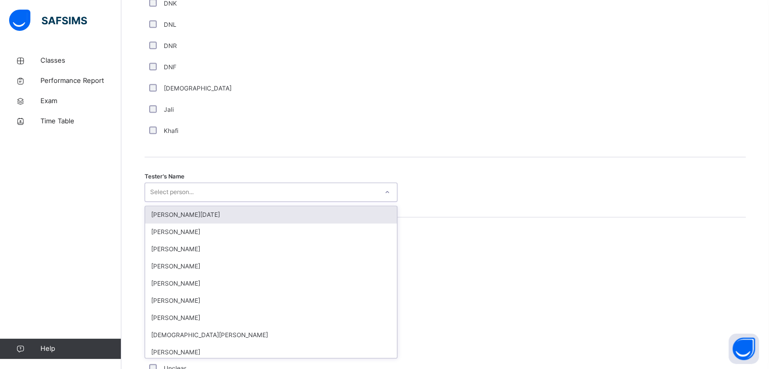
click at [279, 202] on div "option [PERSON_NAME][DATE] focused, 1 of 88. 88 results available. Use Up and D…" at bounding box center [271, 192] width 253 height 19
type input "*"
type input "****"
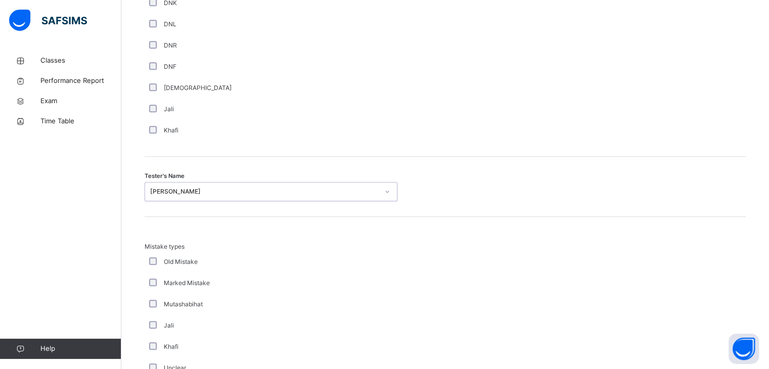
scroll to position [1094, 0]
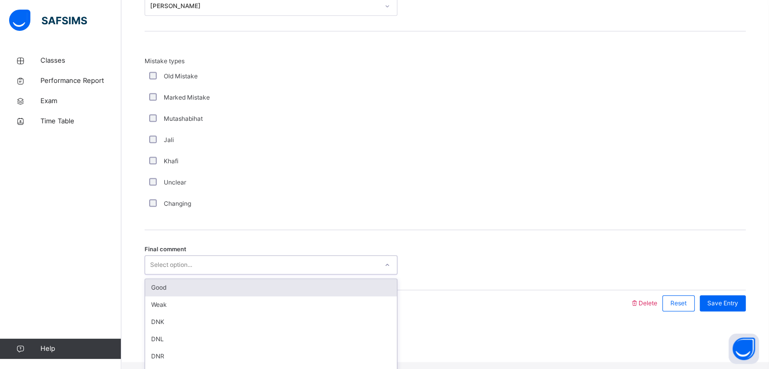
click at [295, 273] on div "Select option..." at bounding box center [261, 265] width 233 height 16
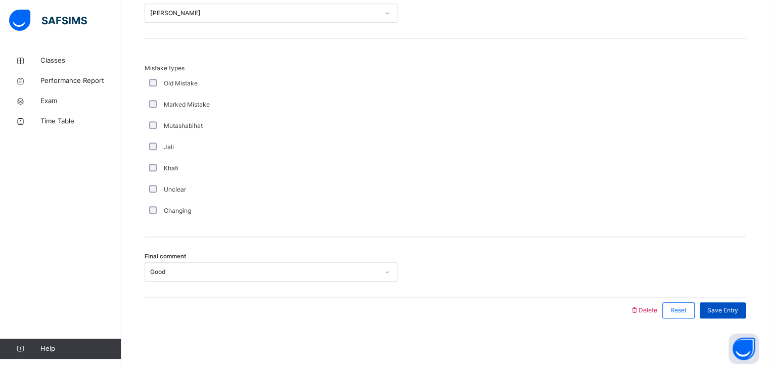
click at [738, 314] on span "Save Entry" at bounding box center [722, 310] width 31 height 9
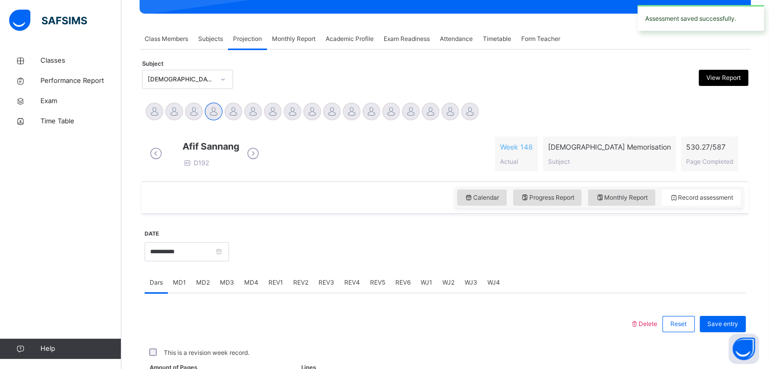
scroll to position [390, 0]
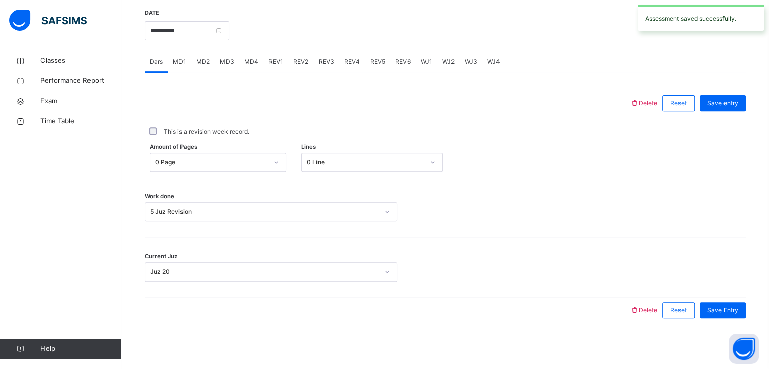
click at [351, 59] on span "REV4" at bounding box center [352, 61] width 16 height 9
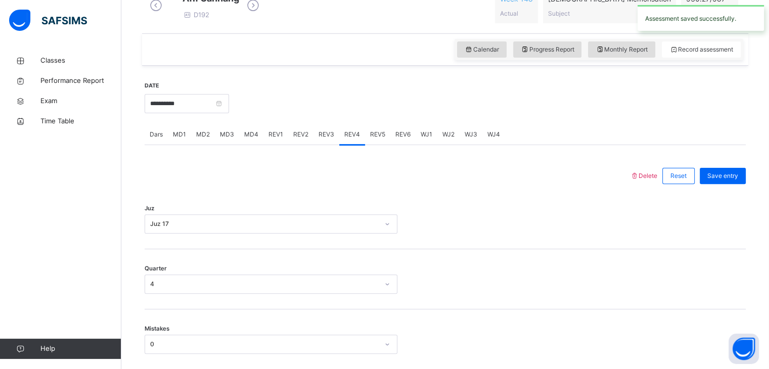
scroll to position [307, 0]
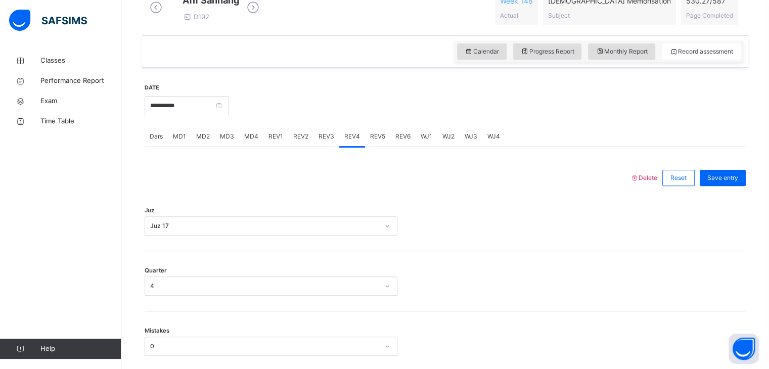
click at [382, 147] on div "REV5" at bounding box center [377, 136] width 25 height 20
click at [342, 245] on div "Juz Select option..." at bounding box center [445, 221] width 601 height 60
click at [342, 233] on div "Select option..." at bounding box center [271, 225] width 253 height 19
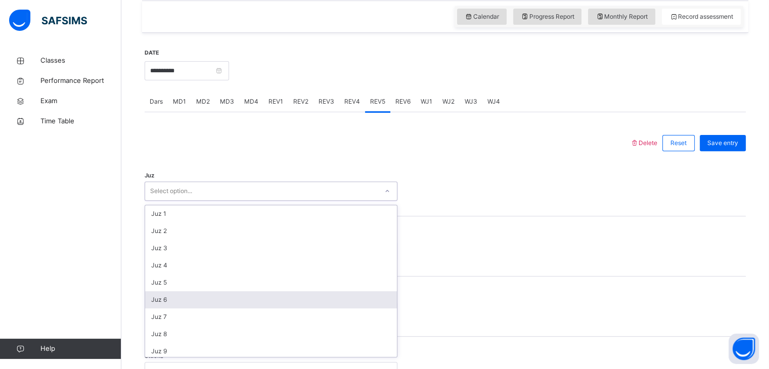
scroll to position [178, 0]
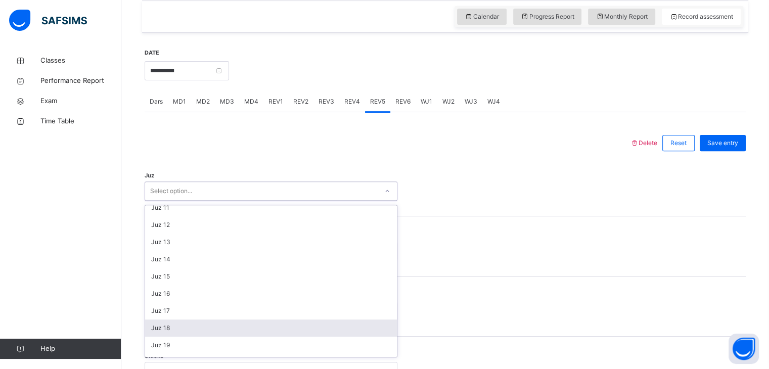
click at [227, 337] on div "Juz 18" at bounding box center [271, 328] width 252 height 17
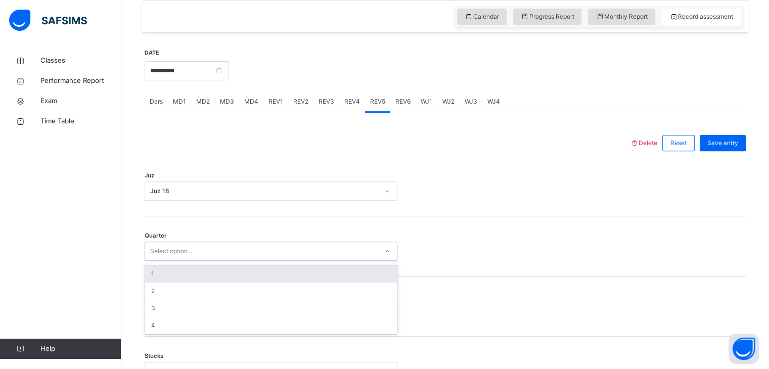
drag, startPoint x: 213, startPoint y: 256, endPoint x: 211, endPoint y: 251, distance: 5.3
click at [211, 251] on div "Select option..." at bounding box center [261, 252] width 233 height 16
click at [210, 276] on div "1" at bounding box center [271, 273] width 252 height 17
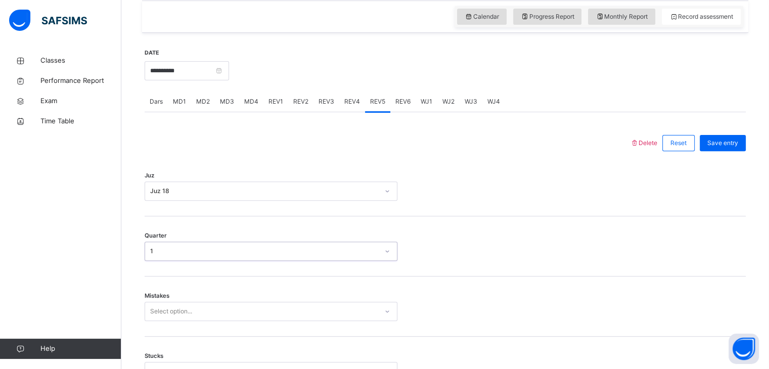
click at [206, 298] on div "Mistakes Select option..." at bounding box center [445, 307] width 601 height 60
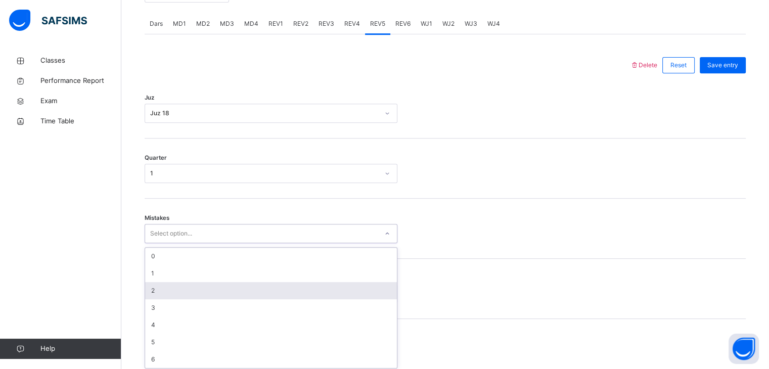
click at [204, 243] on div "option 2 focused, 3 of 7. 7 results available. Use Up and Down to choose option…" at bounding box center [271, 233] width 253 height 19
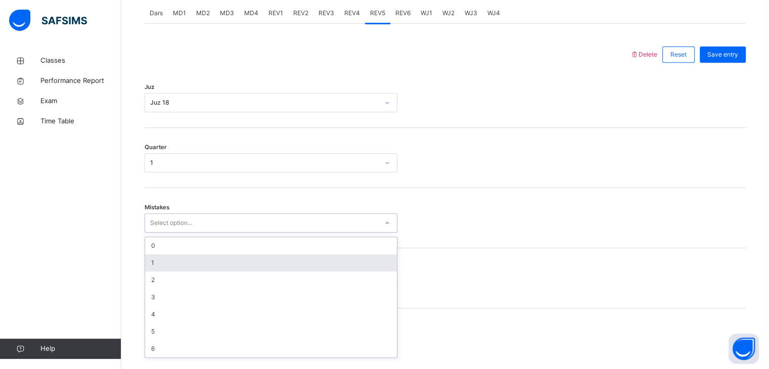
click at [199, 270] on div "1" at bounding box center [271, 262] width 252 height 17
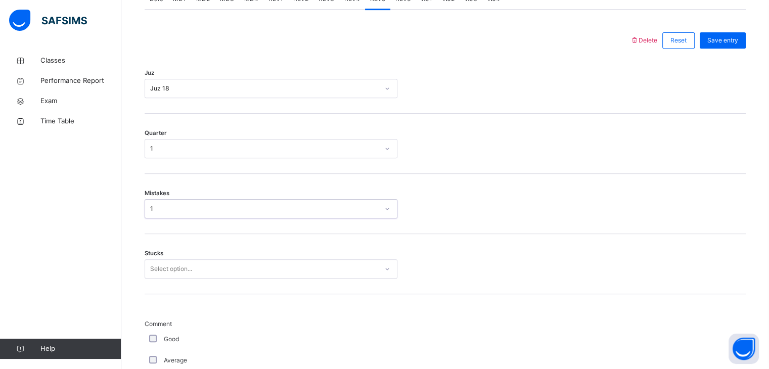
click at [195, 279] on div "Select option..." at bounding box center [271, 268] width 253 height 19
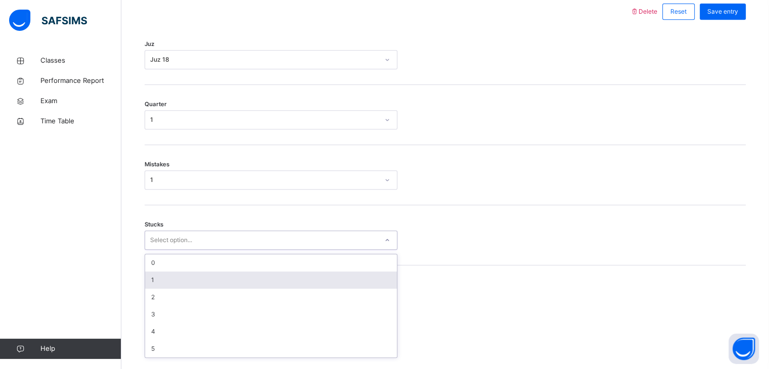
click at [194, 289] on div "1" at bounding box center [271, 280] width 252 height 17
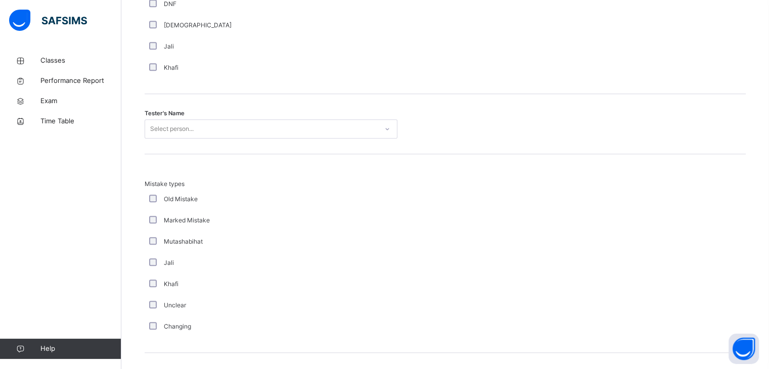
scroll to position [974, 0]
click at [211, 135] on div "Select person..." at bounding box center [261, 127] width 233 height 16
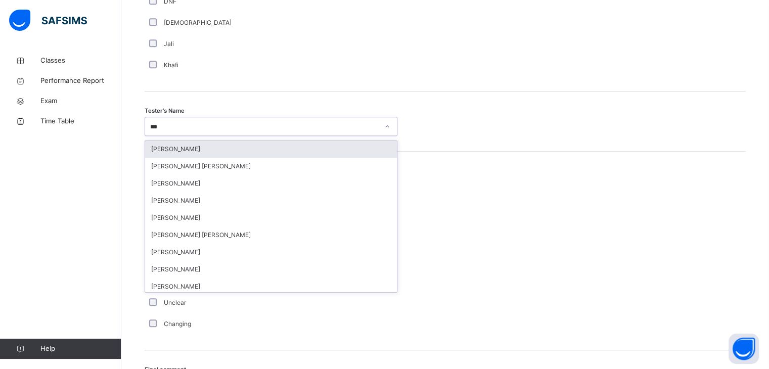
type input "****"
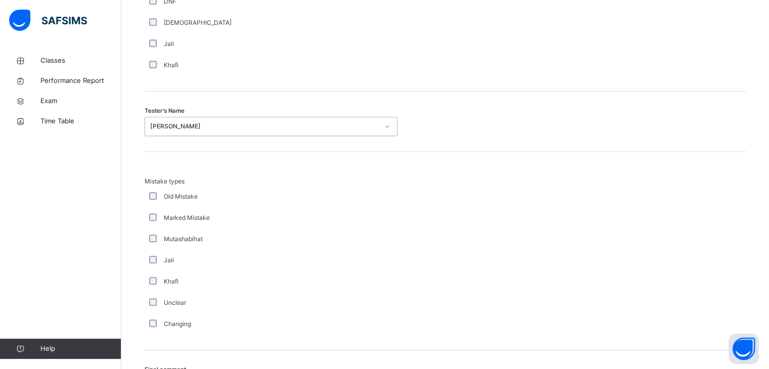
scroll to position [1094, 0]
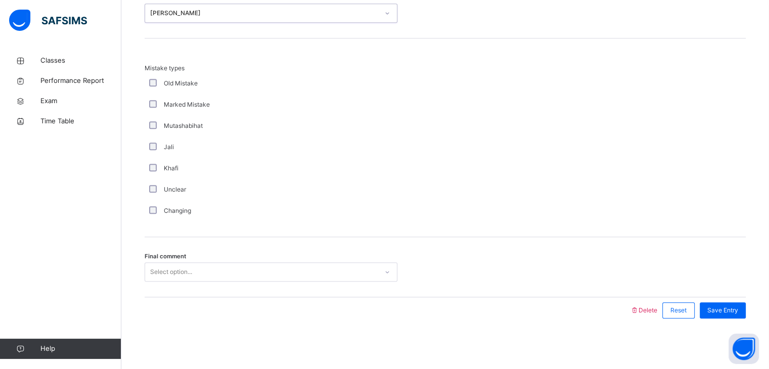
click at [226, 275] on div "Select option..." at bounding box center [261, 272] width 233 height 16
click at [726, 316] on div "Save Entry" at bounding box center [723, 310] width 46 height 16
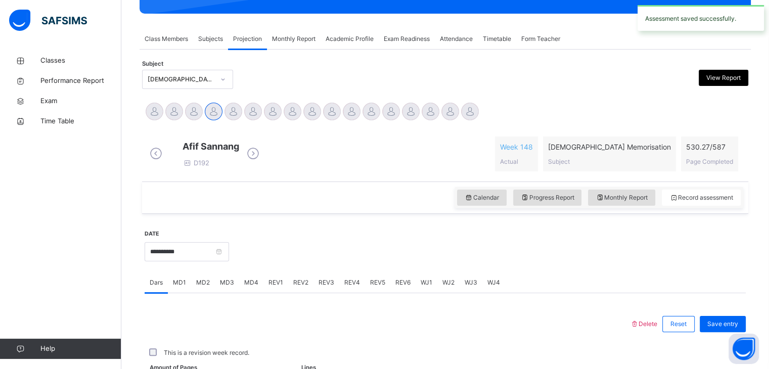
scroll to position [390, 0]
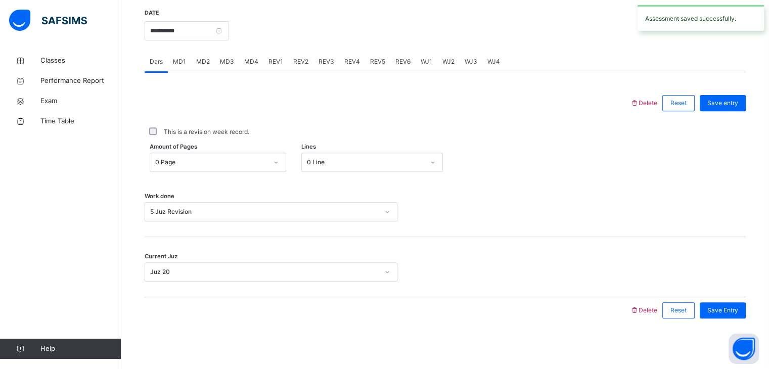
click at [390, 63] on div "REV6" at bounding box center [402, 62] width 25 height 20
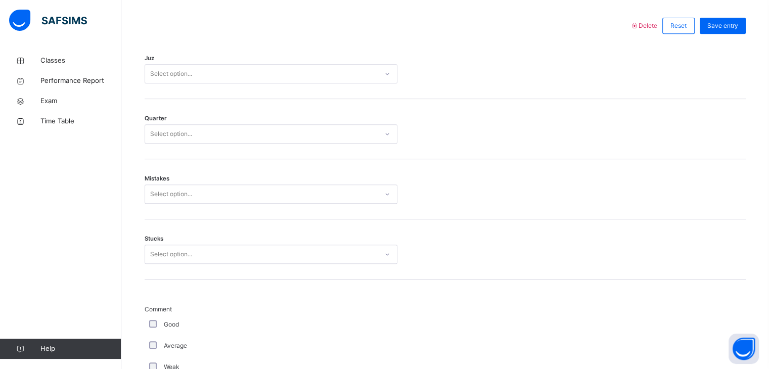
scroll to position [456, 0]
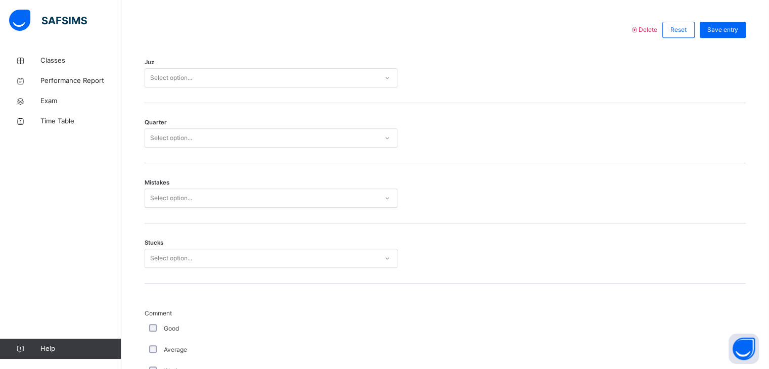
click at [364, 85] on div "Select option..." at bounding box center [261, 78] width 233 height 16
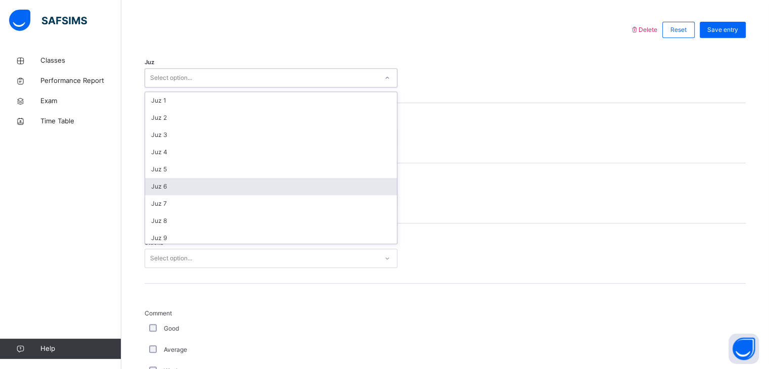
scroll to position [188, 0]
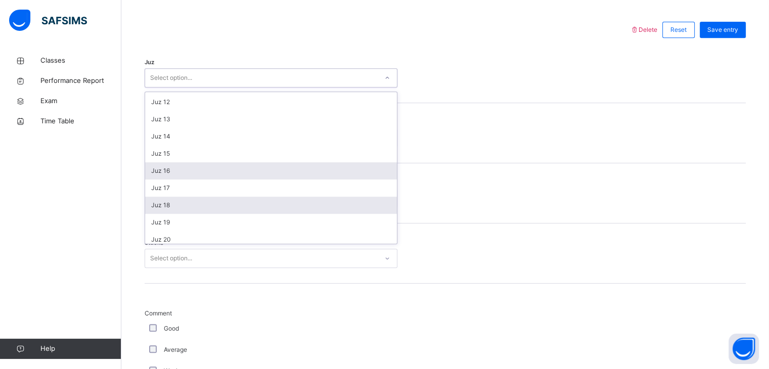
drag, startPoint x: 293, startPoint y: 216, endPoint x: 286, endPoint y: 171, distance: 46.1
click at [294, 200] on div "Juz 1 Juz 2 Juz 3 Juz 4 Juz 5 Juz 6 Juz 7 Juz 8 Juz 9 Juz 10 Juz 11 Juz 12 Juz …" at bounding box center [271, 168] width 252 height 152
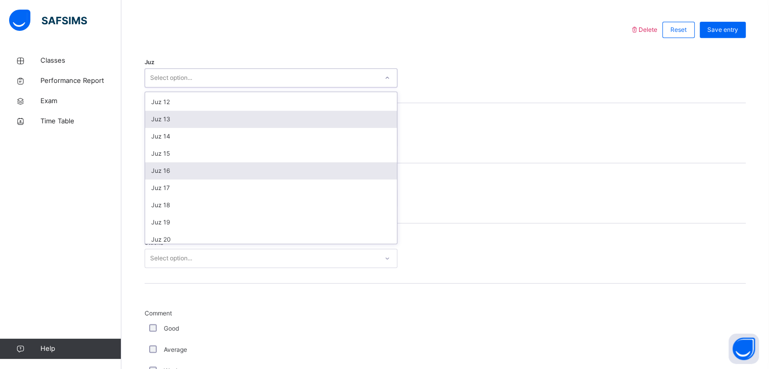
click at [257, 135] on div "Juz 1 Juz 2 Juz 3 Juz 4 Juz 5 Juz 6 Juz 7 Juz 8 Juz 9 Juz 10 Juz 11 Juz 12 Juz …" at bounding box center [271, 168] width 252 height 152
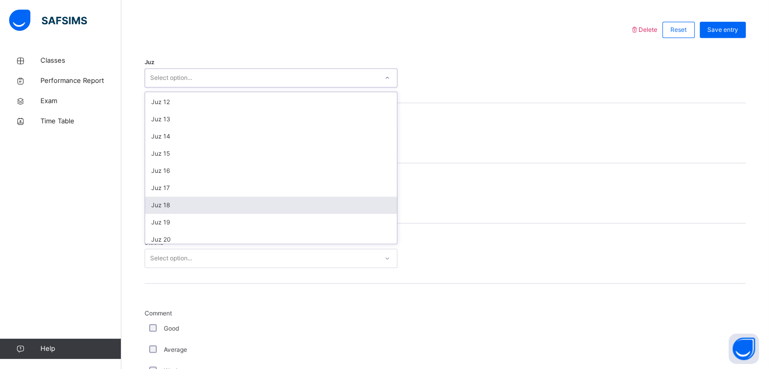
click at [256, 214] on div "Juz 18" at bounding box center [271, 205] width 252 height 17
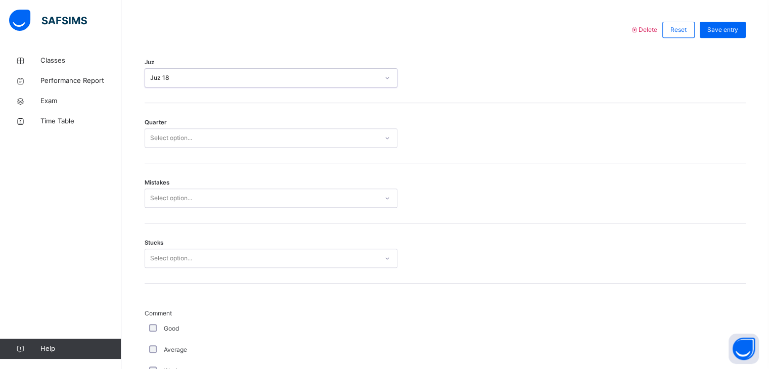
click at [240, 143] on div "Select option..." at bounding box center [261, 138] width 233 height 16
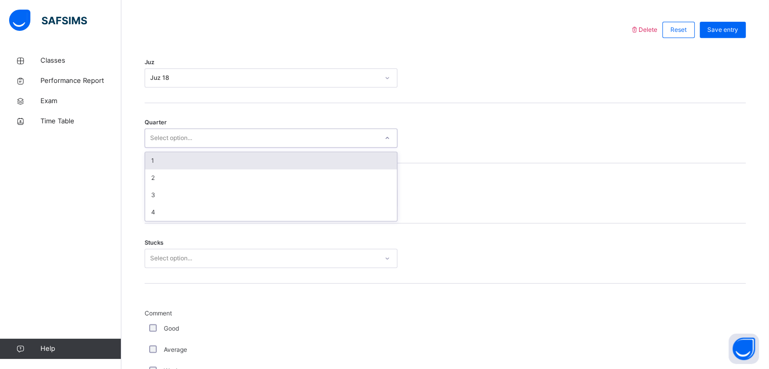
click at [220, 169] on div "1" at bounding box center [271, 160] width 252 height 17
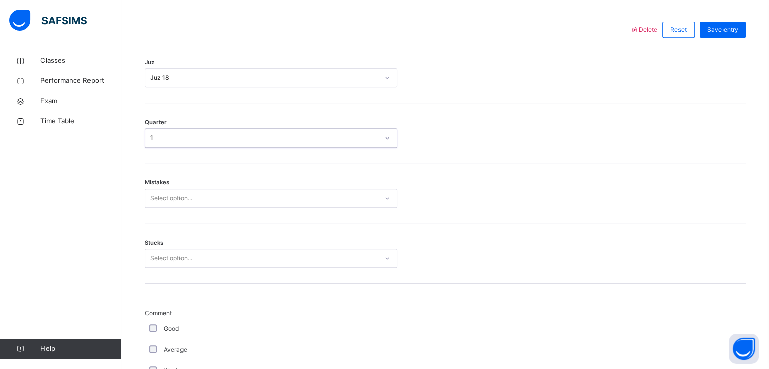
click at [219, 142] on div "1" at bounding box center [264, 137] width 229 height 9
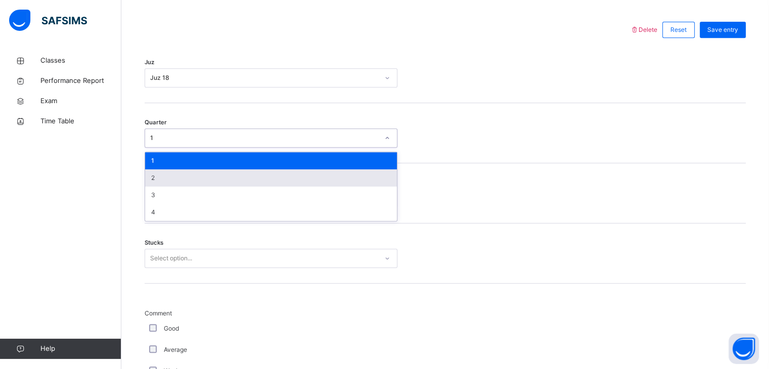
click at [220, 187] on div "2" at bounding box center [271, 177] width 252 height 17
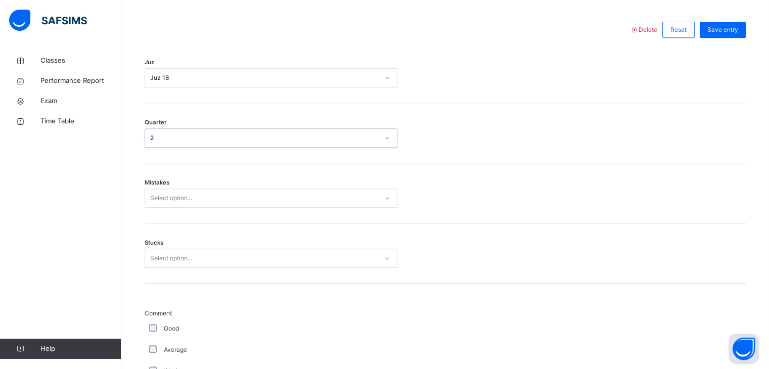
click at [218, 205] on div "Select option..." at bounding box center [261, 199] width 233 height 16
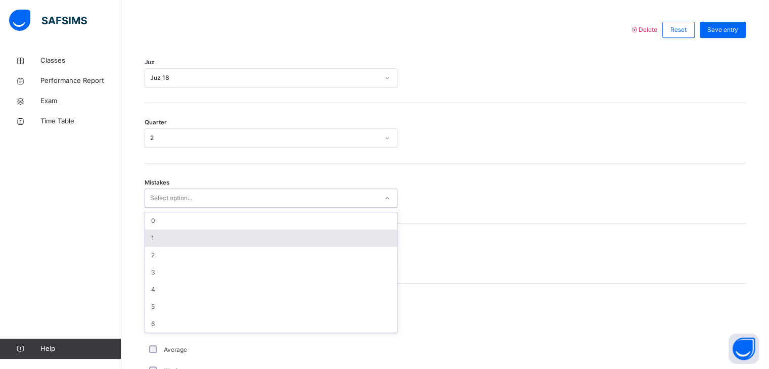
click at [208, 244] on div "1" at bounding box center [271, 238] width 252 height 17
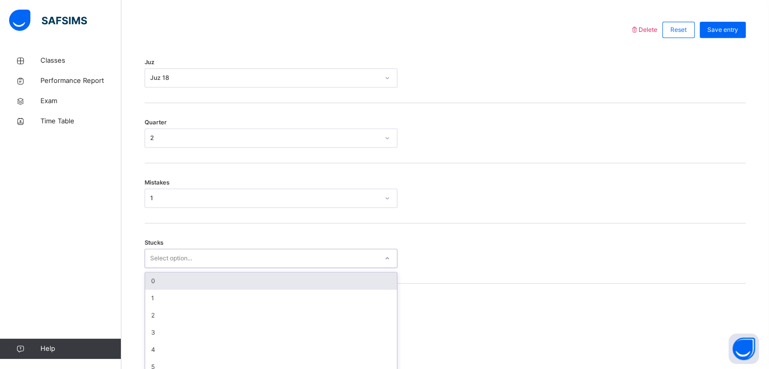
click at [206, 267] on div "option 0 focused, 1 of 6. 6 results available. Use Up and Down to choose option…" at bounding box center [271, 258] width 253 height 19
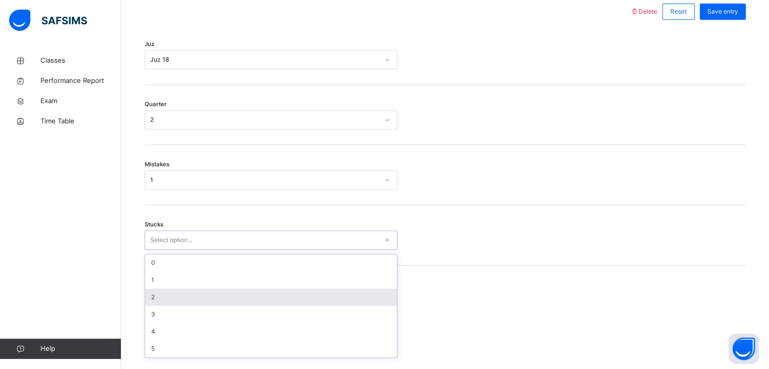
click at [204, 306] on div "2" at bounding box center [271, 297] width 252 height 17
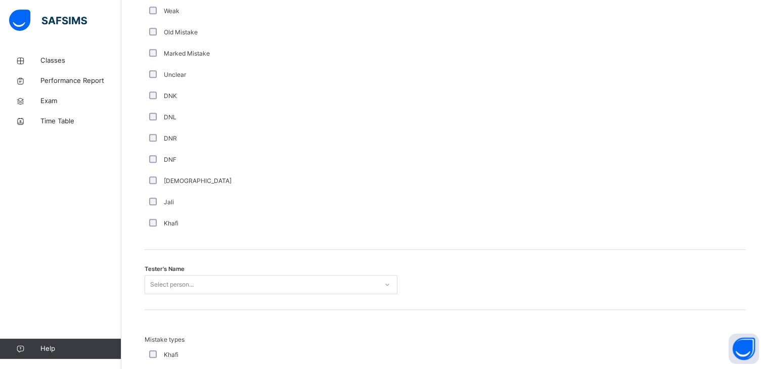
click at [202, 289] on div "Select person..." at bounding box center [271, 284] width 253 height 19
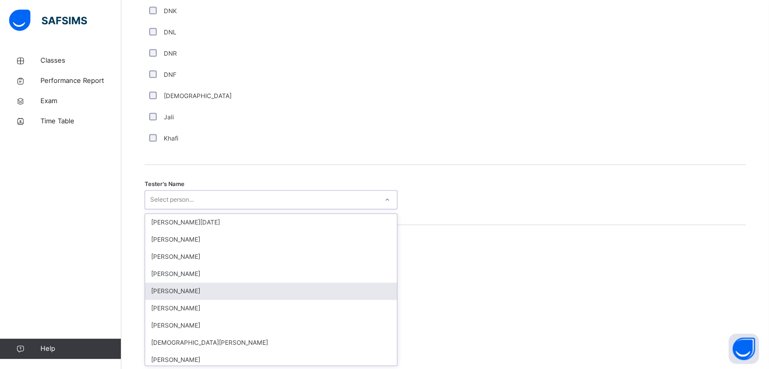
scroll to position [909, 0]
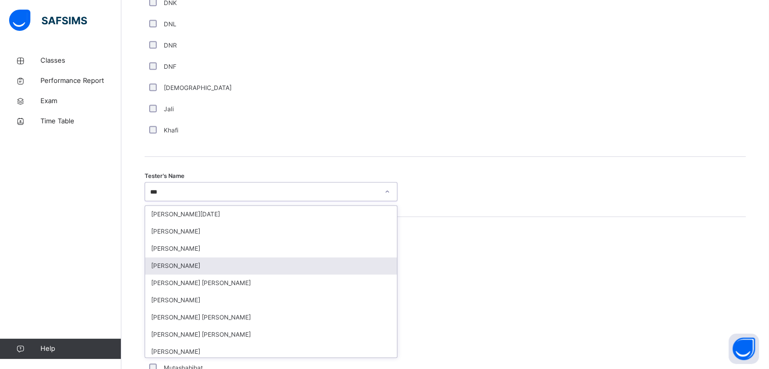
type input "****"
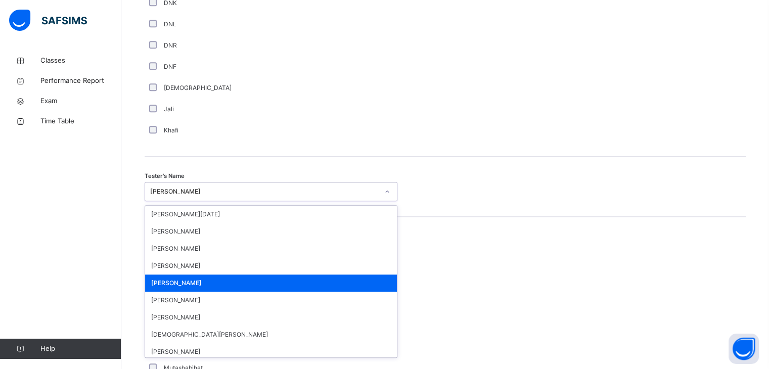
click at [215, 196] on div "[PERSON_NAME]" at bounding box center [264, 191] width 229 height 9
type input "*"
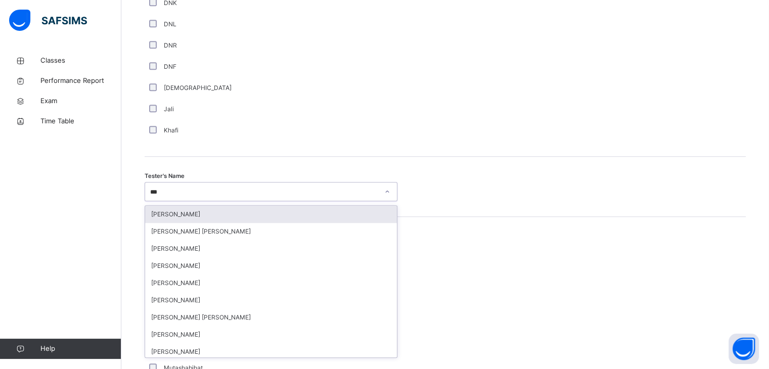
type input "****"
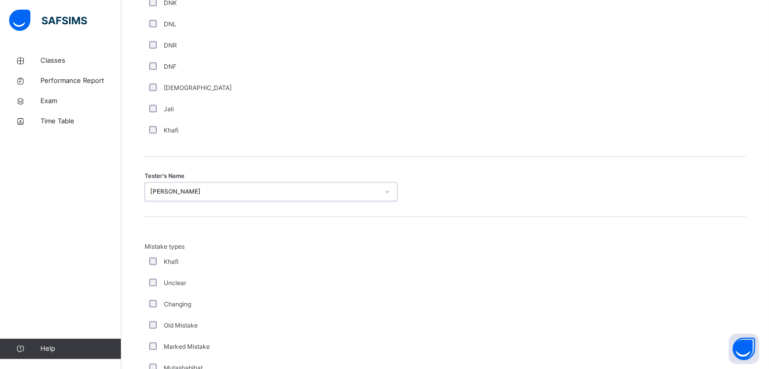
click at [215, 196] on div "[PERSON_NAME]" at bounding box center [264, 191] width 229 height 9
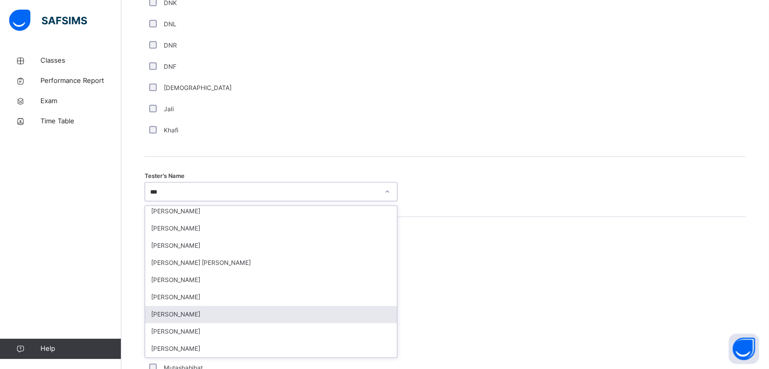
scroll to position [0, 0]
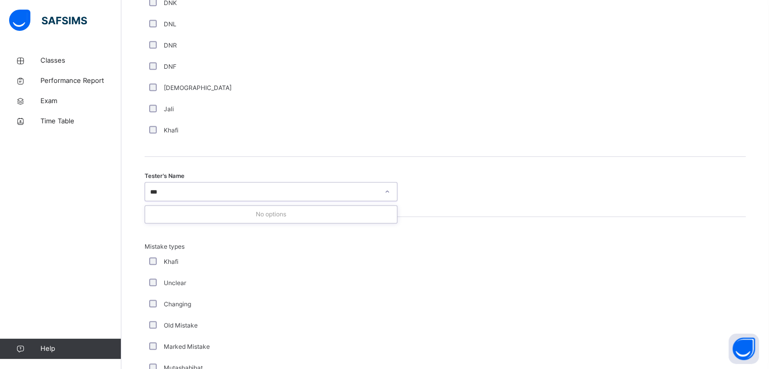
type input "****"
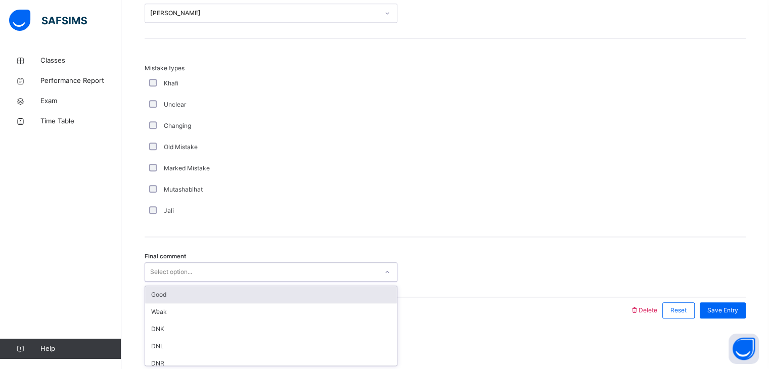
click at [235, 273] on div "Select option..." at bounding box center [261, 272] width 233 height 16
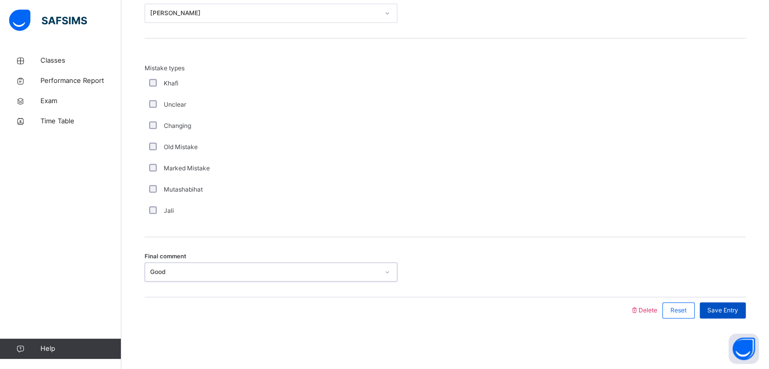
click at [746, 317] on div "Save Entry" at bounding box center [723, 310] width 46 height 16
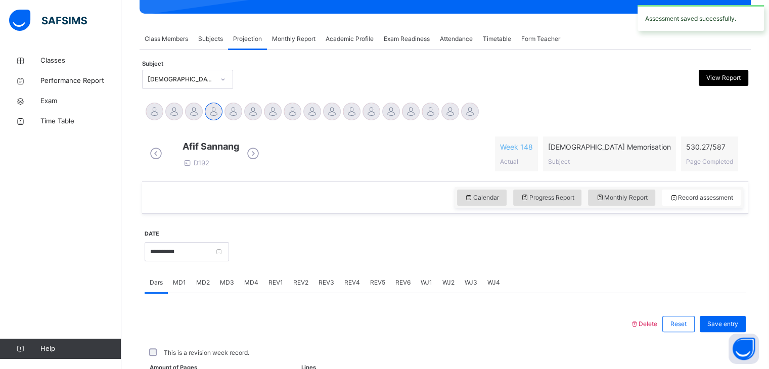
scroll to position [390, 0]
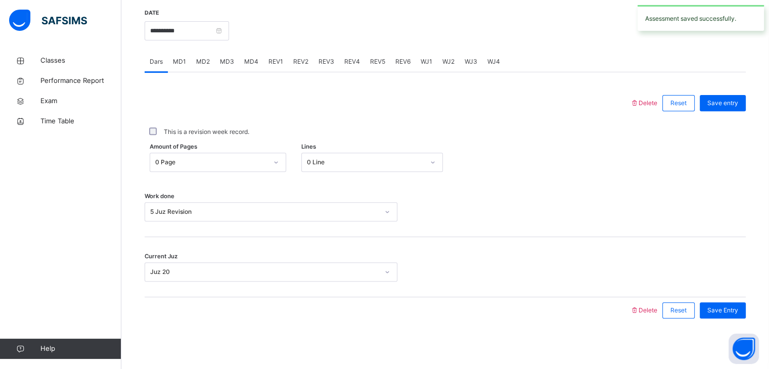
click at [392, 71] on div "Dars MD1 MD2 MD3 MD4 REV1 REV2 REV3 REV4 REV5 REV6 WJ1 WJ2 WJ3 WJ4 Dars More Op…" at bounding box center [445, 188] width 601 height 272
click at [392, 62] on div "REV6" at bounding box center [402, 62] width 25 height 20
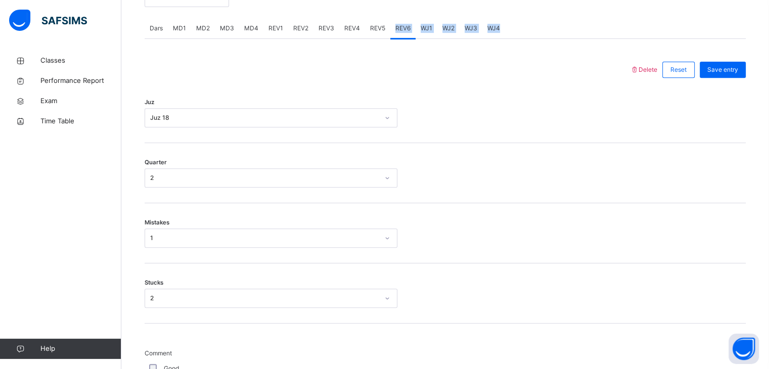
scroll to position [349, 0]
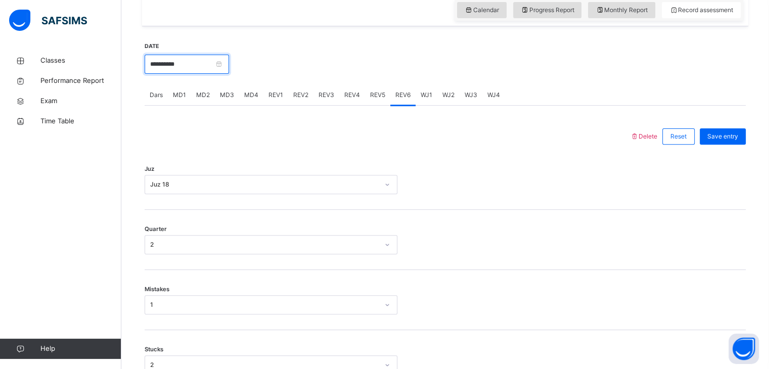
drag, startPoint x: 233, startPoint y: 69, endPoint x: 240, endPoint y: 87, distance: 19.4
click at [229, 70] on input "**********" at bounding box center [187, 64] width 84 height 19
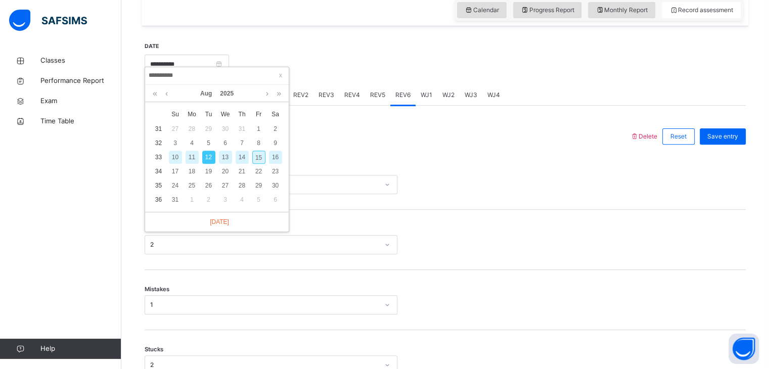
drag, startPoint x: 255, startPoint y: 156, endPoint x: 528, endPoint y: 146, distance: 273.8
click at [267, 152] on tr "33 10 11 12 13 14 15 16" at bounding box center [216, 157] width 133 height 14
click at [253, 151] on div "15" at bounding box center [258, 157] width 13 height 13
type input "**********"
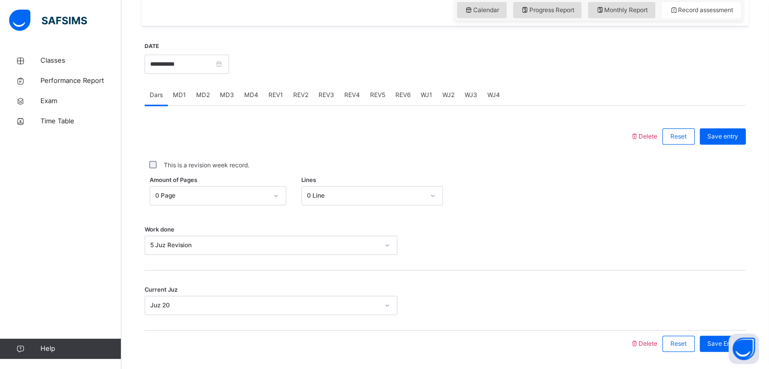
click at [604, 15] on icon at bounding box center [600, 10] width 9 height 9
select select "****"
select select "*"
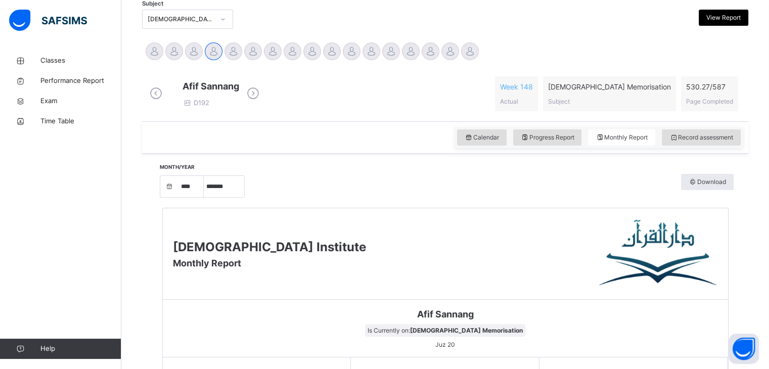
scroll to position [219, 0]
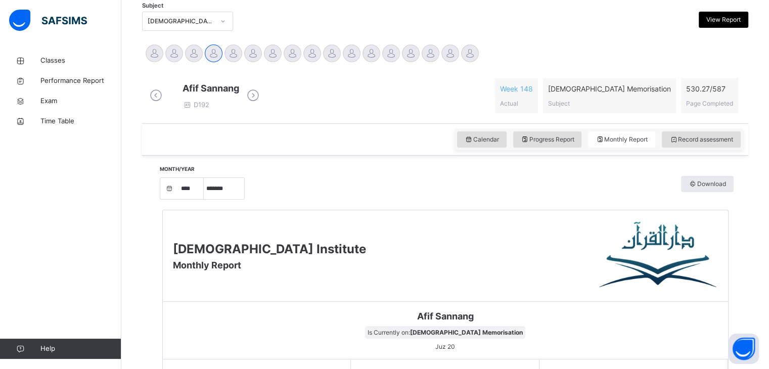
click at [547, 148] on div "Progress Report" at bounding box center [547, 139] width 69 height 16
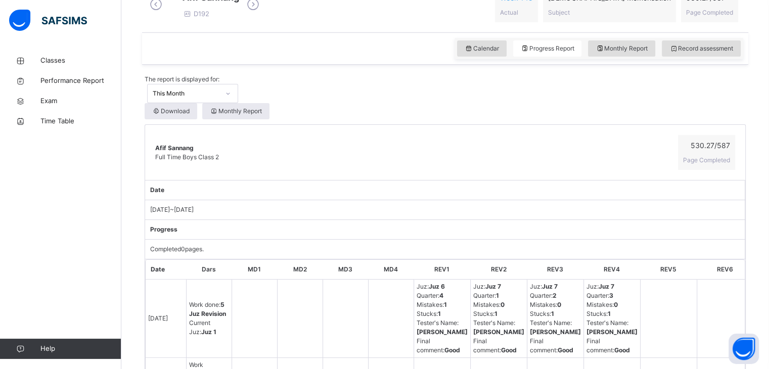
scroll to position [304, 0]
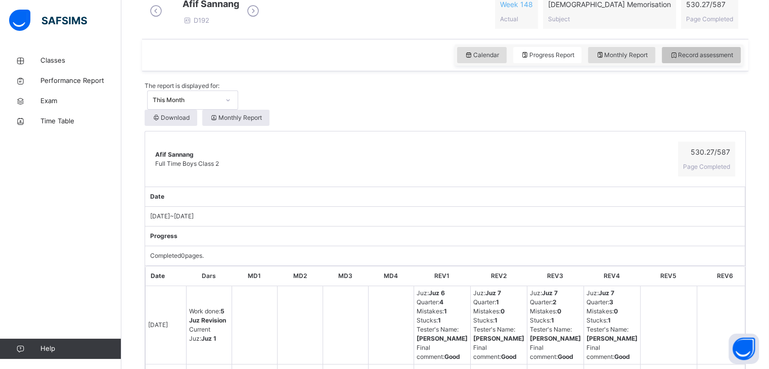
click at [686, 60] on span "Record assessment" at bounding box center [702, 55] width 64 height 9
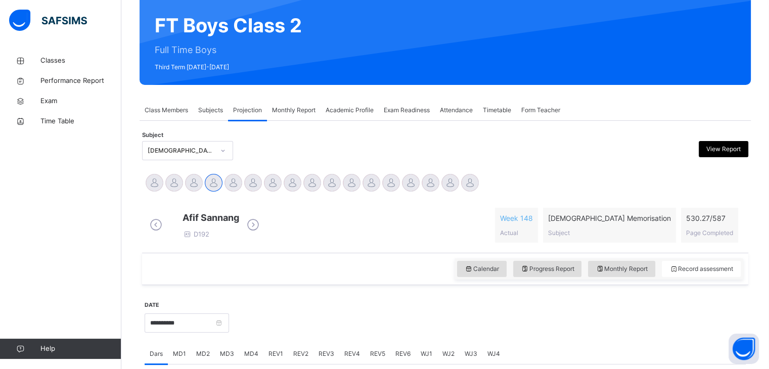
scroll to position [0, 0]
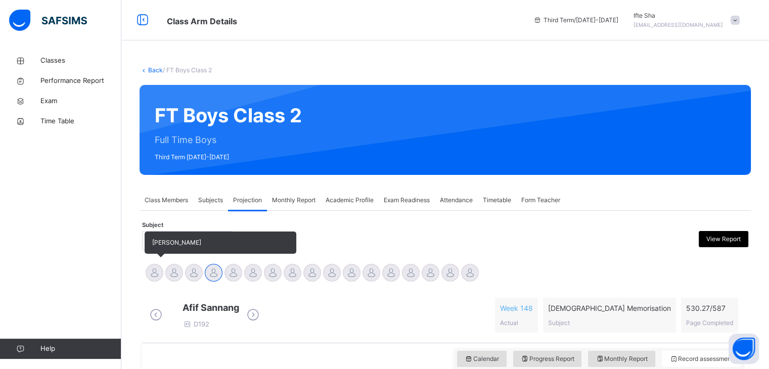
click at [147, 278] on div at bounding box center [155, 273] width 18 height 18
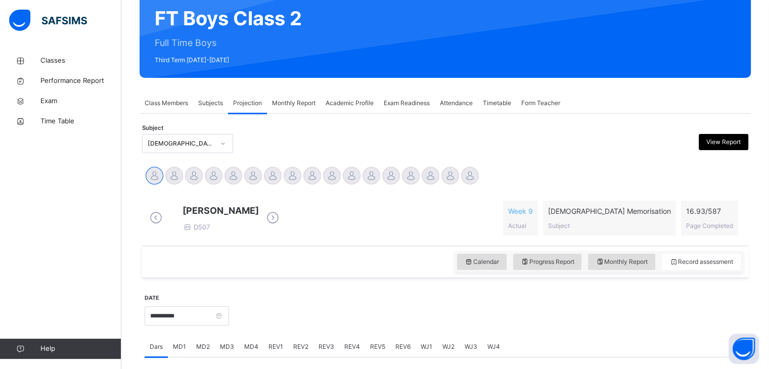
scroll to position [142, 0]
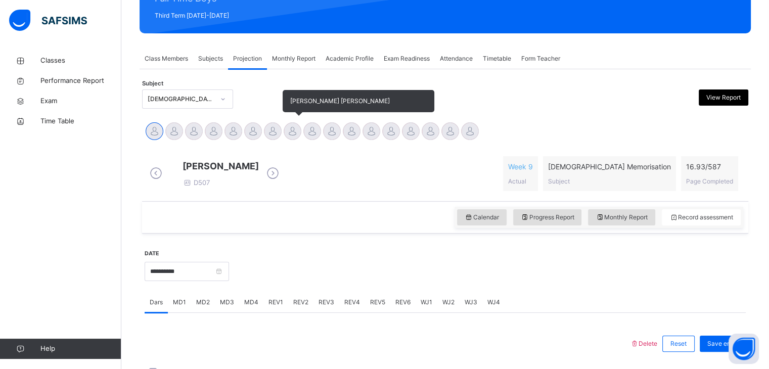
click at [291, 129] on div at bounding box center [293, 131] width 18 height 18
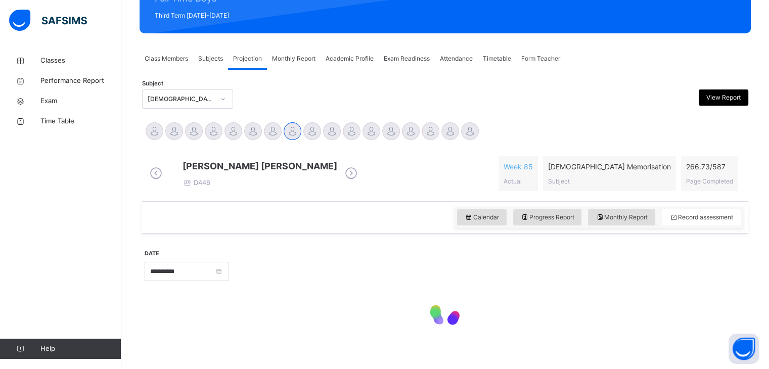
click at [393, 321] on div at bounding box center [445, 313] width 601 height 43
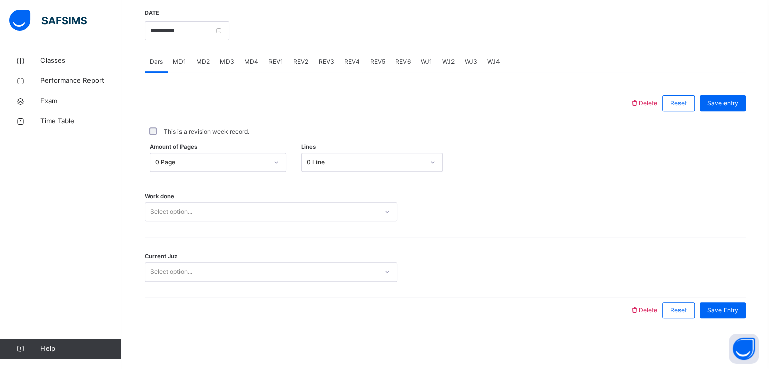
scroll to position [390, 0]
click at [203, 57] on span "MD2" at bounding box center [203, 61] width 14 height 9
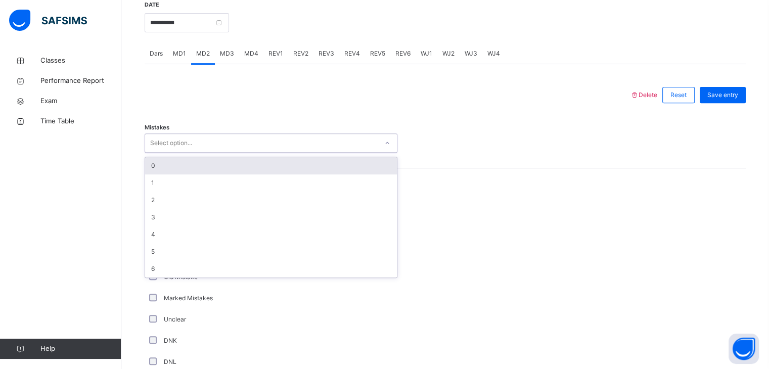
click at [204, 146] on div "Select option..." at bounding box center [261, 144] width 233 height 16
click at [200, 167] on div "0" at bounding box center [271, 165] width 252 height 17
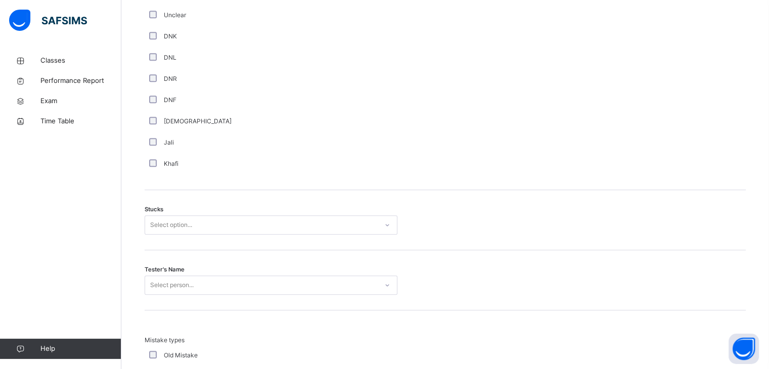
scroll to position [694, 0]
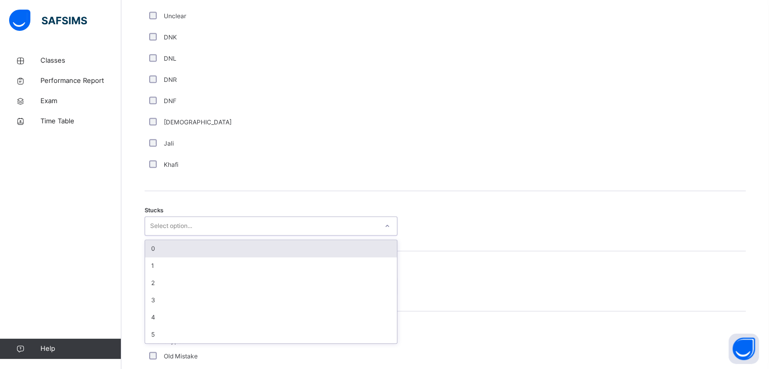
click at [152, 225] on div "Select option..." at bounding box center [271, 225] width 253 height 19
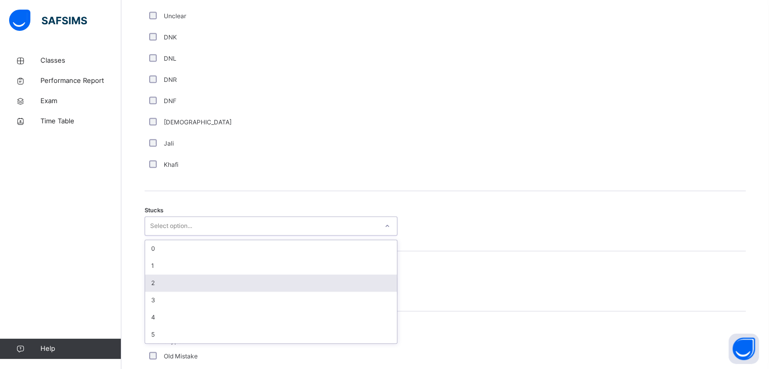
click at [166, 286] on div "2" at bounding box center [271, 283] width 252 height 17
click at [166, 286] on div "Select person..." at bounding box center [271, 286] width 253 height 19
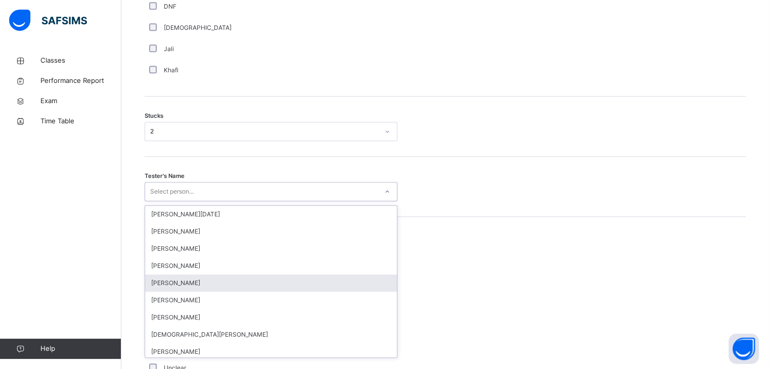
scroll to position [789, 0]
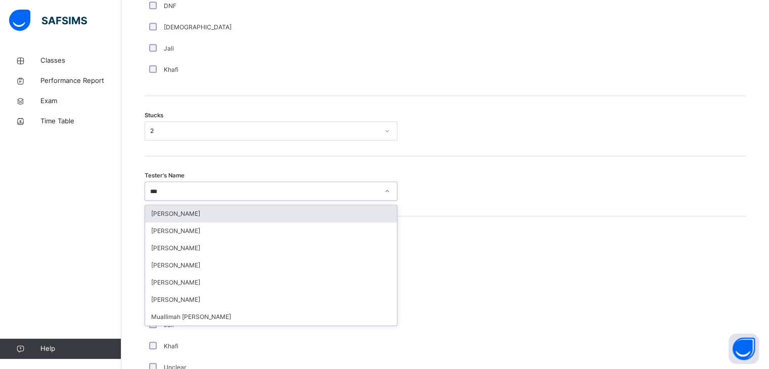
type input "***"
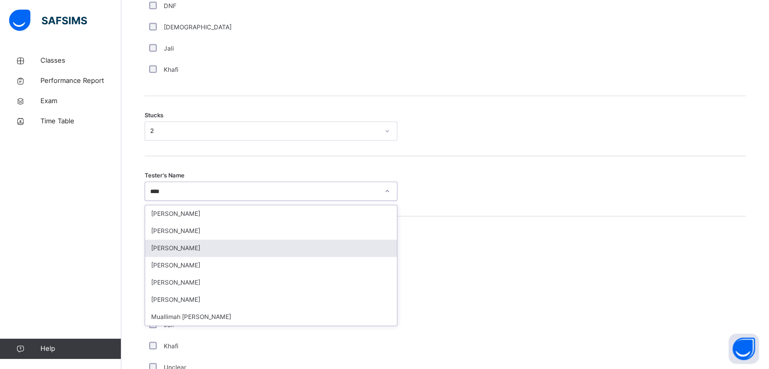
click at [183, 248] on div "[PERSON_NAME]" at bounding box center [271, 248] width 252 height 17
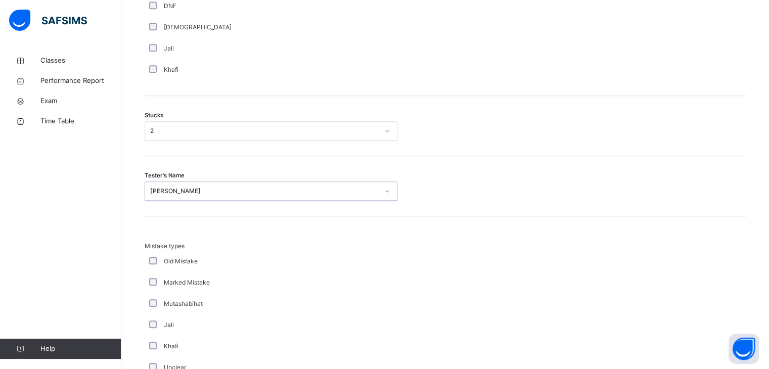
click at [241, 272] on div "Old Mistake" at bounding box center [271, 261] width 253 height 21
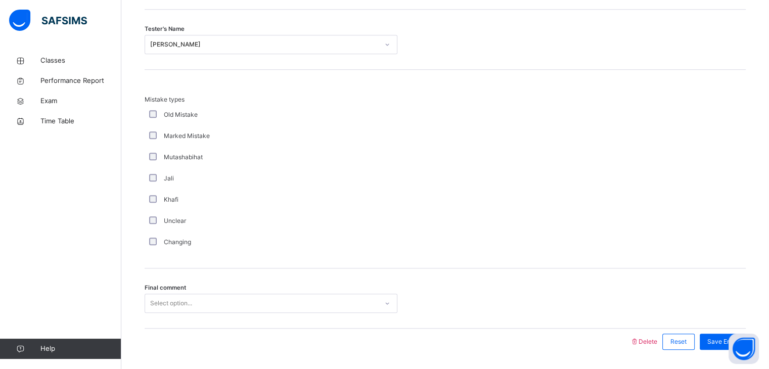
scroll to position [974, 0]
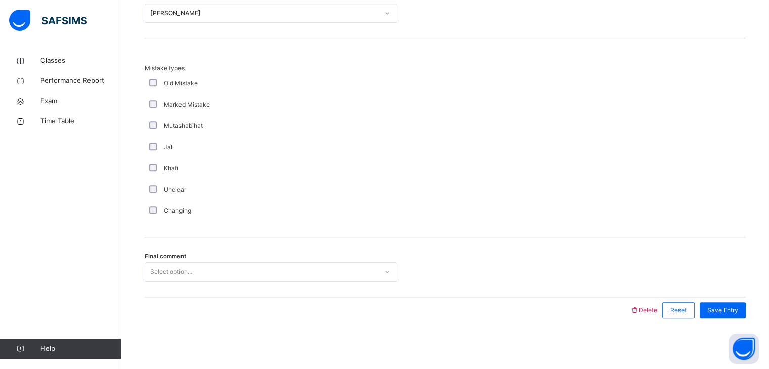
click at [241, 275] on div "Select option..." at bounding box center [261, 272] width 233 height 16
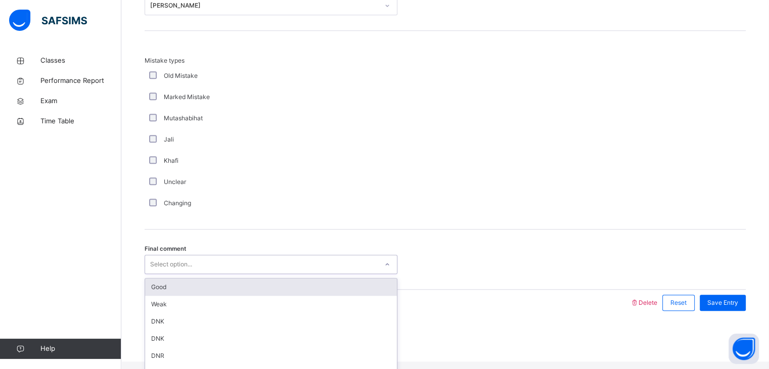
click at [239, 292] on div "Good" at bounding box center [271, 287] width 252 height 17
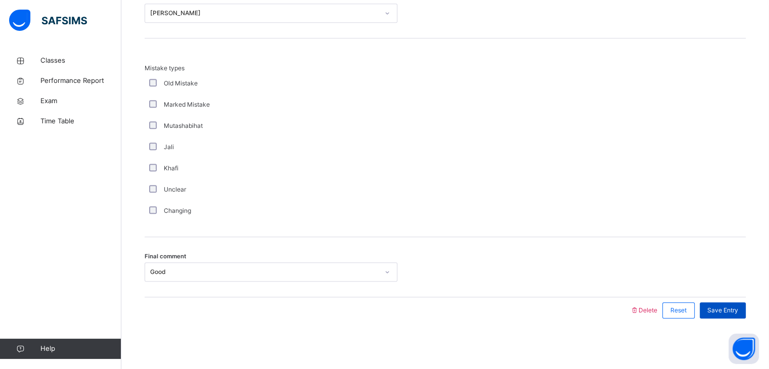
click at [735, 306] on span "Save Entry" at bounding box center [722, 310] width 31 height 9
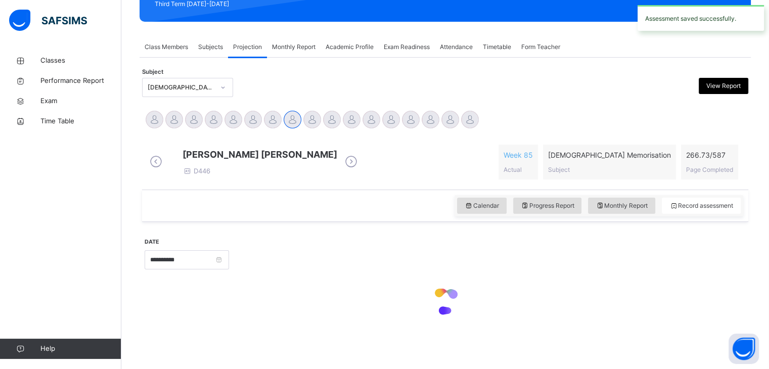
scroll to position [390, 0]
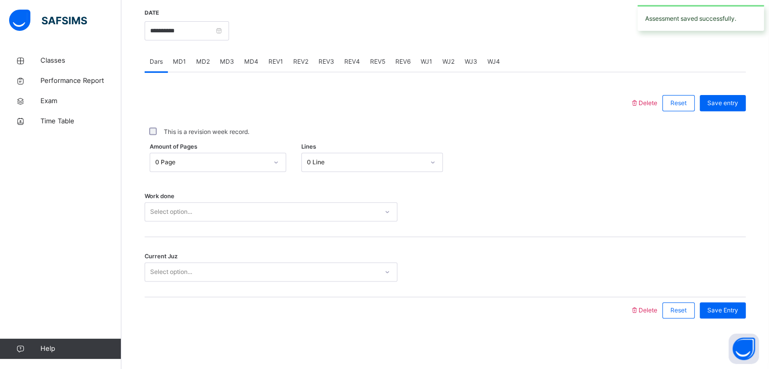
click at [254, 66] on span "MD4" at bounding box center [251, 61] width 14 height 9
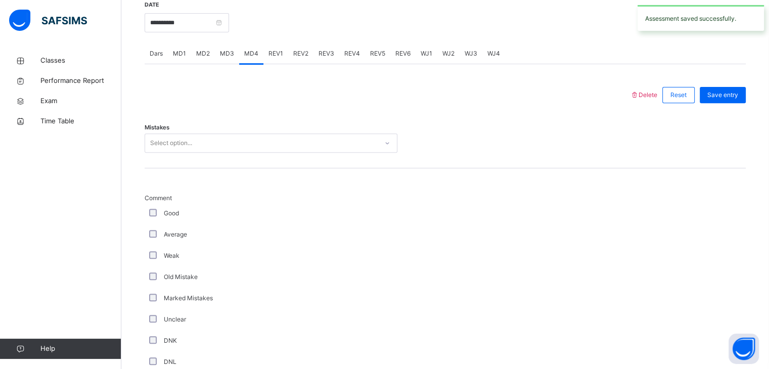
scroll to position [974, 0]
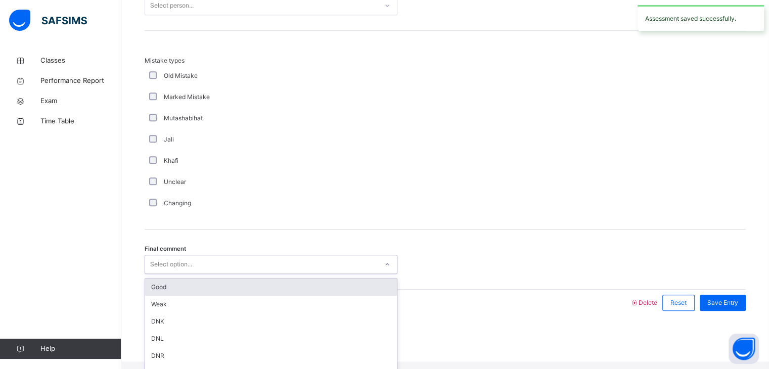
click at [233, 273] on div "Select option..." at bounding box center [261, 265] width 233 height 16
click at [222, 289] on div "Good" at bounding box center [271, 287] width 252 height 17
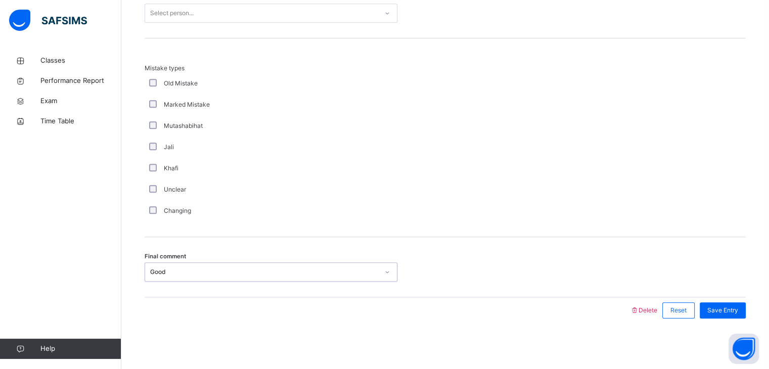
click at [233, 17] on div "Select person..." at bounding box center [261, 14] width 233 height 16
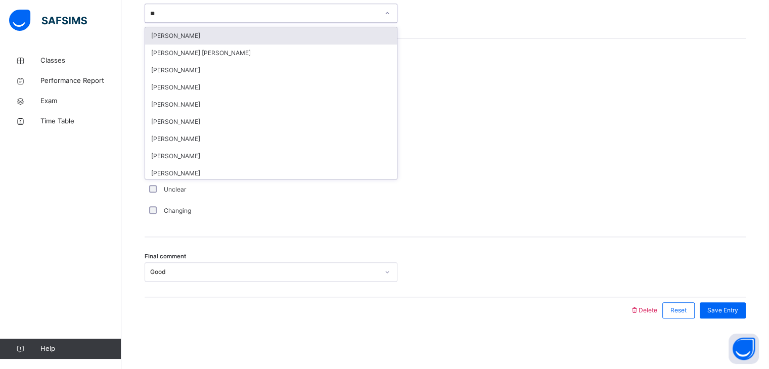
type input "***"
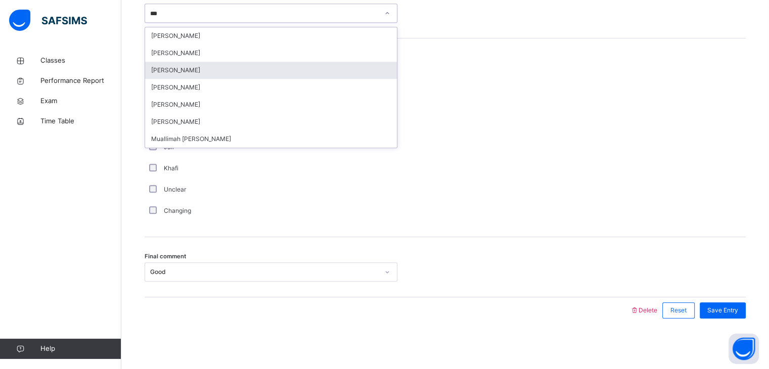
click at [212, 68] on div "[PERSON_NAME]" at bounding box center [271, 70] width 252 height 17
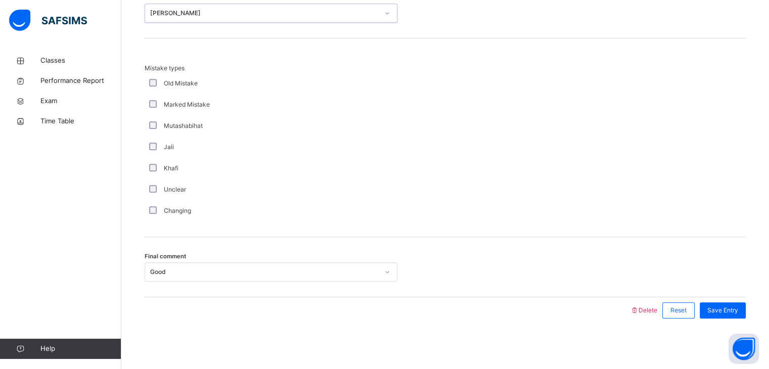
click at [212, 68] on span "Mistake types" at bounding box center [271, 68] width 253 height 9
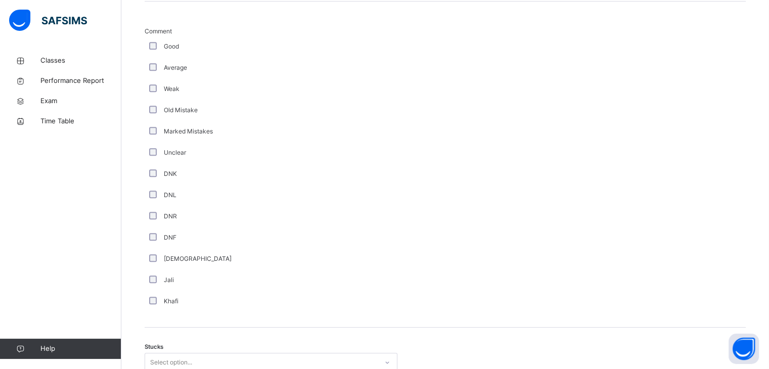
scroll to position [590, 0]
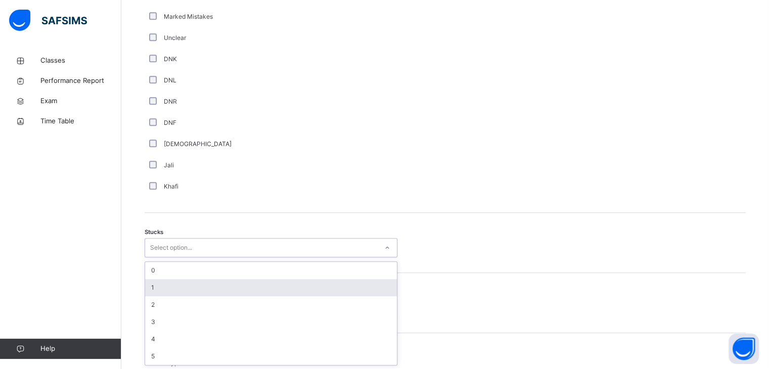
click at [162, 257] on div "option 1 focused, 2 of 6. 6 results available. Use Up and Down to choose option…" at bounding box center [271, 247] width 253 height 19
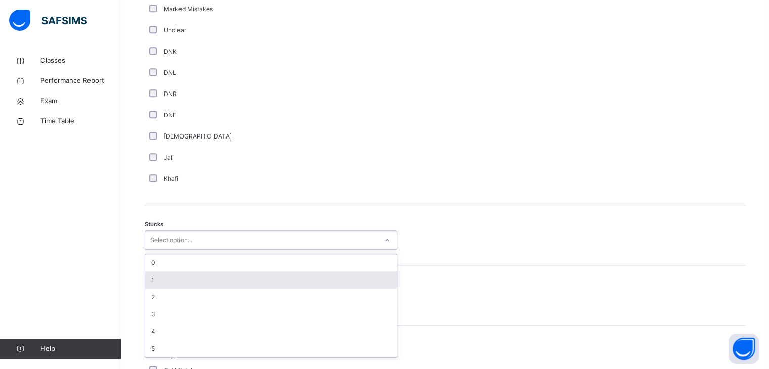
click at [154, 289] on div "1" at bounding box center [271, 280] width 252 height 17
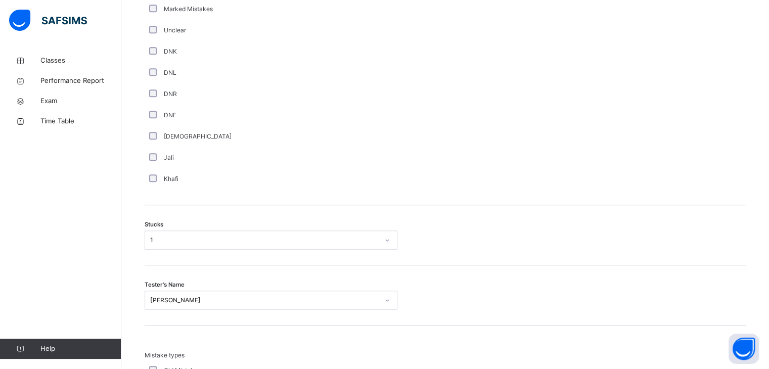
click at [246, 181] on div "Khafi" at bounding box center [271, 178] width 253 height 21
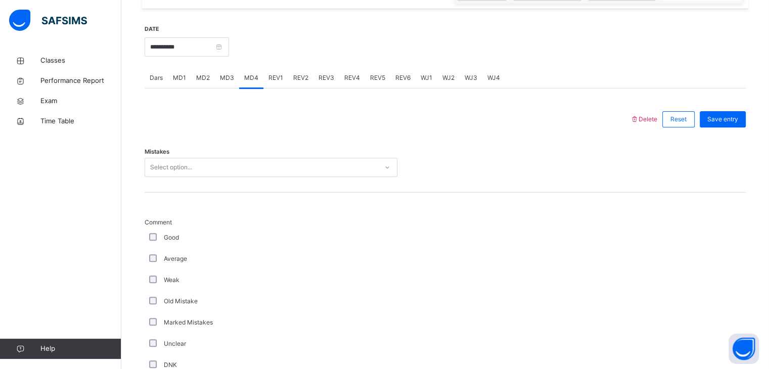
scroll to position [316, 0]
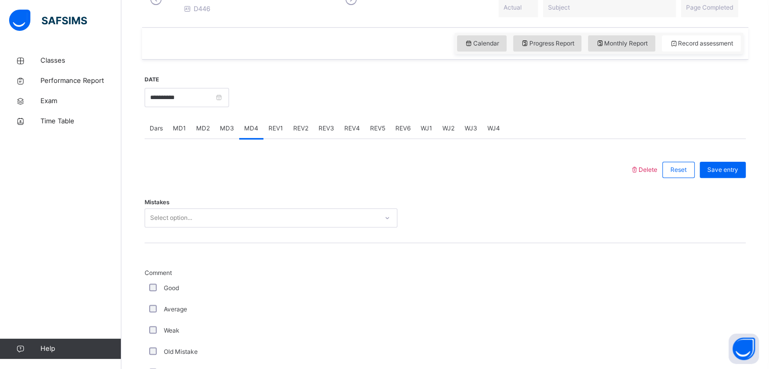
click at [230, 226] on div "Select option..." at bounding box center [261, 218] width 233 height 16
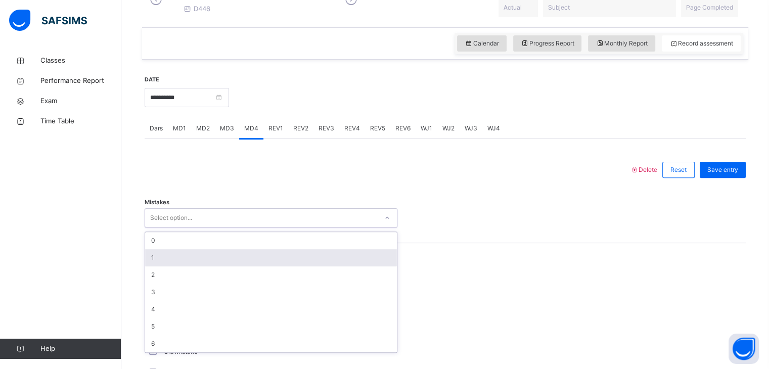
click at [230, 260] on div "1" at bounding box center [271, 257] width 252 height 17
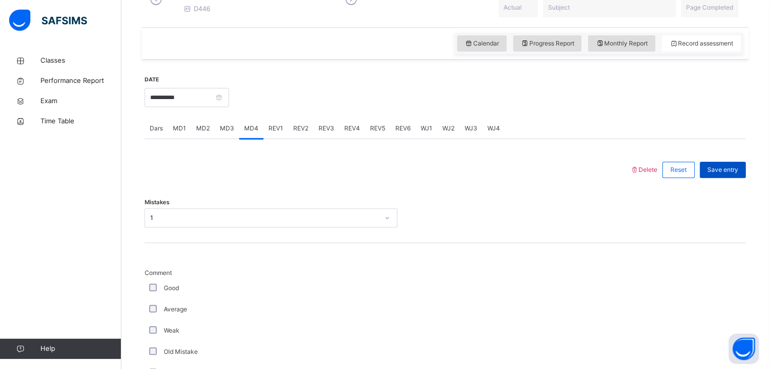
click at [736, 174] on span "Save entry" at bounding box center [722, 169] width 31 height 9
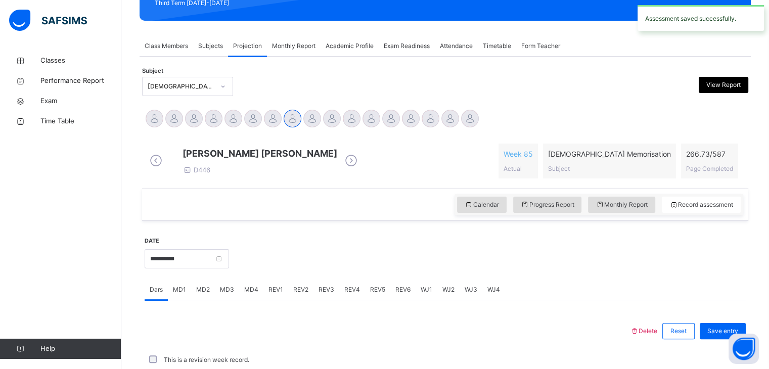
scroll to position [154, 0]
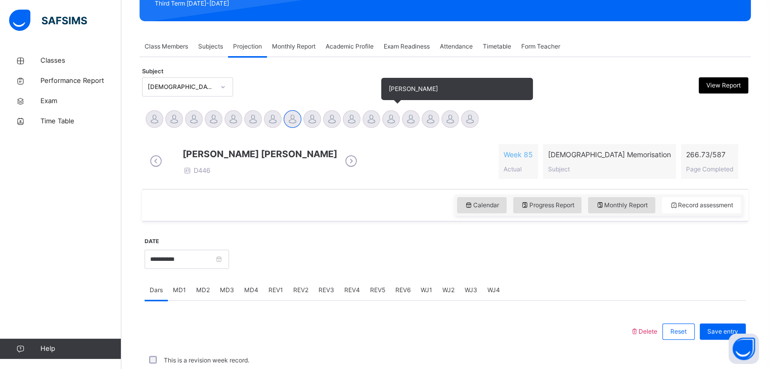
click at [389, 110] on div at bounding box center [391, 119] width 18 height 18
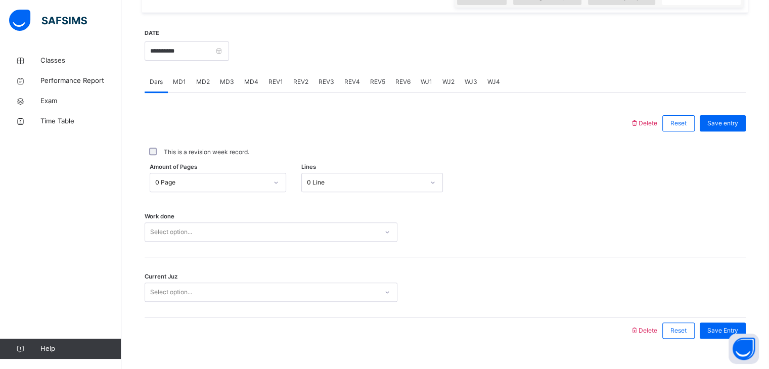
scroll to position [368, 0]
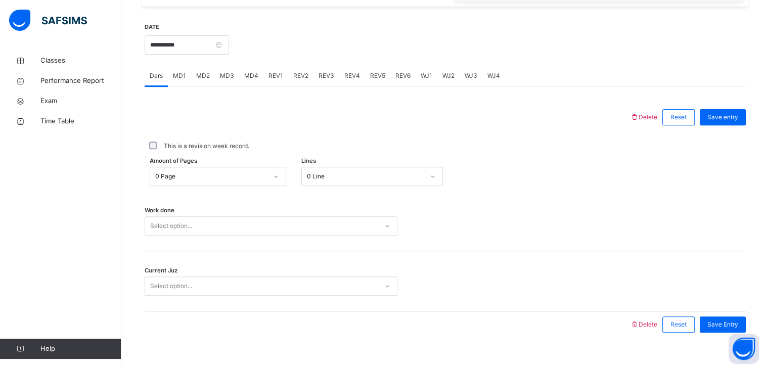
click at [152, 31] on div "**********" at bounding box center [445, 180] width 601 height 336
click at [182, 54] on input "**********" at bounding box center [187, 44] width 84 height 19
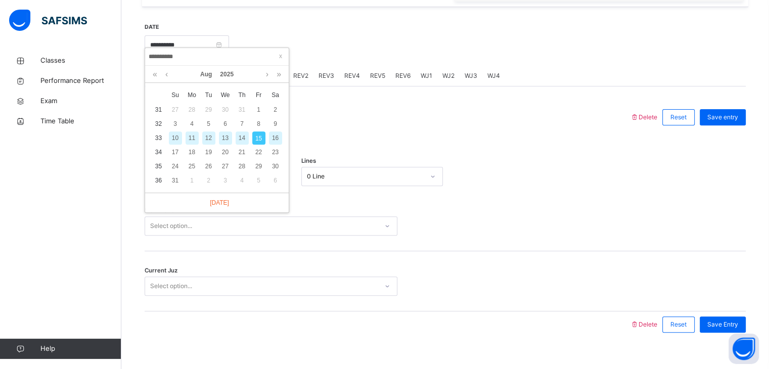
click at [191, 136] on div "11" at bounding box center [192, 137] width 13 height 13
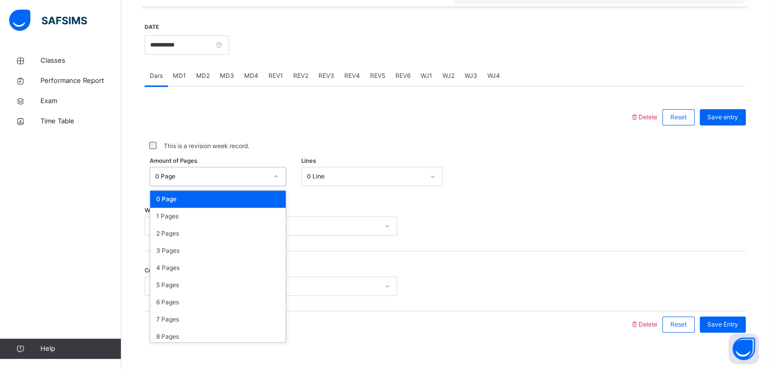
click at [192, 181] on div "0 Page" at bounding box center [211, 176] width 112 height 9
click at [166, 254] on div "3 Pages" at bounding box center [218, 250] width 136 height 17
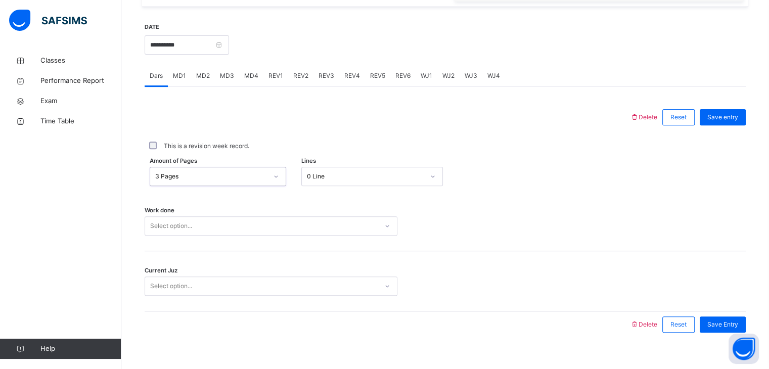
scroll to position [390, 0]
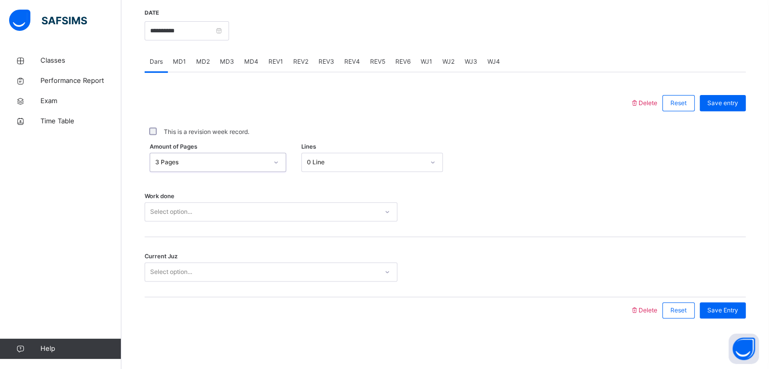
click at [227, 221] on div "Select option..." at bounding box center [271, 211] width 253 height 19
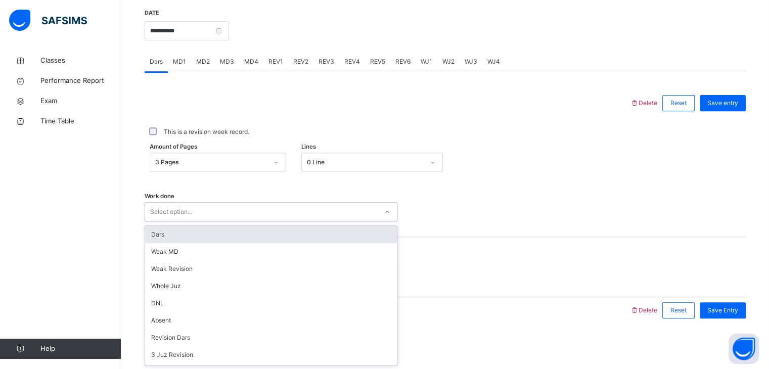
click at [152, 233] on div "Dars" at bounding box center [271, 234] width 252 height 17
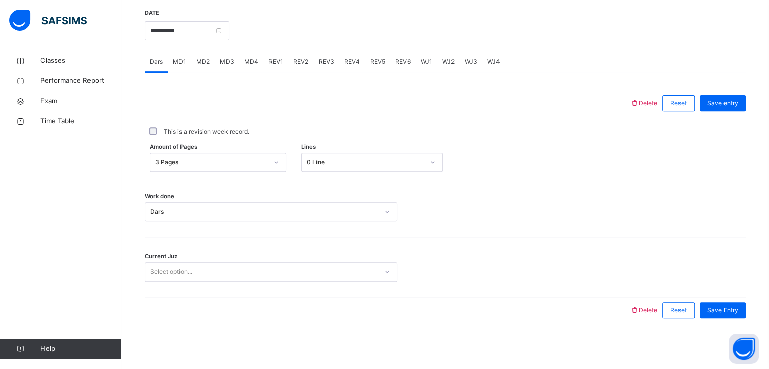
click at [162, 256] on span "Current Juz" at bounding box center [161, 256] width 33 height 9
click at [175, 280] on div "Select option..." at bounding box center [271, 271] width 253 height 19
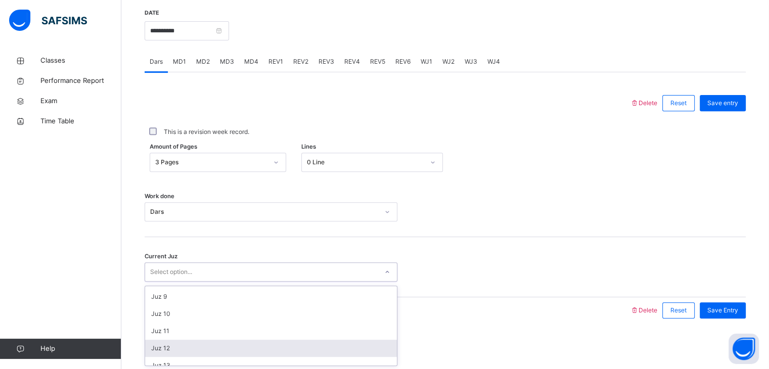
drag, startPoint x: 182, startPoint y: 344, endPoint x: 231, endPoint y: 338, distance: 48.9
click at [183, 344] on div "Juz 12" at bounding box center [271, 348] width 252 height 17
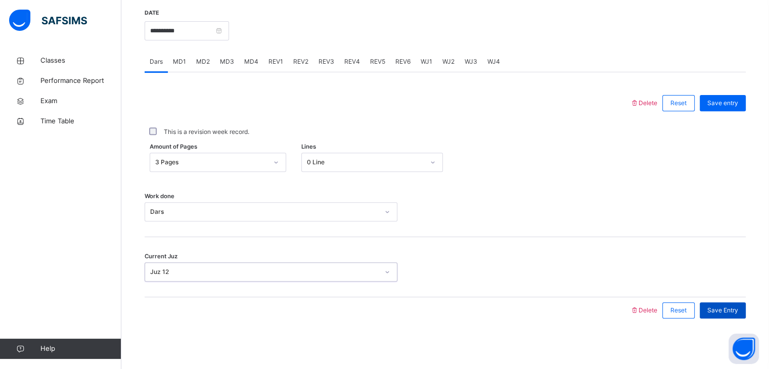
click at [740, 304] on div "Save Entry" at bounding box center [723, 310] width 46 height 16
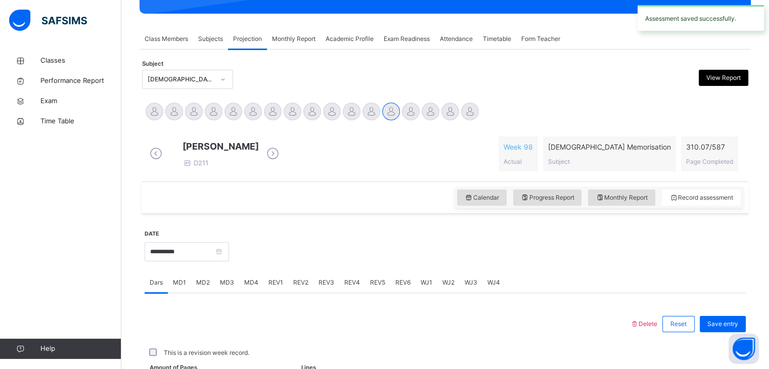
scroll to position [390, 0]
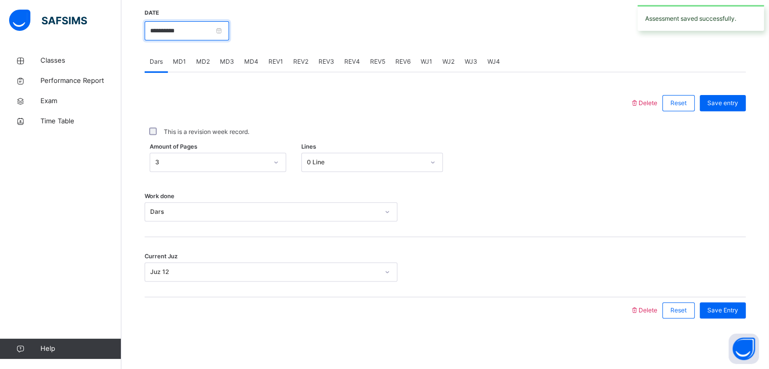
click at [160, 27] on input "**********" at bounding box center [187, 30] width 84 height 19
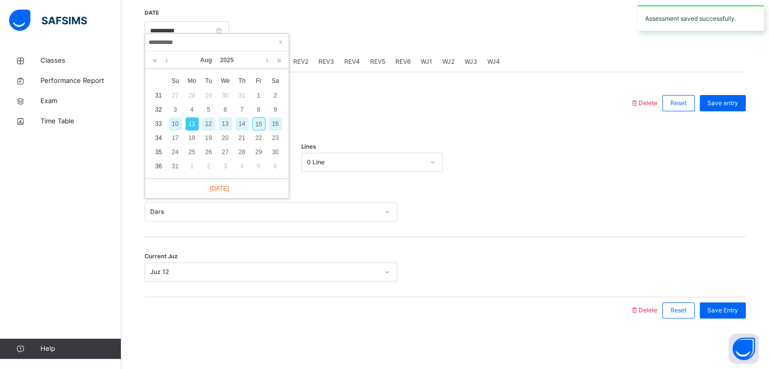
click at [208, 117] on div "12" at bounding box center [208, 123] width 13 height 13
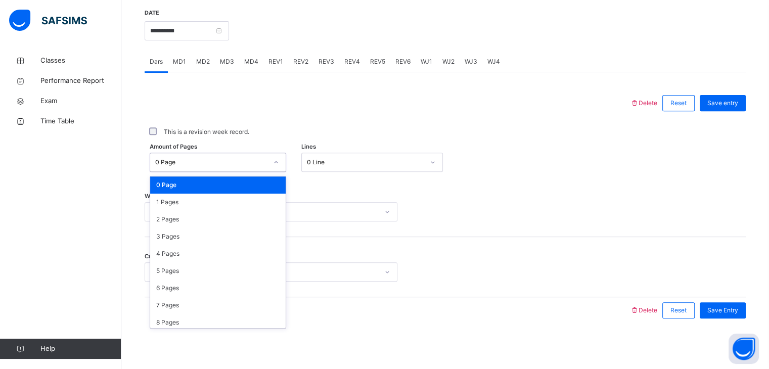
click at [192, 166] on div "0 Page" at bounding box center [208, 163] width 116 height 16
click at [168, 231] on div "3 Pages" at bounding box center [218, 236] width 136 height 17
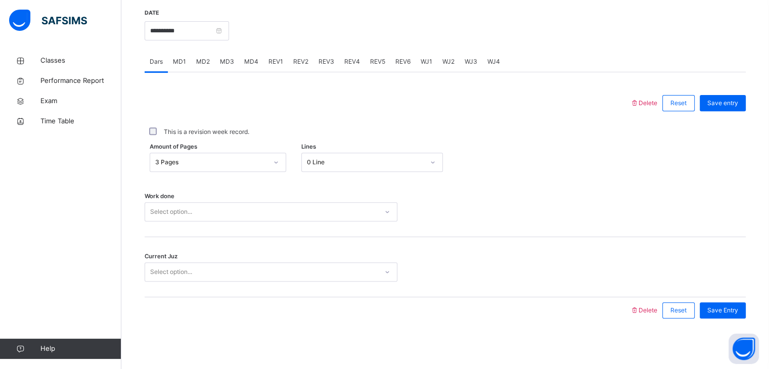
drag, startPoint x: 171, startPoint y: 246, endPoint x: 155, endPoint y: 210, distance: 40.1
click at [160, 222] on div "Delete Reset Save entry This is a revision week record. Amount of Pages 3 Pages…" at bounding box center [445, 207] width 601 height 234
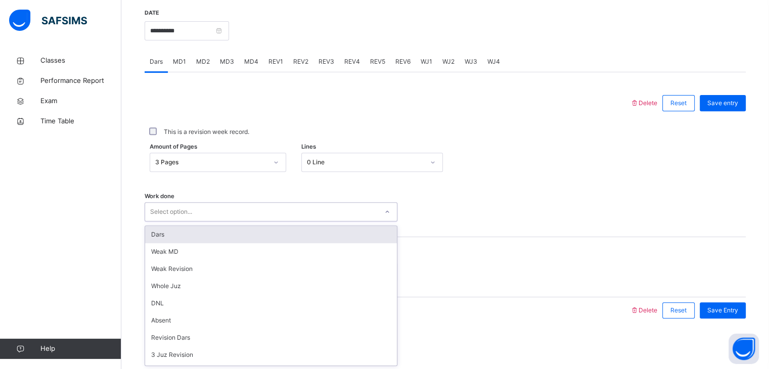
click at [155, 209] on div "Select option..." at bounding box center [171, 211] width 42 height 19
click at [168, 237] on div "Dars" at bounding box center [271, 234] width 252 height 17
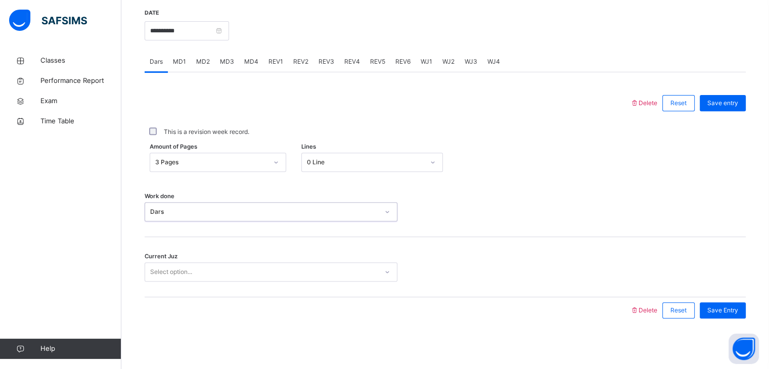
drag, startPoint x: 166, startPoint y: 286, endPoint x: 159, endPoint y: 275, distance: 13.2
click at [161, 278] on div "Delete Reset Save entry This is a revision week record. Amount of Pages 3 Pages…" at bounding box center [445, 207] width 601 height 234
click at [158, 274] on div "Select option..." at bounding box center [171, 271] width 42 height 19
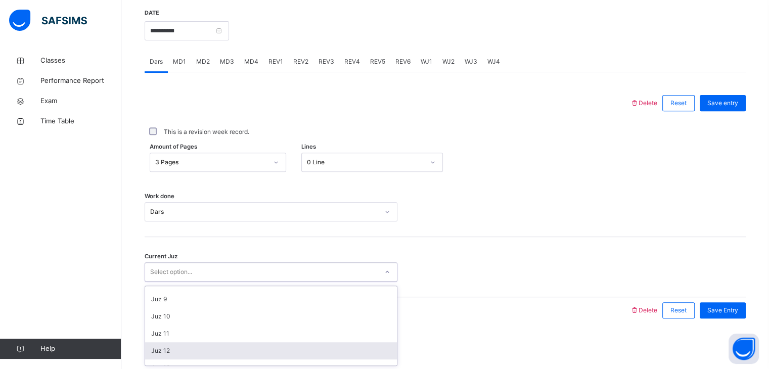
click at [174, 349] on div "Juz 12" at bounding box center [271, 350] width 252 height 17
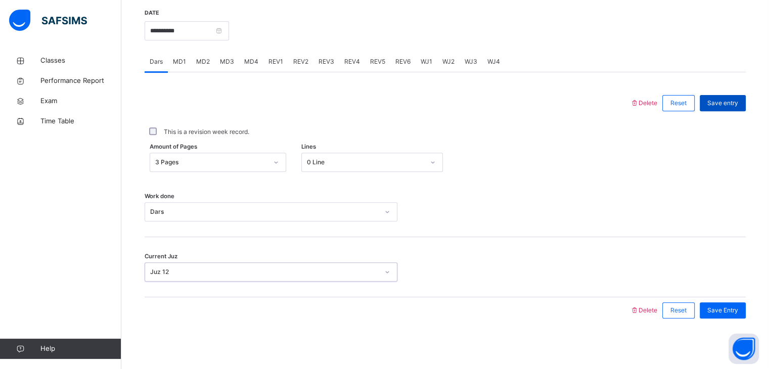
click at [746, 104] on div "Save entry" at bounding box center [723, 103] width 46 height 16
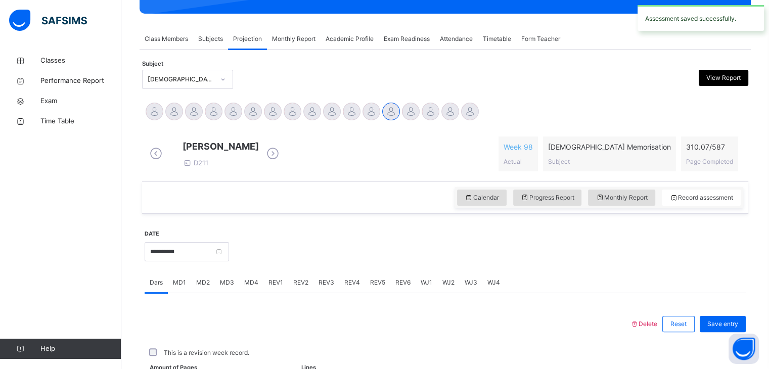
scroll to position [390, 0]
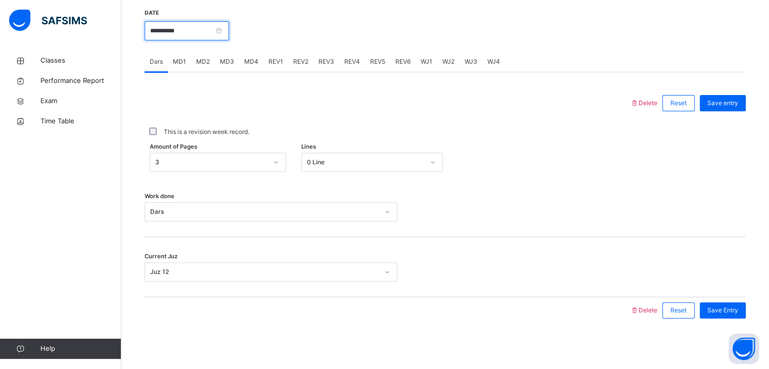
click at [215, 31] on input "**********" at bounding box center [187, 30] width 84 height 19
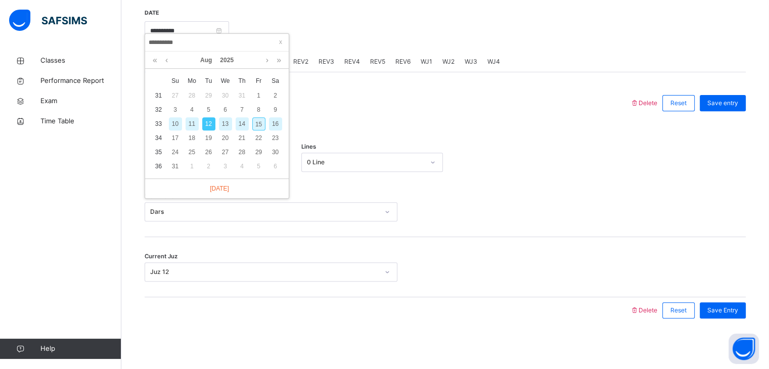
click at [232, 117] on div "13" at bounding box center [225, 123] width 13 height 13
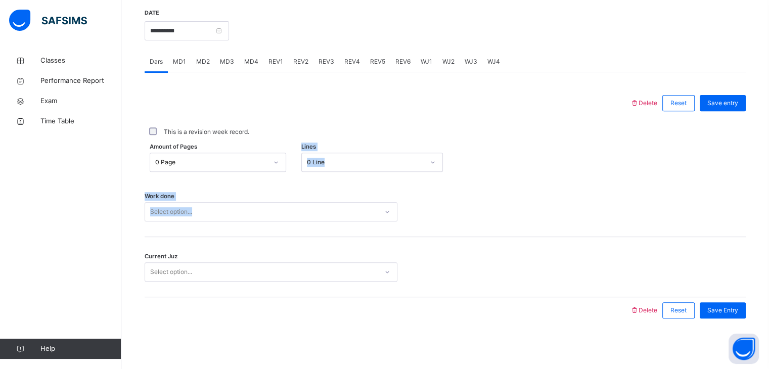
click at [179, 170] on div "Delete Reset Save entry This is a revision week record. Amount of Pages 0 Page …" at bounding box center [445, 207] width 601 height 234
click at [172, 162] on div "0 Page" at bounding box center [211, 162] width 112 height 9
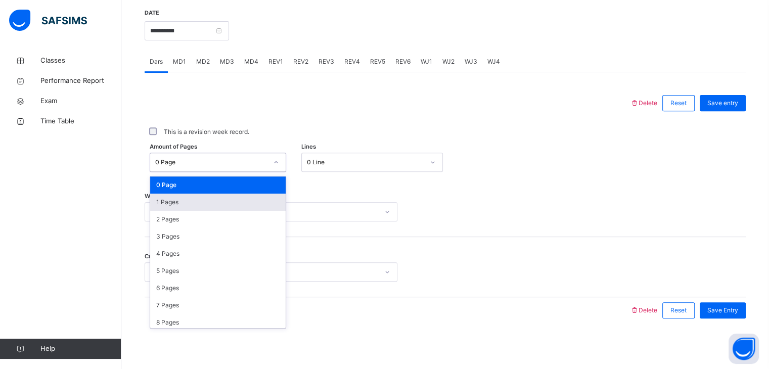
click at [160, 201] on div "1 Pages" at bounding box center [218, 202] width 136 height 17
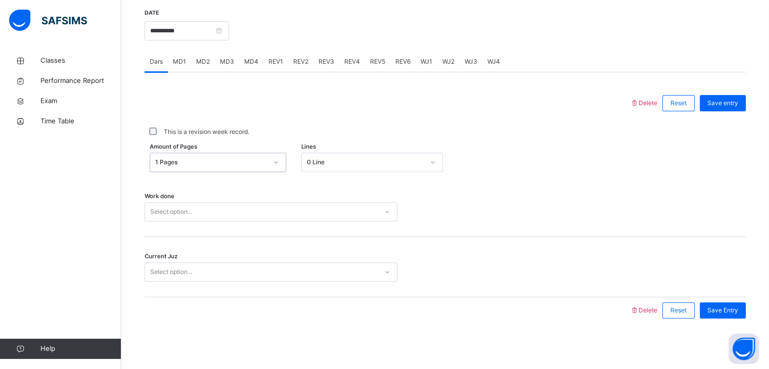
drag, startPoint x: 334, startPoint y: 170, endPoint x: 330, endPoint y: 163, distance: 8.6
click at [331, 164] on div "0 Line" at bounding box center [372, 162] width 142 height 19
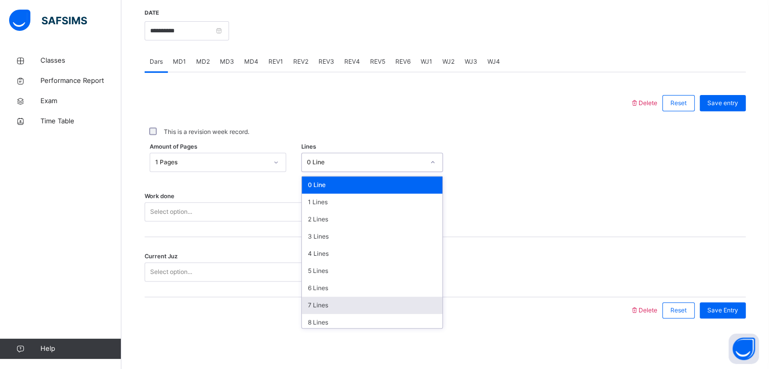
click at [323, 305] on div "7 Lines" at bounding box center [372, 305] width 141 height 17
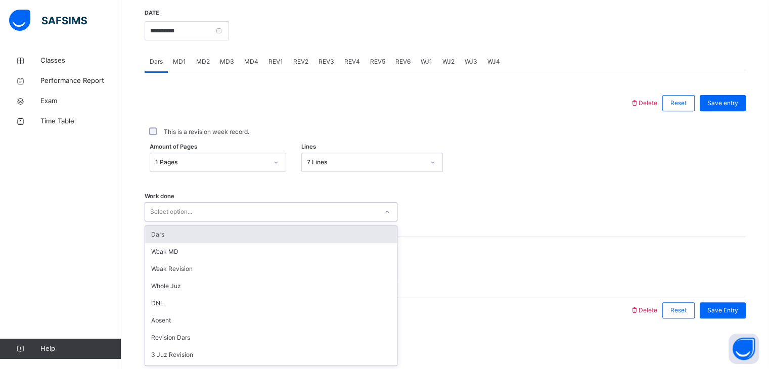
click at [293, 216] on div "Select option..." at bounding box center [261, 212] width 233 height 16
click at [227, 229] on div "Dars" at bounding box center [271, 234] width 252 height 17
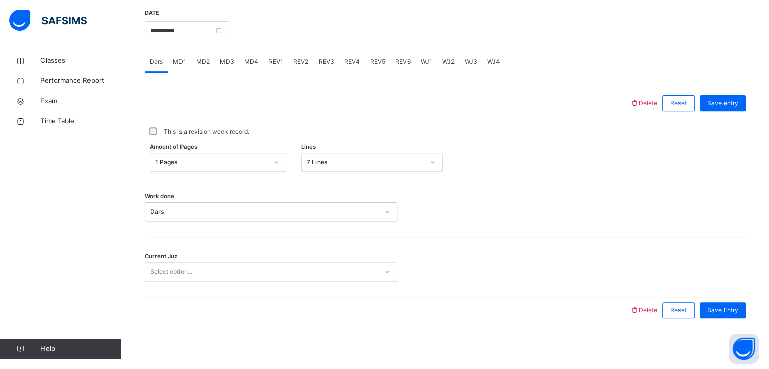
drag, startPoint x: 222, startPoint y: 282, endPoint x: 218, endPoint y: 277, distance: 6.8
click at [218, 278] on div "Current Juz Select option..." at bounding box center [445, 267] width 601 height 60
click at [213, 276] on div "Select option..." at bounding box center [261, 272] width 233 height 16
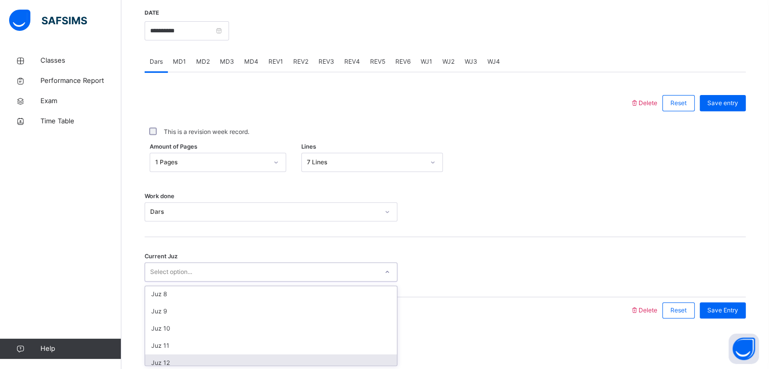
scroll to position [121, 0]
click at [199, 358] on div "Juz 12" at bounding box center [271, 362] width 252 height 17
click at [199, 358] on div "Back / FT Boys Class 2 FT Boys Class 2 Full Time Boys Third Term [DATE]-[DATE] …" at bounding box center [445, 18] width 648 height 701
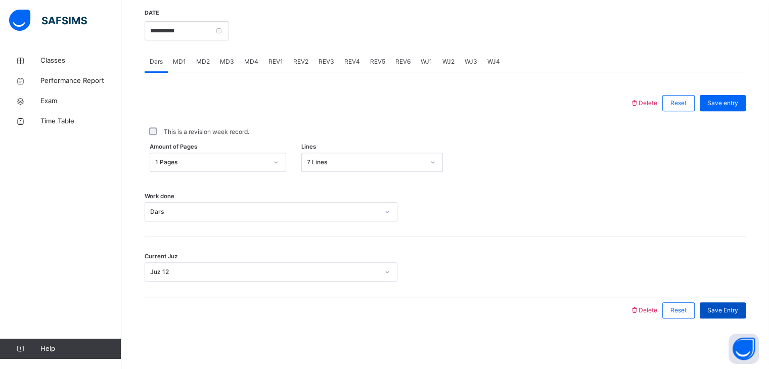
click at [726, 315] on div "Save Entry" at bounding box center [723, 310] width 46 height 16
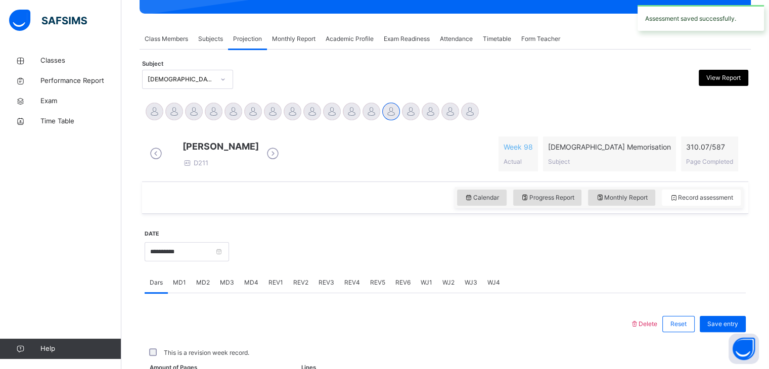
scroll to position [390, 0]
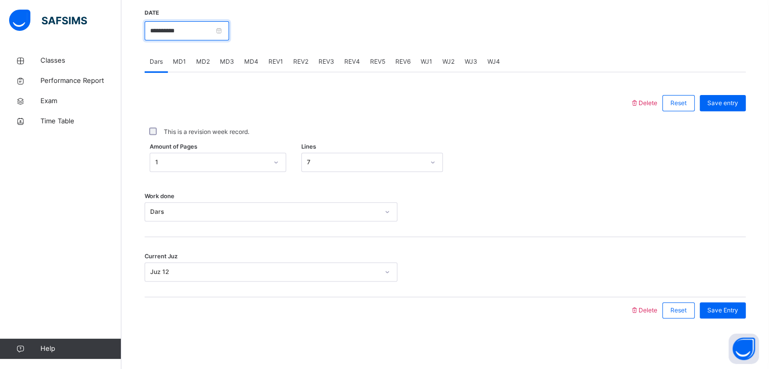
click at [162, 33] on input "**********" at bounding box center [187, 30] width 84 height 19
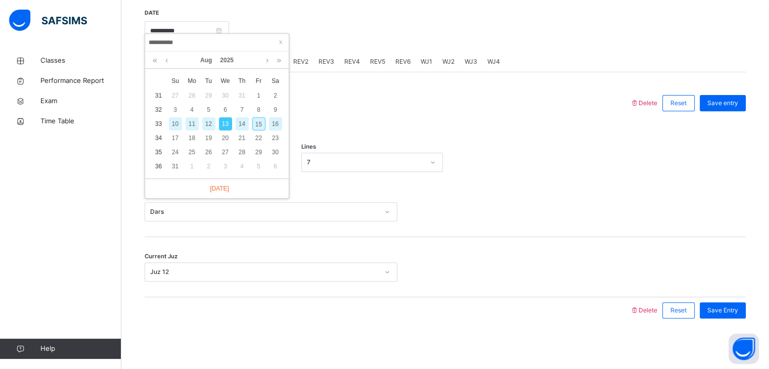
click at [162, 37] on input "**********" at bounding box center [217, 42] width 138 height 11
click at [242, 117] on div "14" at bounding box center [242, 123] width 13 height 13
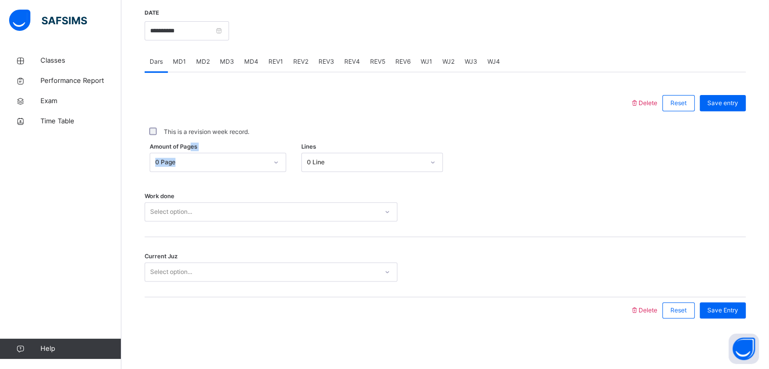
drag, startPoint x: 189, startPoint y: 146, endPoint x: 211, endPoint y: 178, distance: 38.6
click at [211, 178] on div "Delete Reset Save entry This is a revision week record. Amount of Pages 0 Page …" at bounding box center [445, 207] width 601 height 234
click at [208, 175] on div "Delete Reset Save entry This is a revision week record. Amount of Pages 0 Page …" at bounding box center [445, 207] width 601 height 234
click at [203, 164] on div "0 Page" at bounding box center [211, 162] width 112 height 9
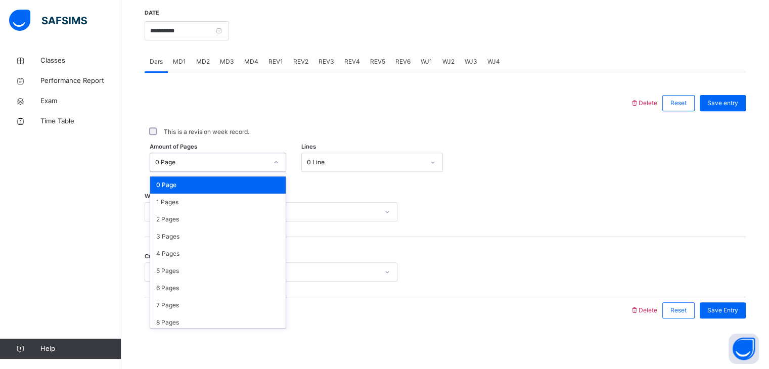
click at [202, 163] on div "0 Page" at bounding box center [211, 162] width 112 height 9
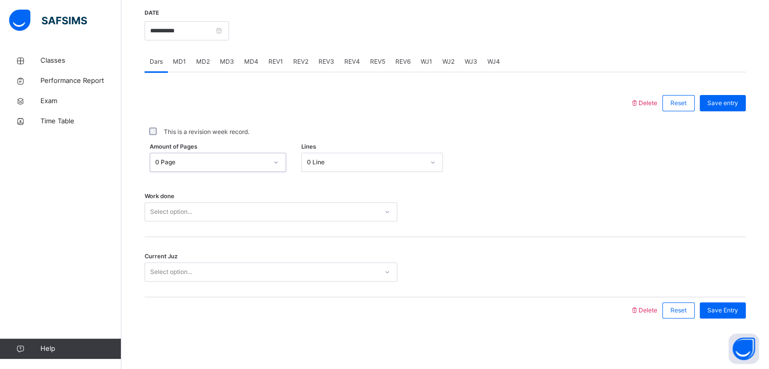
click at [186, 166] on div "0 Page" at bounding box center [211, 162] width 112 height 9
drag, startPoint x: 186, startPoint y: 166, endPoint x: 177, endPoint y: 157, distance: 12.9
click at [178, 158] on div "0 Page" at bounding box center [211, 162] width 112 height 9
click at [165, 158] on div "0 Page" at bounding box center [211, 162] width 112 height 9
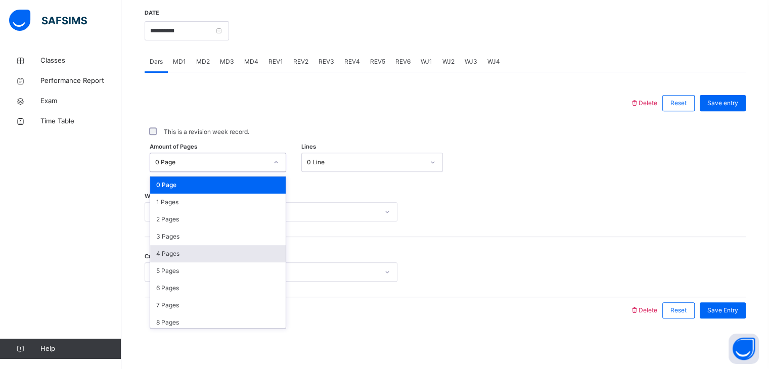
click at [164, 251] on div "4 Pages" at bounding box center [218, 253] width 136 height 17
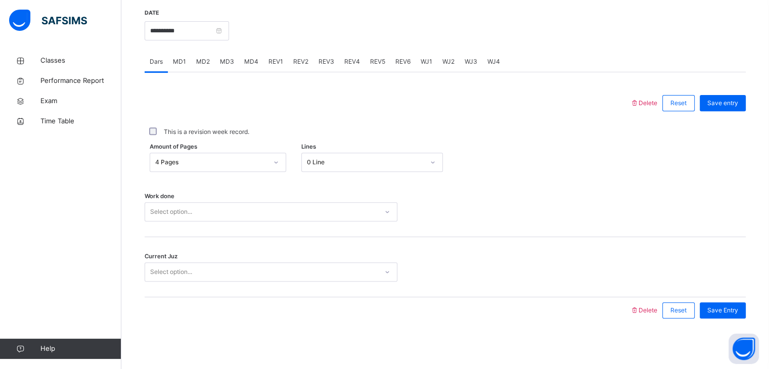
click at [150, 196] on span "Work done" at bounding box center [160, 196] width 30 height 9
click at [154, 200] on span "Work done" at bounding box center [160, 196] width 30 height 9
click at [162, 209] on div "Select option..." at bounding box center [171, 211] width 42 height 19
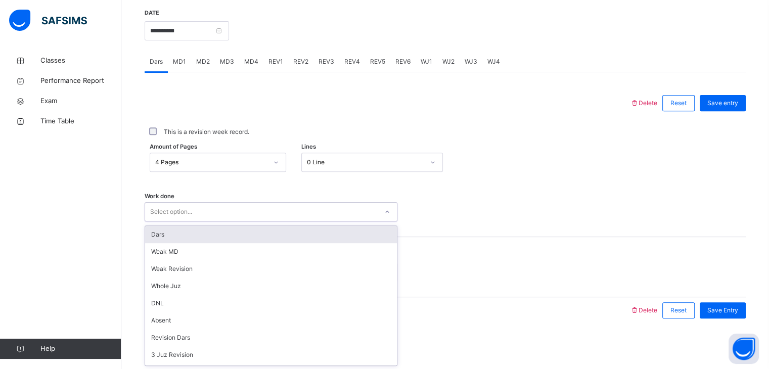
click at [164, 236] on div "Dars" at bounding box center [271, 234] width 252 height 17
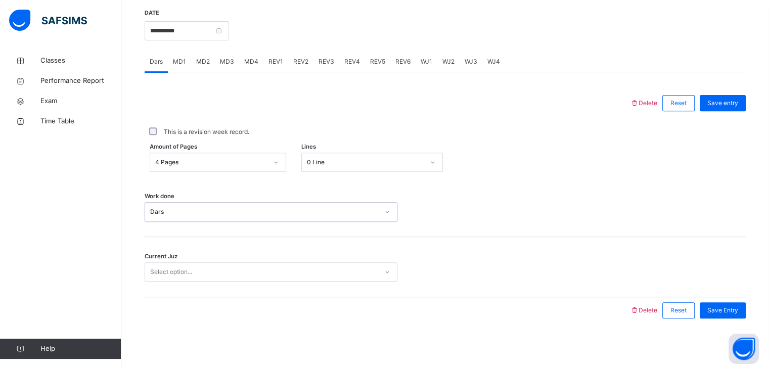
click at [173, 260] on span "Current Juz" at bounding box center [161, 256] width 33 height 9
click at [168, 277] on div "Select option..." at bounding box center [171, 271] width 42 height 19
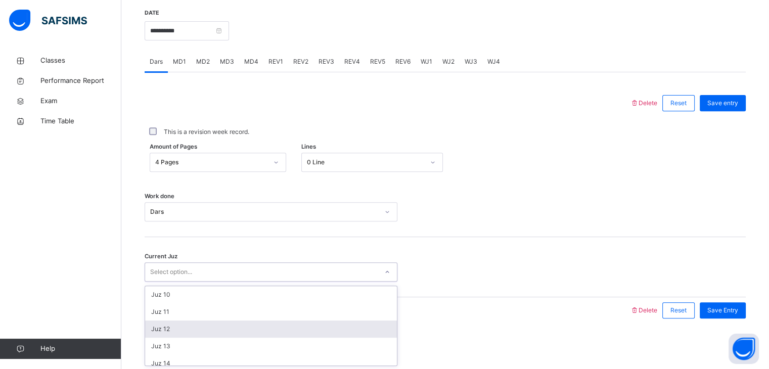
click at [169, 327] on div "Juz 12" at bounding box center [271, 329] width 252 height 17
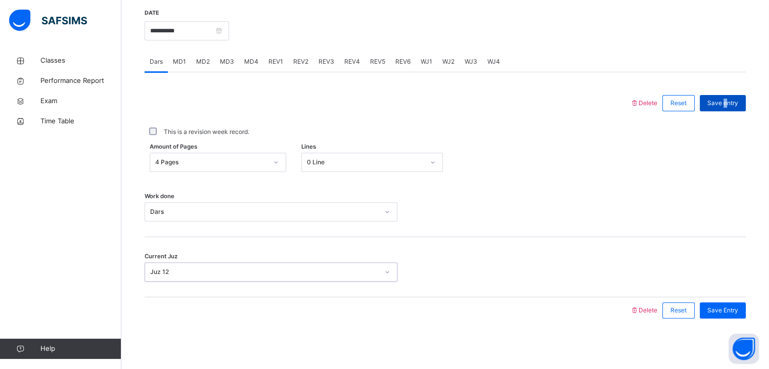
click at [732, 103] on span "Save entry" at bounding box center [722, 103] width 31 height 9
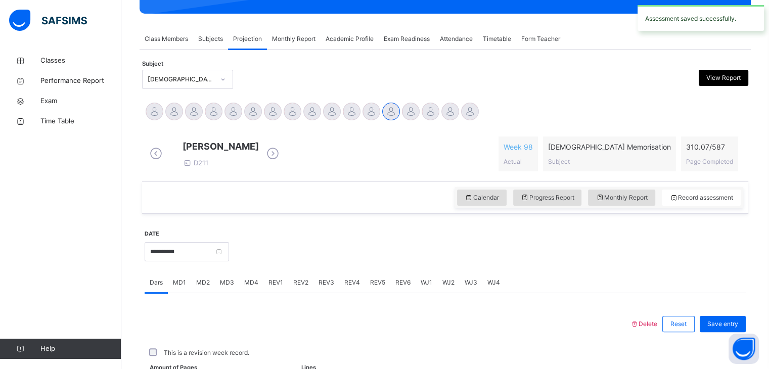
scroll to position [390, 0]
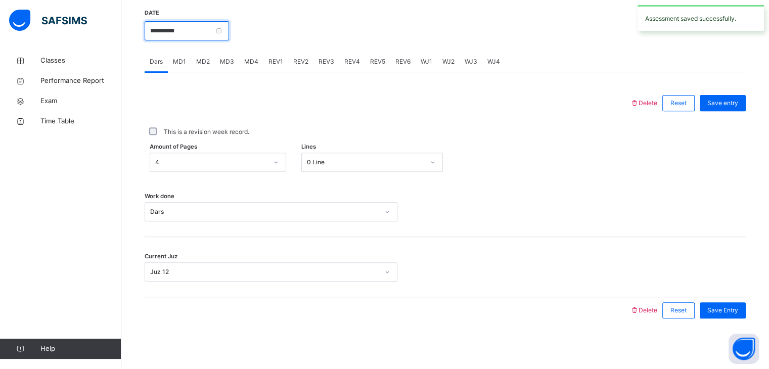
click at [229, 31] on input "**********" at bounding box center [187, 30] width 84 height 19
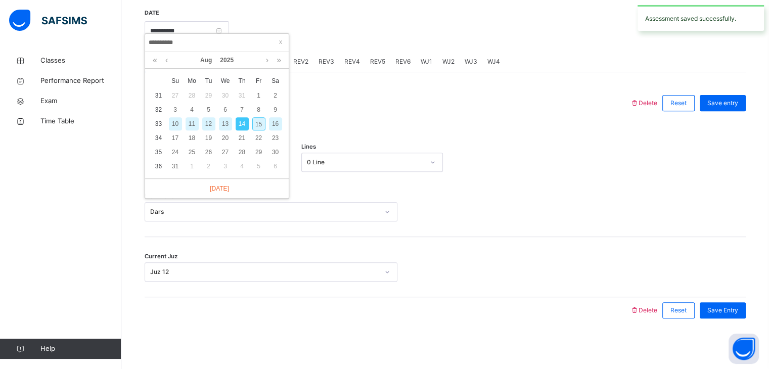
click at [259, 117] on div "15" at bounding box center [258, 123] width 13 height 13
type input "**********"
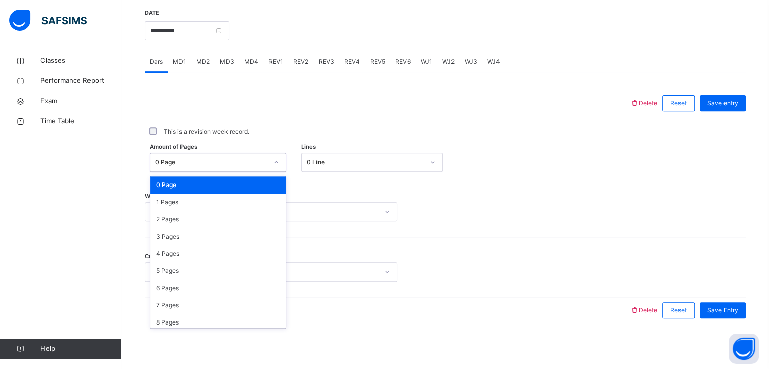
click at [165, 168] on div "0 Page" at bounding box center [208, 163] width 116 height 16
click at [166, 240] on div "3 Pages" at bounding box center [218, 236] width 136 height 17
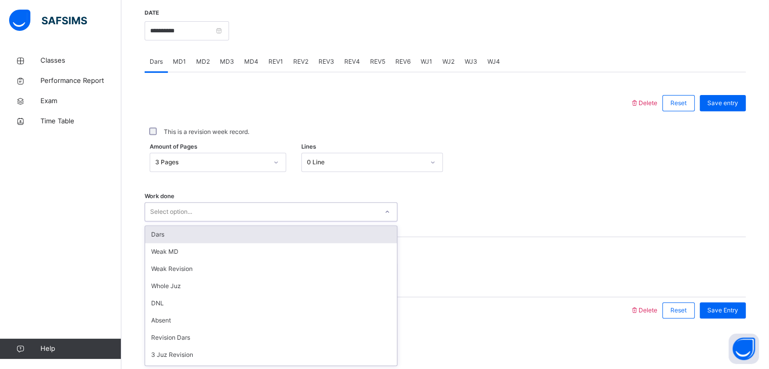
click at [158, 214] on div "Select option..." at bounding box center [171, 211] width 42 height 19
click at [165, 239] on div "Dars" at bounding box center [271, 234] width 252 height 17
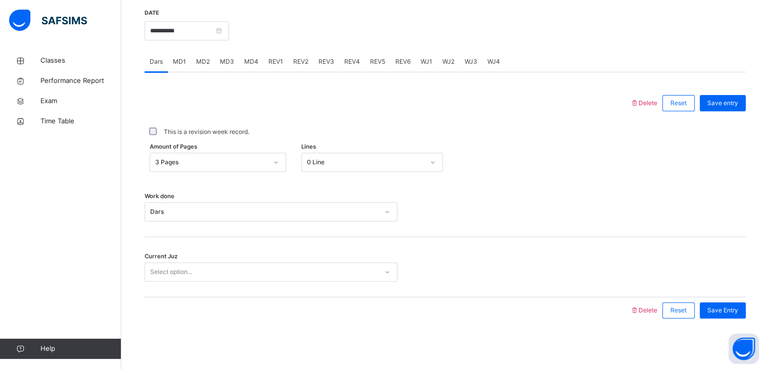
click at [166, 249] on div "Current Juz Select option..." at bounding box center [445, 267] width 601 height 60
click at [166, 274] on div "Select option..." at bounding box center [171, 271] width 42 height 19
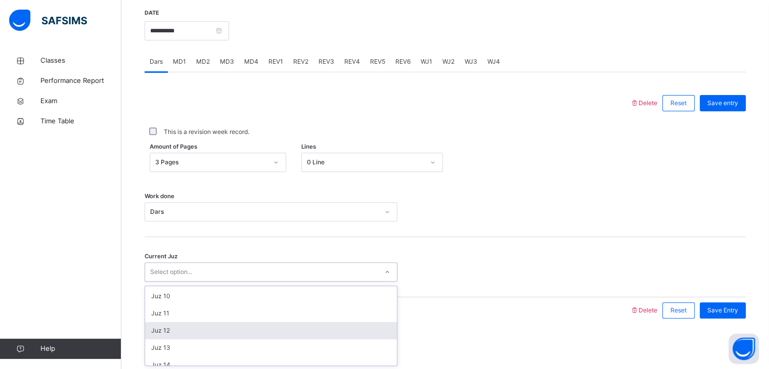
click at [168, 327] on div "Juz 12" at bounding box center [271, 330] width 252 height 17
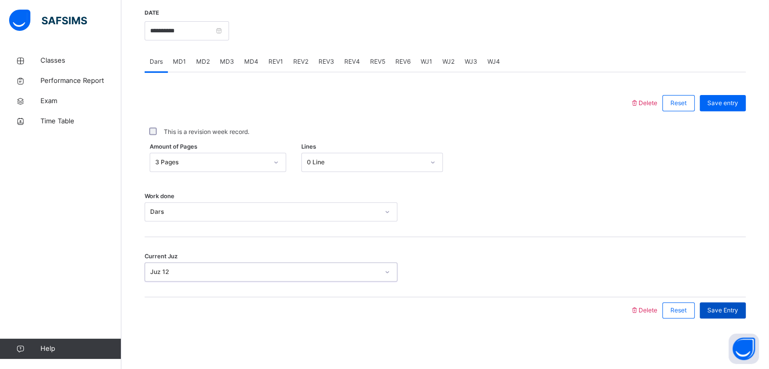
click at [714, 310] on div "Save Entry" at bounding box center [723, 310] width 46 height 16
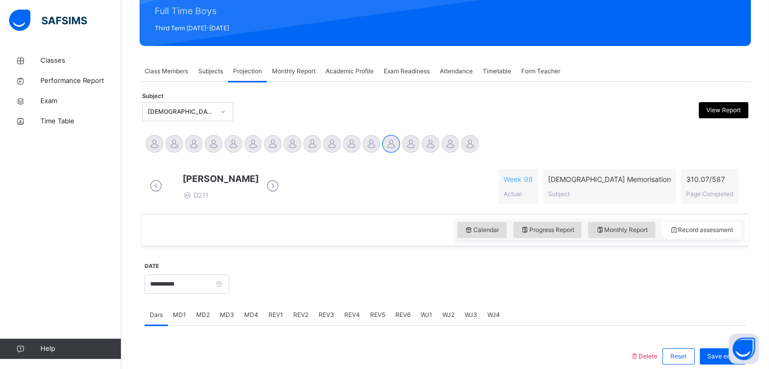
scroll to position [0, 0]
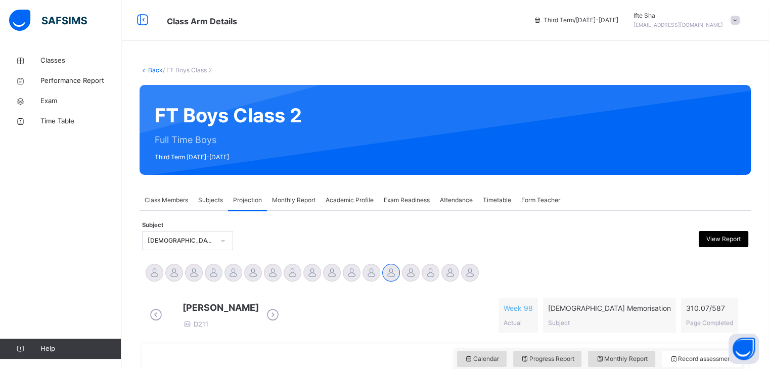
drag, startPoint x: 388, startPoint y: 211, endPoint x: 388, endPoint y: 201, distance: 9.6
click at [389, 201] on span "Exam Readiness" at bounding box center [407, 200] width 46 height 9
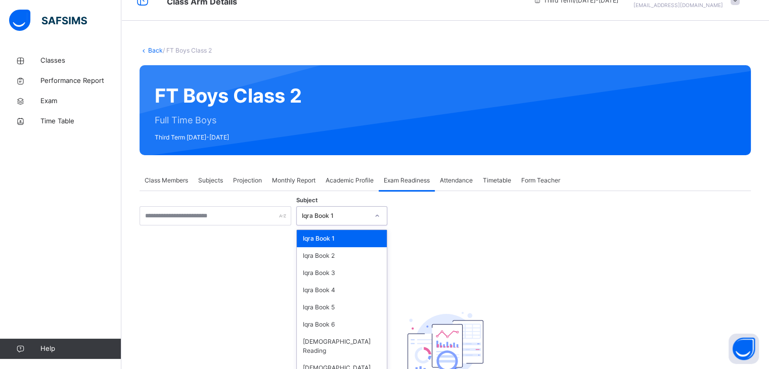
click at [319, 226] on div "option Iqra Book 1 focused, 1 of 8. 8 results available. Use Up and Down to cho…" at bounding box center [341, 215] width 91 height 19
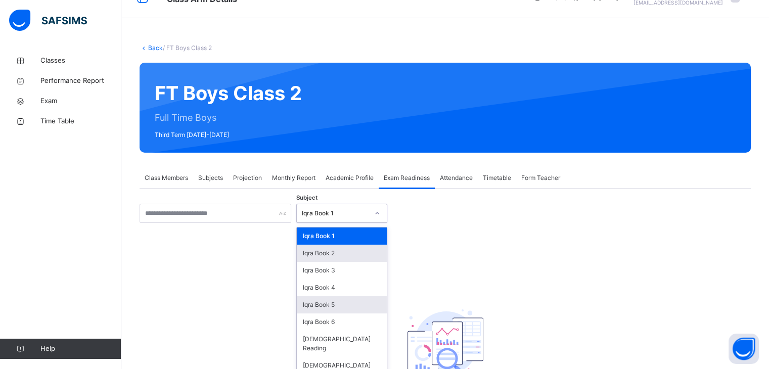
scroll to position [22, 0]
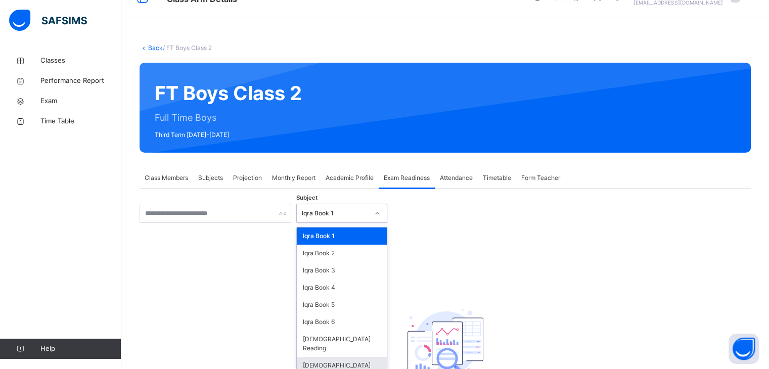
click at [327, 357] on div "[DEMOGRAPHIC_DATA] Memorisation" at bounding box center [342, 370] width 90 height 26
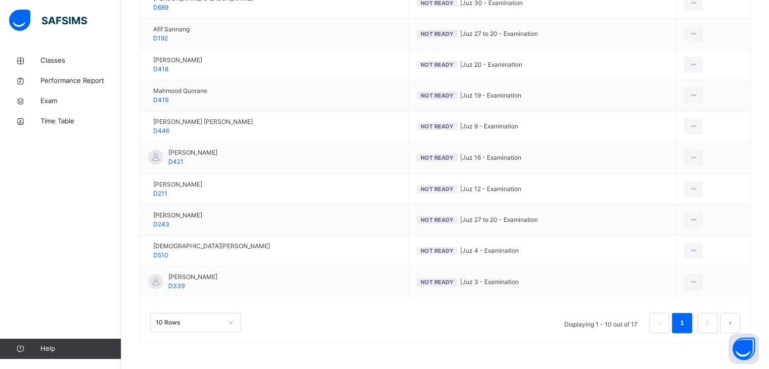
scroll to position [320, 0]
click at [206, 323] on div "10 Rows" at bounding box center [195, 322] width 91 height 19
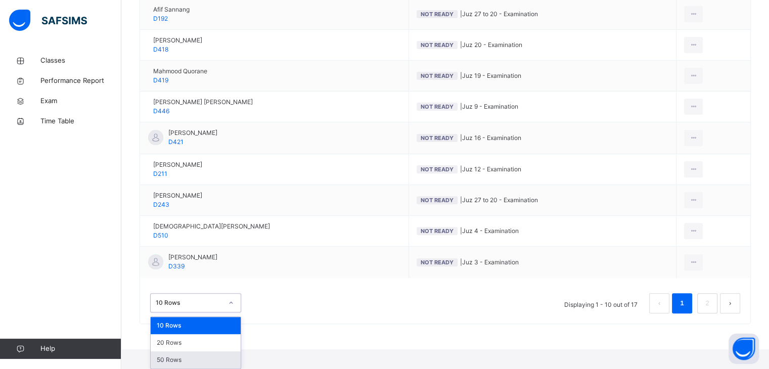
click at [214, 359] on div "50 Rows" at bounding box center [196, 359] width 90 height 17
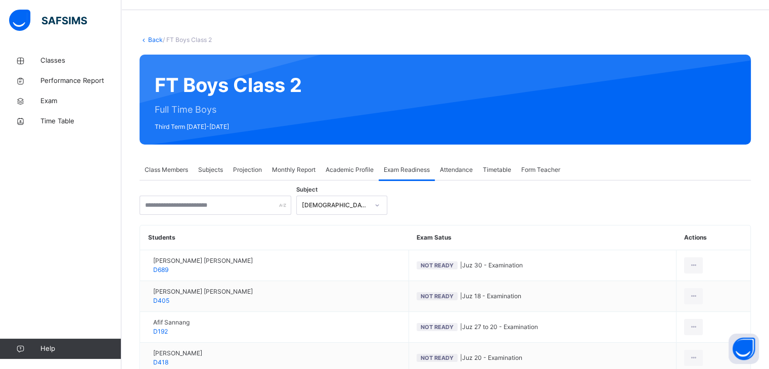
scroll to position [30, 0]
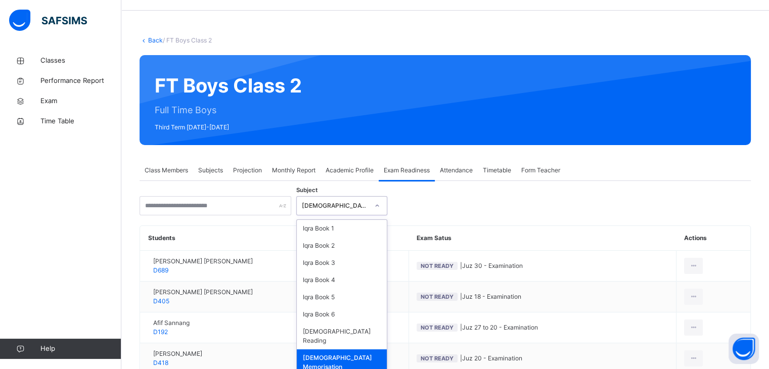
click at [344, 202] on div "[DEMOGRAPHIC_DATA] Memorisation" at bounding box center [335, 205] width 67 height 9
click at [334, 231] on div "Iqra Book 1" at bounding box center [342, 228] width 90 height 17
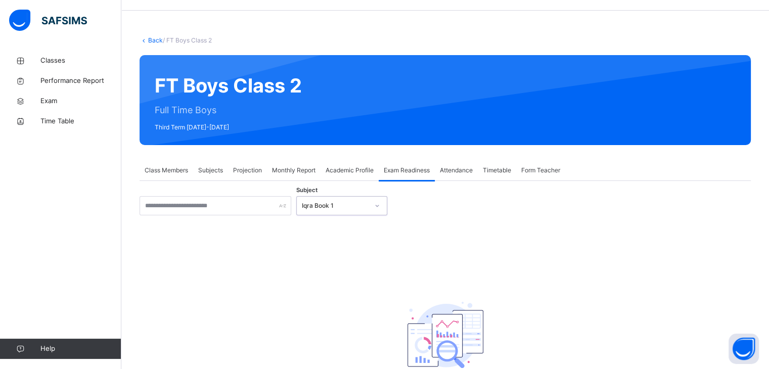
scroll to position [89, 0]
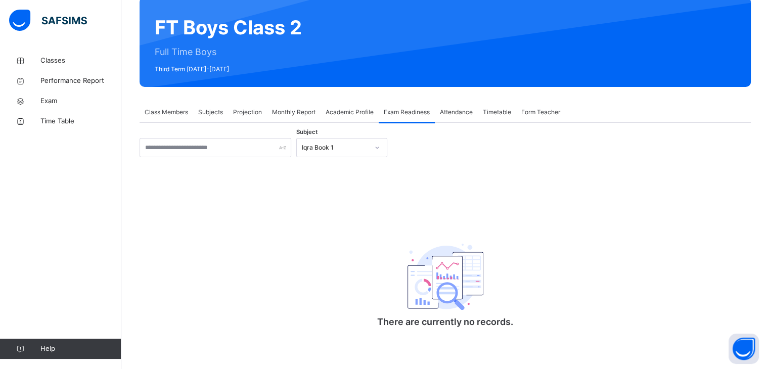
click at [344, 124] on div "Subject Iqra Book 1 There are currently no records. × [PERSON_NAME] as ready fo…" at bounding box center [445, 233] width 611 height 221
click at [350, 146] on div "Iqra Book 1" at bounding box center [335, 147] width 67 height 9
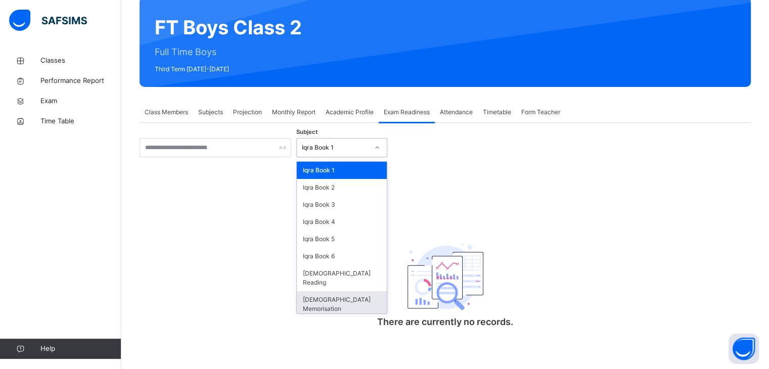
click at [335, 291] on div "[DEMOGRAPHIC_DATA] Memorisation" at bounding box center [342, 304] width 90 height 26
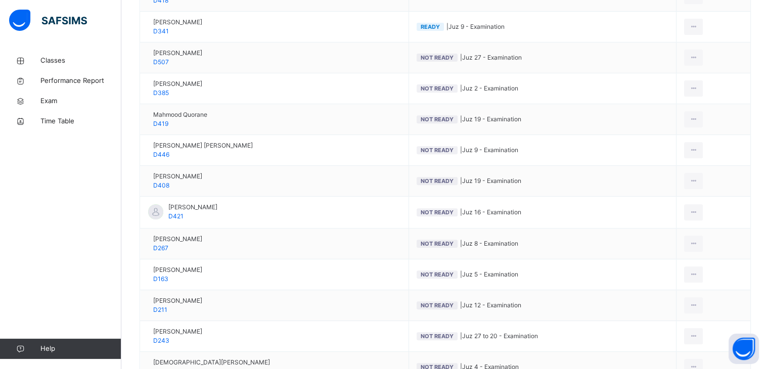
scroll to position [524, 0]
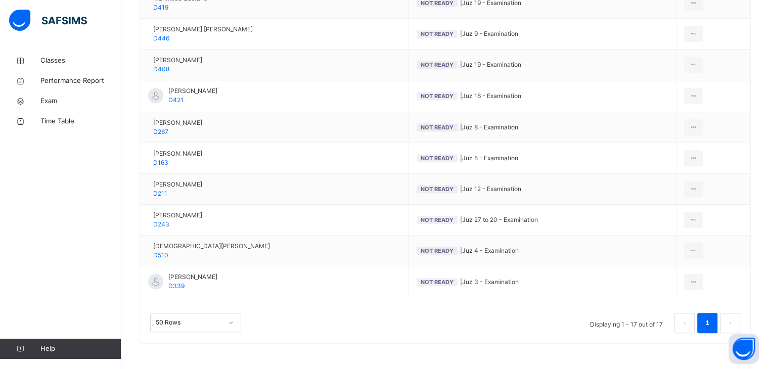
click at [199, 325] on div "50 Rows" at bounding box center [195, 322] width 91 height 19
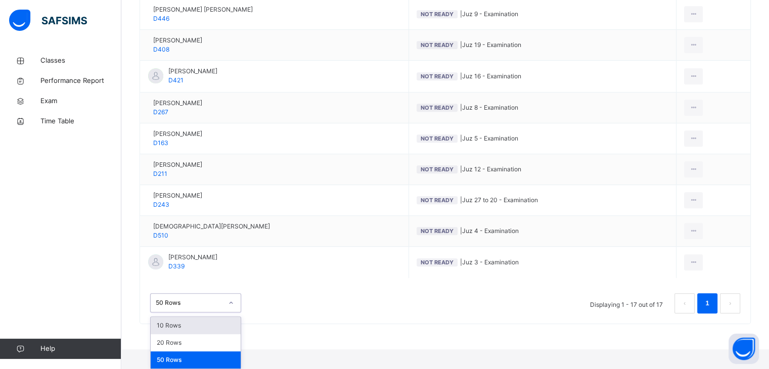
click at [218, 322] on div "10 Rows" at bounding box center [196, 325] width 90 height 17
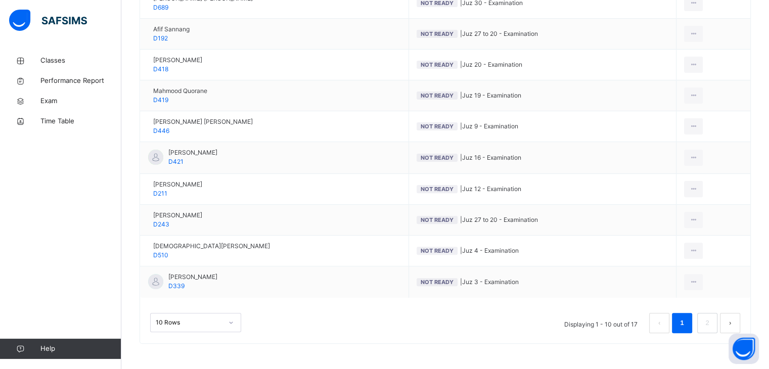
scroll to position [320, 0]
click at [186, 327] on div "10 Rows" at bounding box center [195, 322] width 91 height 19
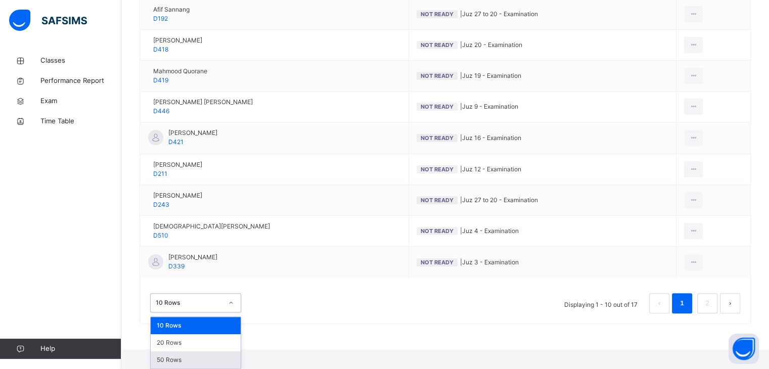
click at [189, 357] on div "50 Rows" at bounding box center [196, 359] width 90 height 17
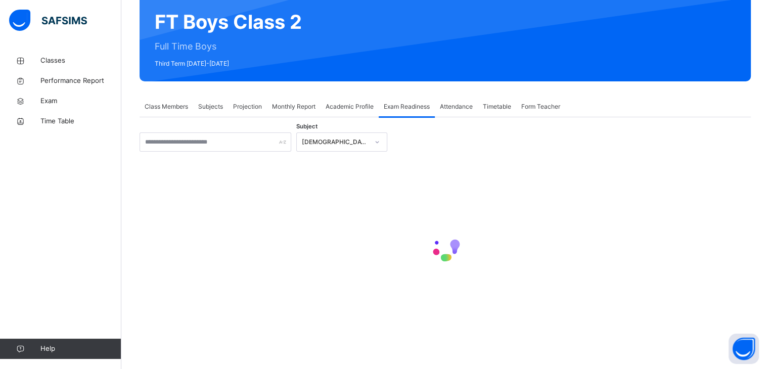
scroll to position [301, 0]
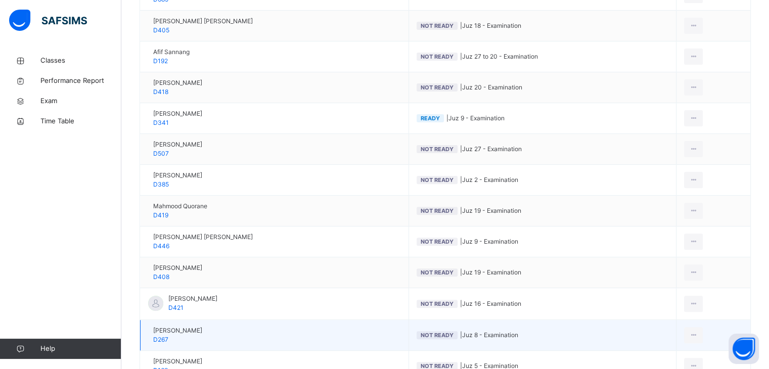
click at [182, 344] on div "[PERSON_NAME] D267" at bounding box center [177, 335] width 49 height 18
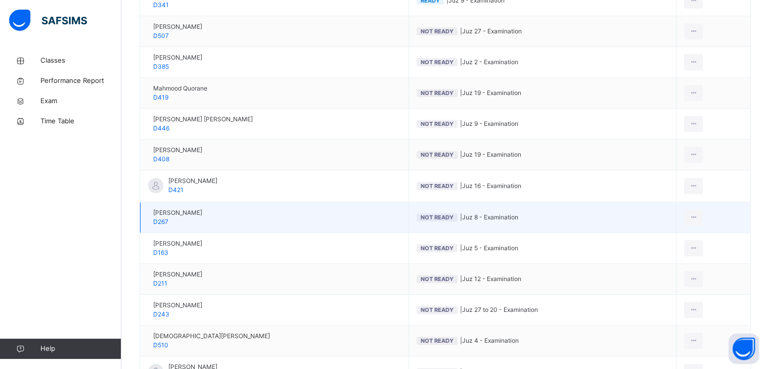
scroll to position [524, 0]
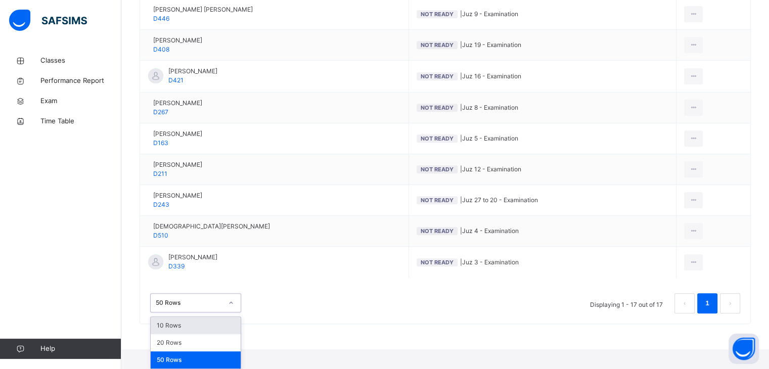
drag, startPoint x: 194, startPoint y: 330, endPoint x: 180, endPoint y: 324, distance: 14.7
click at [180, 324] on div "10 Rows" at bounding box center [196, 325] width 90 height 17
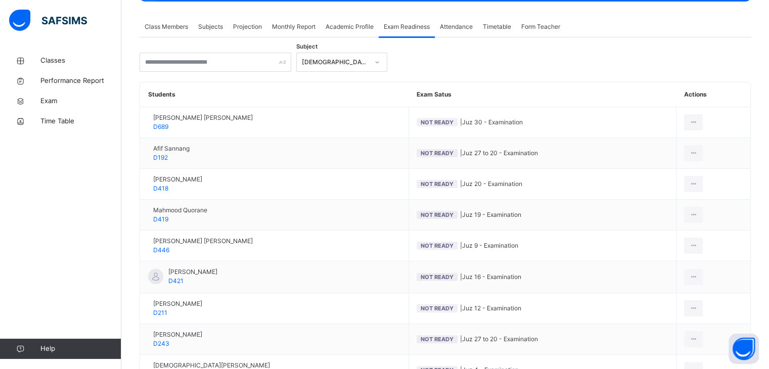
scroll to position [150, 0]
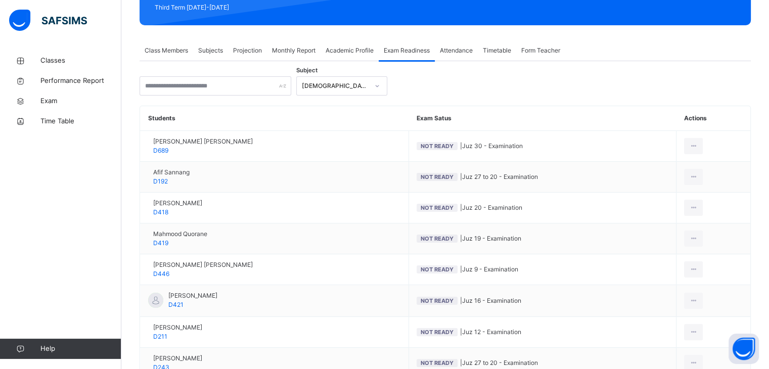
click at [750, 112] on th "Actions" at bounding box center [714, 118] width 74 height 25
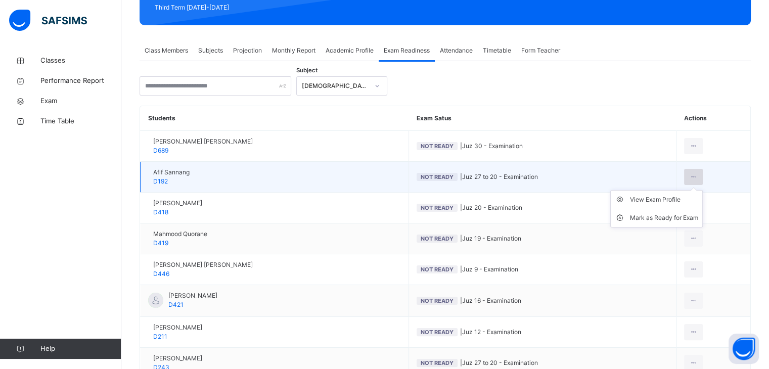
click at [703, 181] on div at bounding box center [693, 177] width 19 height 16
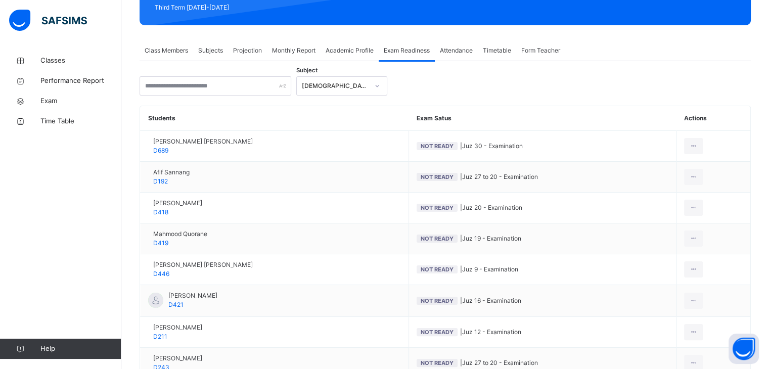
click at [693, 74] on div "Subject [DEMOGRAPHIC_DATA] Memorisation Students Exam Satus Actions [PERSON_NAM…" at bounding box center [445, 274] width 611 height 426
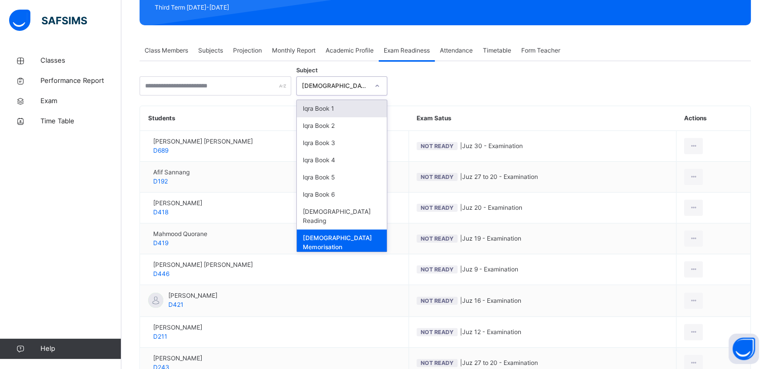
click at [346, 103] on div "Iqra Book 1" at bounding box center [342, 108] width 90 height 17
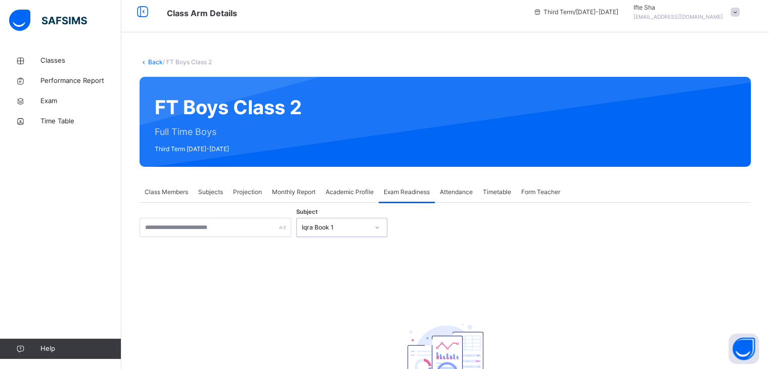
scroll to position [0, 0]
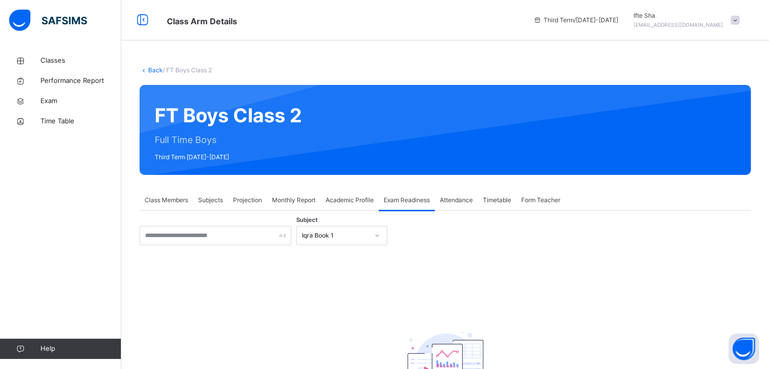
click at [250, 204] on span "Projection" at bounding box center [247, 200] width 29 height 9
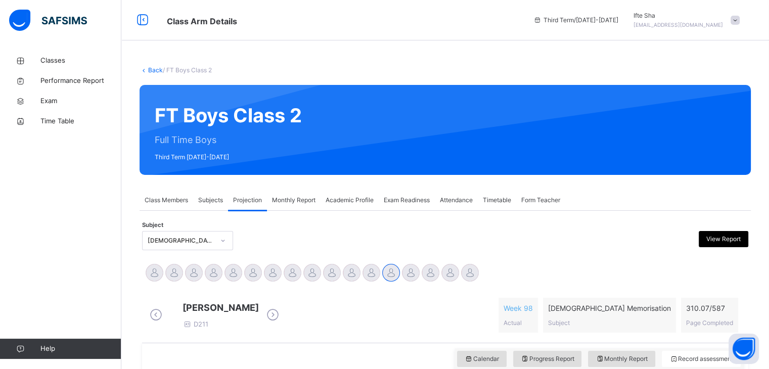
click at [427, 193] on div "Exam Readiness" at bounding box center [407, 200] width 56 height 20
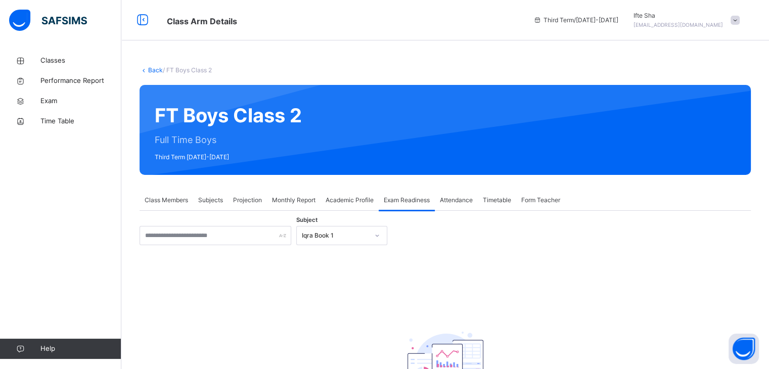
click at [335, 237] on div "Iqra Book 1" at bounding box center [341, 235] width 91 height 19
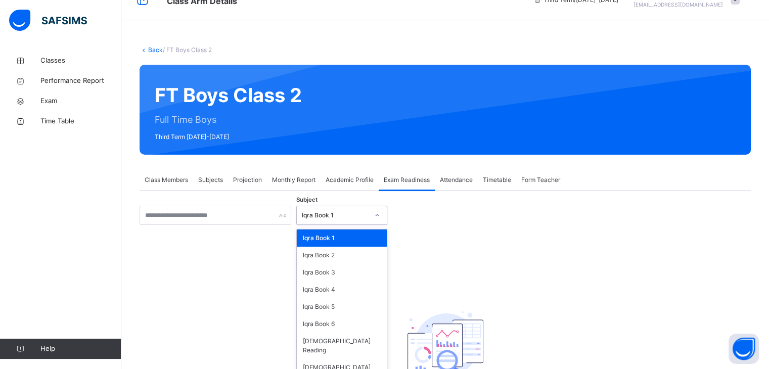
scroll to position [22, 0]
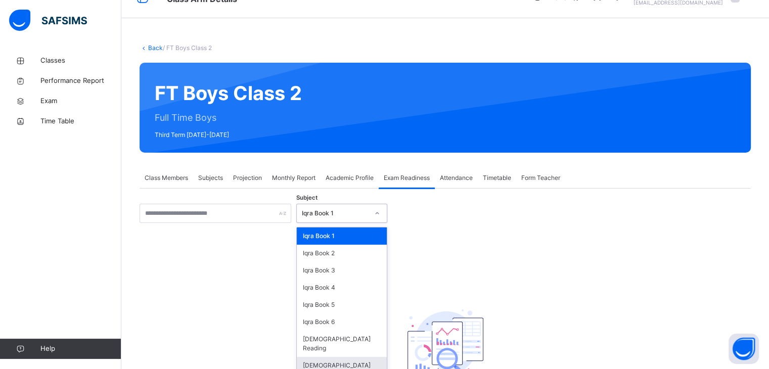
click at [332, 357] on div "[DEMOGRAPHIC_DATA] Memorisation" at bounding box center [342, 370] width 90 height 26
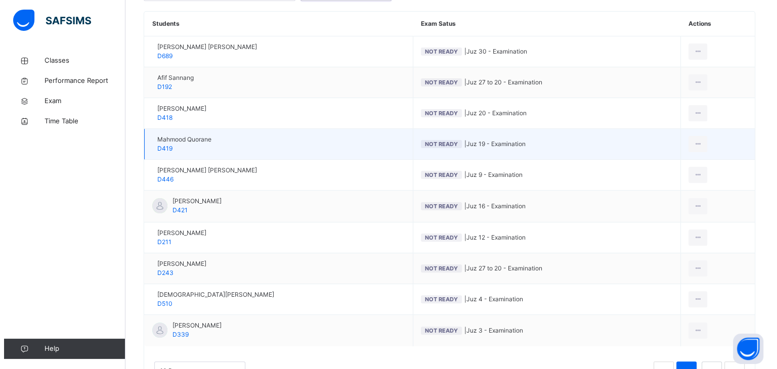
scroll to position [244, 0]
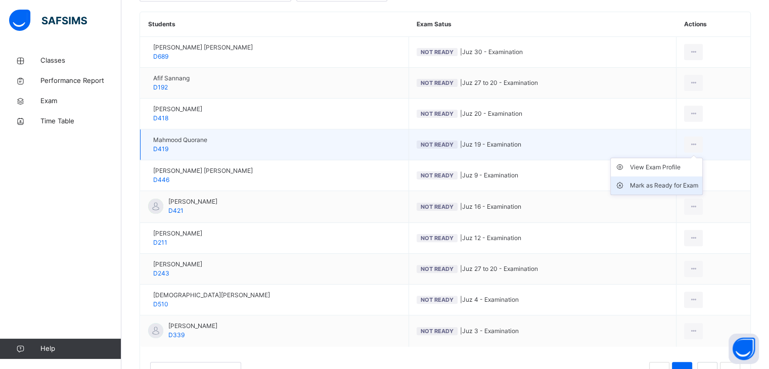
click at [657, 182] on li "Mark as Ready for Exam" at bounding box center [657, 185] width 92 height 18
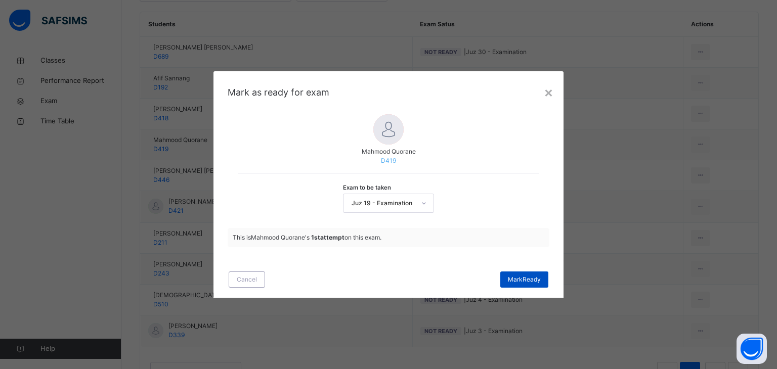
click at [530, 278] on span "[PERSON_NAME]" at bounding box center [524, 279] width 33 height 9
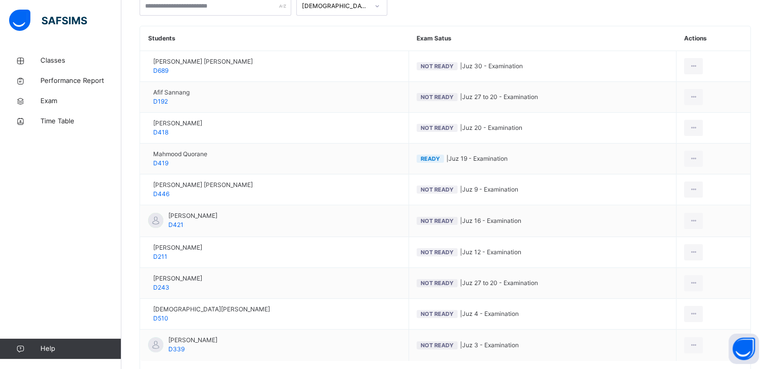
scroll to position [0, 0]
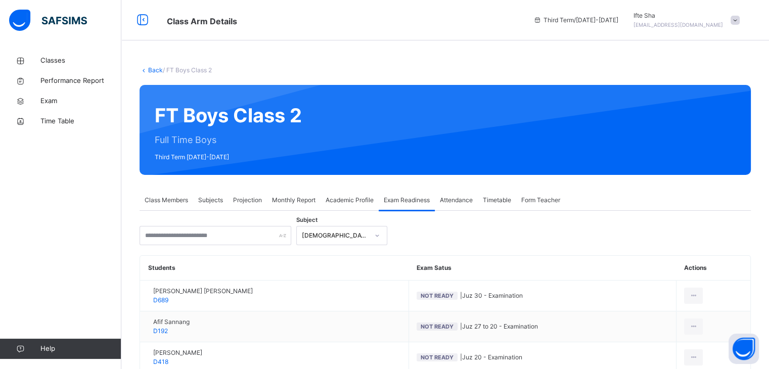
click at [304, 198] on span "Monthly Report" at bounding box center [293, 200] width 43 height 9
